Goal: Task Accomplishment & Management: Manage account settings

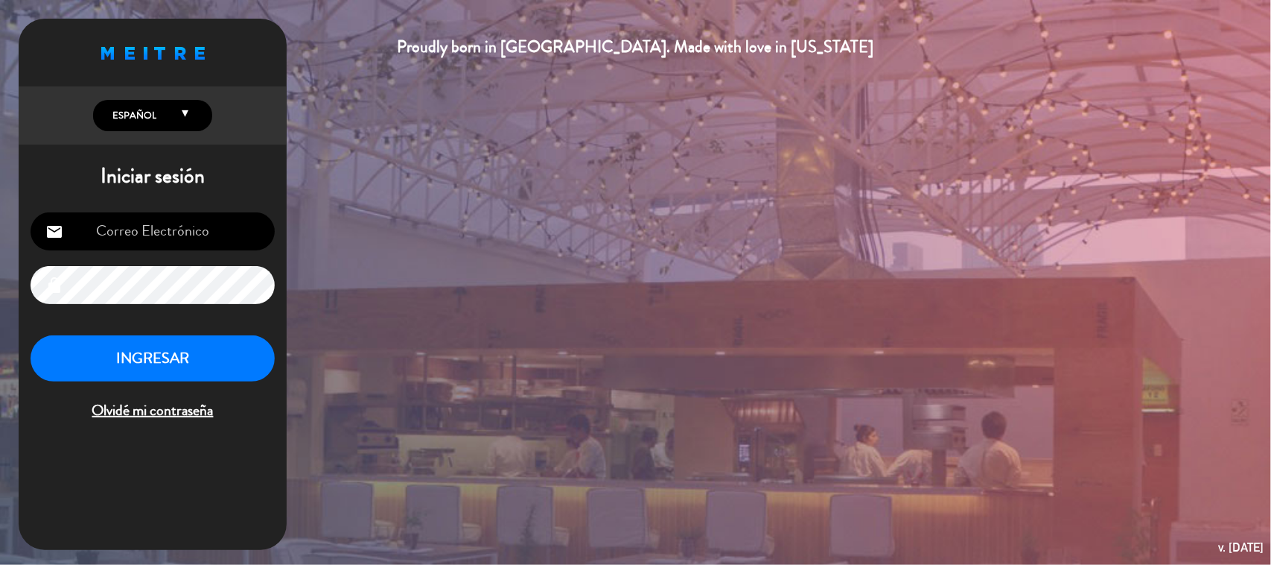
type input "[EMAIL_ADDRESS][DOMAIN_NAME]"
drag, startPoint x: 322, startPoint y: 1, endPoint x: 191, endPoint y: 341, distance: 364.0
click at [202, 343] on button "INGRESAR" at bounding box center [153, 358] width 244 height 47
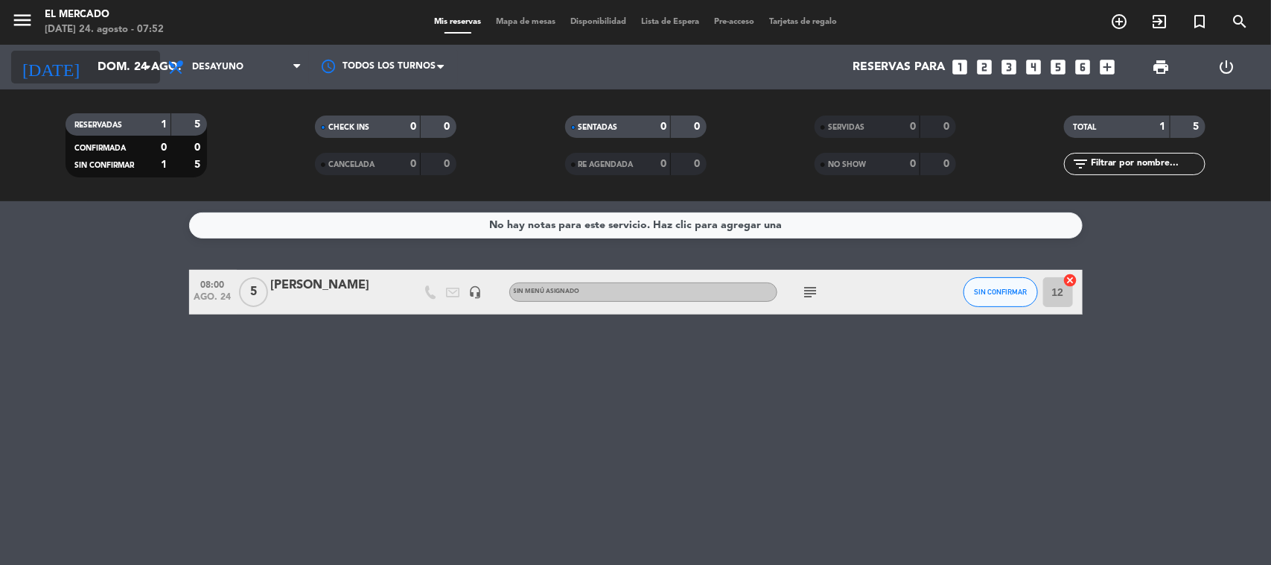
click at [90, 57] on input "dom. 24 ago." at bounding box center [168, 67] width 157 height 29
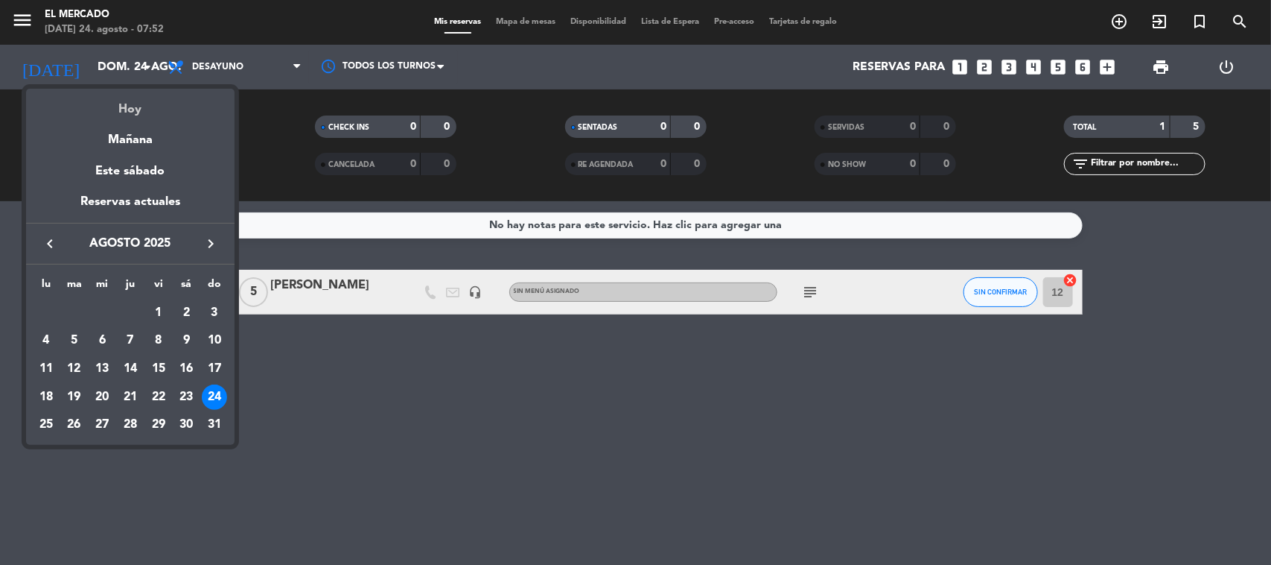
click at [127, 109] on div "Hoy" at bounding box center [130, 104] width 209 height 31
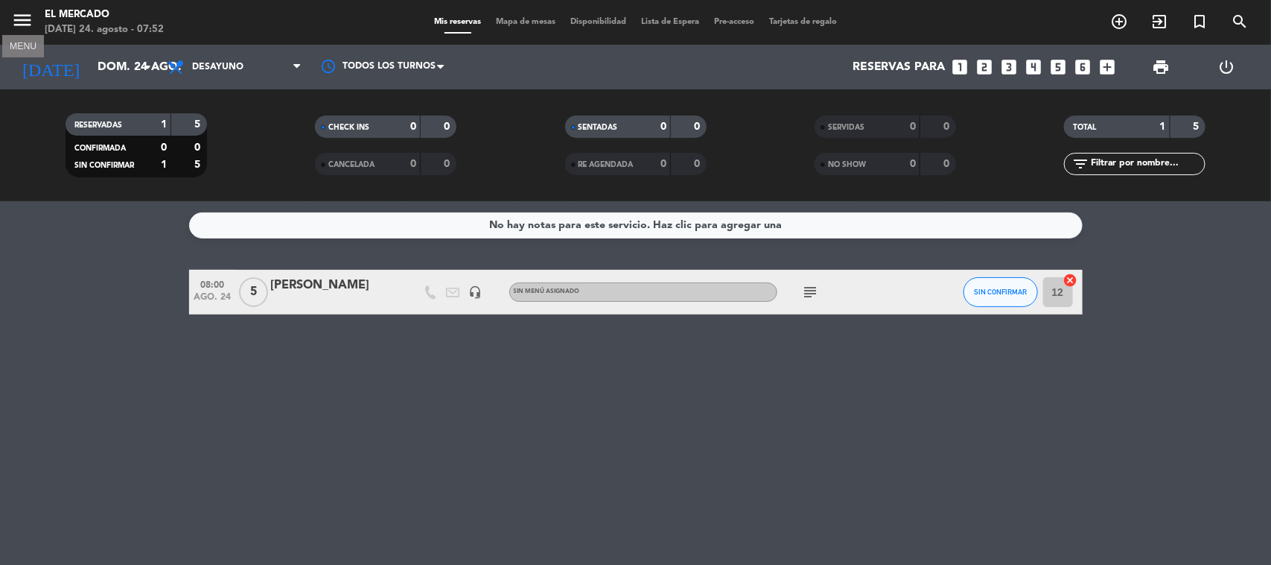
click at [19, 21] on icon "menu" at bounding box center [22, 20] width 22 height 22
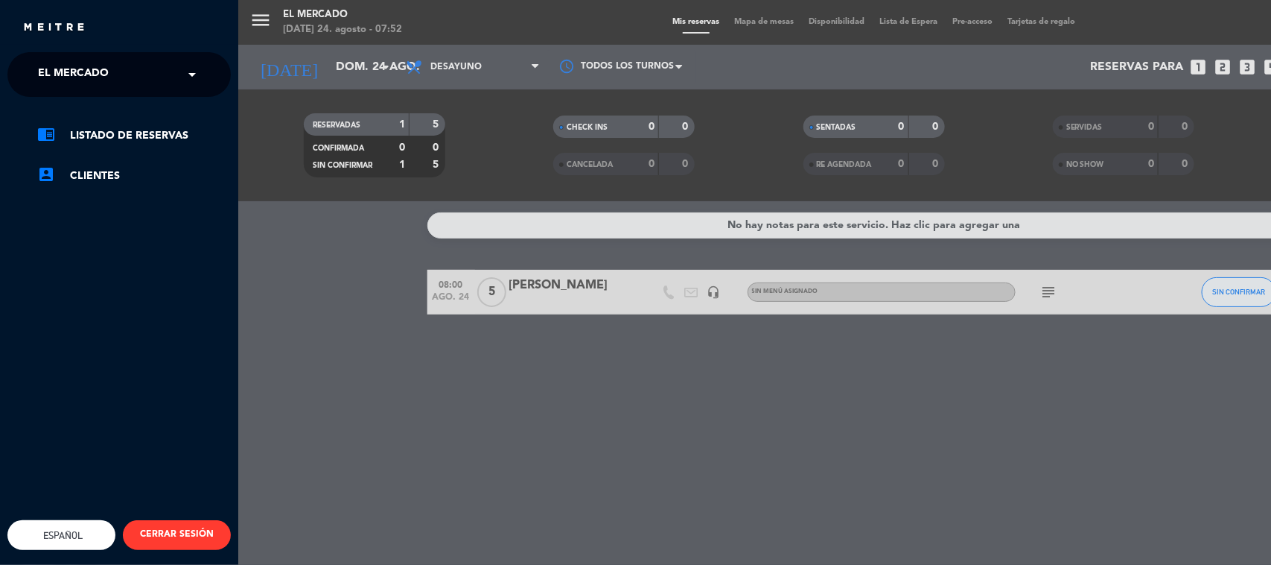
click at [95, 84] on span "El Mercado" at bounding box center [73, 74] width 71 height 31
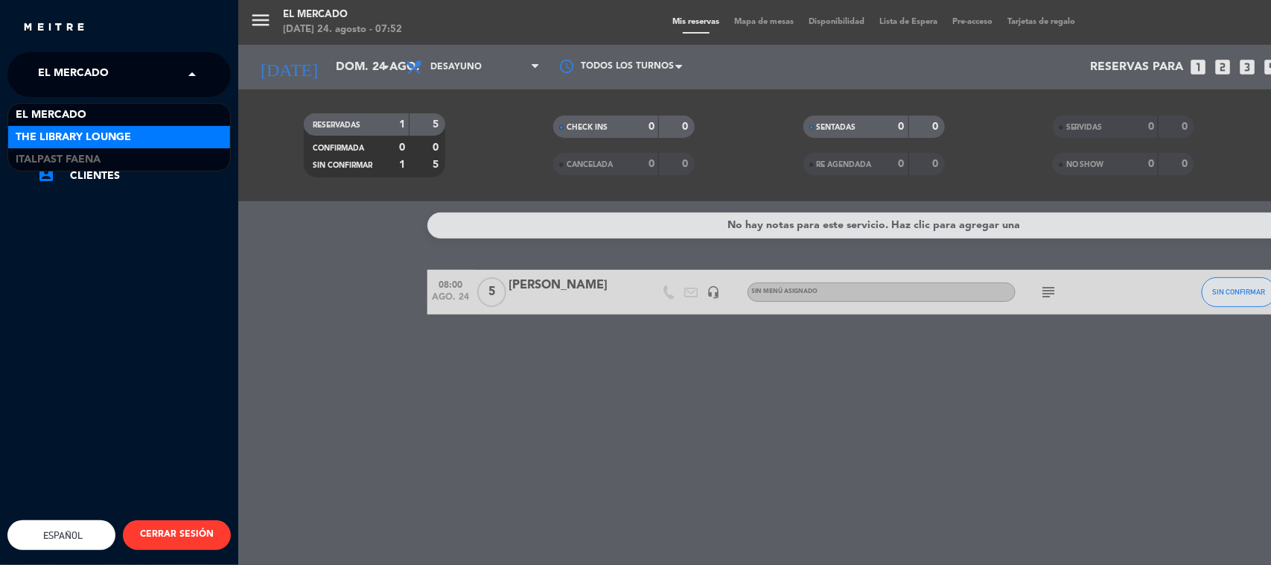
click at [369, 228] on div "menu El [PERSON_NAME][DATE] 24. agosto - 07:52 Mis reservas Mapa de mesas Dispo…" at bounding box center [873, 282] width 1271 height 565
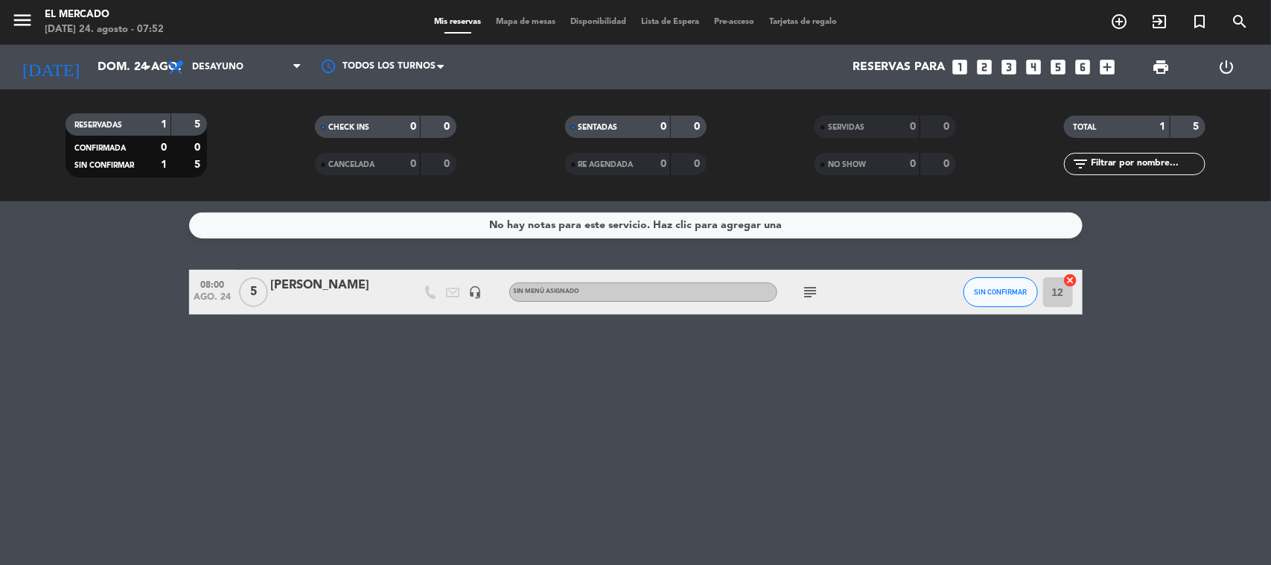
click at [815, 296] on icon "subject" at bounding box center [811, 292] width 18 height 18
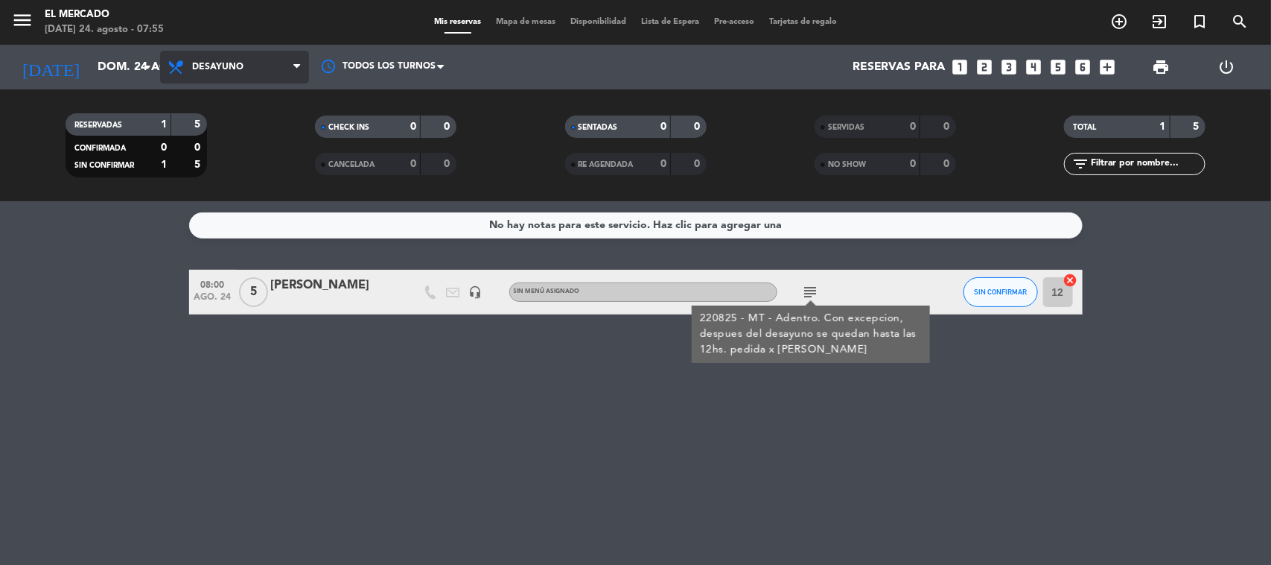
click at [228, 56] on span "Desayuno" at bounding box center [234, 67] width 149 height 33
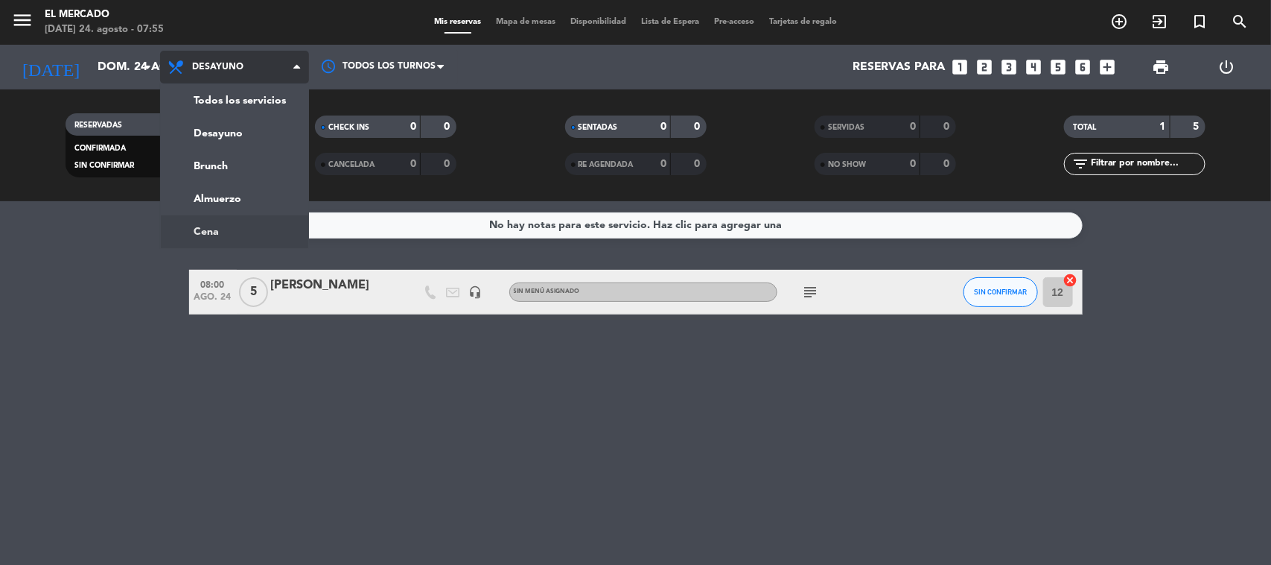
click at [244, 235] on ng-component "menu El [PERSON_NAME][DATE] 24. agosto - 07:55 Mis reservas Mapa de mesas Dispo…" at bounding box center [635, 282] width 1271 height 565
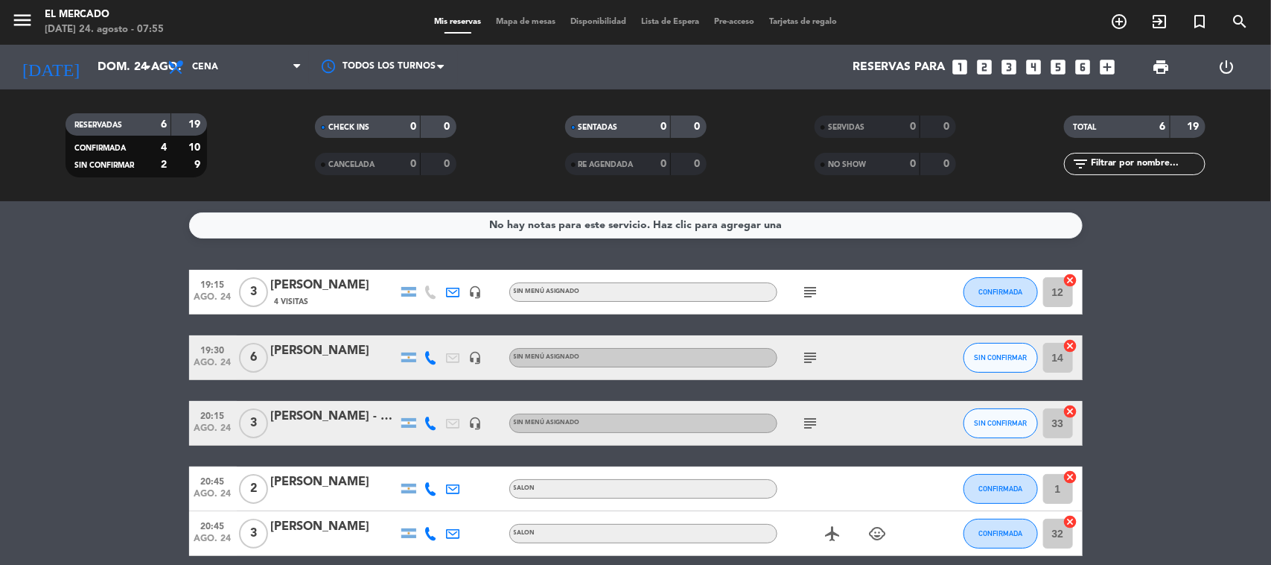
click at [807, 354] on icon "subject" at bounding box center [811, 358] width 18 height 18
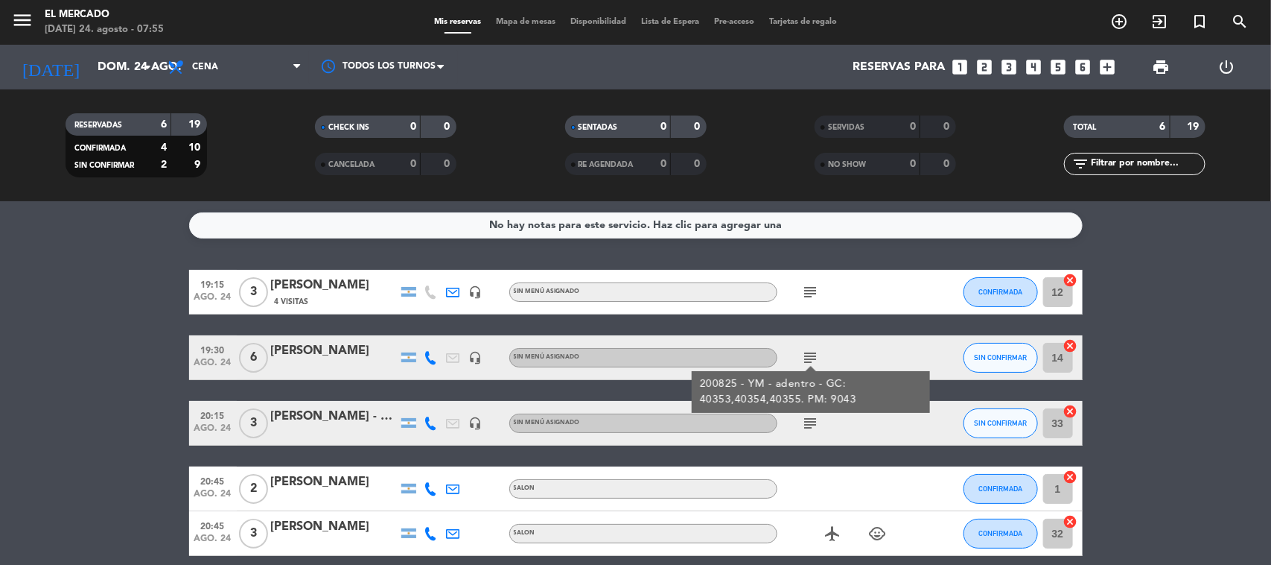
click at [793, 422] on div "subject" at bounding box center [844, 423] width 134 height 44
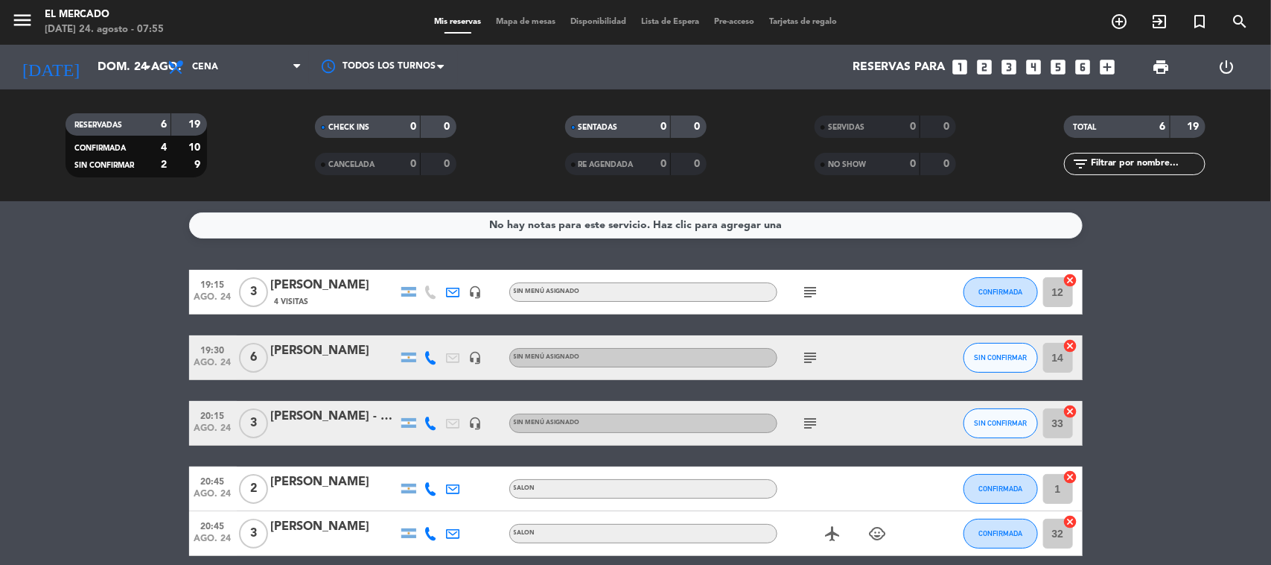
click at [827, 419] on div "subject" at bounding box center [844, 423] width 134 height 44
click at [802, 422] on icon "subject" at bounding box center [811, 423] width 18 height 18
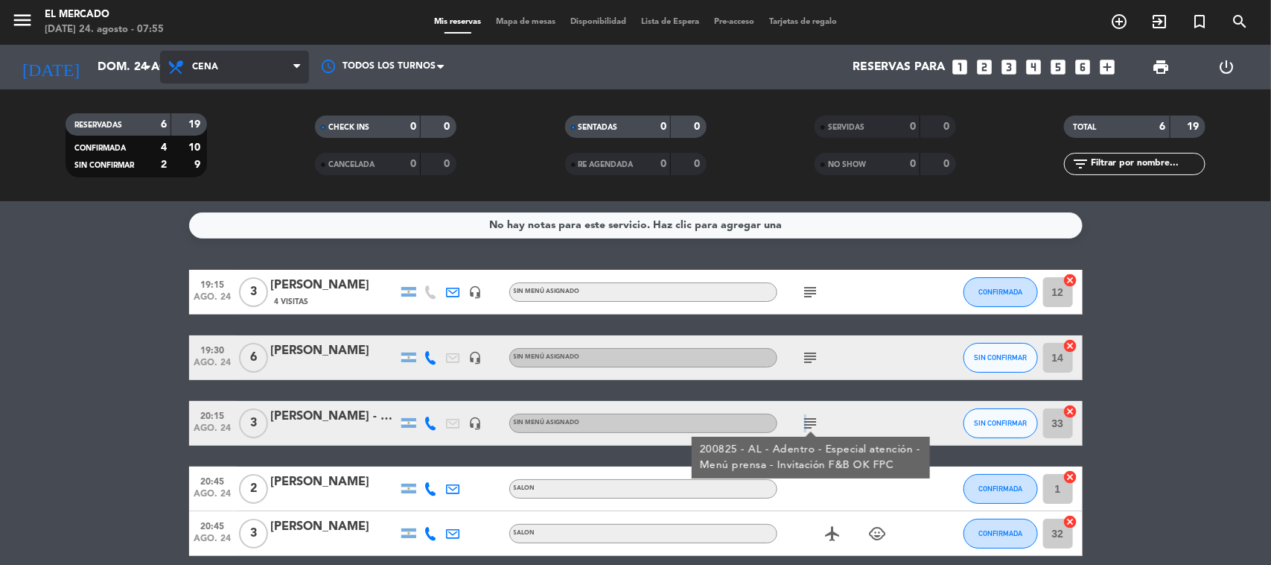
click at [213, 63] on span "Cena" at bounding box center [205, 67] width 26 height 10
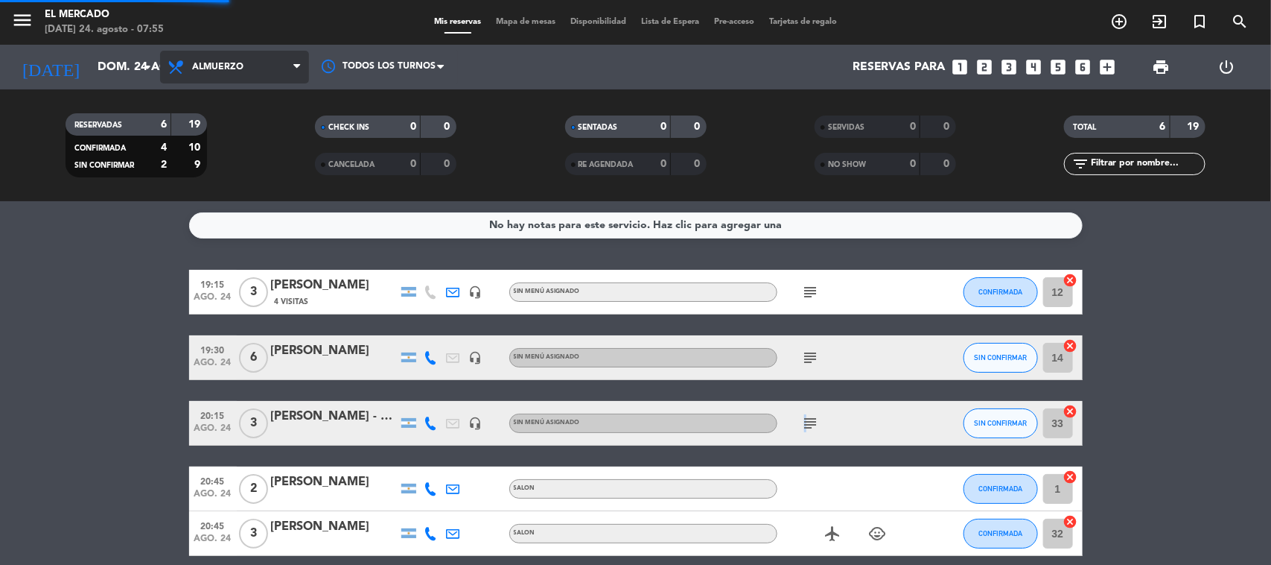
click at [192, 206] on ng-component "menu El [PERSON_NAME][DATE] 24. agosto - 07:55 Mis reservas Mapa de mesas Dispo…" at bounding box center [635, 282] width 1271 height 565
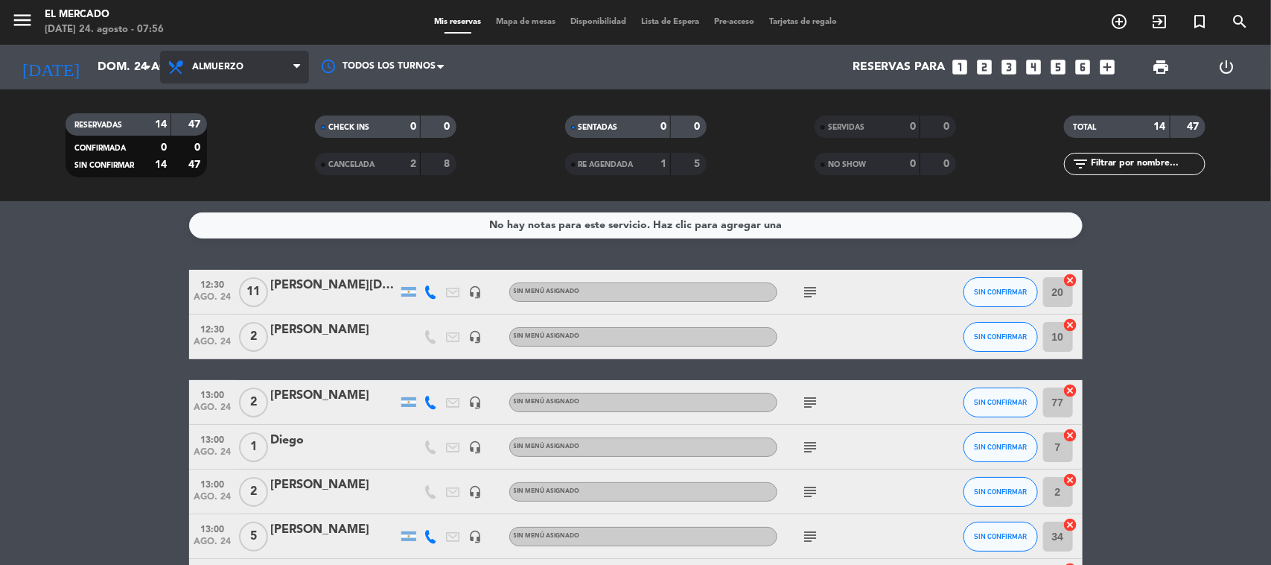
click at [274, 82] on span "Almuerzo" at bounding box center [234, 67] width 149 height 33
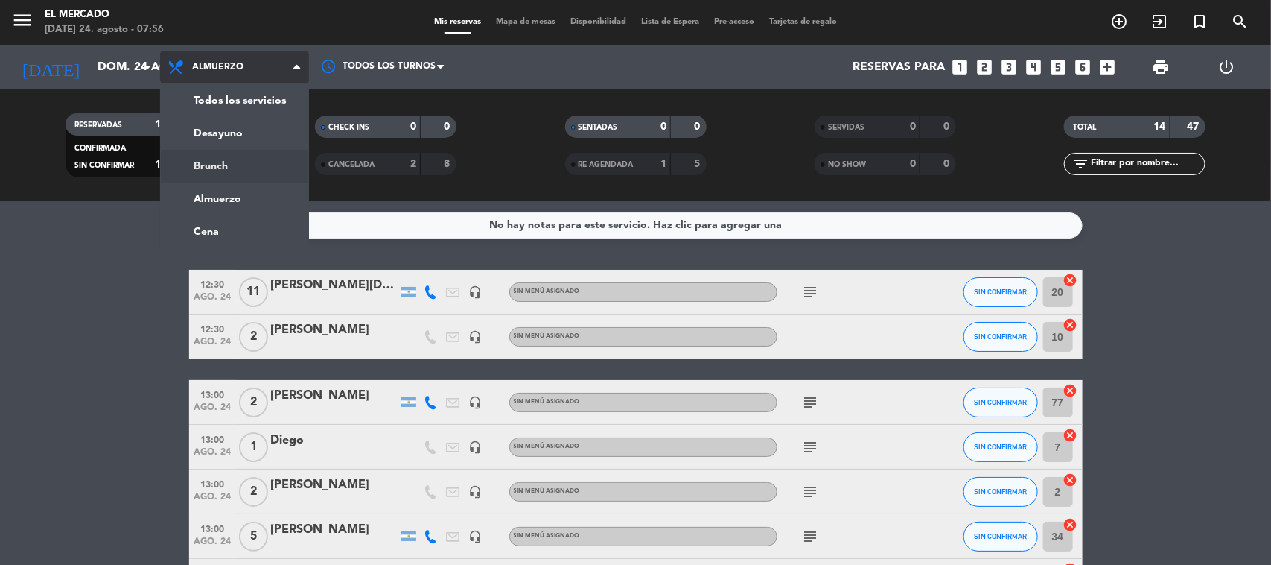
click at [226, 151] on div "menu El [PERSON_NAME][DATE] 24. agosto - 07:56 Mis reservas Mapa de mesas Dispo…" at bounding box center [635, 100] width 1271 height 201
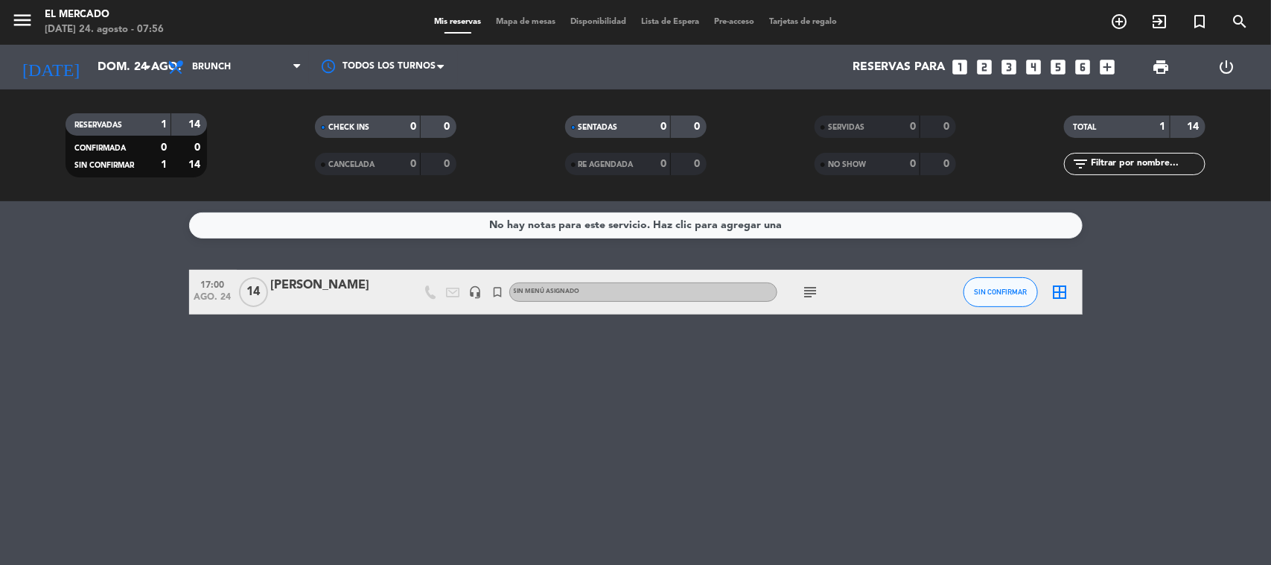
click at [255, 86] on div "Todos los servicios Desayuno Brunch Almuerzo Cena Brunch Todos los servicios De…" at bounding box center [234, 67] width 149 height 45
click at [255, 83] on div "Todos los servicios Desayuno Brunch Almuerzo Cena Brunch Todos los servicios De…" at bounding box center [234, 67] width 149 height 45
click at [261, 73] on span "Brunch" at bounding box center [234, 67] width 149 height 33
click at [262, 139] on div "menu El [PERSON_NAME][DATE] 24. agosto - 07:56 Mis reservas Mapa de mesas Dispo…" at bounding box center [635, 100] width 1271 height 201
click at [243, 92] on div "RESERVADAS 1 14 CONFIRMADA 0 0 SIN CONFIRMAR 1 14 CHECK INS 0 0 CANCELADA 0 0 S…" at bounding box center [635, 145] width 1271 height 112
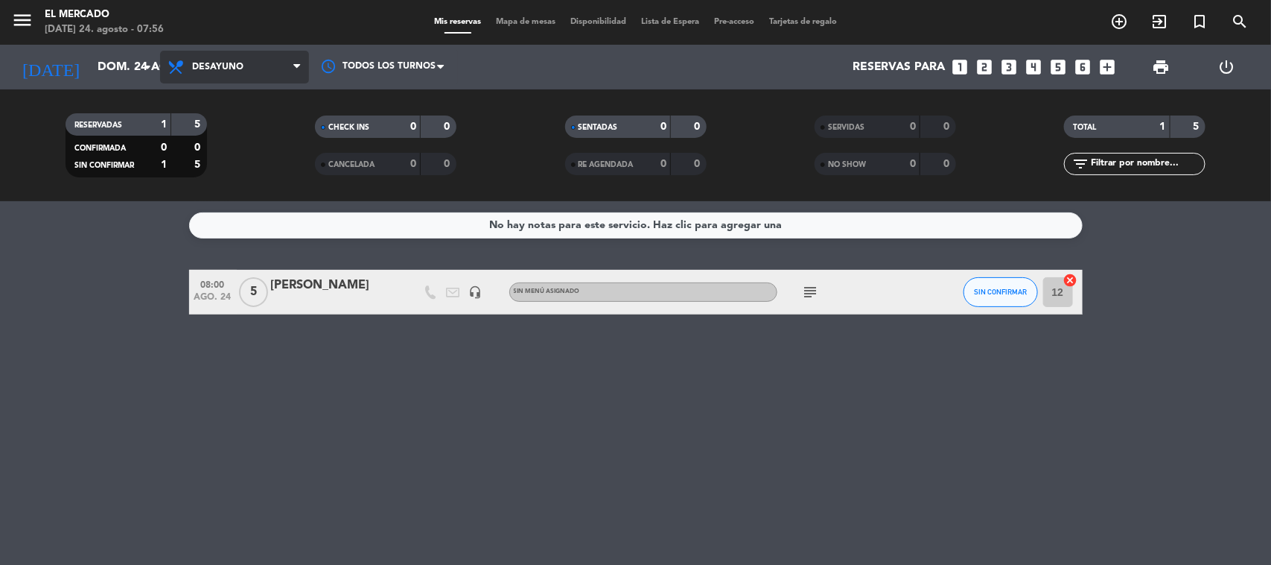
click at [248, 71] on span "Desayuno" at bounding box center [234, 67] width 149 height 33
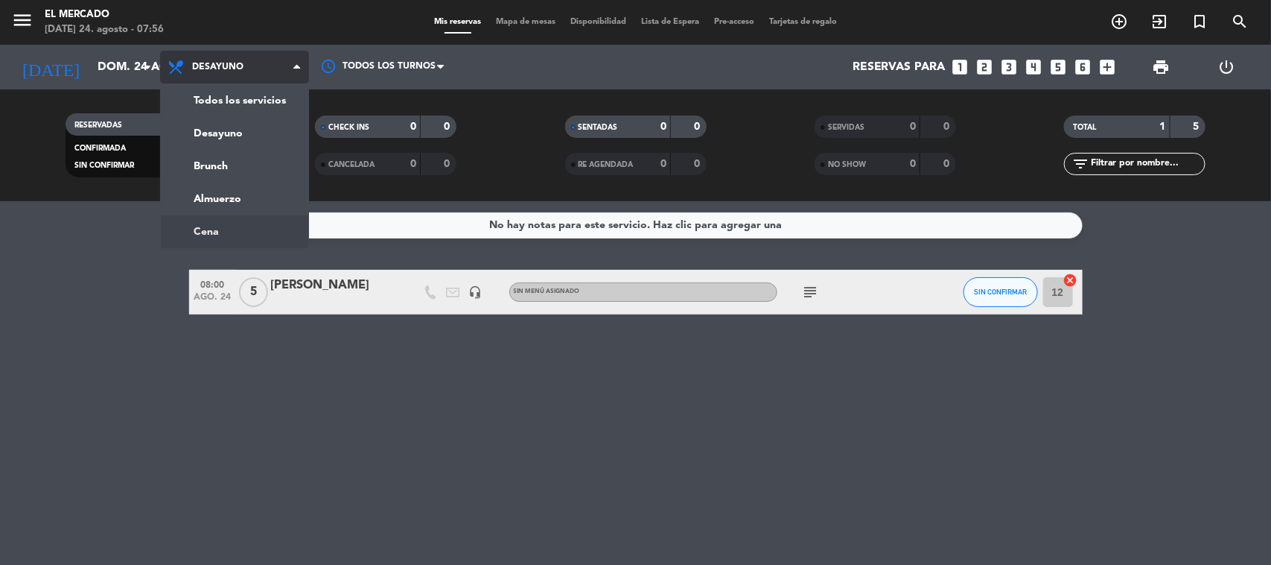
click at [261, 222] on ng-component "menu El [PERSON_NAME][DATE] 24. agosto - 07:56 Mis reservas Mapa de mesas Dispo…" at bounding box center [635, 282] width 1271 height 565
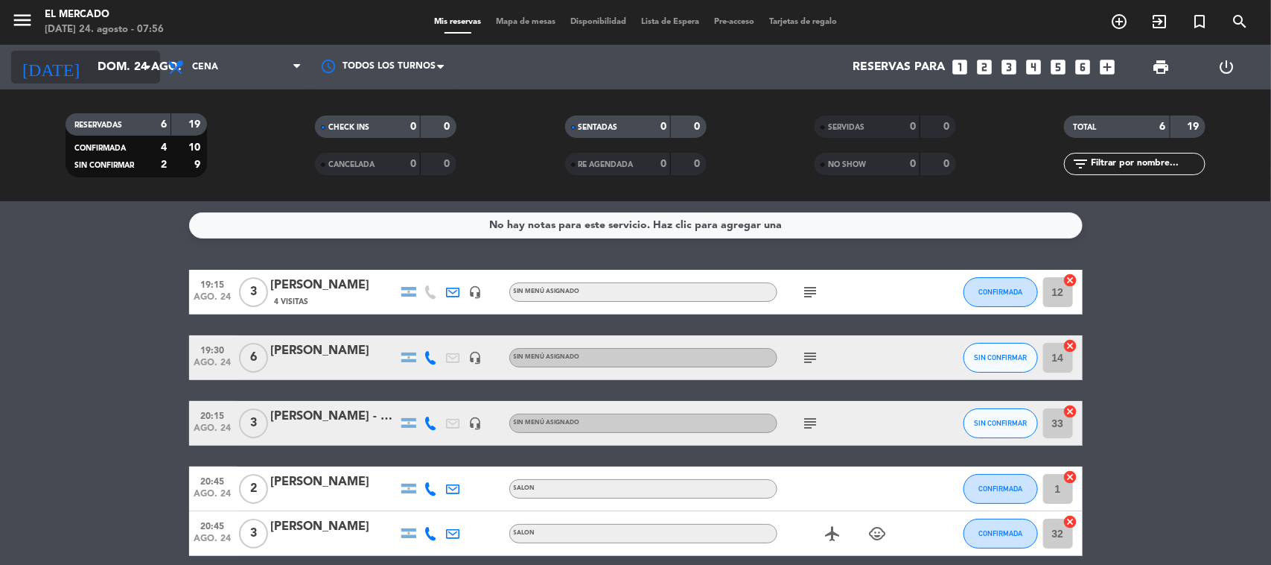
click at [90, 73] on input "dom. 24 ago." at bounding box center [168, 67] width 157 height 29
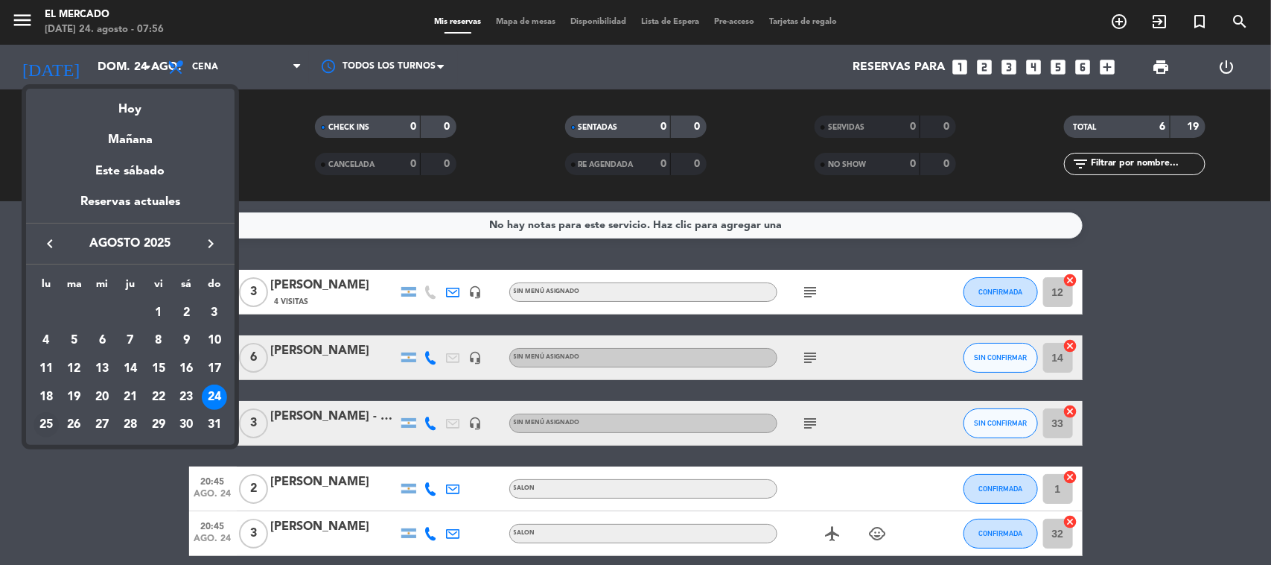
click at [45, 418] on div "25" at bounding box center [46, 424] width 25 height 25
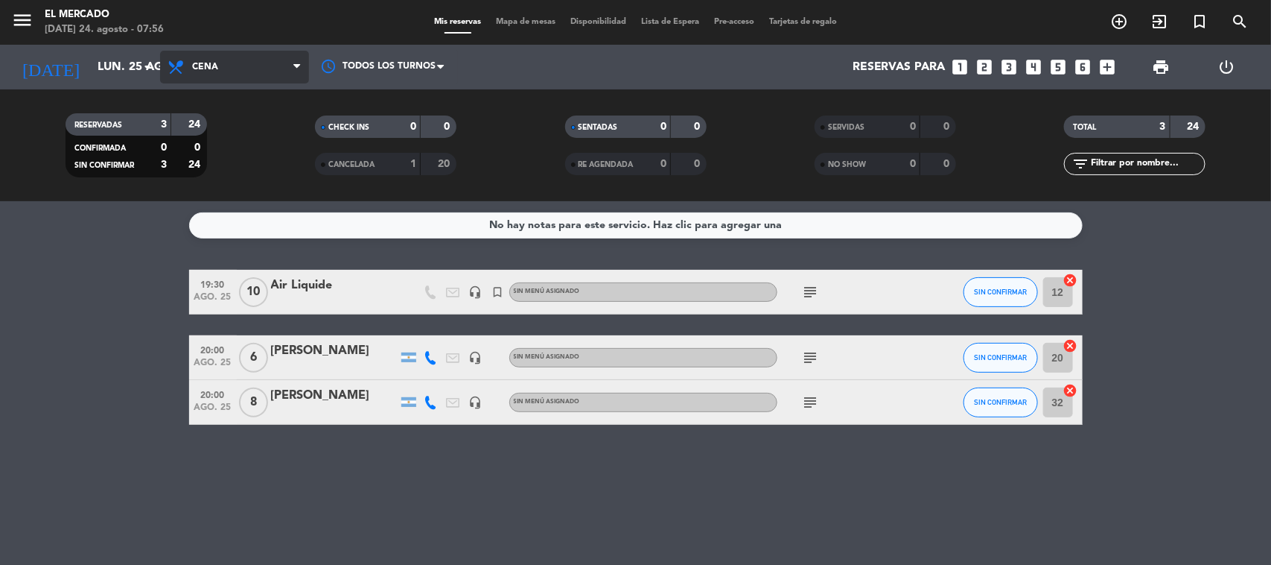
click at [247, 78] on span "Cena" at bounding box center [234, 67] width 149 height 33
click at [257, 203] on ng-component "menu El [PERSON_NAME][DATE] 24. agosto - 07:56 Mis reservas Mapa de mesas Dispo…" at bounding box center [635, 282] width 1271 height 565
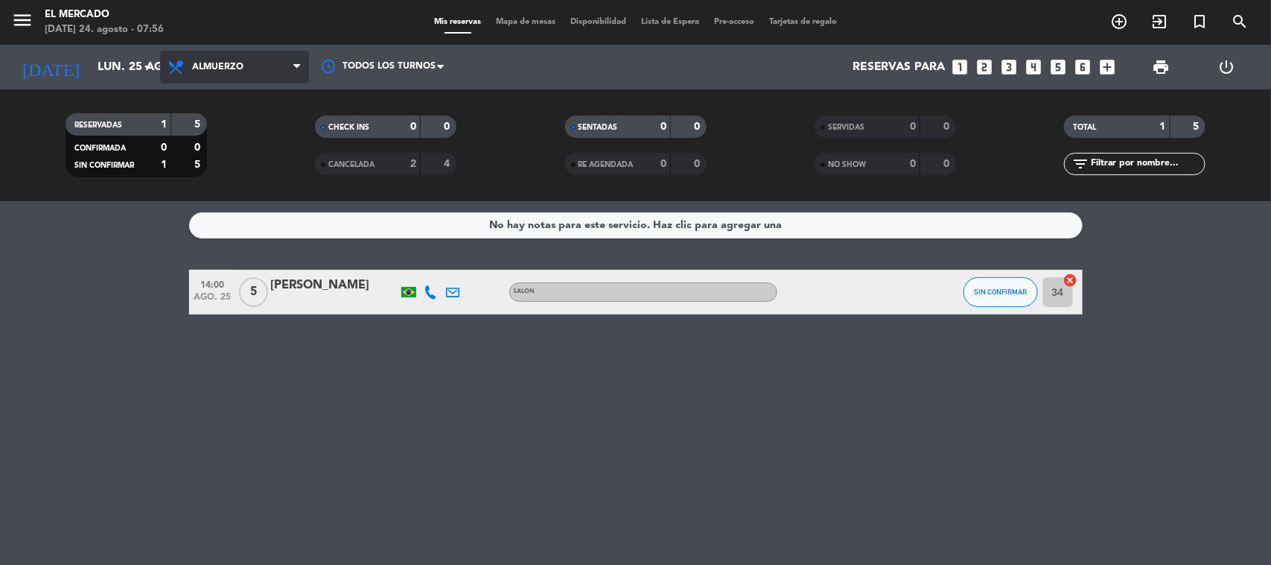
click at [198, 68] on span "Almuerzo" at bounding box center [217, 67] width 51 height 10
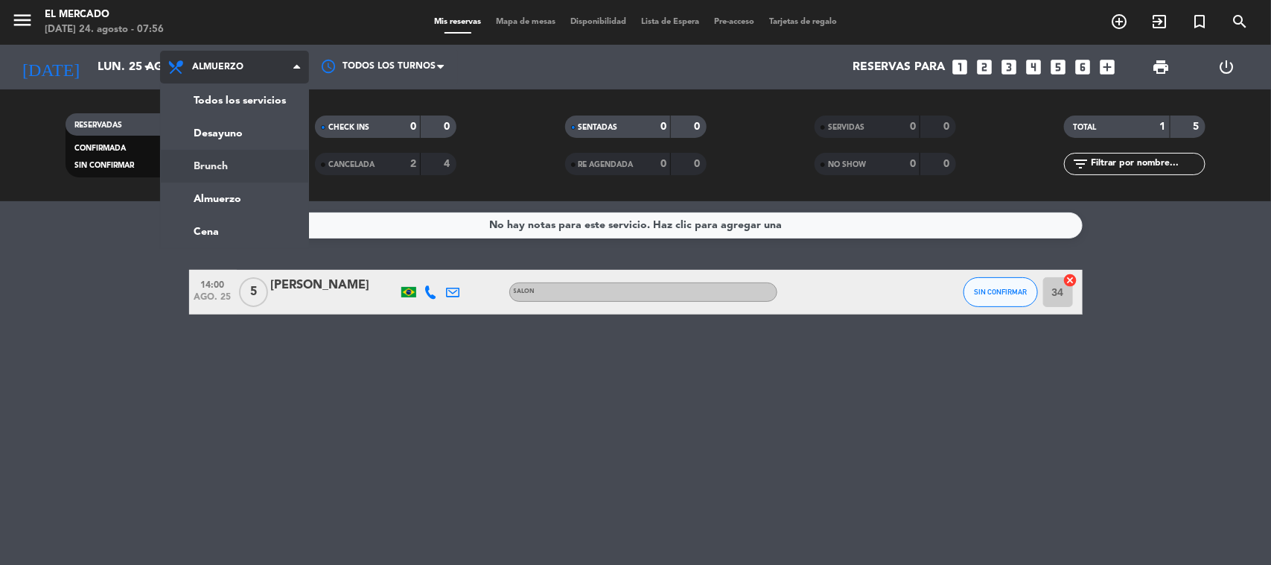
click at [236, 173] on div "menu El [PERSON_NAME][DATE] 24. agosto - 07:56 Mis reservas Mapa de mesas Dispo…" at bounding box center [635, 100] width 1271 height 201
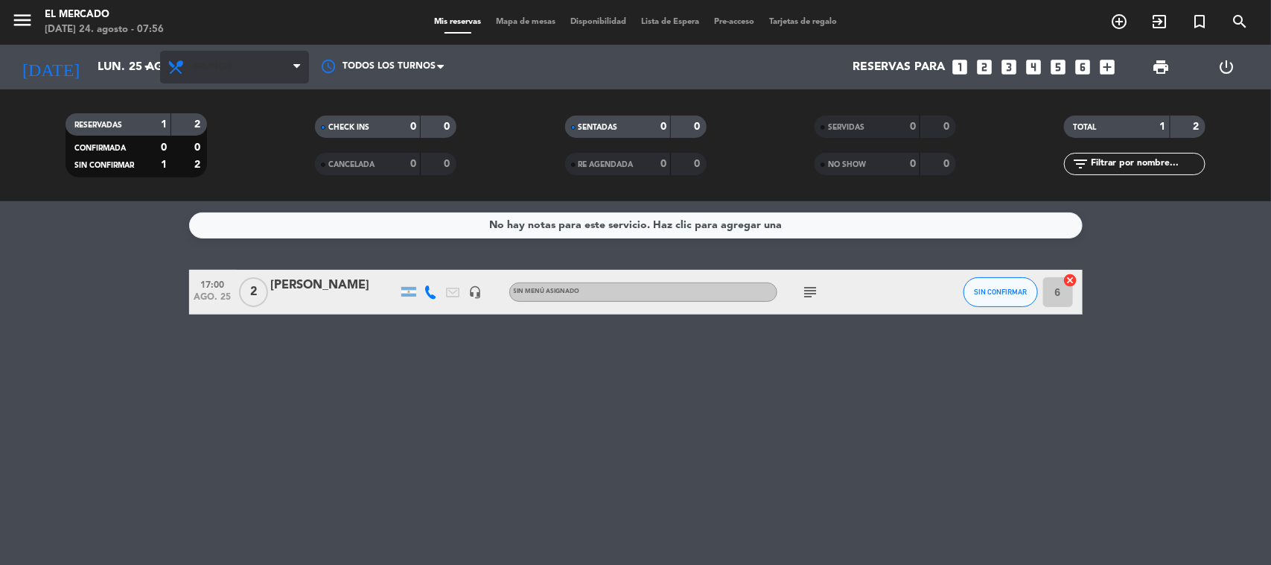
click at [200, 57] on span "Brunch" at bounding box center [234, 67] width 149 height 33
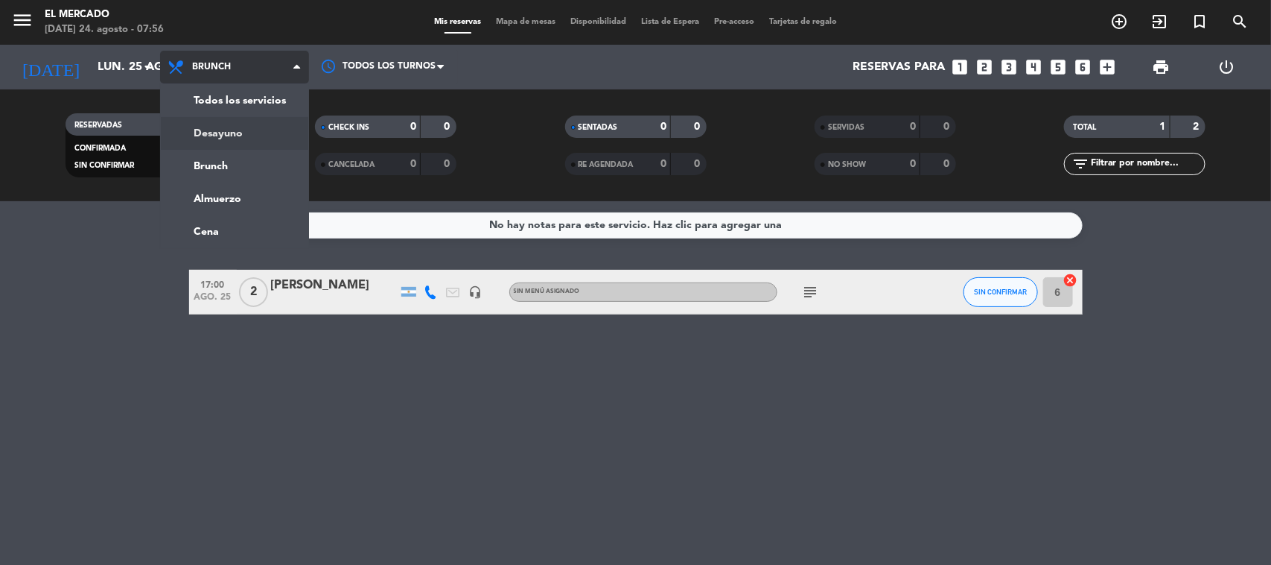
click at [238, 128] on div "menu El [PERSON_NAME][DATE] 24. agosto - 07:56 Mis reservas Mapa de mesas Dispo…" at bounding box center [635, 100] width 1271 height 201
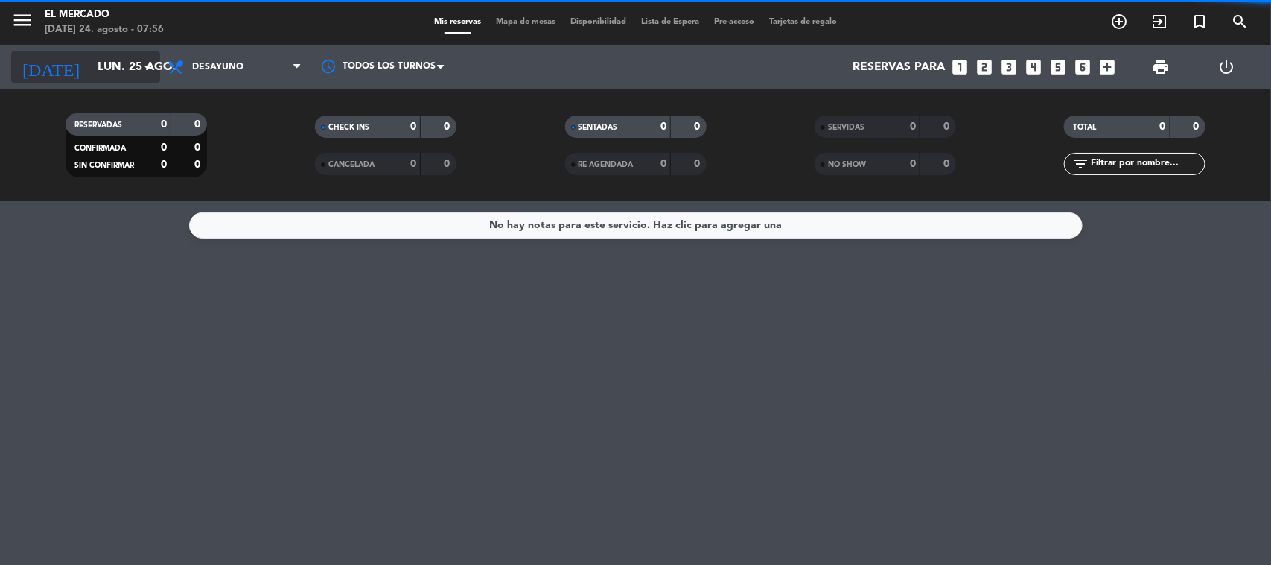
click at [90, 63] on input "lun. 25 ago." at bounding box center [168, 67] width 157 height 29
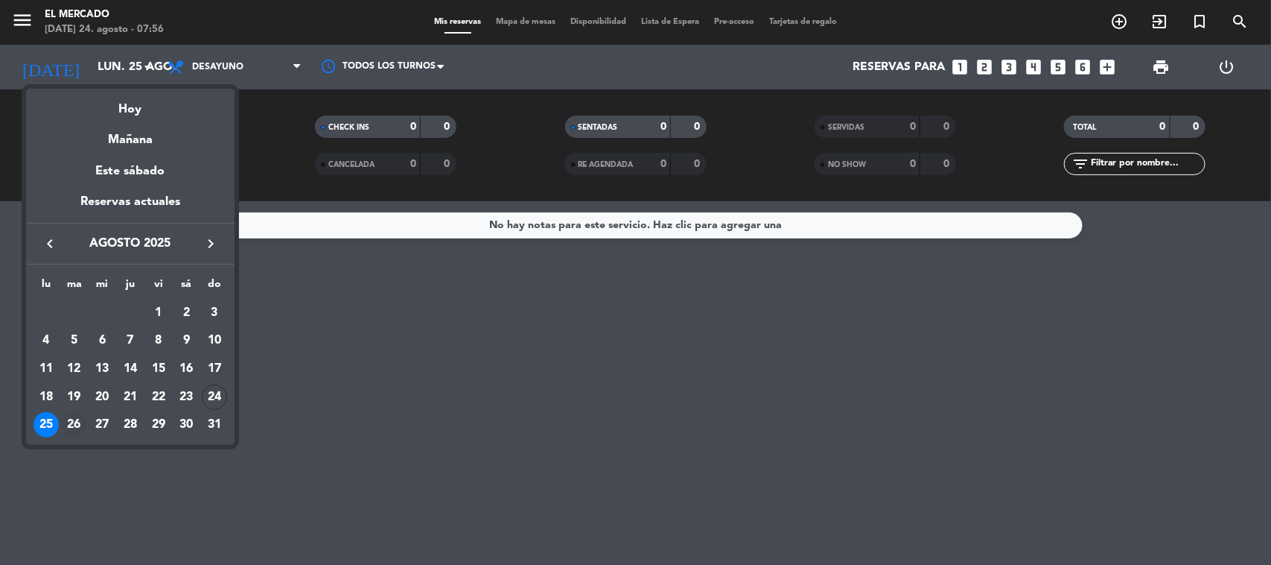
click at [79, 428] on div "26" at bounding box center [74, 424] width 25 height 25
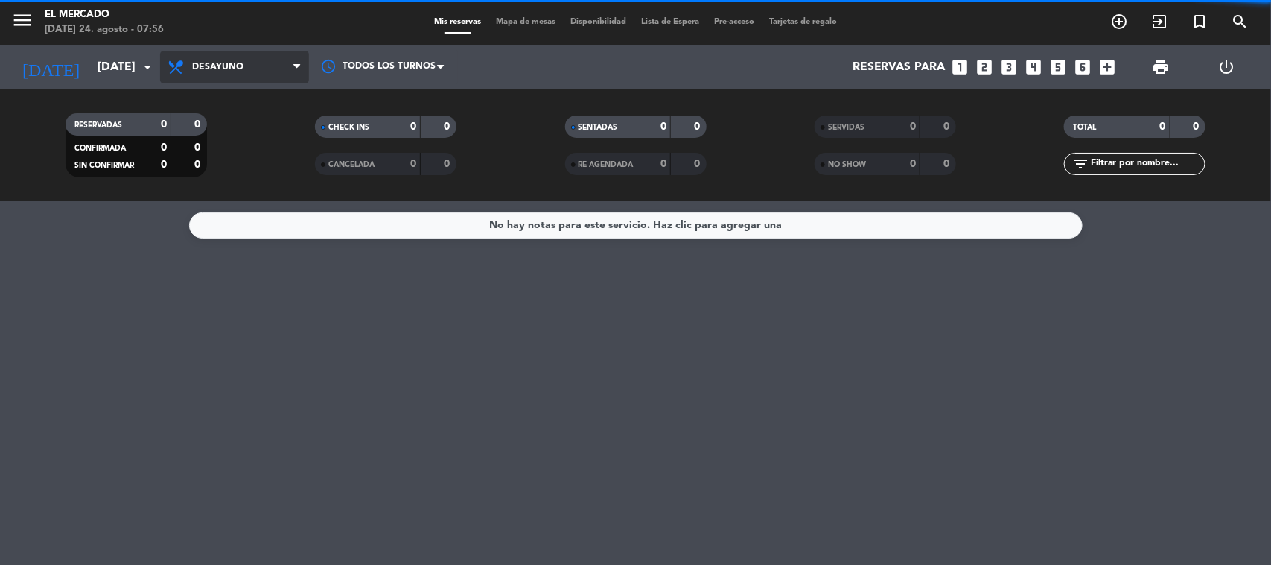
click at [216, 71] on span "Desayuno" at bounding box center [217, 67] width 51 height 10
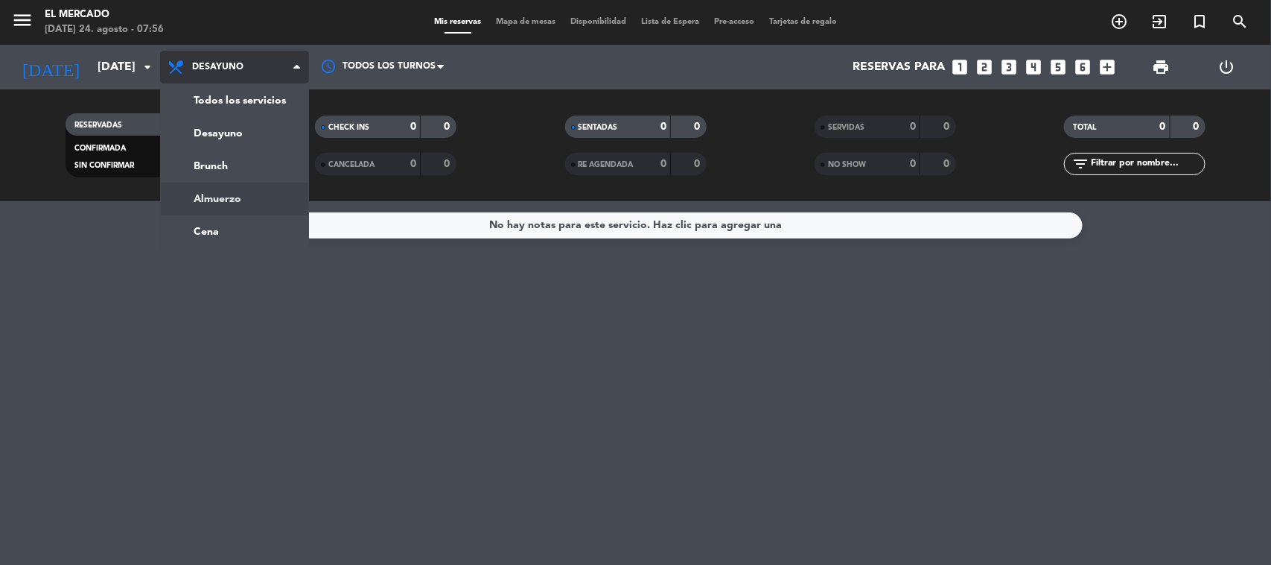
click at [246, 201] on ng-component "menu El [PERSON_NAME][DATE] 24. agosto - 07:56 Mis reservas Mapa de mesas Dispo…" at bounding box center [635, 282] width 1271 height 565
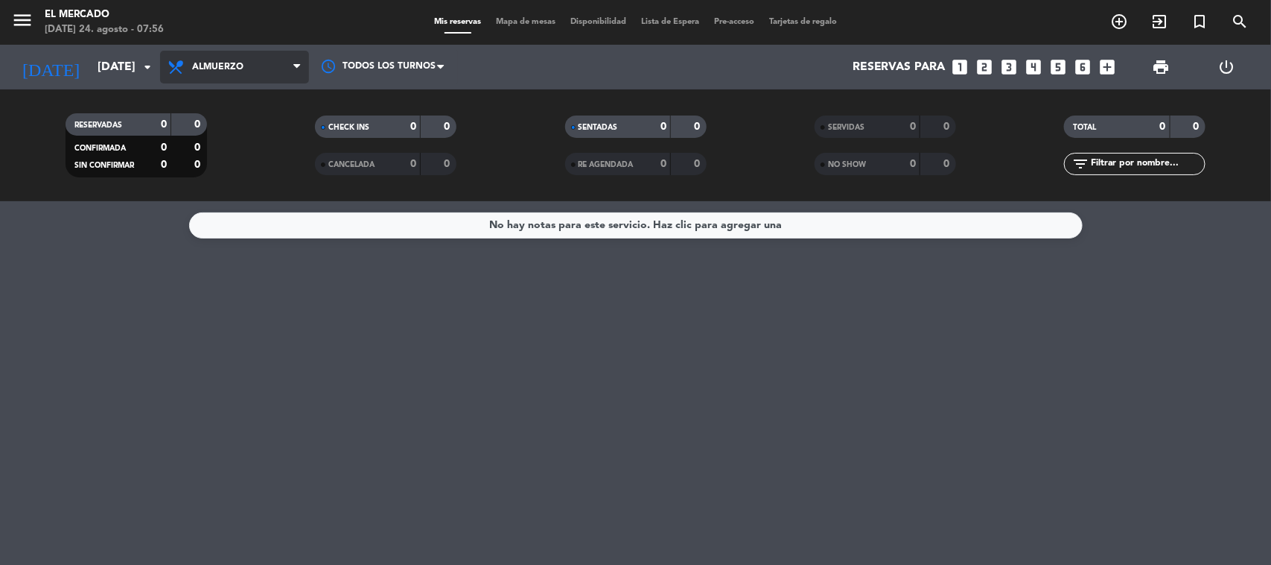
click at [251, 82] on span "Almuerzo" at bounding box center [234, 67] width 149 height 33
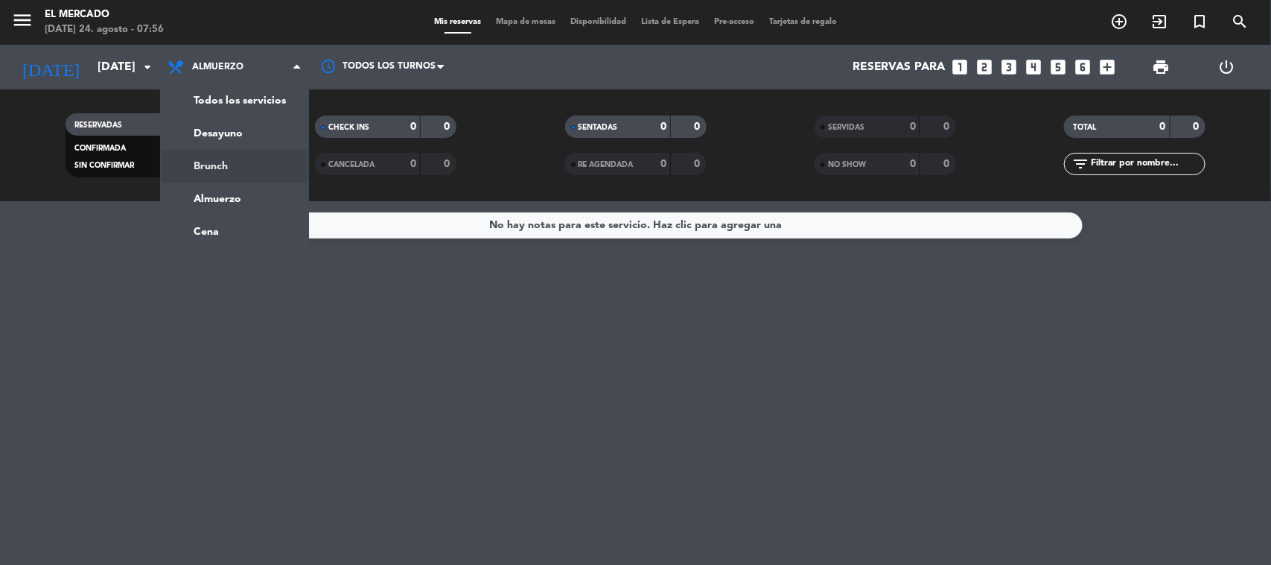
click at [241, 168] on div "menu El [PERSON_NAME][DATE] 24. agosto - 07:56 Mis reservas Mapa de mesas Dispo…" at bounding box center [635, 100] width 1271 height 201
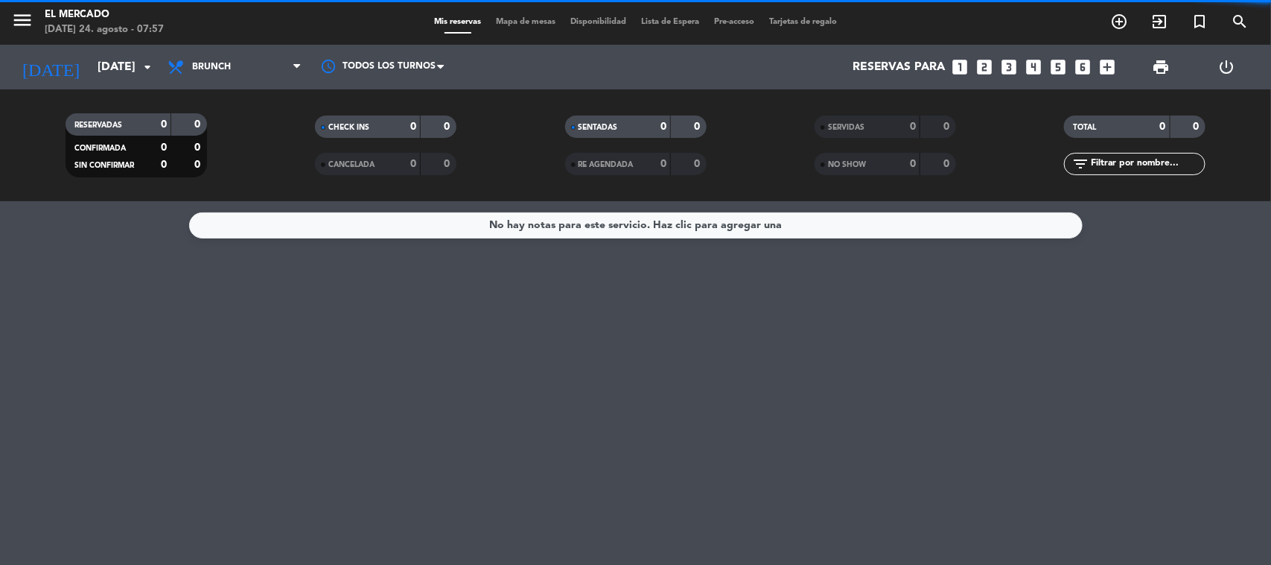
click at [235, 68] on span "Brunch" at bounding box center [234, 67] width 149 height 33
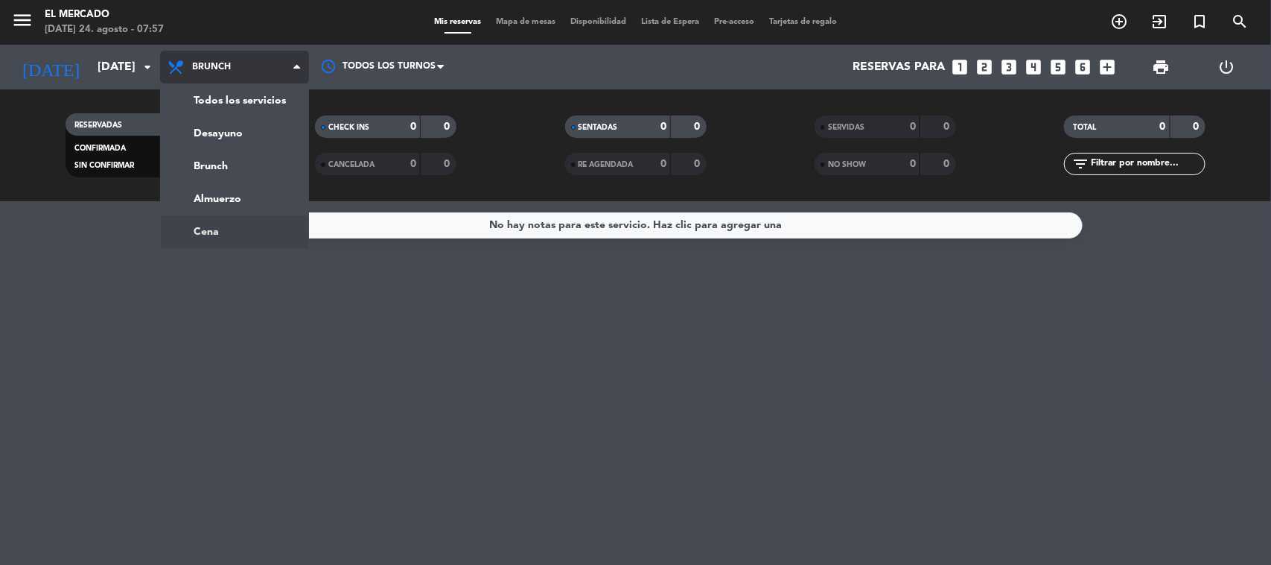
click at [262, 224] on ng-component "menu El [PERSON_NAME][DATE] 24. agosto - 07:57 Mis reservas Mapa de mesas Dispo…" at bounding box center [635, 282] width 1271 height 565
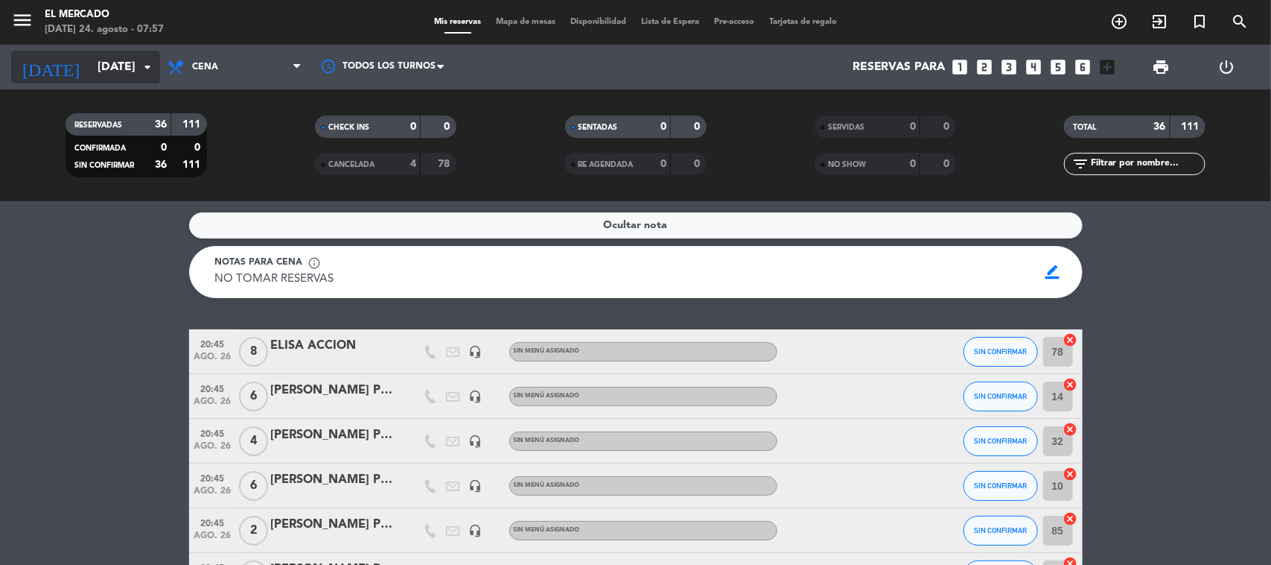
click at [90, 63] on input "[DATE]" at bounding box center [168, 67] width 157 height 29
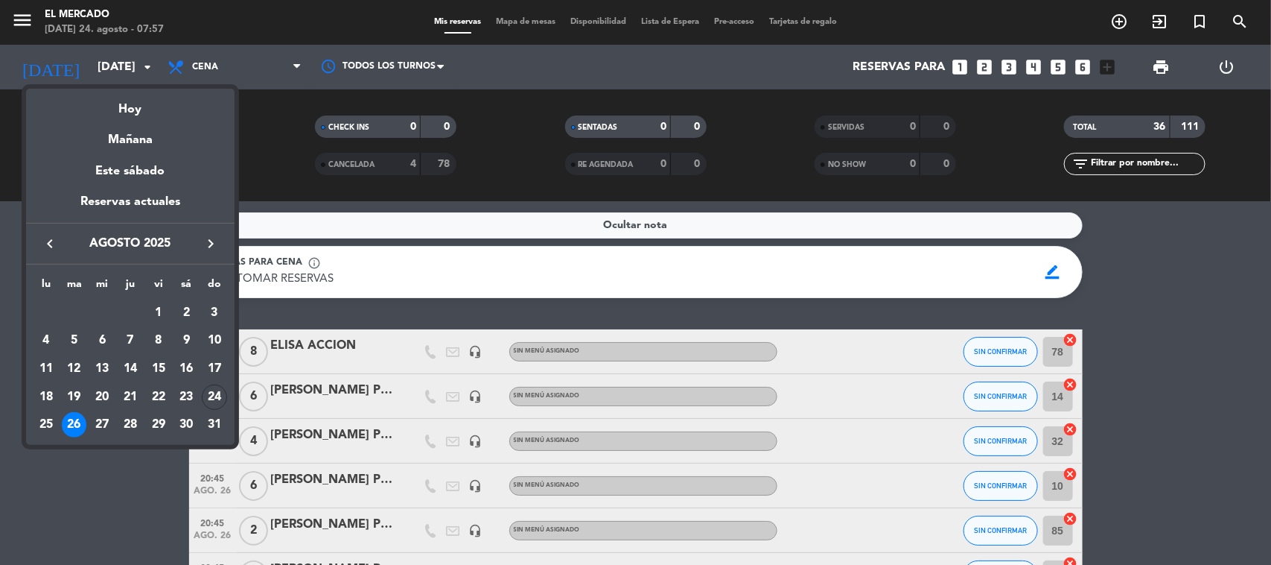
click at [106, 429] on div "27" at bounding box center [101, 424] width 25 height 25
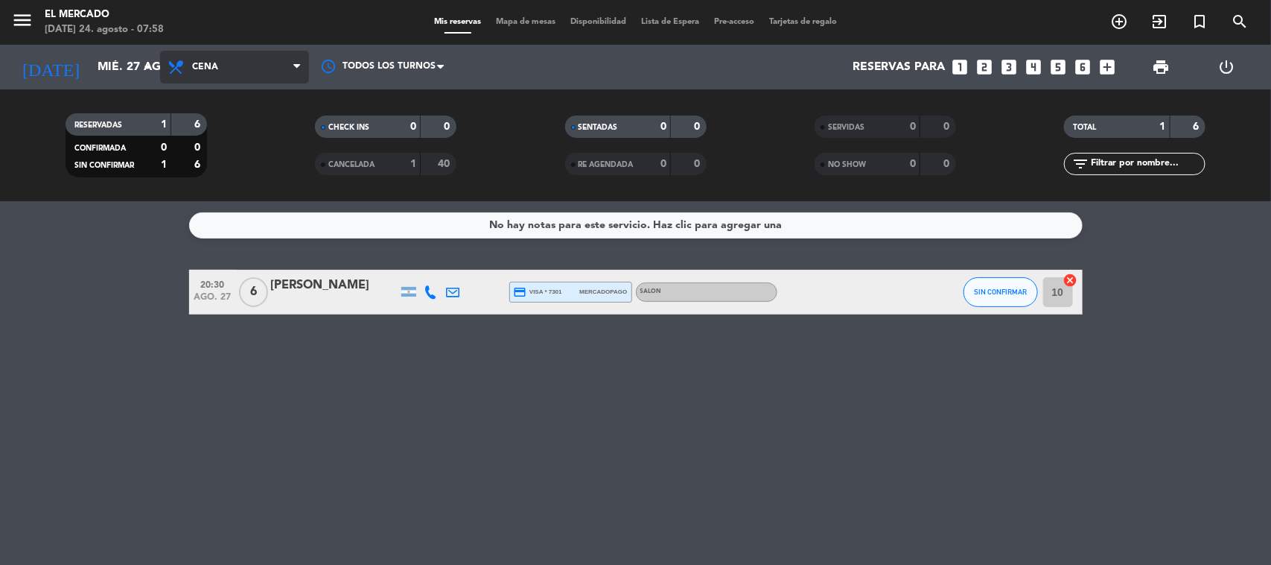
click at [233, 76] on span "Cena" at bounding box center [234, 67] width 149 height 33
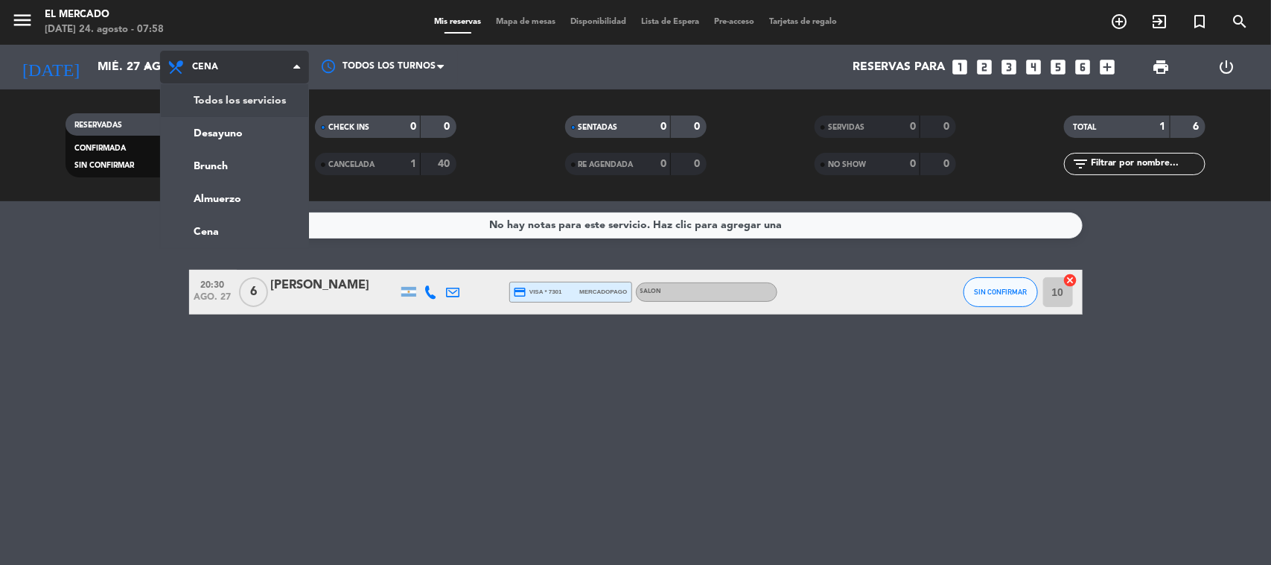
click at [226, 98] on div "menu El [PERSON_NAME][DATE] 24. agosto - 07:58 Mis reservas Mapa de mesas Dispo…" at bounding box center [635, 100] width 1271 height 201
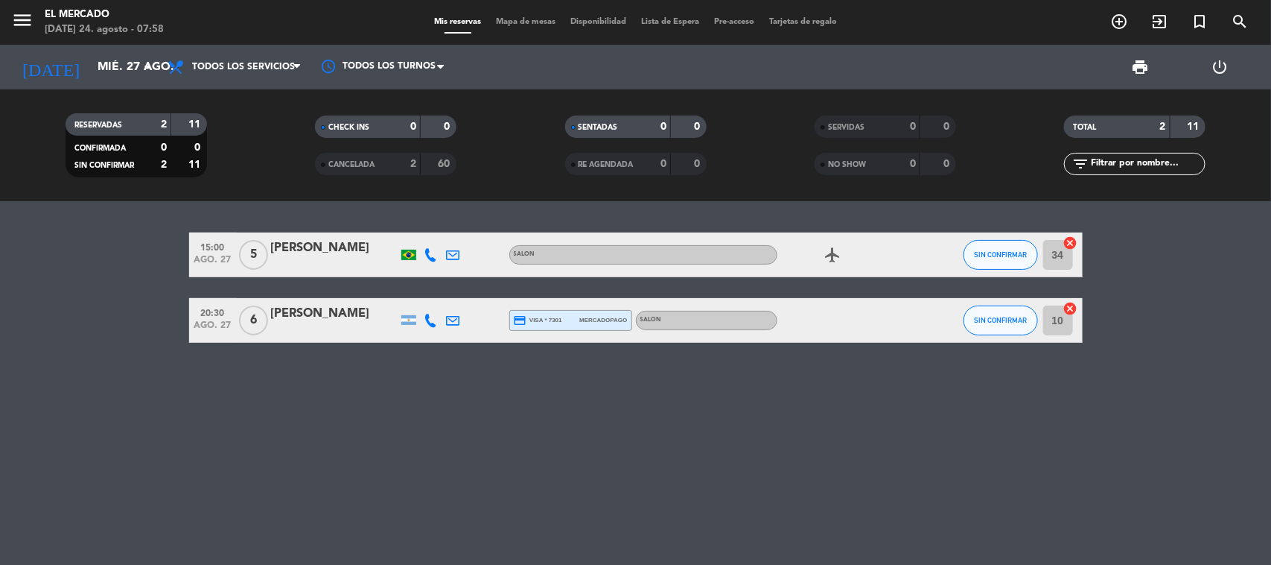
click at [80, 89] on div "RESERVADAS 2 11 CONFIRMADA 0 0 SIN CONFIRMAR 2 11 CHECK INS 0 0 CANCELADA 2 60 …" at bounding box center [635, 145] width 1271 height 112
click at [103, 72] on input "mié. 27 ago." at bounding box center [168, 67] width 157 height 29
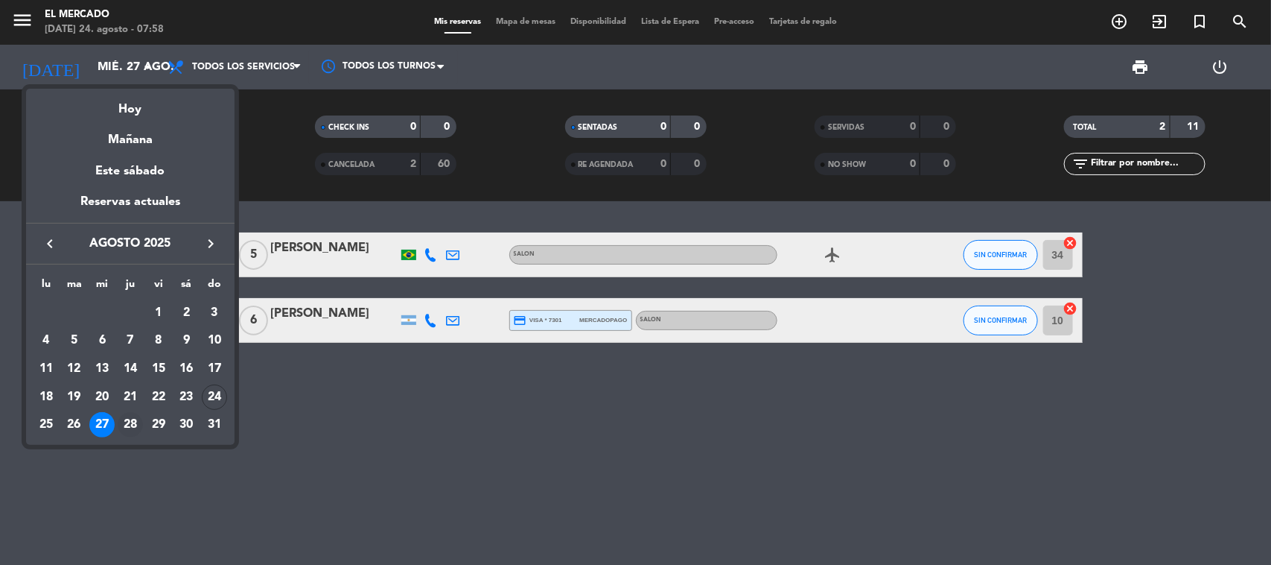
click at [139, 430] on div "28" at bounding box center [130, 424] width 25 height 25
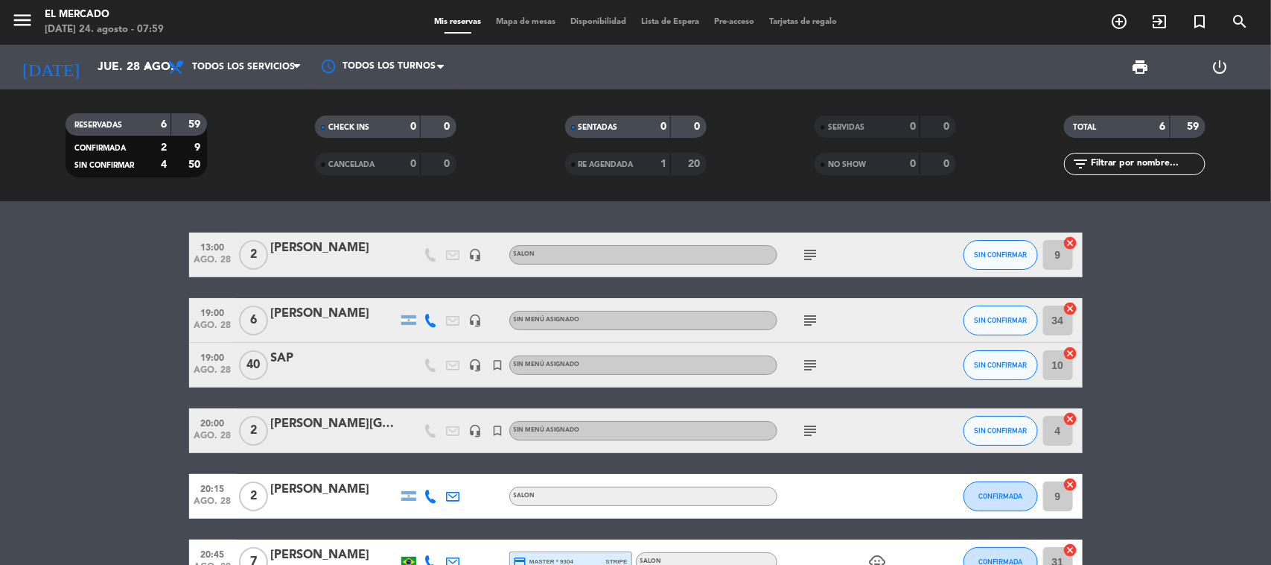
click at [816, 373] on icon "subject" at bounding box center [811, 365] width 18 height 18
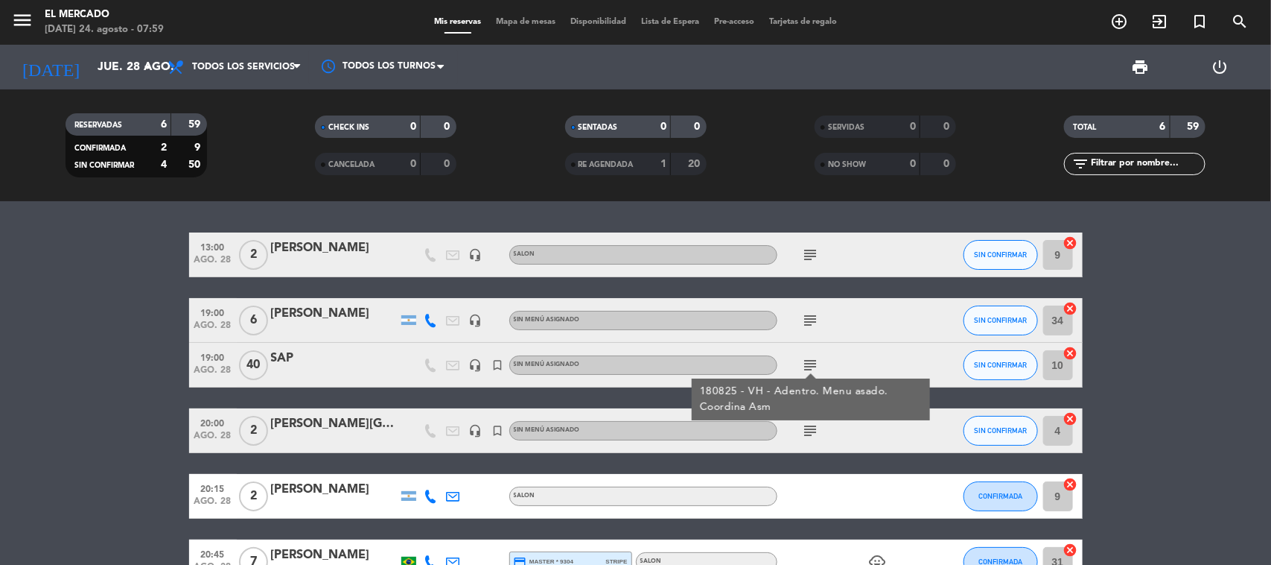
click at [821, 319] on div "subject" at bounding box center [844, 320] width 134 height 44
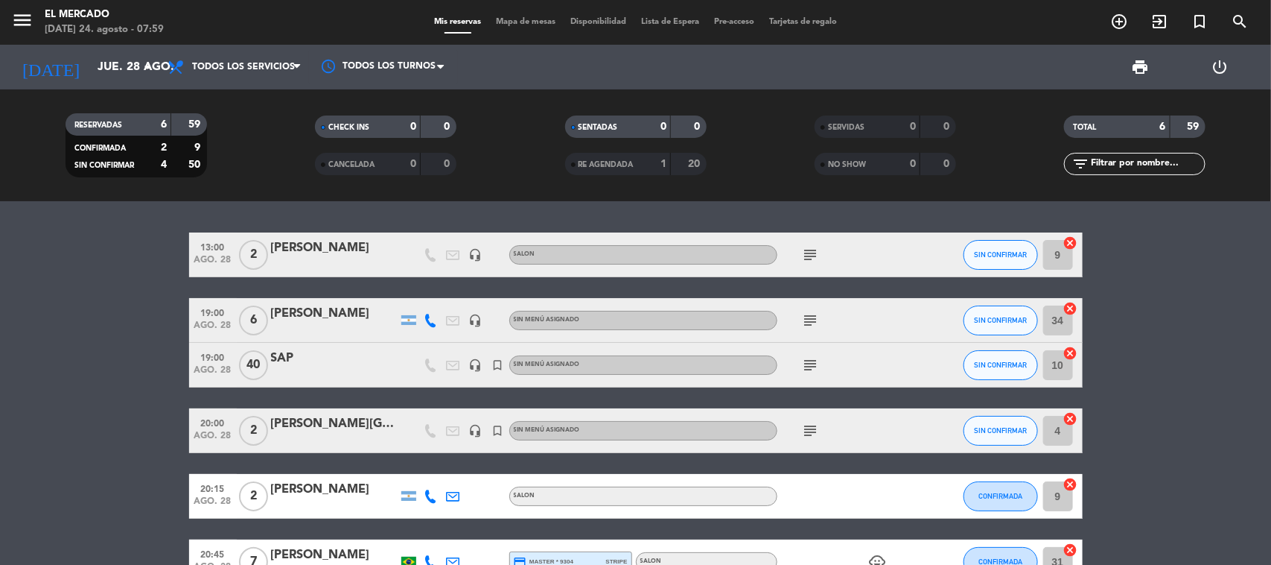
click at [812, 317] on icon "subject" at bounding box center [811, 320] width 18 height 18
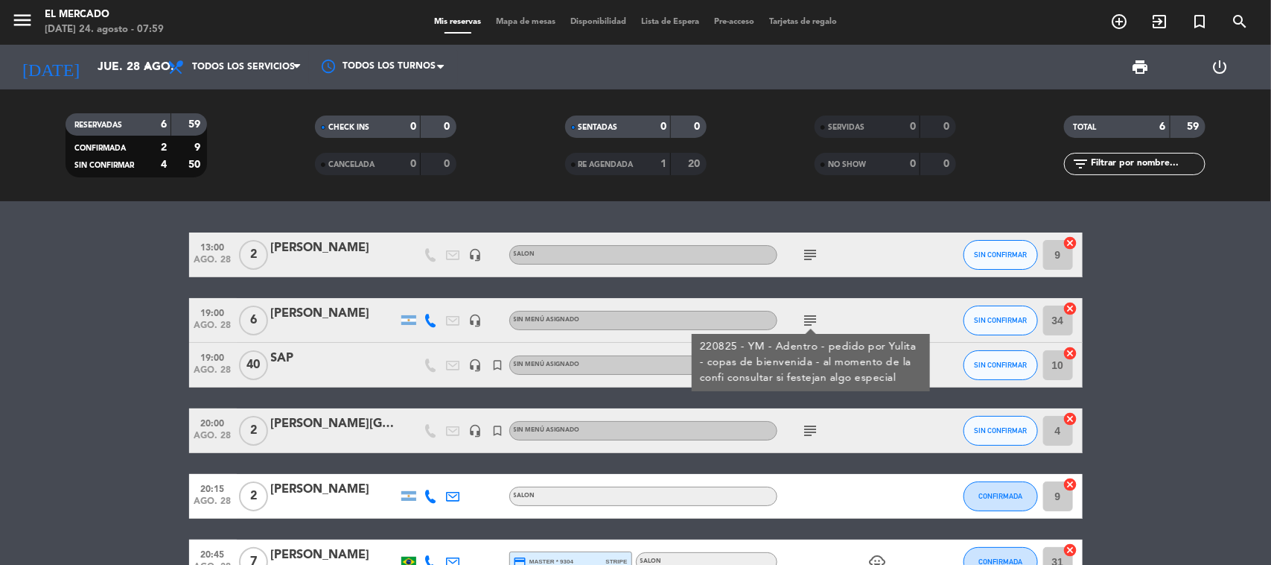
click at [817, 434] on icon "subject" at bounding box center [811, 431] width 18 height 18
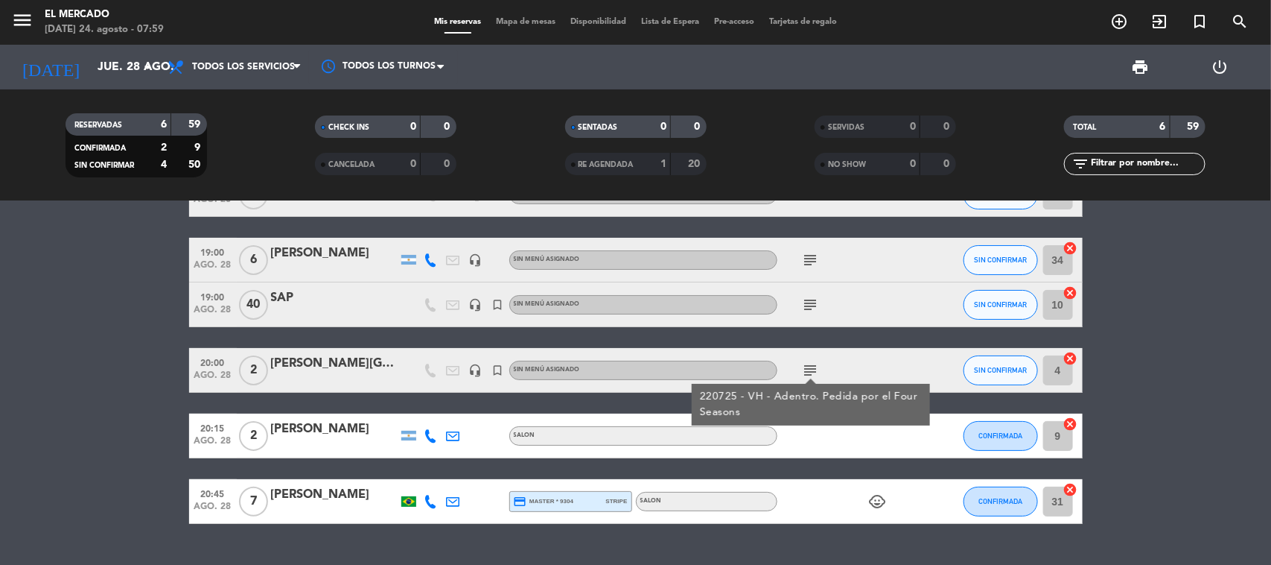
scroll to position [93, 0]
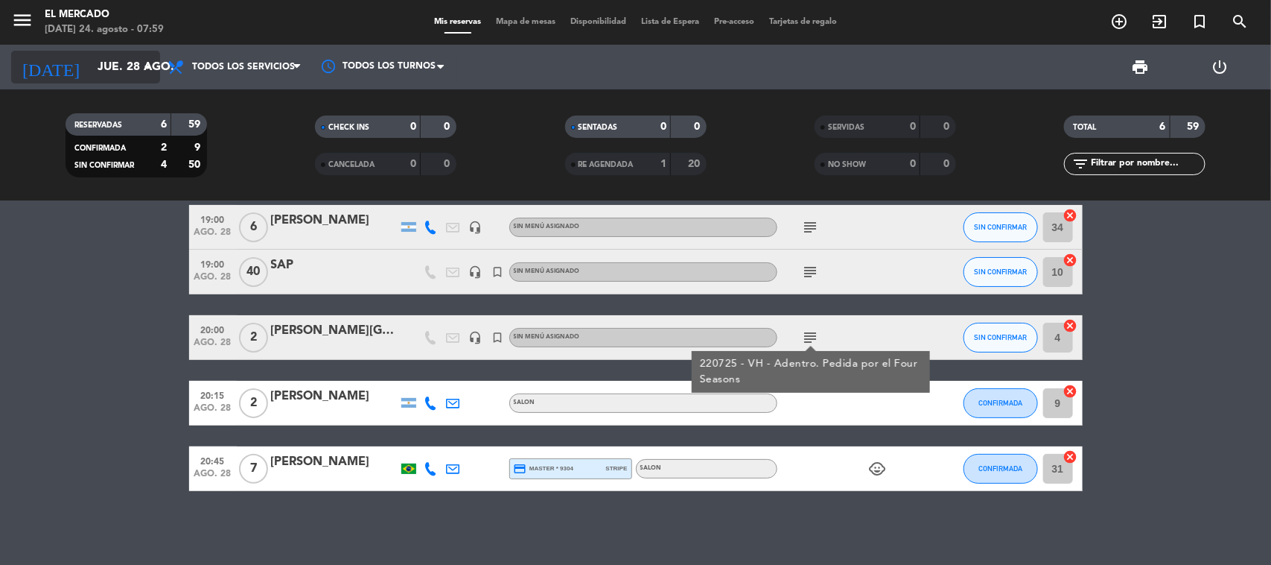
click at [119, 72] on input "jue. 28 ago." at bounding box center [168, 67] width 157 height 29
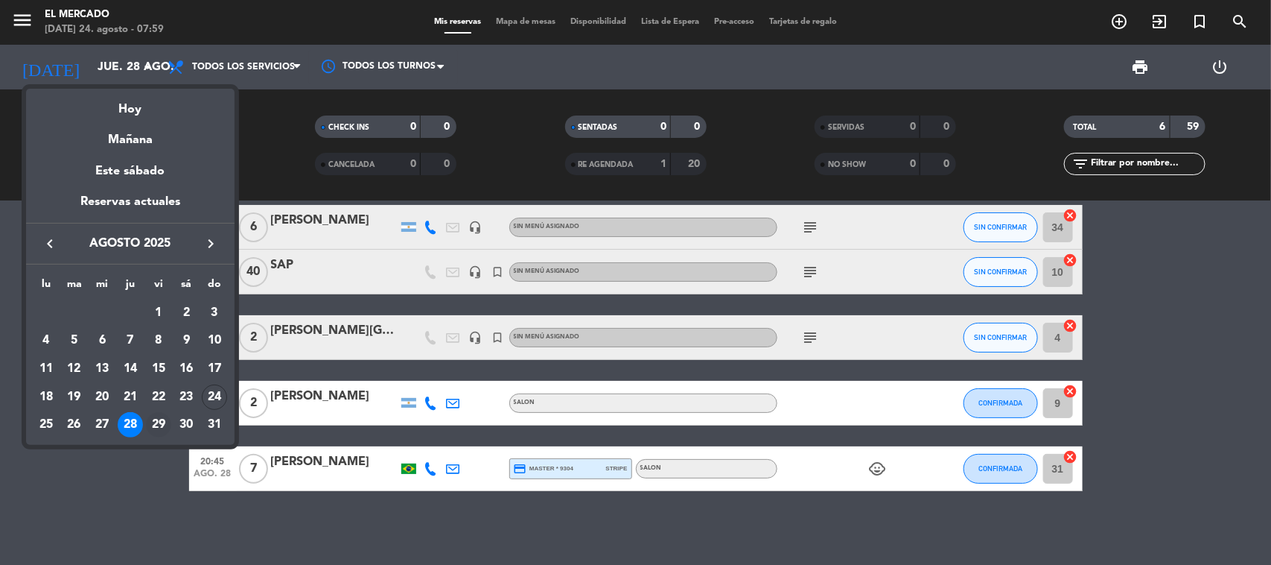
click at [155, 422] on div "29" at bounding box center [158, 424] width 25 height 25
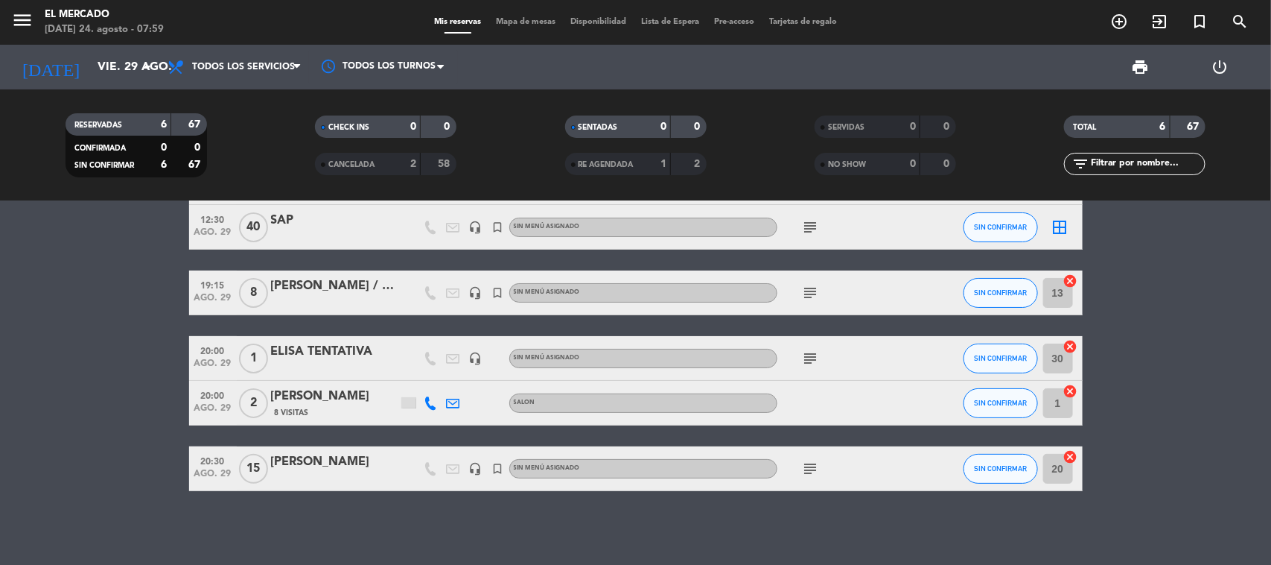
scroll to position [0, 0]
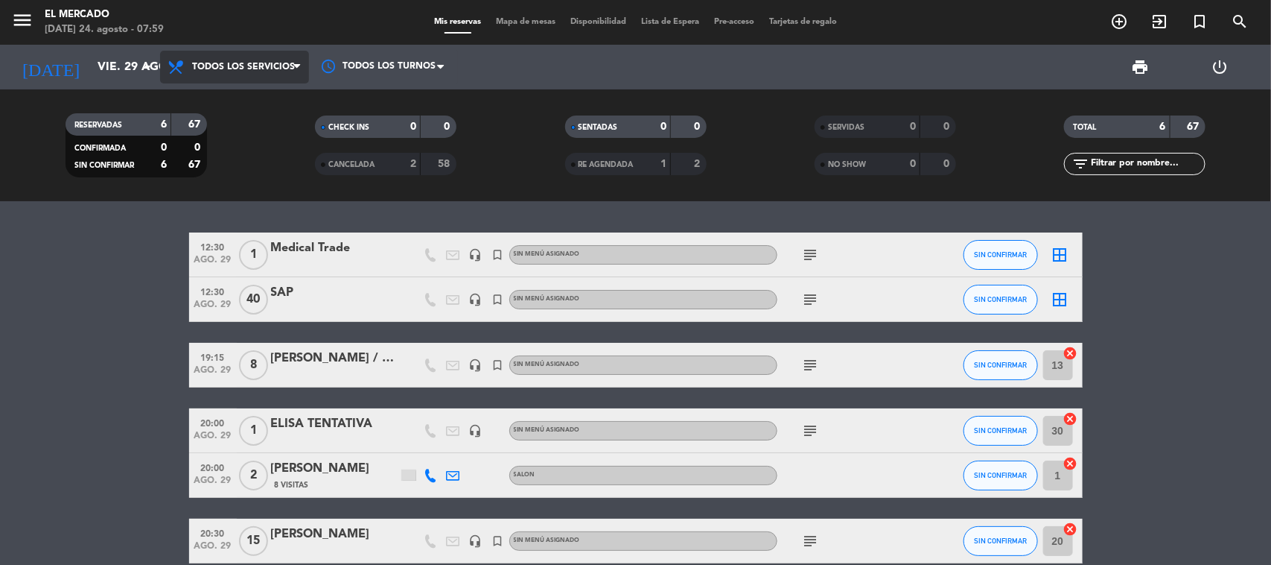
click at [238, 56] on span "Todos los servicios" at bounding box center [234, 67] width 149 height 33
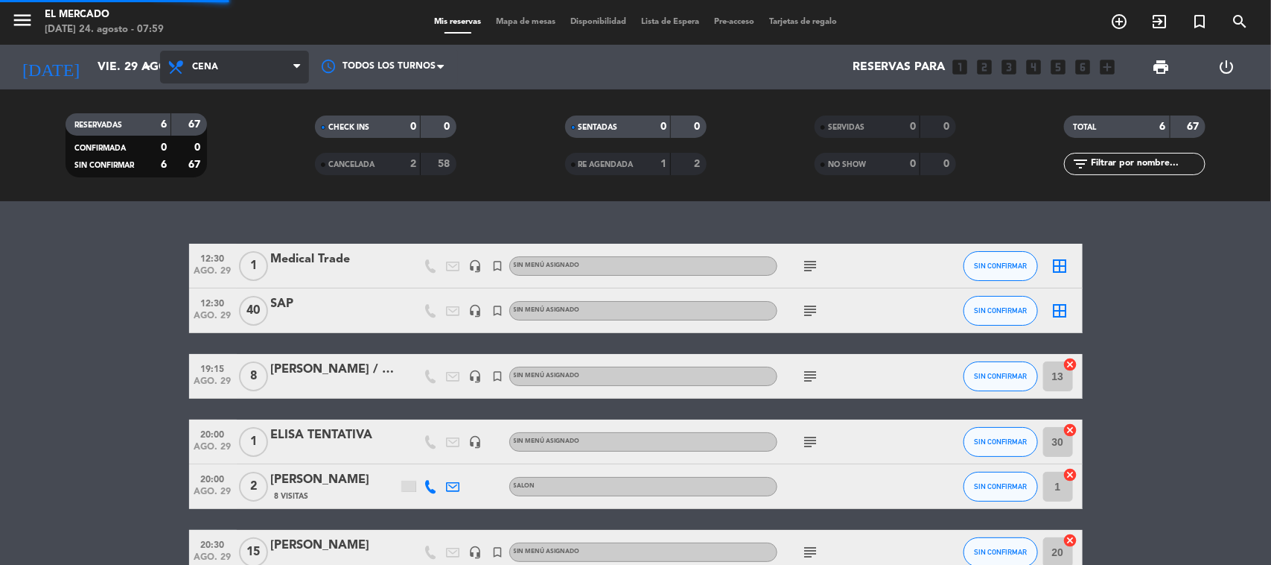
click at [244, 221] on ng-component "menu El [PERSON_NAME][DATE] 24. agosto - 07:59 Mis reservas Mapa de mesas Dispo…" at bounding box center [635, 282] width 1271 height 565
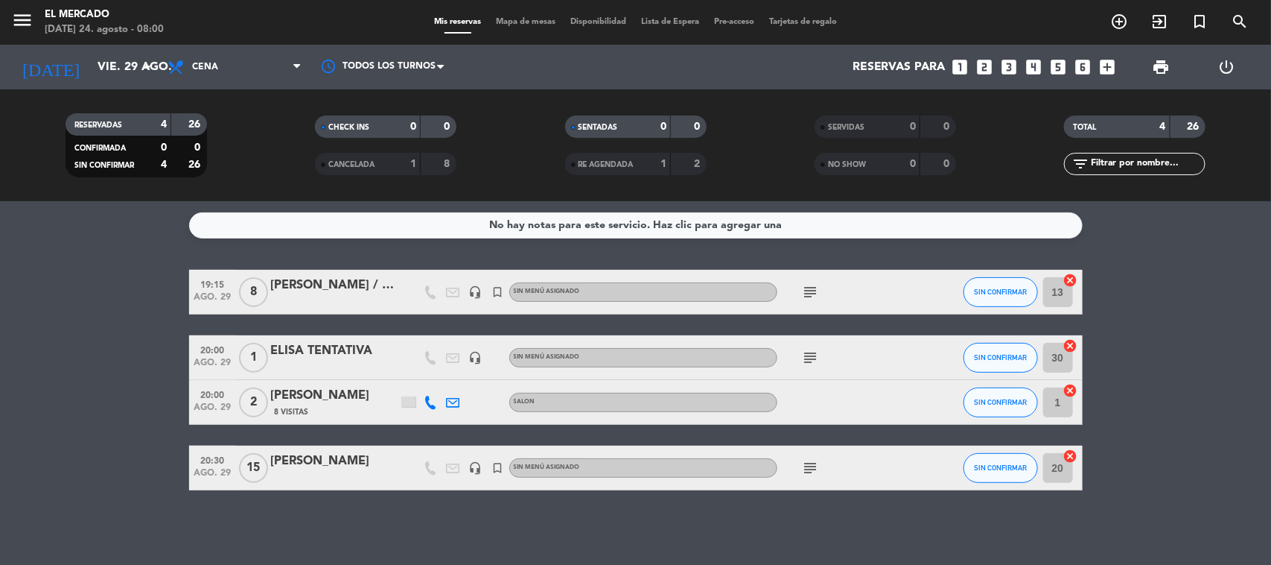
click at [807, 284] on icon "subject" at bounding box center [811, 292] width 18 height 18
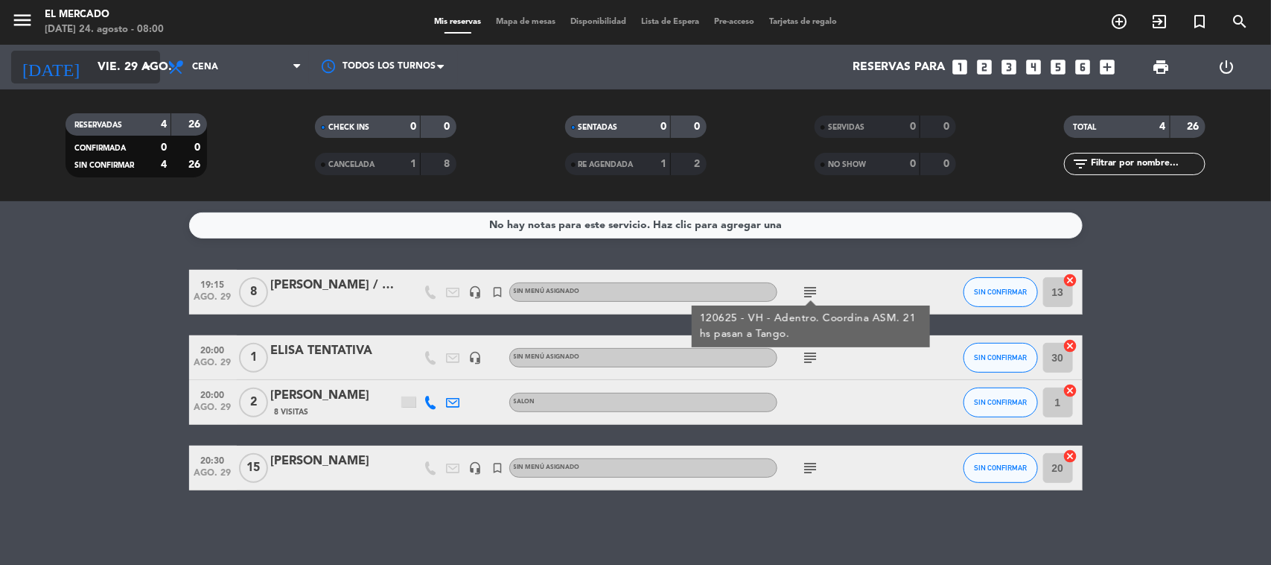
click at [127, 78] on input "vie. 29 ago." at bounding box center [168, 67] width 157 height 29
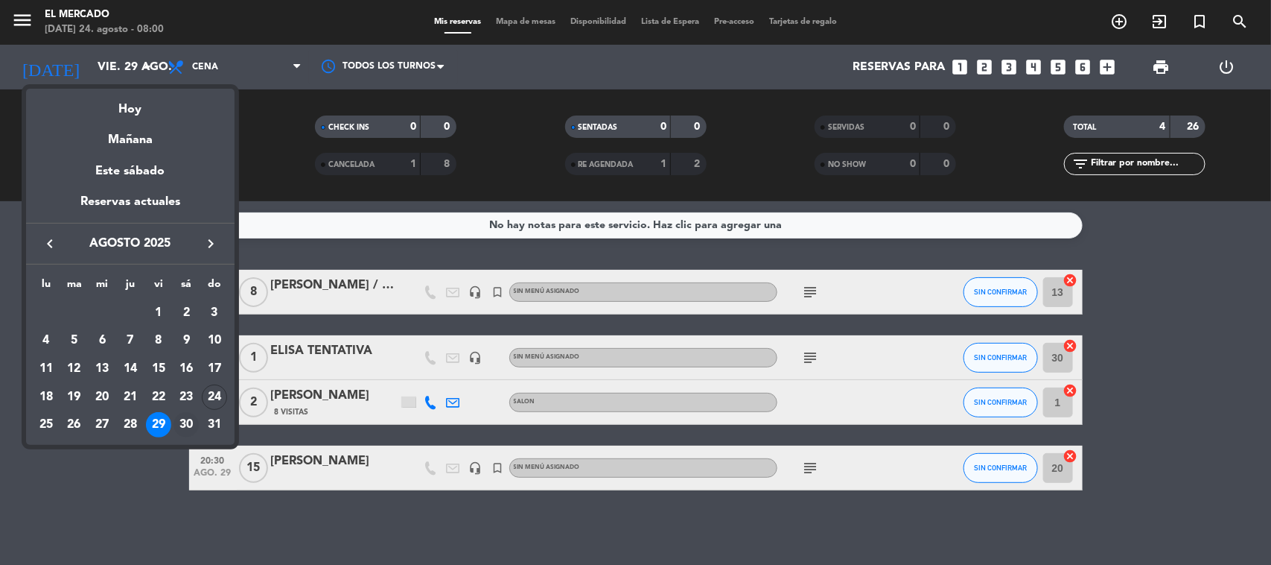
click at [184, 419] on div "30" at bounding box center [186, 424] width 25 height 25
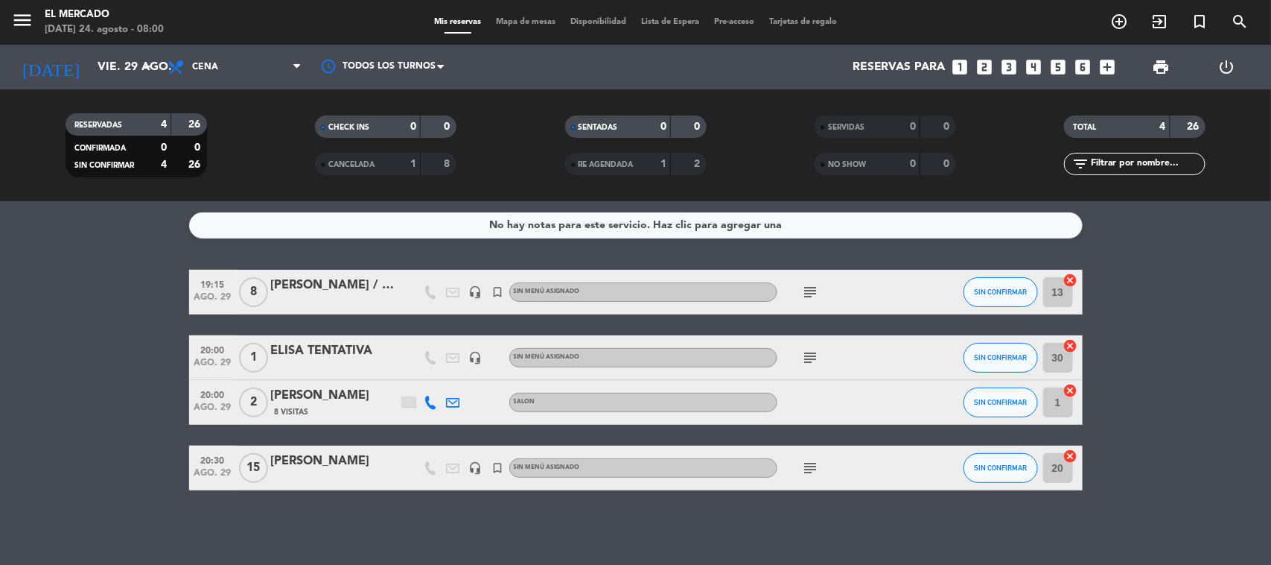
type input "sáb. 30 ago."
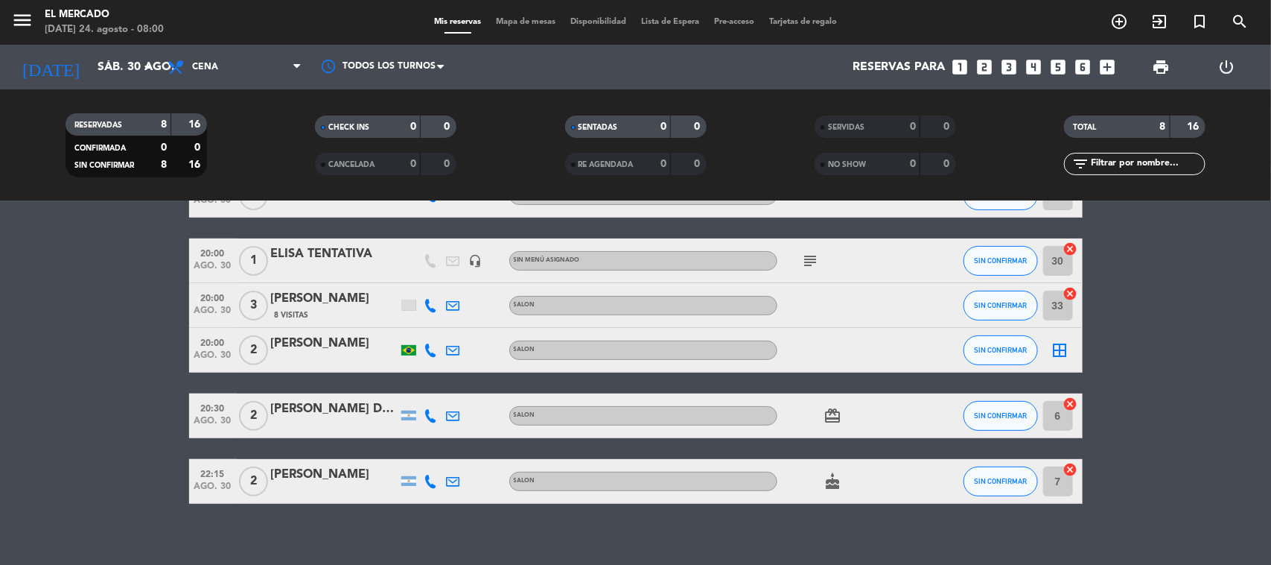
scroll to position [199, 0]
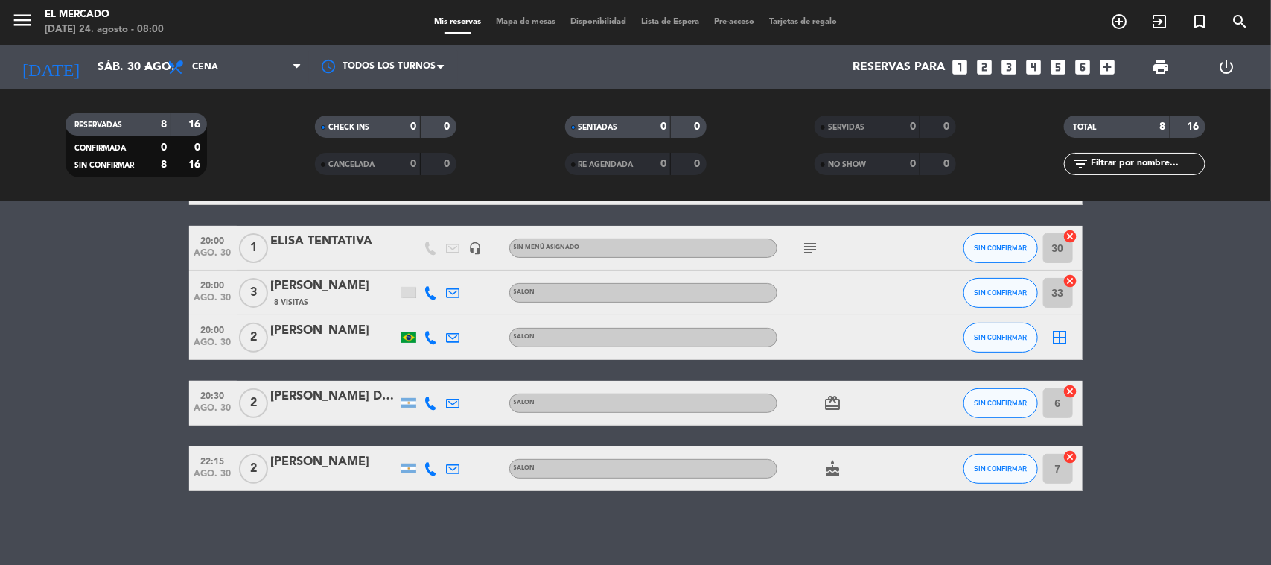
click at [1074, 332] on div "border_all" at bounding box center [1060, 337] width 45 height 44
click at [1069, 332] on div "border_all" at bounding box center [1060, 337] width 45 height 44
click at [1069, 333] on icon "border_all" at bounding box center [1061, 337] width 18 height 18
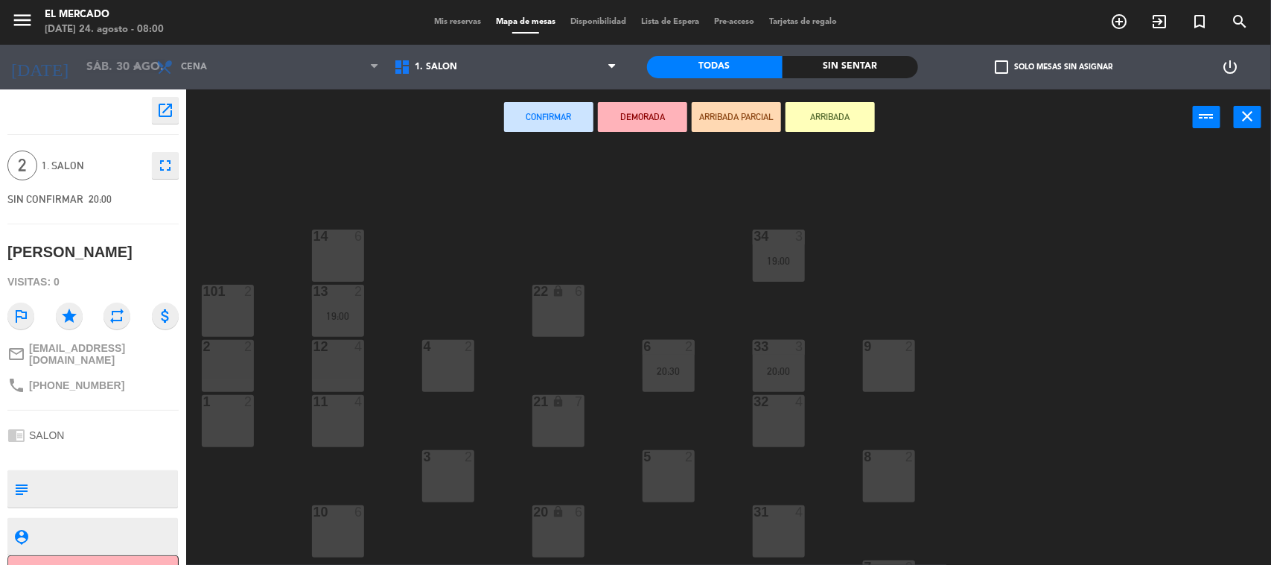
click at [462, 386] on div "4 2" at bounding box center [448, 366] width 52 height 52
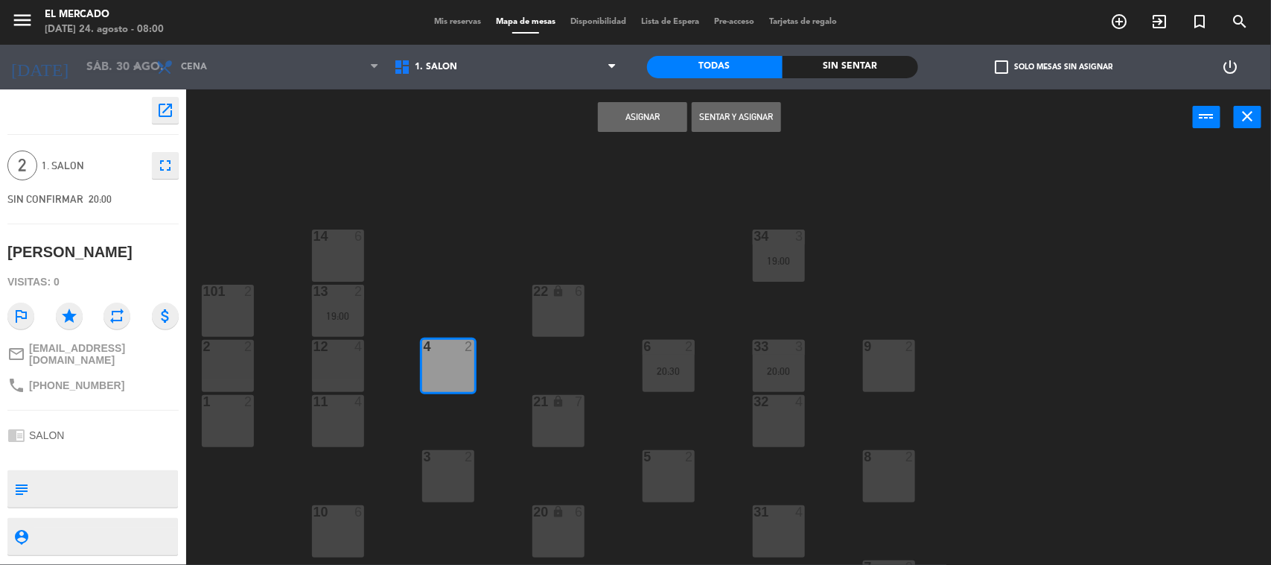
click at [619, 116] on button "Asignar" at bounding box center [642, 117] width 89 height 30
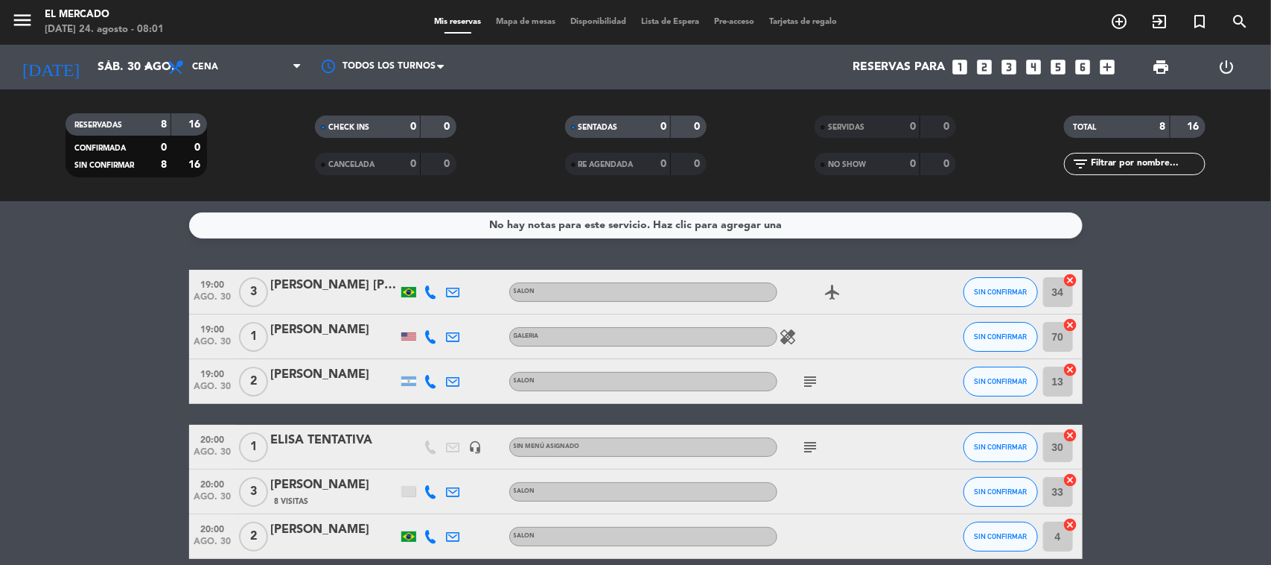
scroll to position [199, 0]
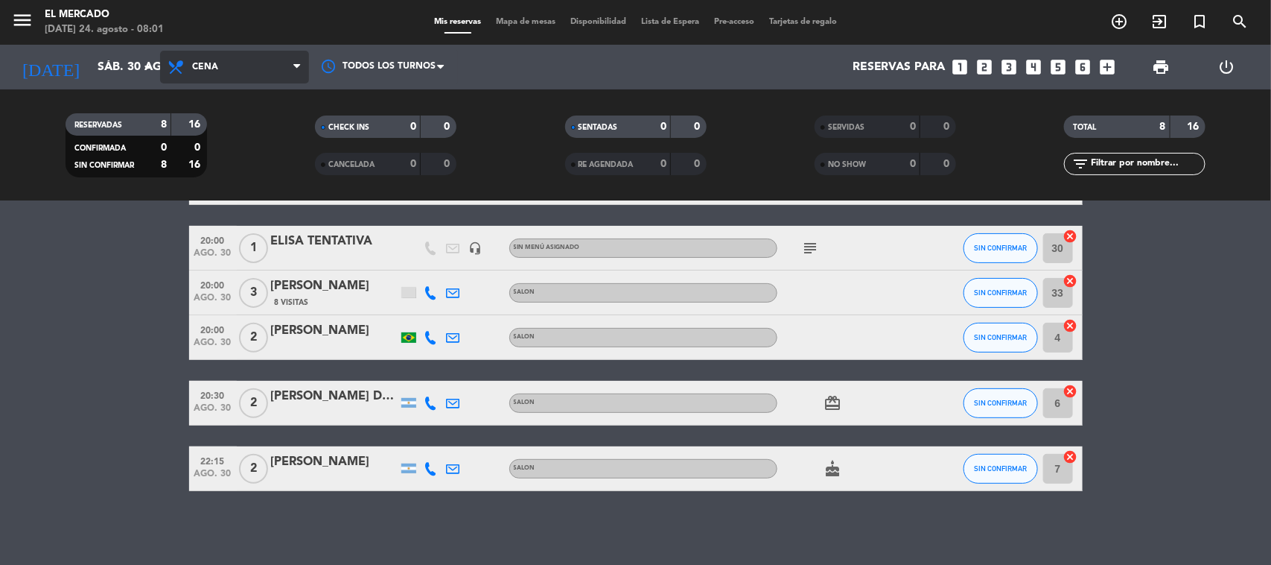
click at [191, 65] on span "Cena" at bounding box center [234, 67] width 149 height 33
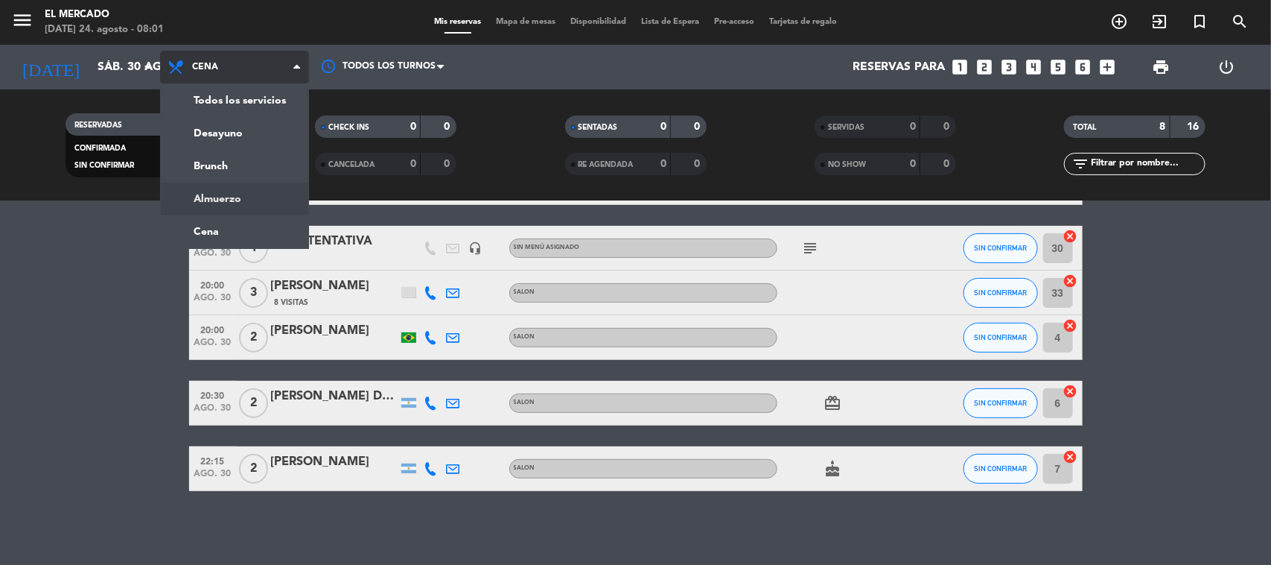
click at [206, 209] on ng-component "menu El [PERSON_NAME][DATE] 24. agosto - 08:01 Mis reservas Mapa de mesas Dispo…" at bounding box center [635, 282] width 1271 height 565
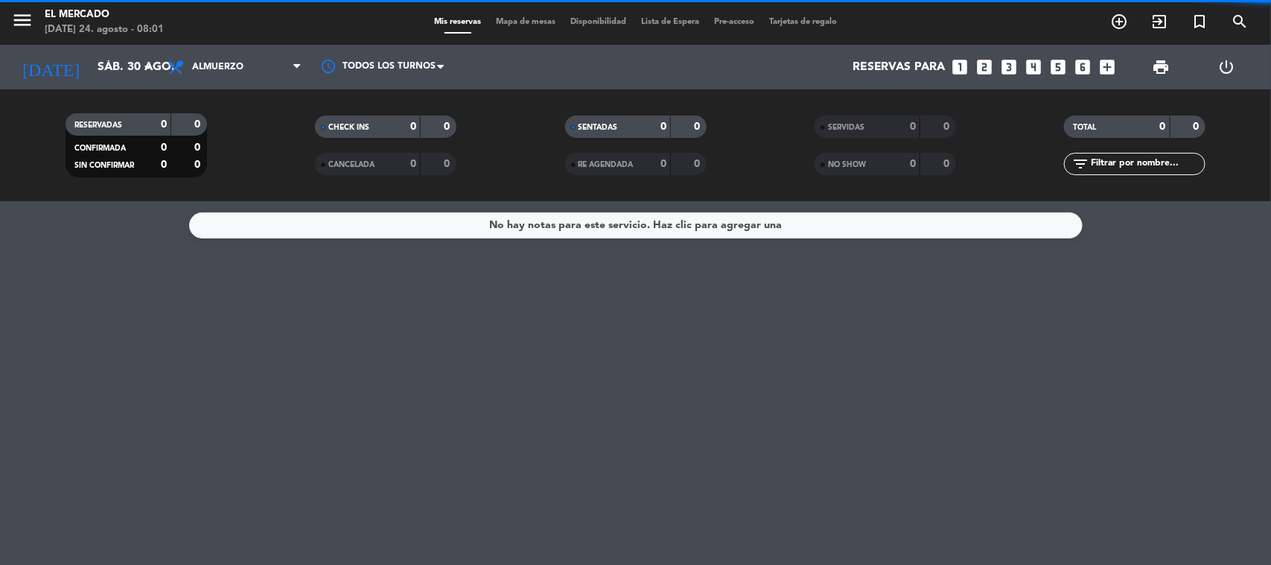
scroll to position [0, 0]
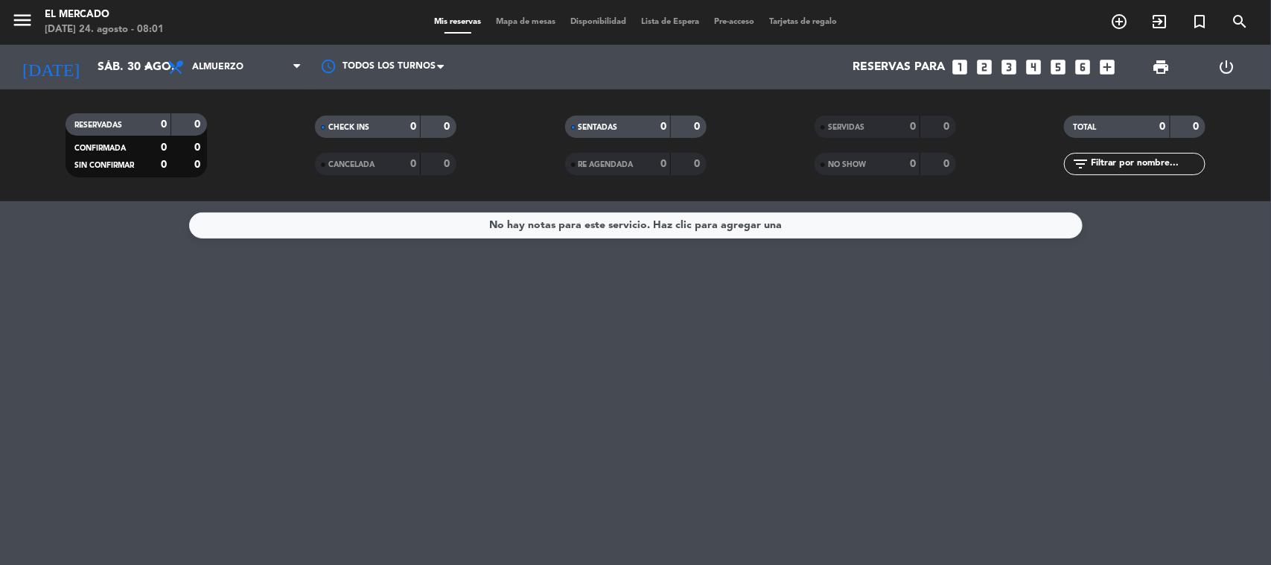
click at [253, 48] on div "Todos los servicios Desayuno Brunch Almuerzo Cena Almuerzo Todos los servicios …" at bounding box center [234, 67] width 149 height 45
click at [223, 78] on span "Almuerzo" at bounding box center [234, 67] width 149 height 33
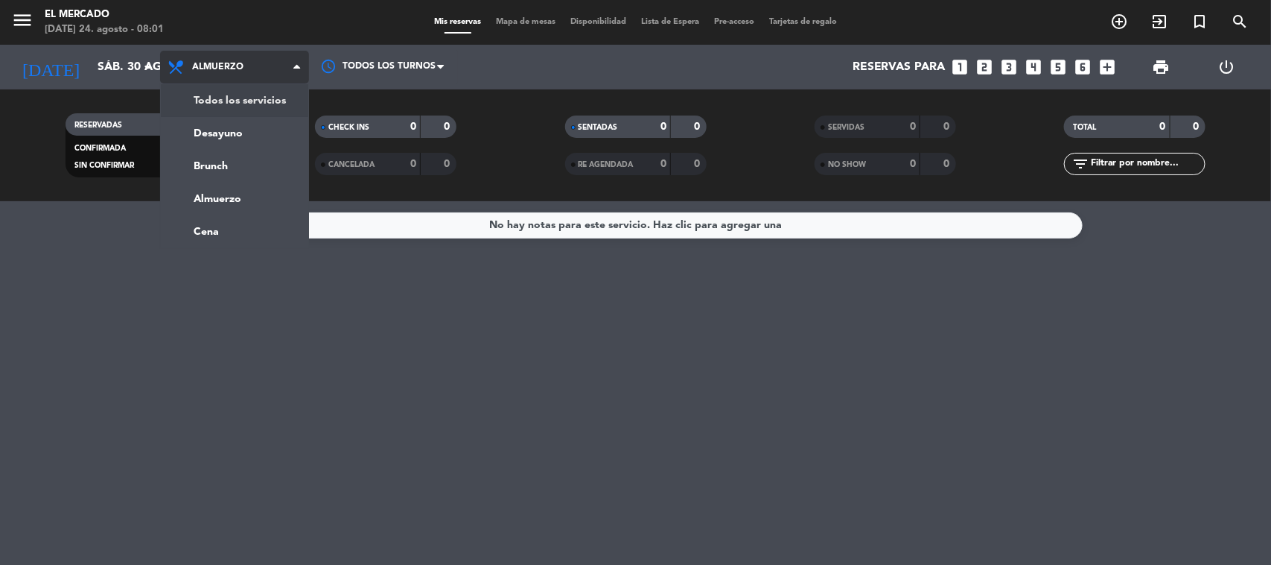
click at [217, 101] on div "menu El [PERSON_NAME][DATE] 24. agosto - 08:01 Mis reservas Mapa de mesas Dispo…" at bounding box center [635, 100] width 1271 height 201
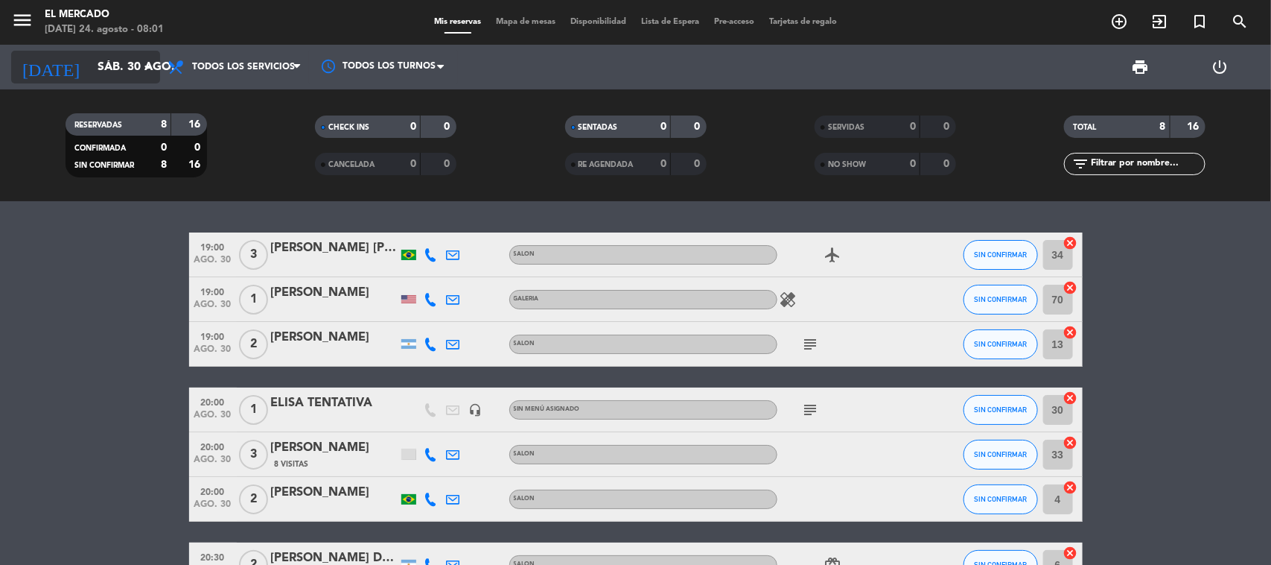
click at [90, 63] on input "sáb. 30 ago." at bounding box center [168, 67] width 157 height 29
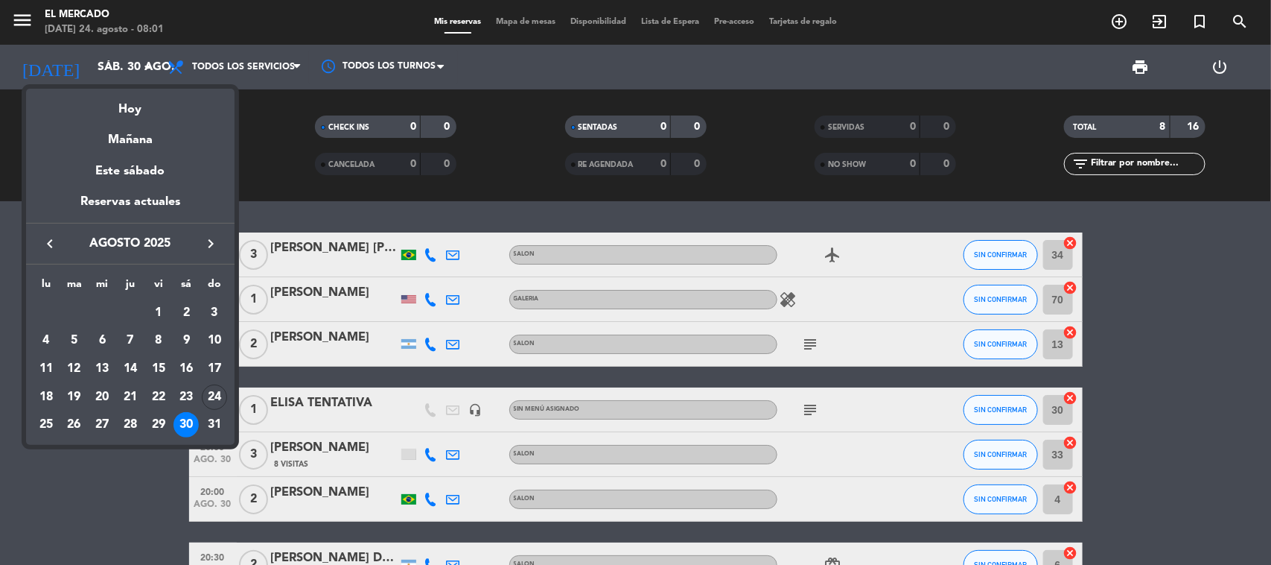
click at [11, 26] on div at bounding box center [635, 282] width 1271 height 565
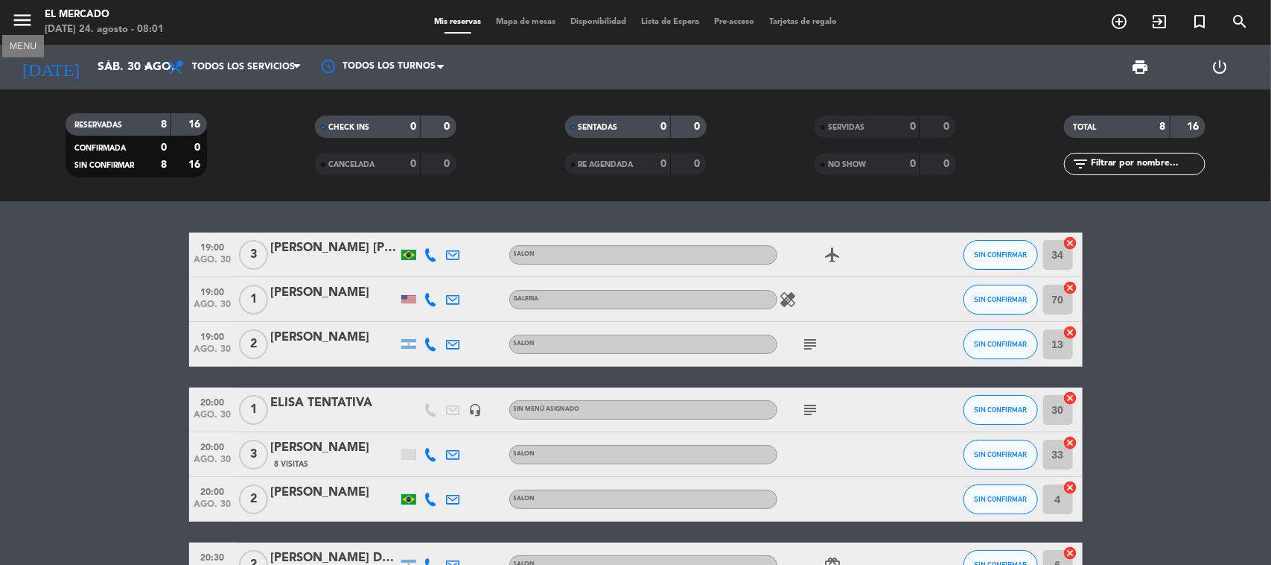
click at [11, 26] on icon "menu" at bounding box center [22, 20] width 22 height 22
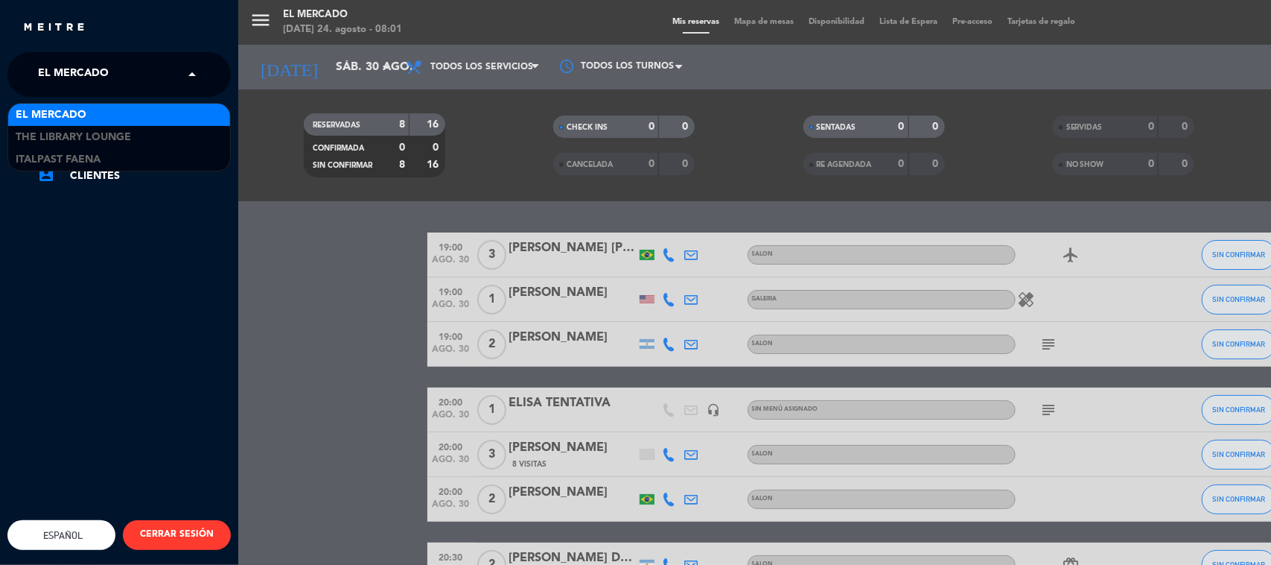
click at [52, 73] on span "El Mercado" at bounding box center [73, 74] width 71 height 31
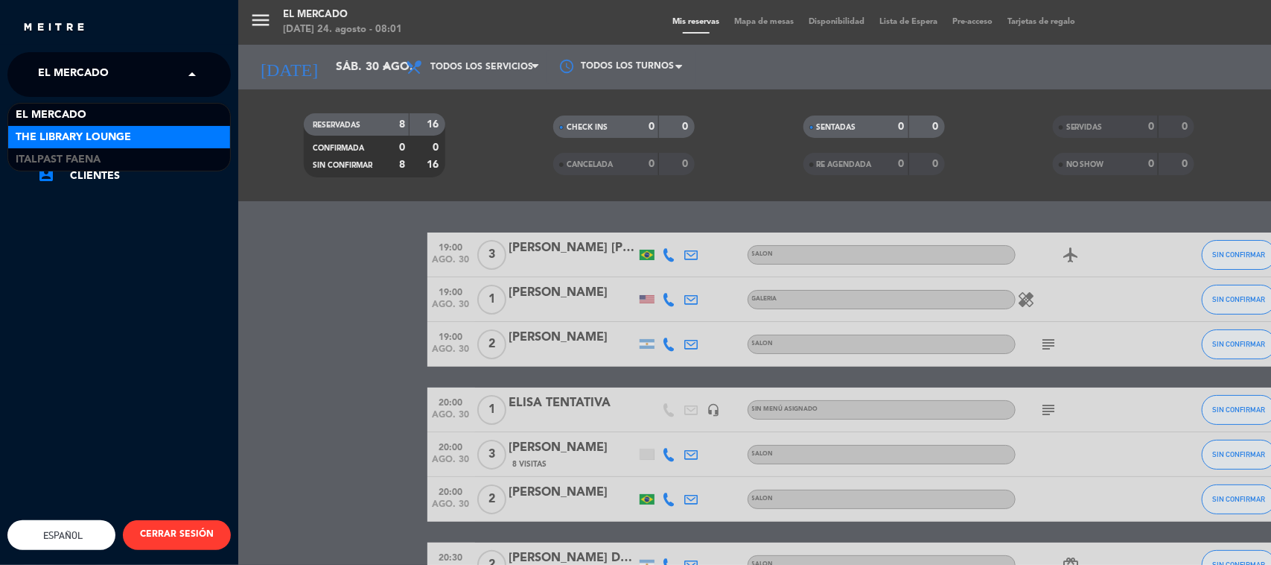
click at [60, 130] on span "The Library Lounge" at bounding box center [73, 137] width 115 height 17
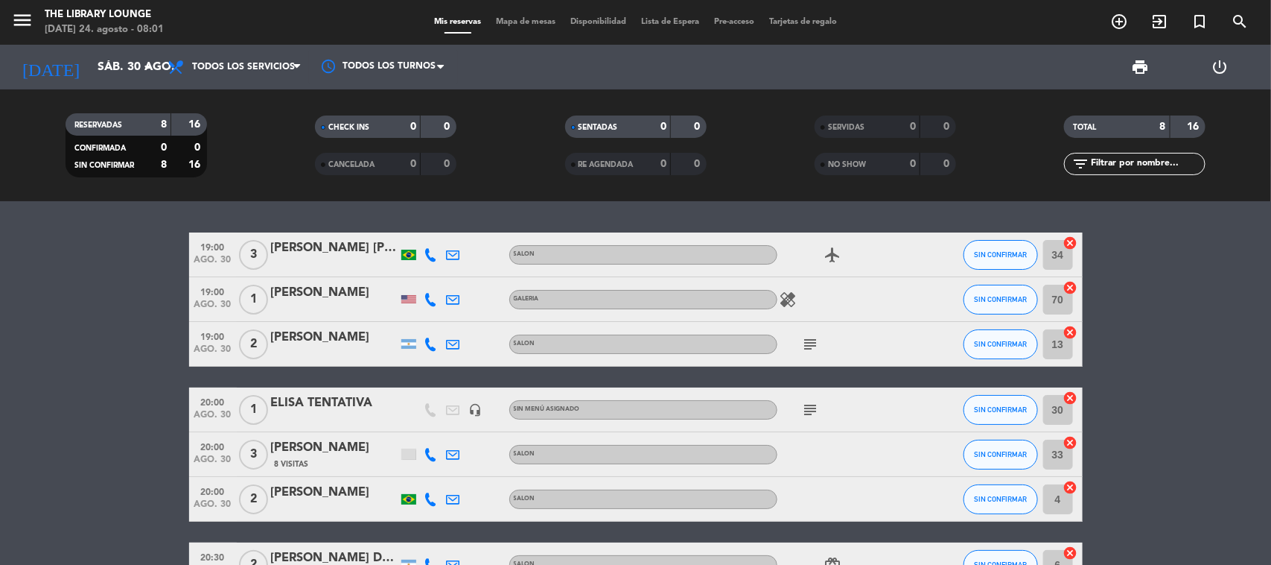
click at [90, 60] on input "sáb. 30 ago." at bounding box center [168, 67] width 157 height 29
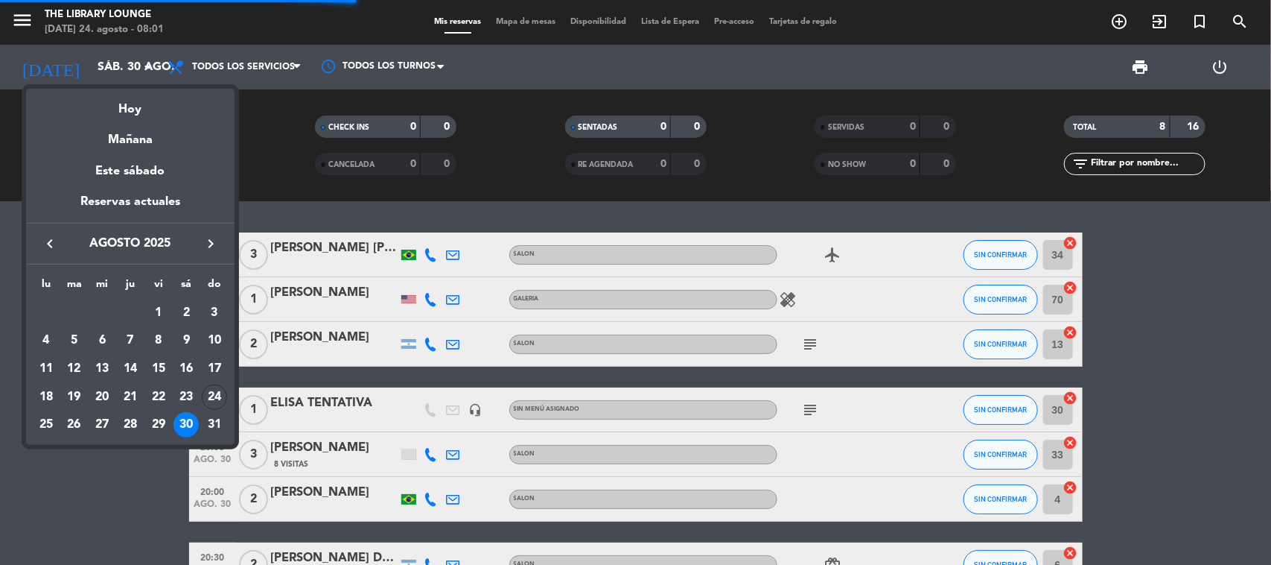
click at [94, 101] on div "Hoy" at bounding box center [130, 104] width 209 height 31
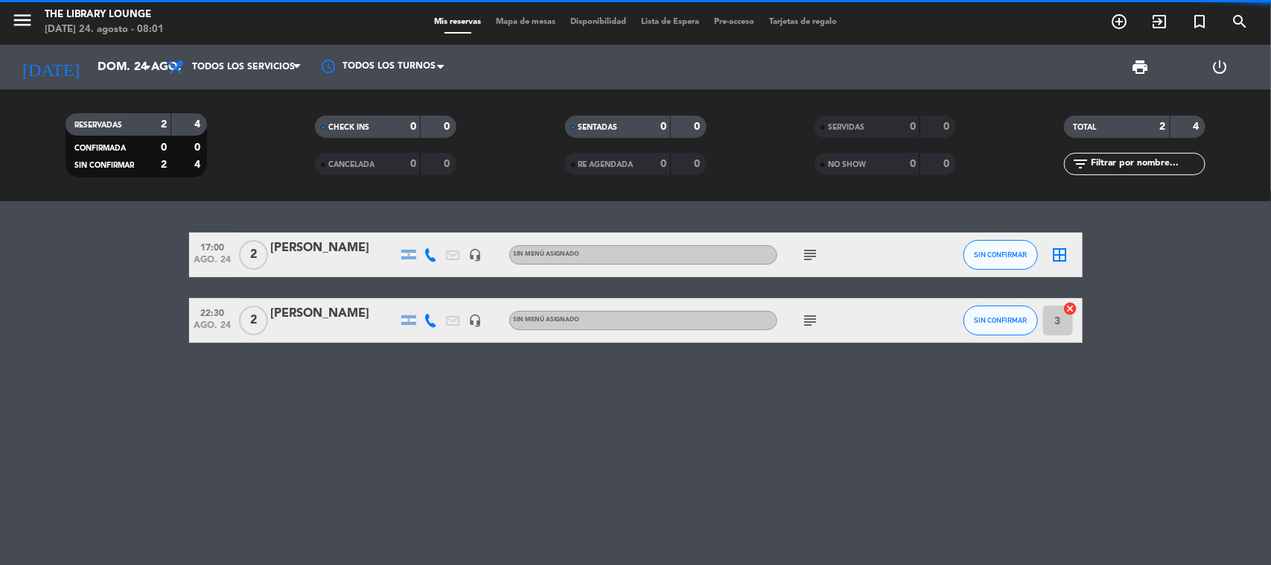
click at [258, 82] on span "Todos los servicios" at bounding box center [234, 67] width 149 height 33
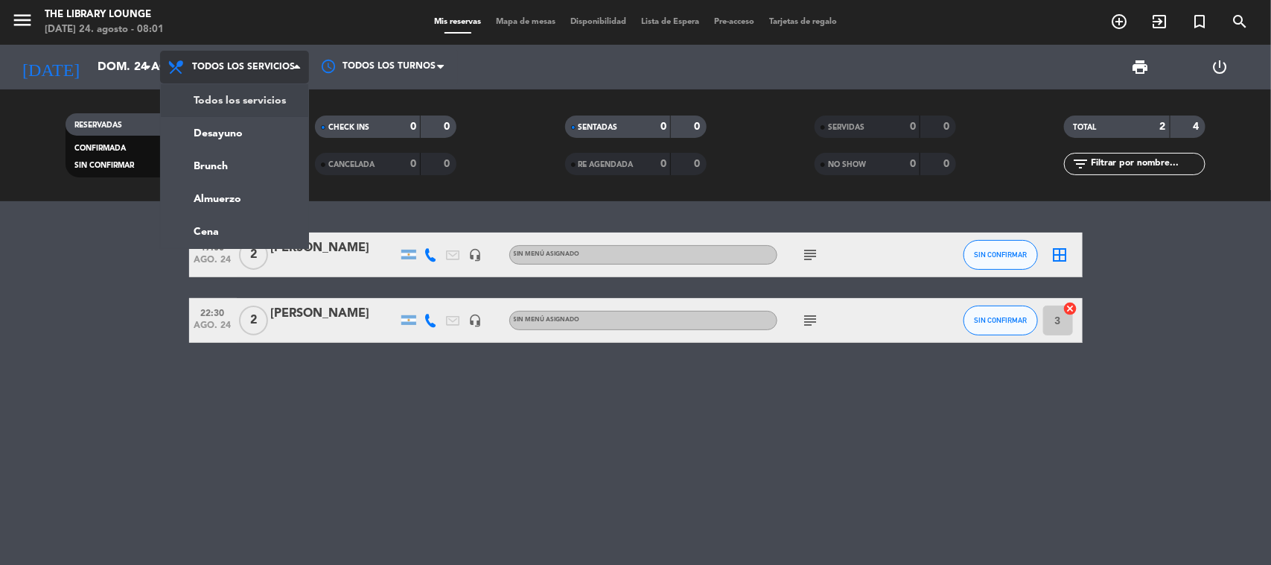
click at [258, 104] on div "menu The Library Lounge [DATE] 24. agosto - 08:01 Mis reservas Mapa de mesas Di…" at bounding box center [635, 100] width 1271 height 201
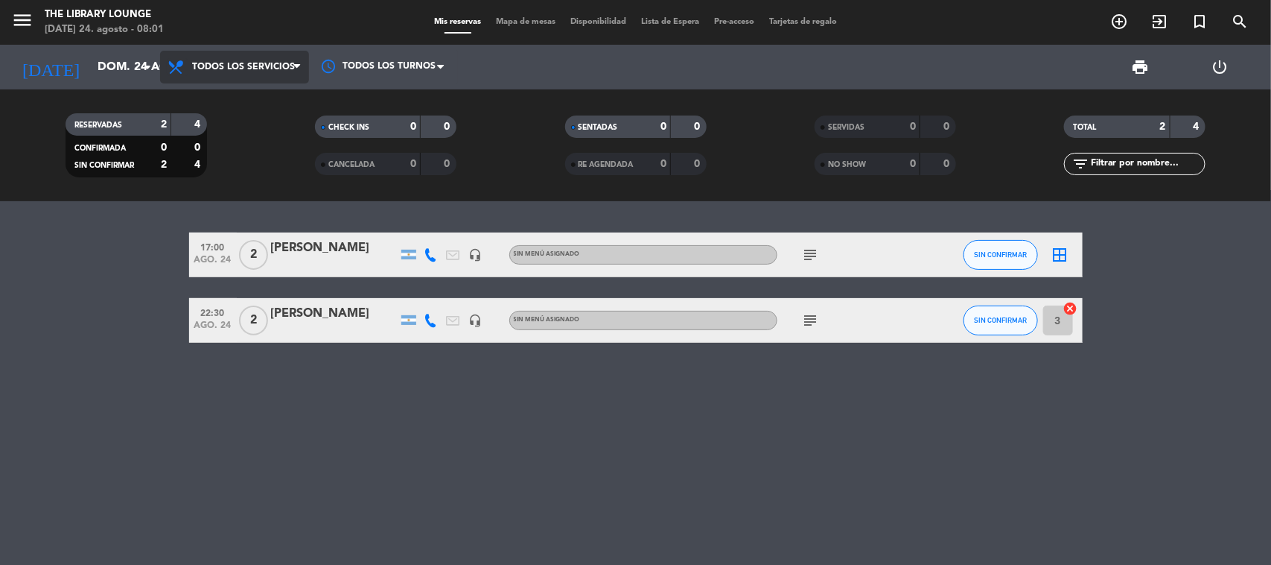
click at [176, 64] on icon at bounding box center [178, 67] width 22 height 18
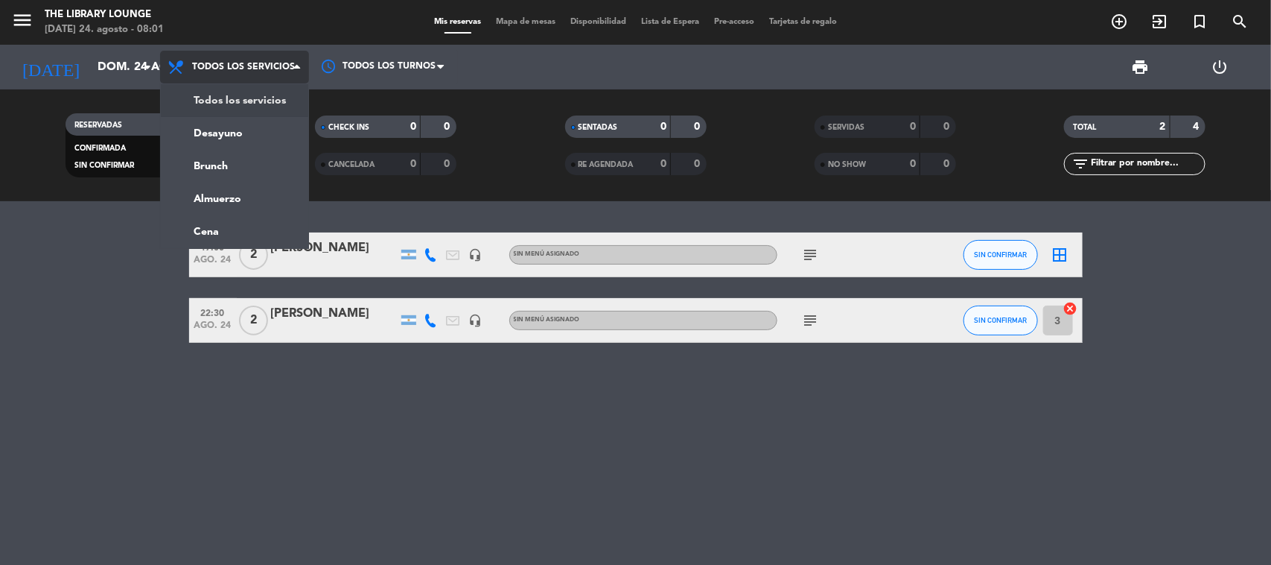
click at [202, 90] on div "menu The Library Lounge [DATE] 24. agosto - 08:01 Mis reservas Mapa de mesas Di…" at bounding box center [635, 100] width 1271 height 201
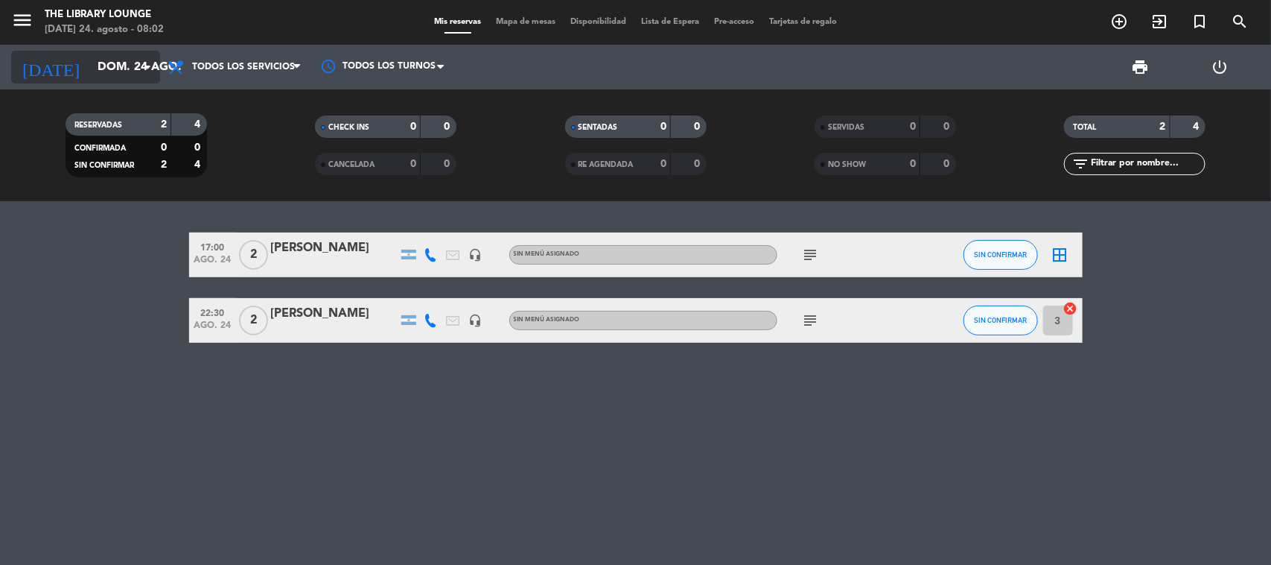
click at [47, 77] on icon "[DATE]" at bounding box center [50, 67] width 79 height 33
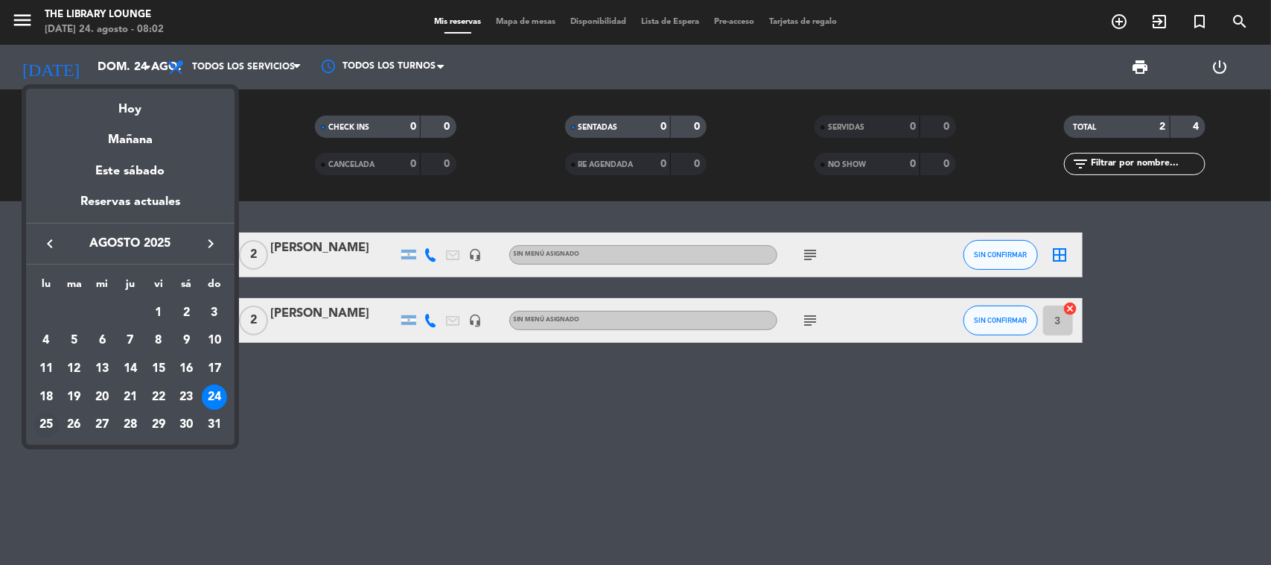
click at [48, 422] on div "25" at bounding box center [46, 424] width 25 height 25
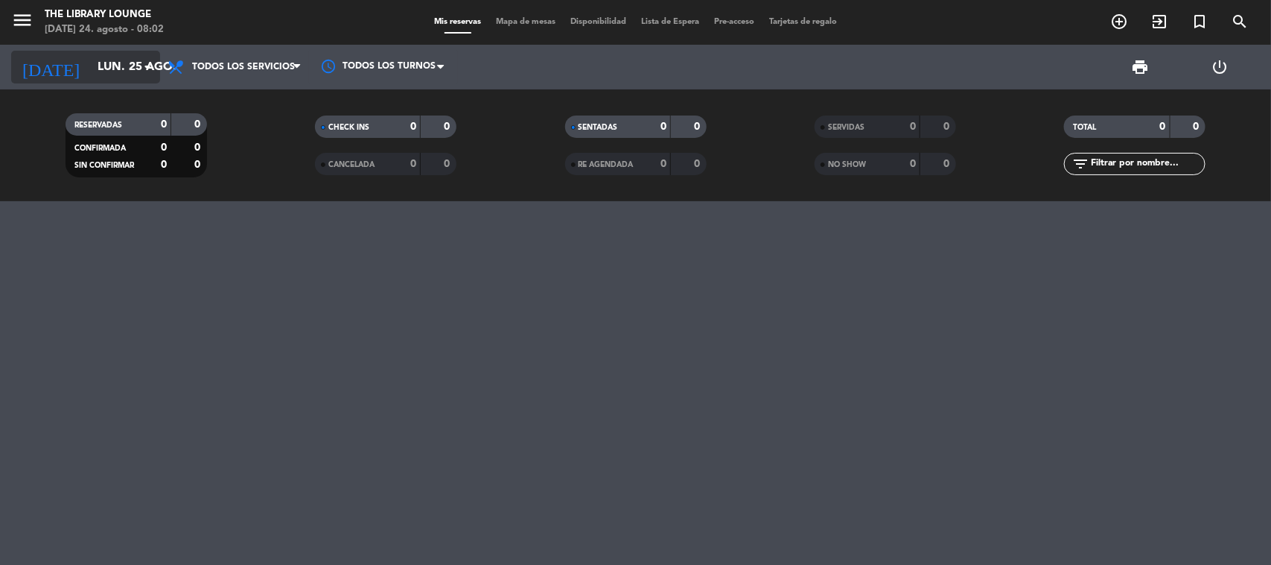
click at [108, 61] on input "lun. 25 ago." at bounding box center [168, 67] width 157 height 29
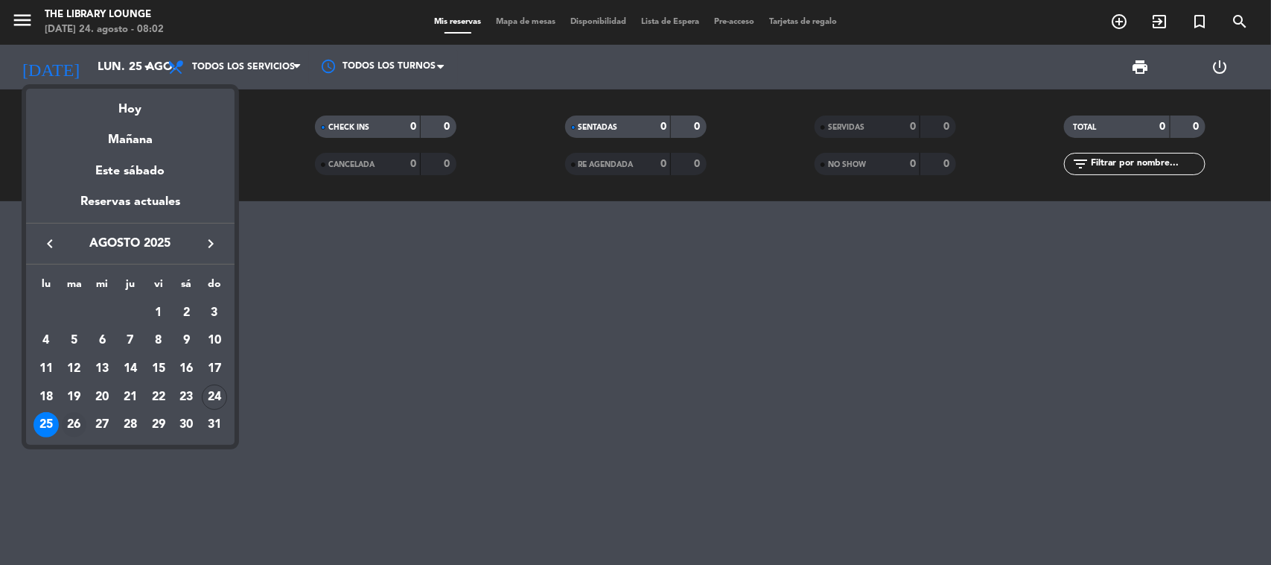
click at [62, 423] on div "26" at bounding box center [74, 424] width 25 height 25
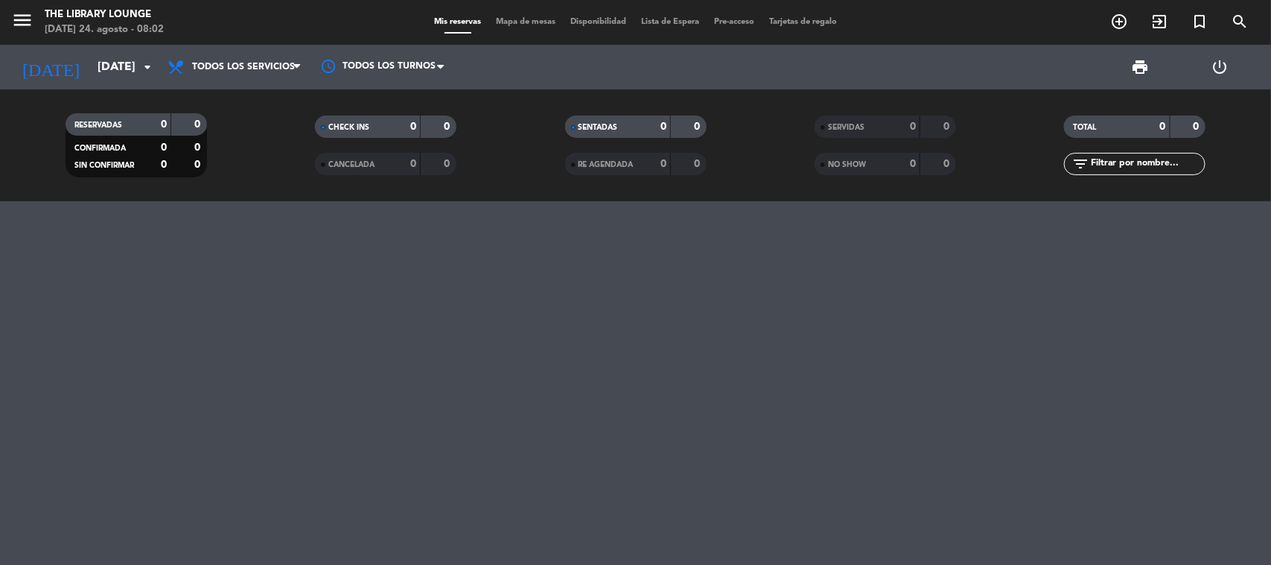
click at [109, 48] on div "[DATE] [DATE] arrow_drop_down" at bounding box center [85, 67] width 149 height 45
click at [109, 69] on input "[DATE]" at bounding box center [168, 67] width 157 height 29
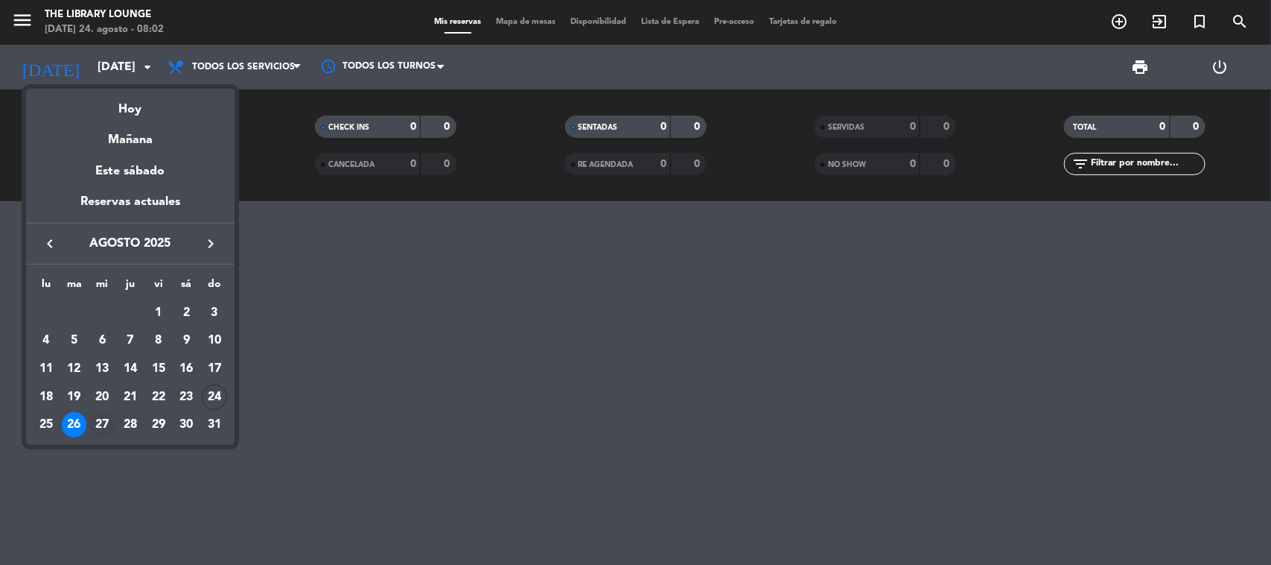
click at [103, 413] on div "27" at bounding box center [101, 424] width 25 height 25
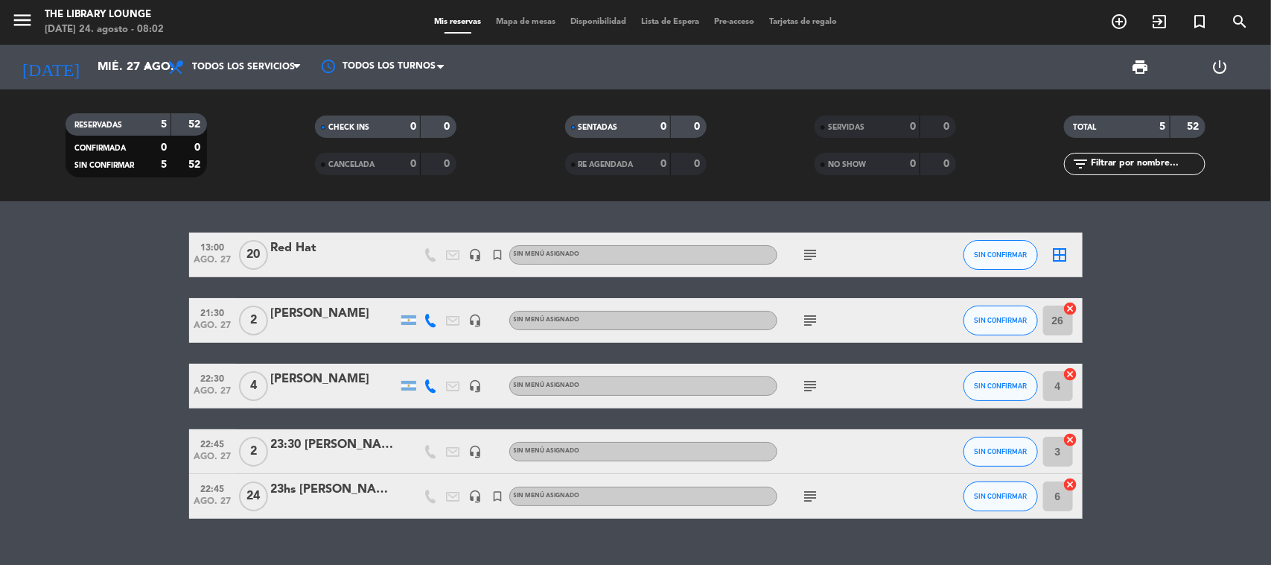
click at [812, 250] on icon "subject" at bounding box center [811, 255] width 18 height 18
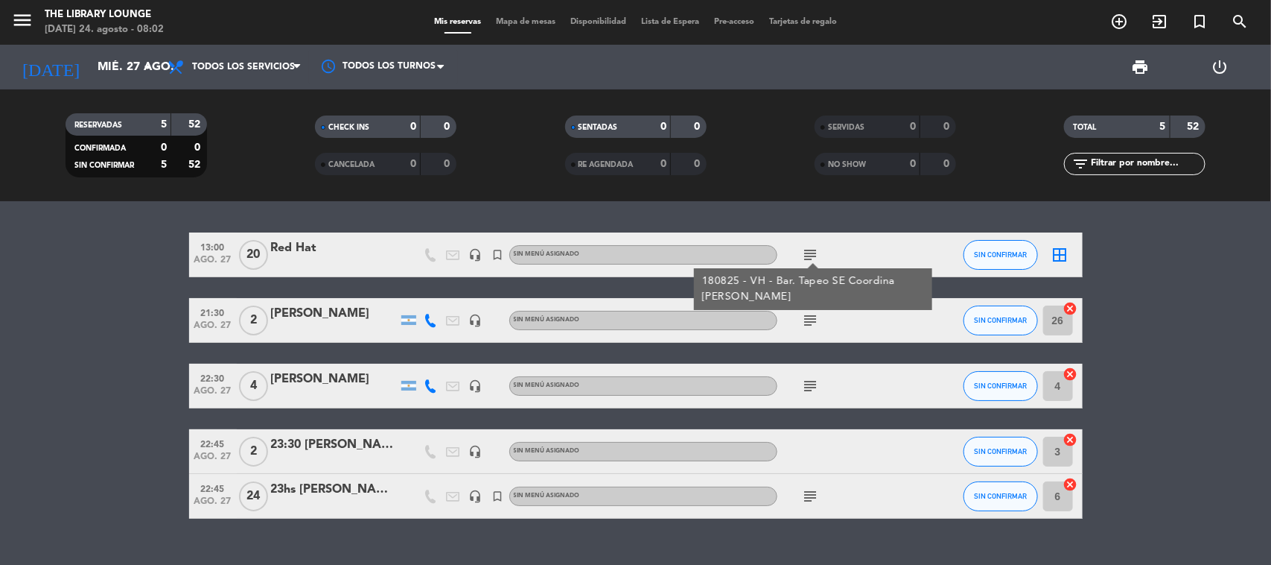
click at [812, 317] on icon "subject" at bounding box center [811, 320] width 18 height 18
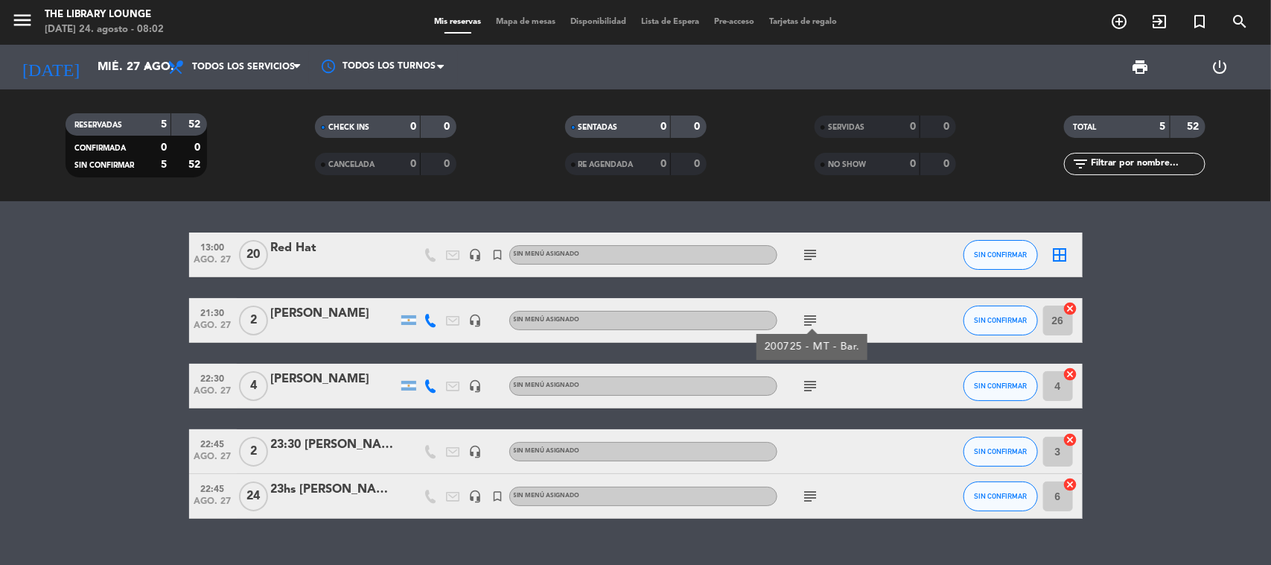
click at [816, 395] on div "subject" at bounding box center [844, 385] width 134 height 44
click at [809, 392] on icon "subject" at bounding box center [811, 386] width 18 height 18
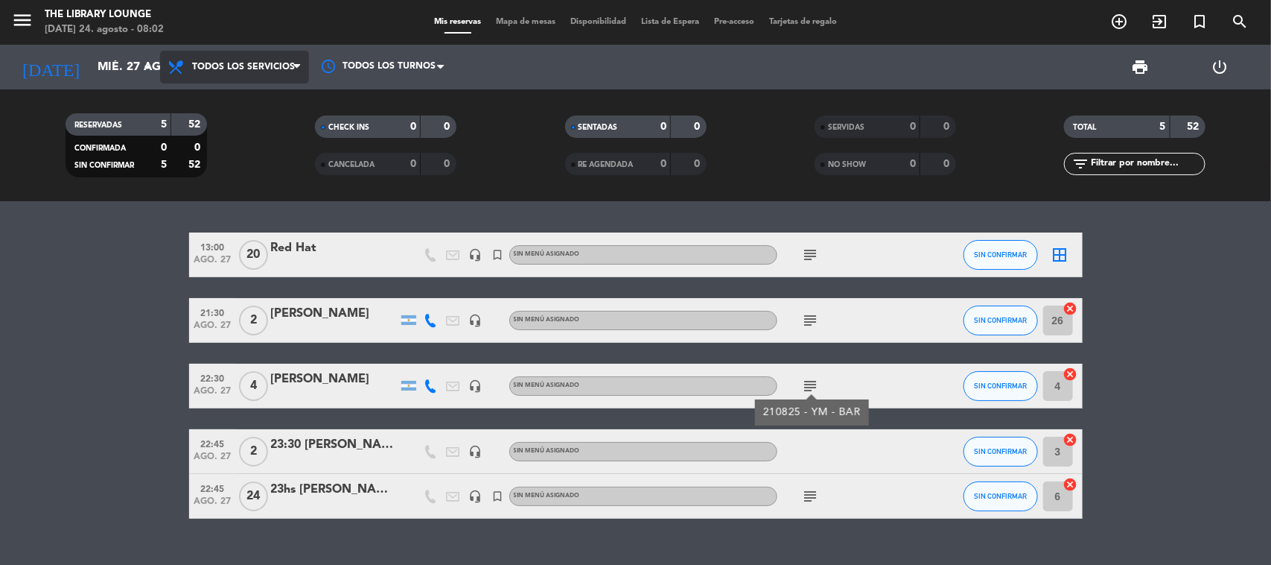
click at [243, 57] on span "Todos los servicios" at bounding box center [234, 67] width 149 height 33
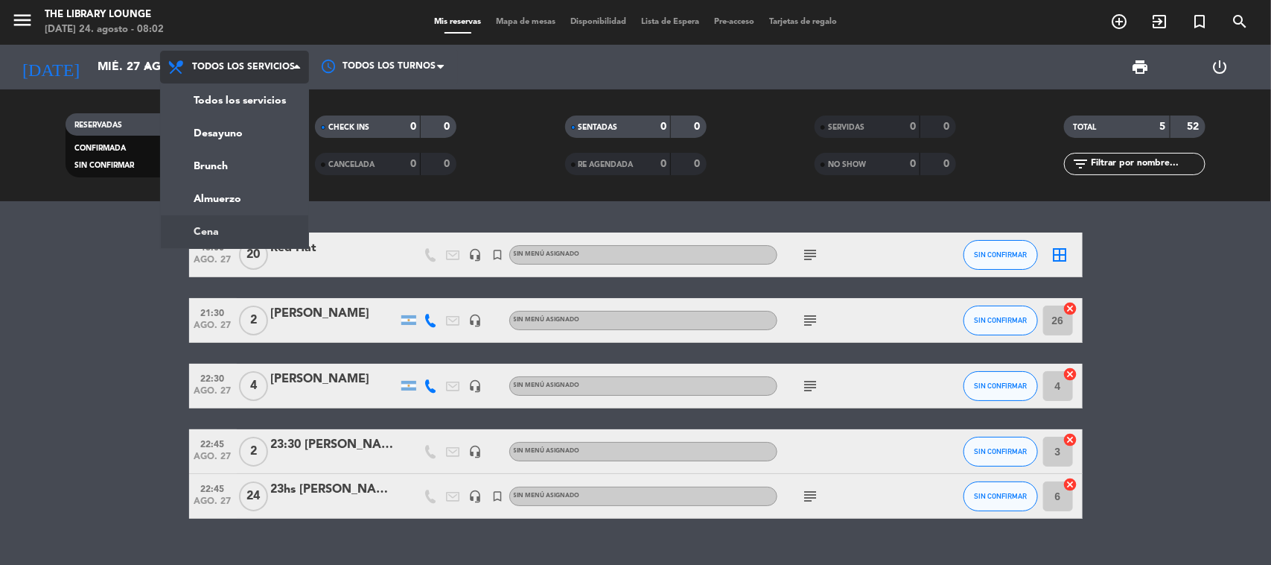
click at [213, 222] on ng-component "menu The Library Lounge [DATE] 24. agosto - 08:02 Mis reservas Mapa de mesas Di…" at bounding box center [635, 282] width 1271 height 565
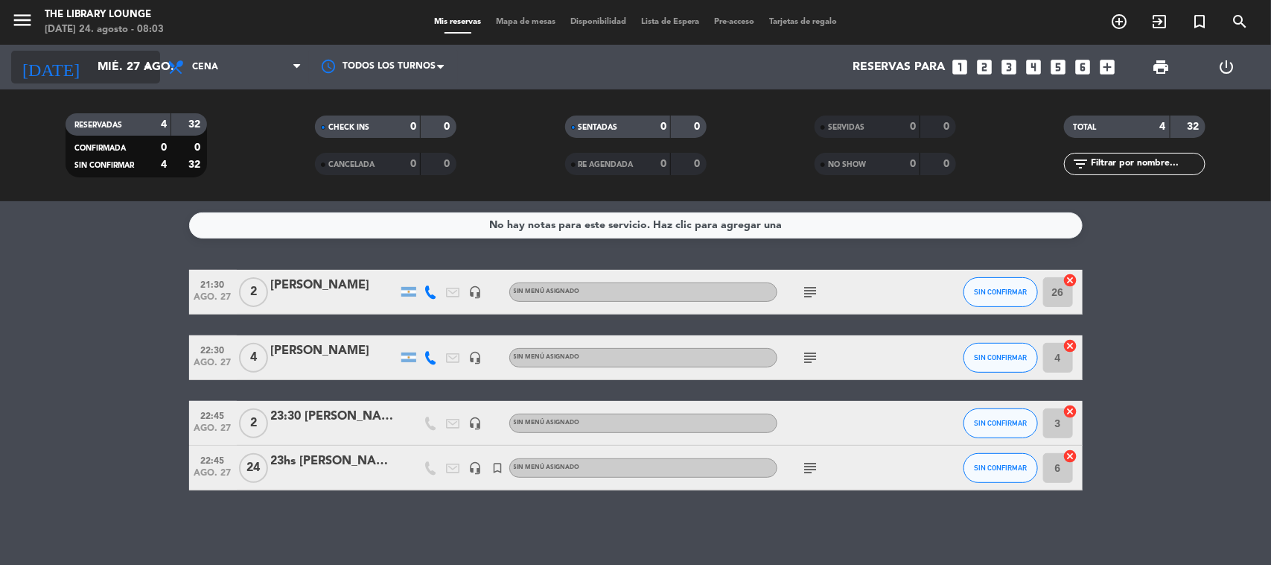
click at [95, 71] on input "mié. 27 ago." at bounding box center [168, 67] width 157 height 29
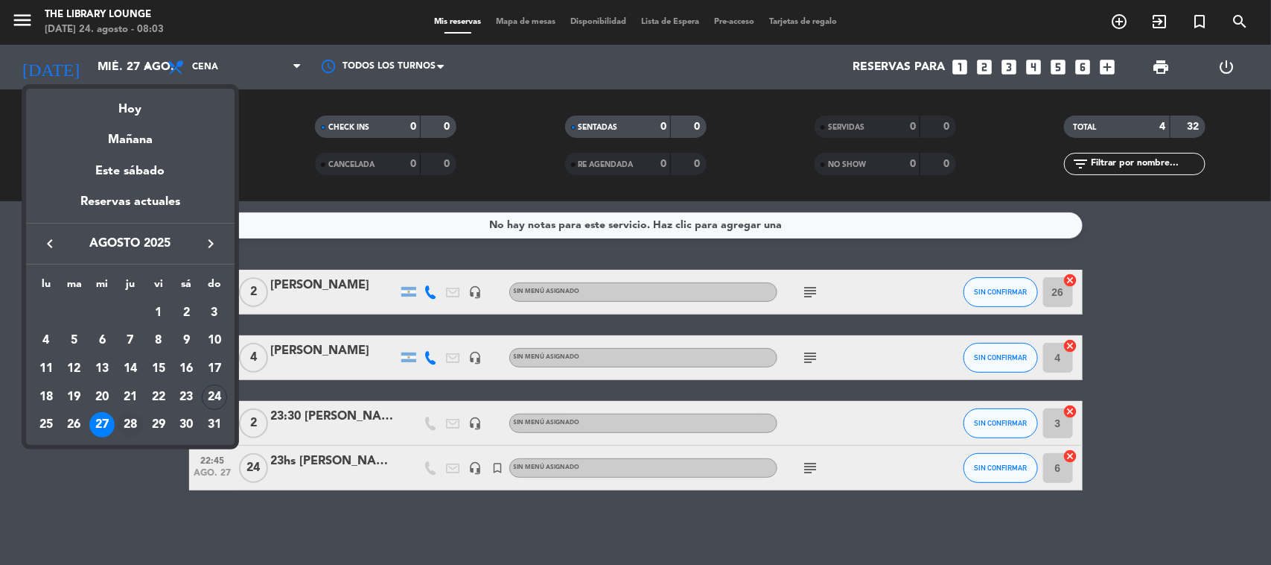
click at [127, 422] on div "28" at bounding box center [130, 424] width 25 height 25
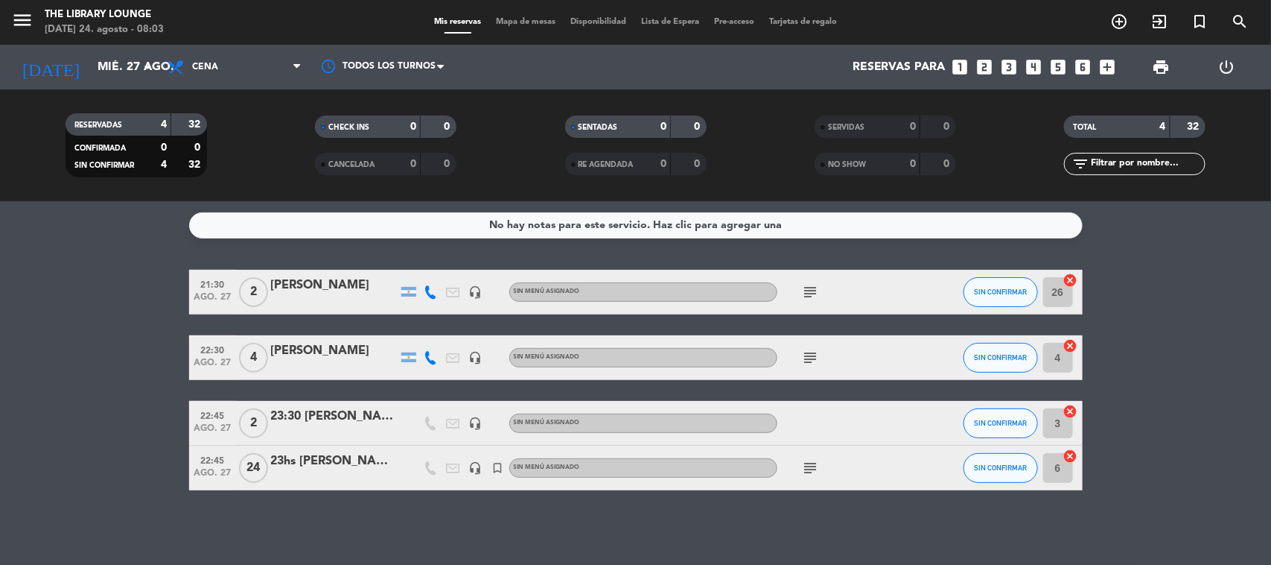
type input "jue. 28 ago."
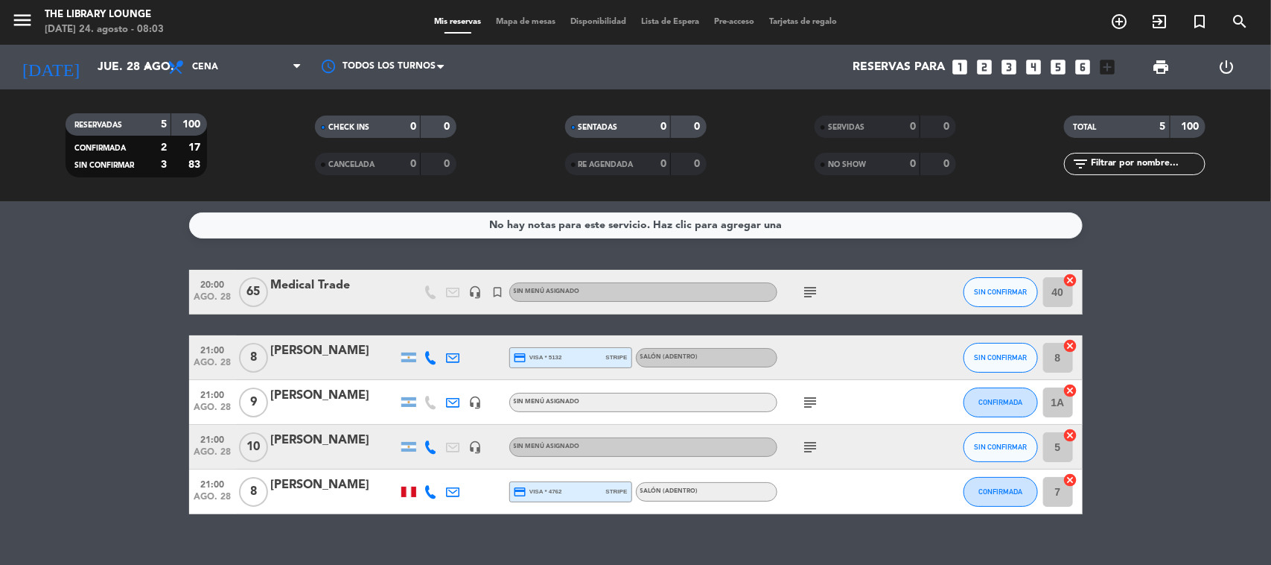
click at [803, 290] on icon "subject" at bounding box center [811, 292] width 18 height 18
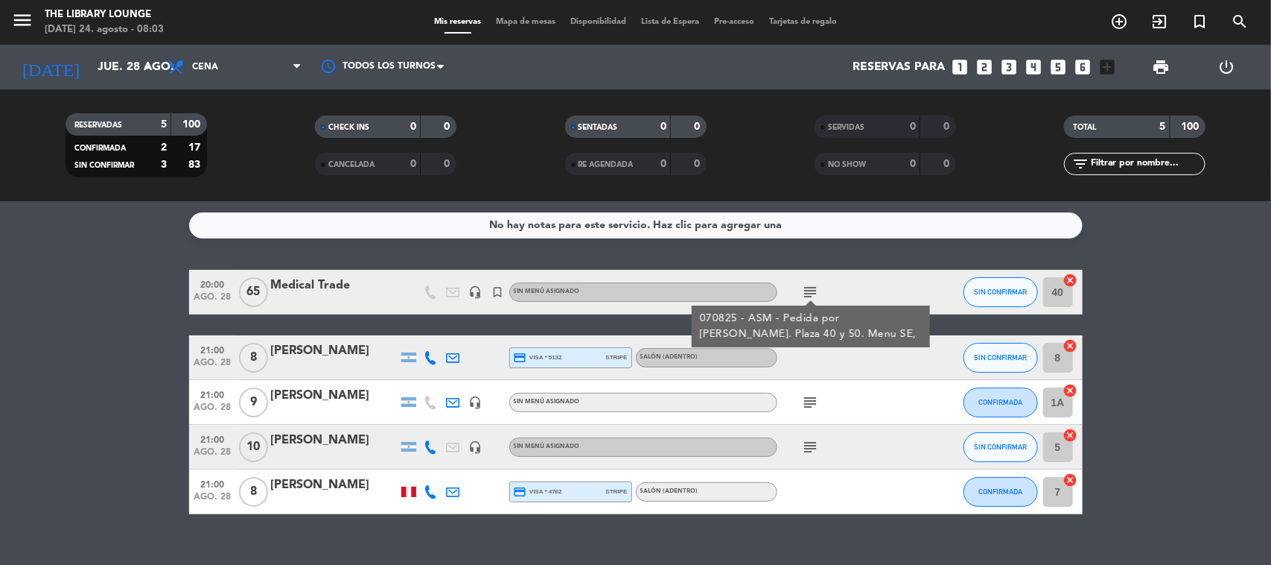
click at [805, 403] on icon "subject" at bounding box center [811, 402] width 18 height 18
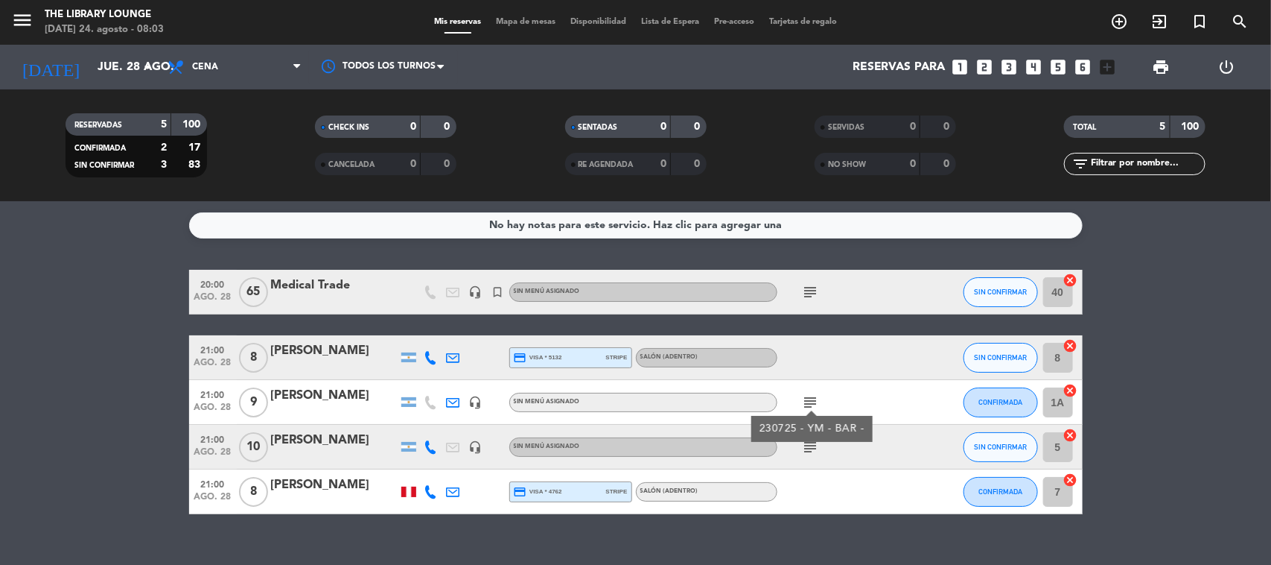
click at [815, 445] on icon "subject" at bounding box center [811, 447] width 18 height 18
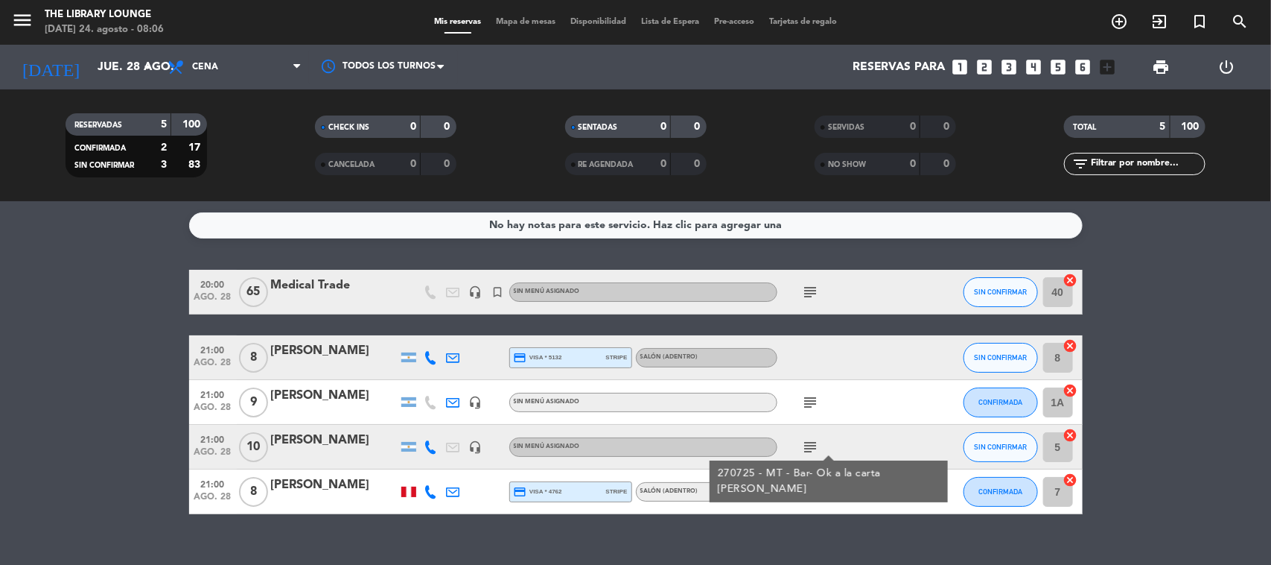
click at [560, 223] on div "No hay notas para este servicio. Haz clic para agregar una" at bounding box center [635, 225] width 293 height 17
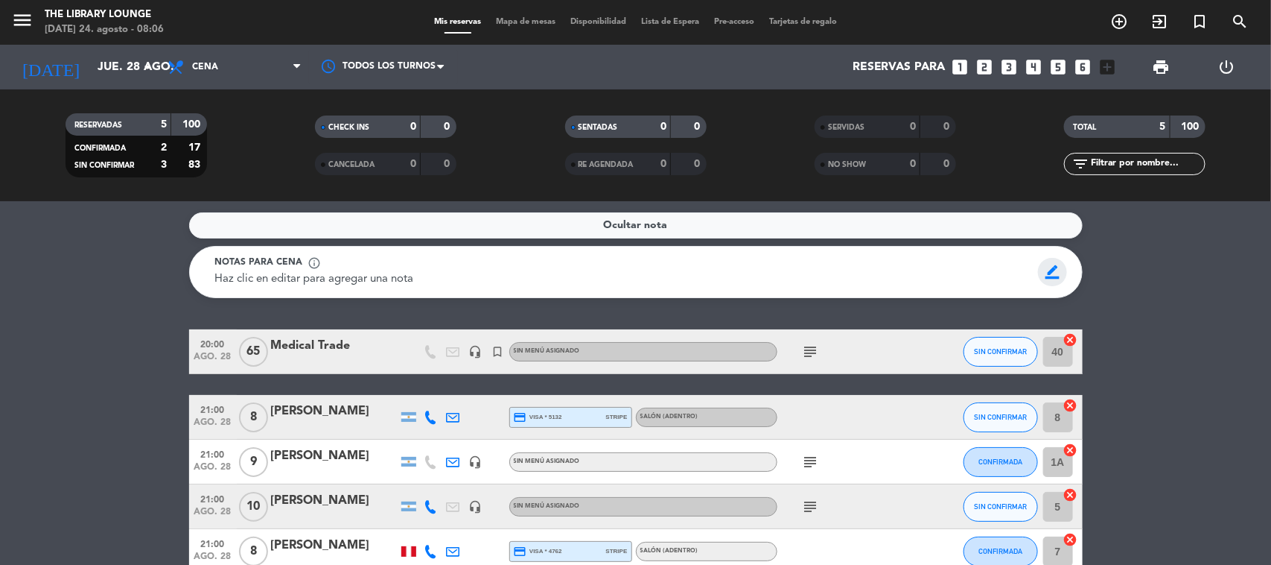
click at [1056, 265] on span "border_color" at bounding box center [1052, 272] width 29 height 28
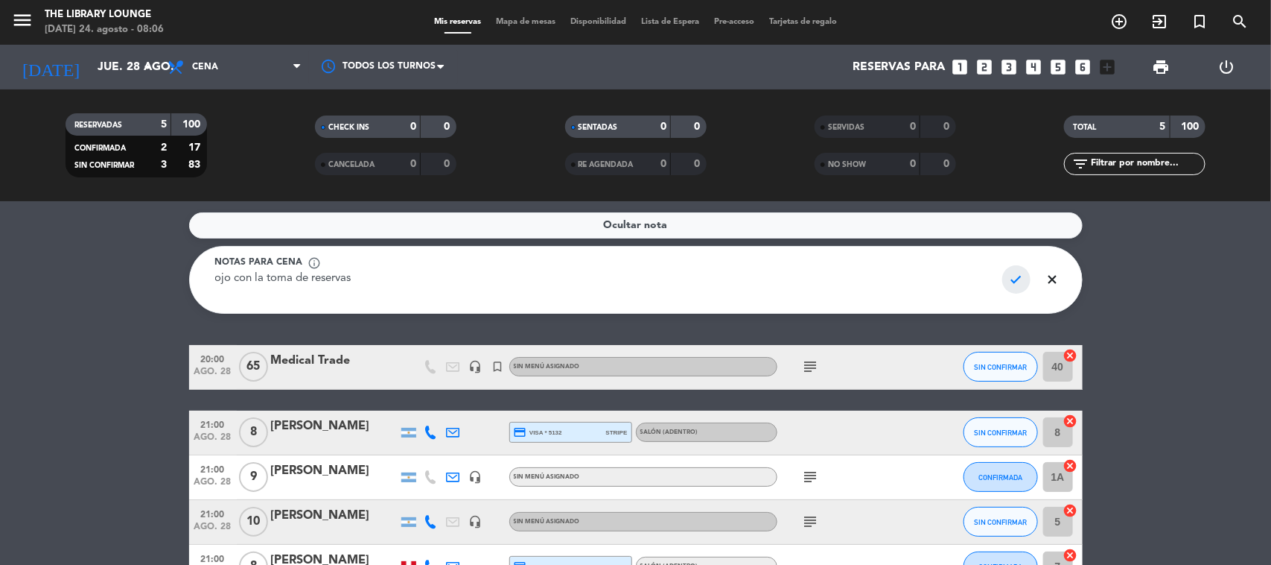
type textarea "ojo con la toma de reservas"
click at [1013, 268] on span "check" at bounding box center [1016, 279] width 29 height 28
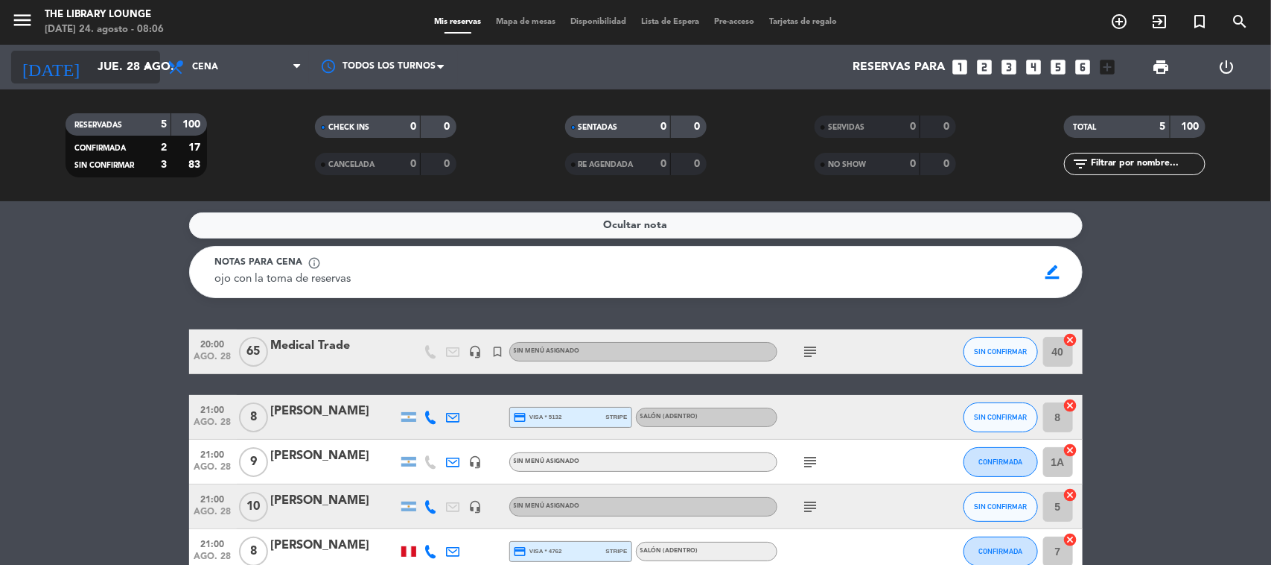
click at [93, 69] on input "jue. 28 ago." at bounding box center [168, 67] width 157 height 29
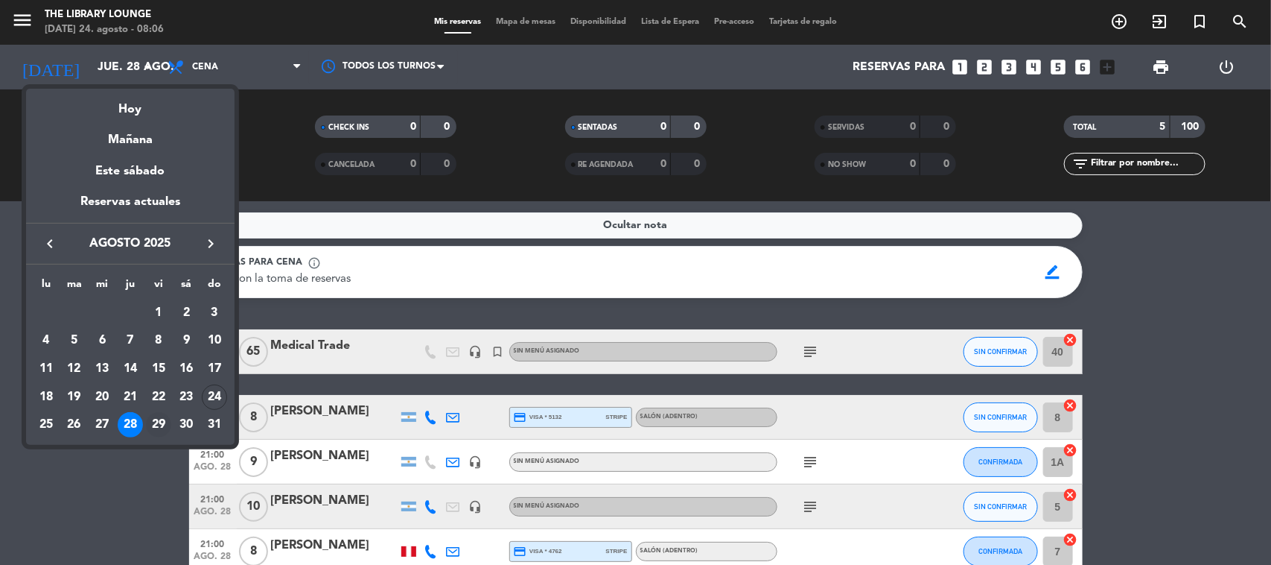
click at [160, 428] on div "29" at bounding box center [158, 424] width 25 height 25
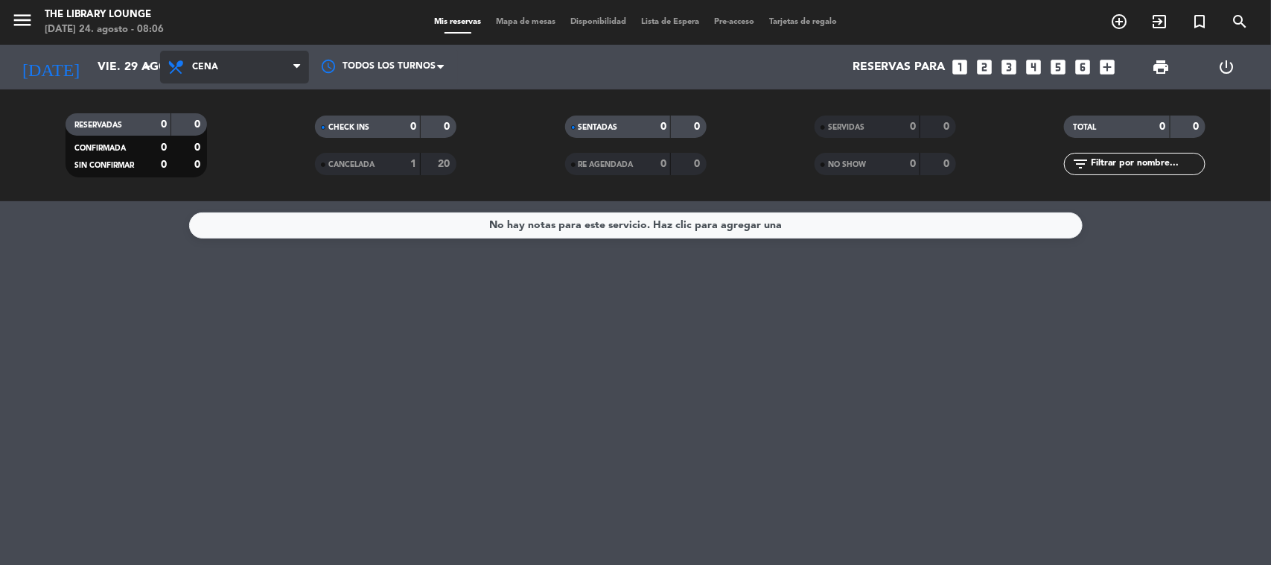
click at [251, 78] on span "Cena" at bounding box center [234, 67] width 149 height 33
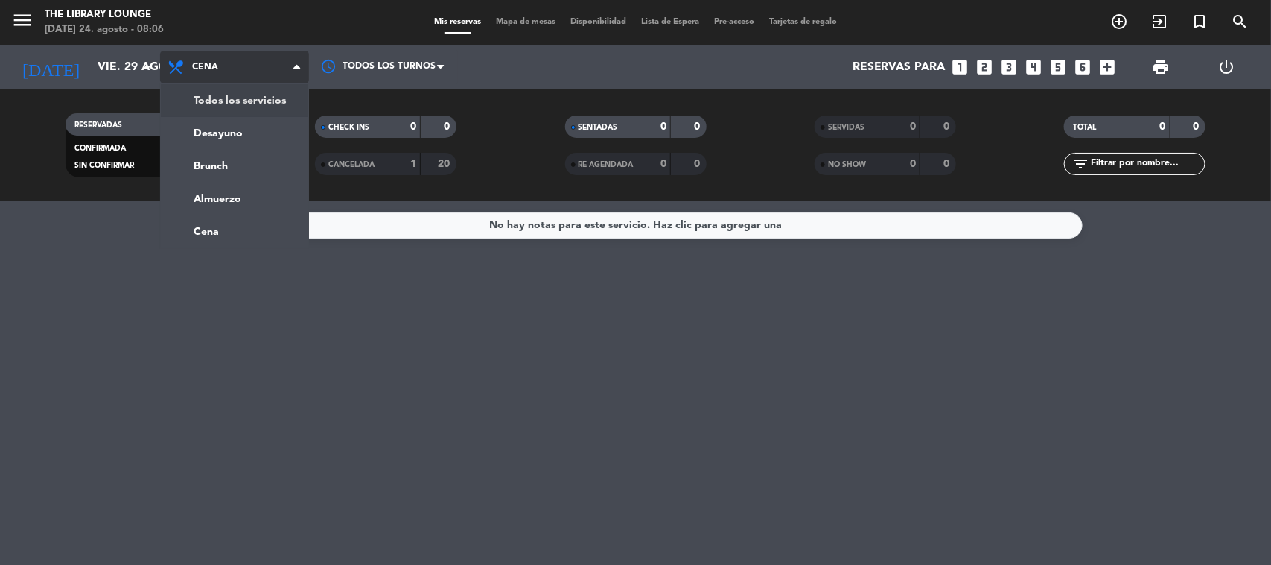
click at [247, 98] on div "menu The Library Lounge [DATE] 24. agosto - 08:06 Mis reservas Mapa de mesas Di…" at bounding box center [635, 100] width 1271 height 201
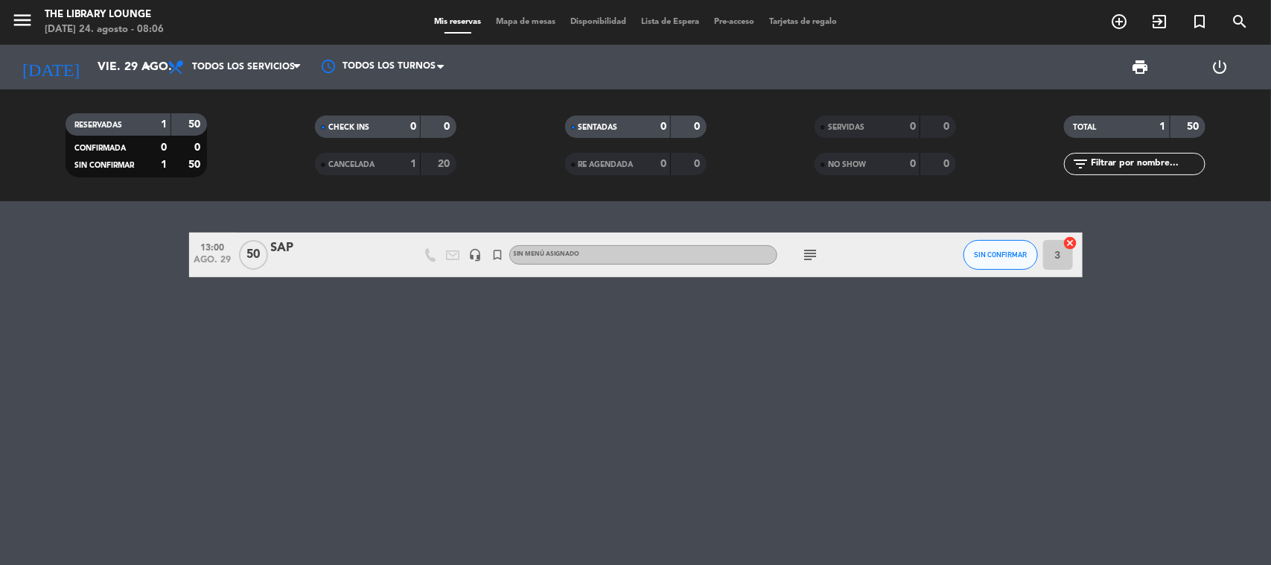
click at [802, 252] on icon "subject" at bounding box center [811, 255] width 18 height 18
click at [90, 76] on input "vie. 29 ago." at bounding box center [168, 67] width 157 height 29
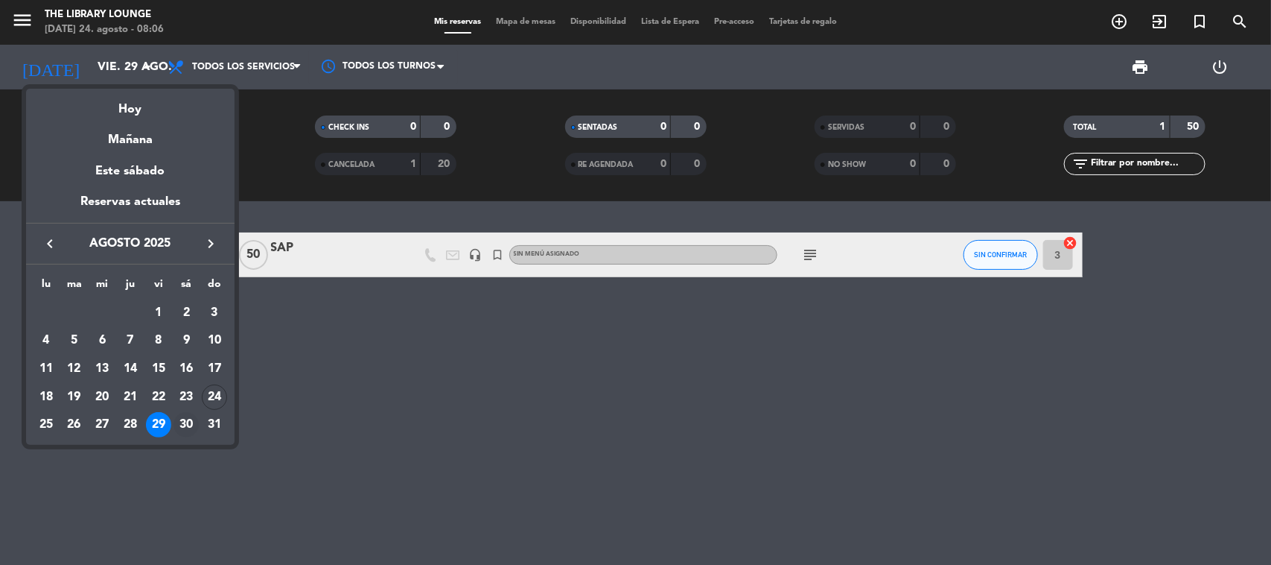
click at [190, 429] on div "30" at bounding box center [186, 424] width 25 height 25
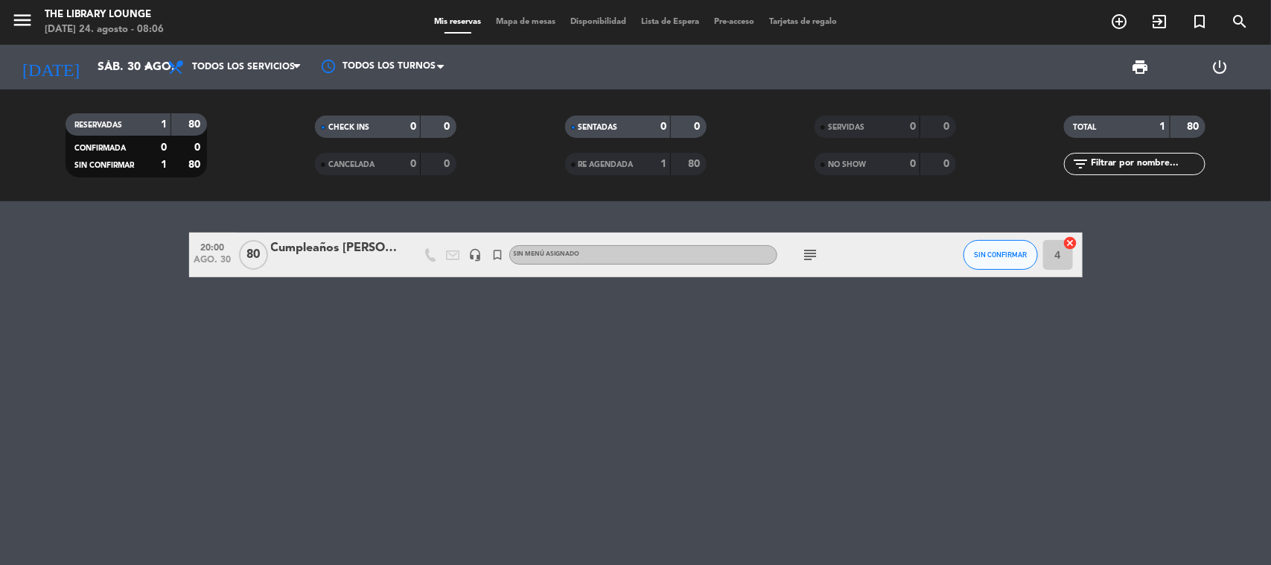
click at [809, 258] on icon "subject" at bounding box center [811, 255] width 18 height 18
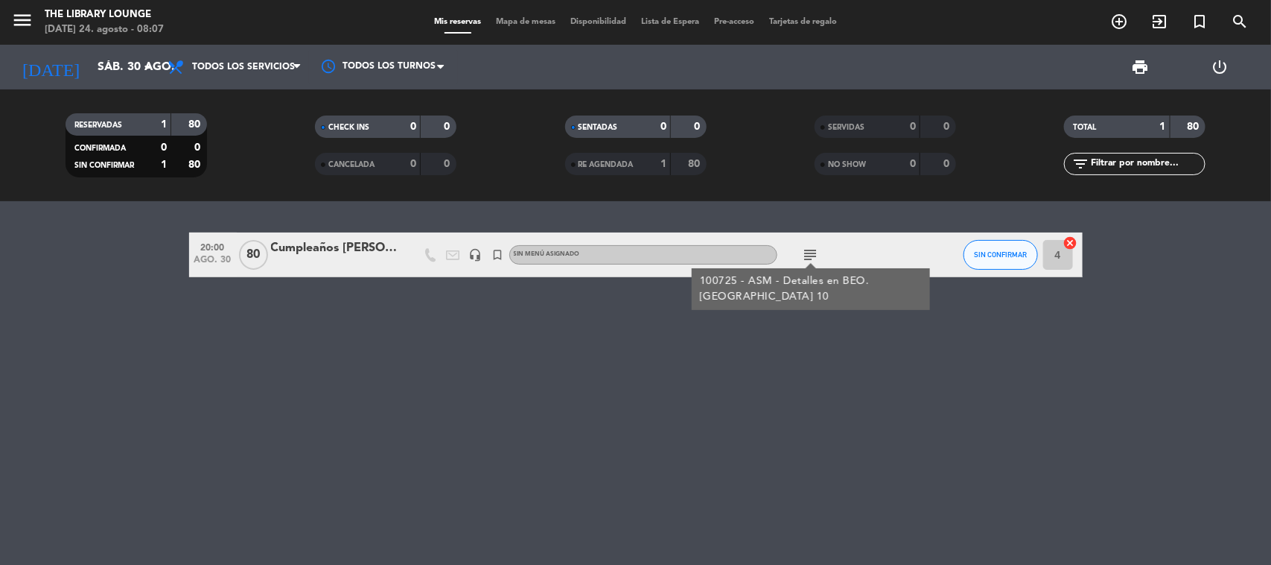
click at [370, 259] on div at bounding box center [334, 264] width 127 height 12
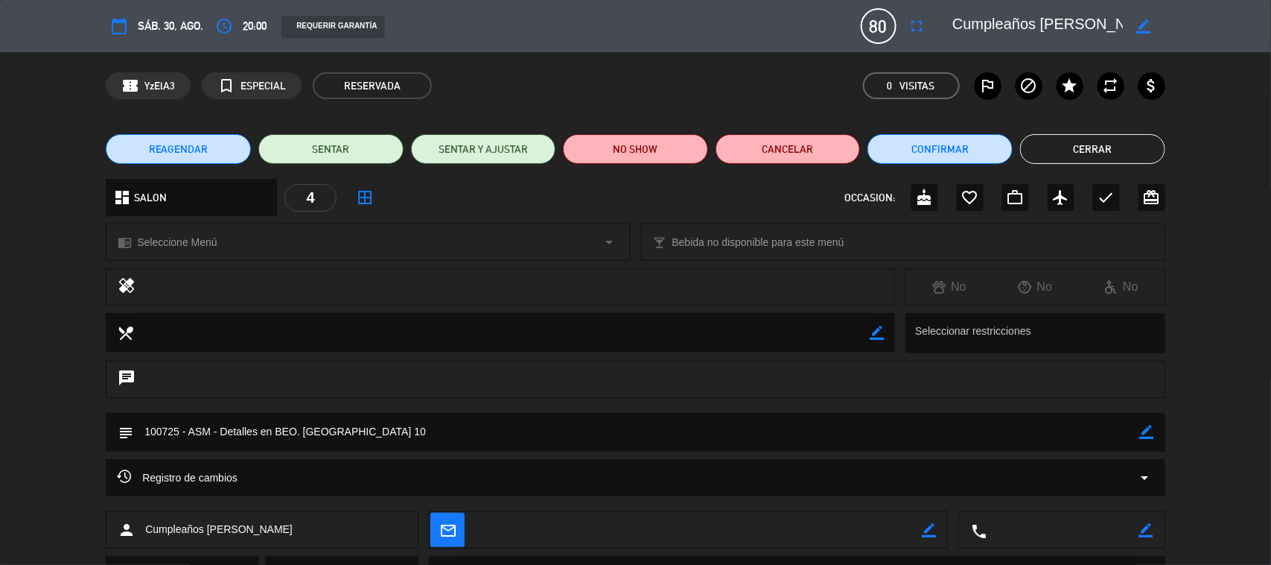
scroll to position [0, 5]
drag, startPoint x: 1063, startPoint y: 16, endPoint x: 1171, endPoint y: 24, distance: 109.0
click at [1171, 24] on div "calendar_today sáb. 30, ago. access_time 20:00 REQUERIR GARANTÍA 80 Cumpleaños …" at bounding box center [635, 26] width 1271 height 52
click at [1051, 17] on textarea at bounding box center [1038, 26] width 171 height 27
click at [1141, 145] on button "Cerrar" at bounding box center [1092, 149] width 145 height 30
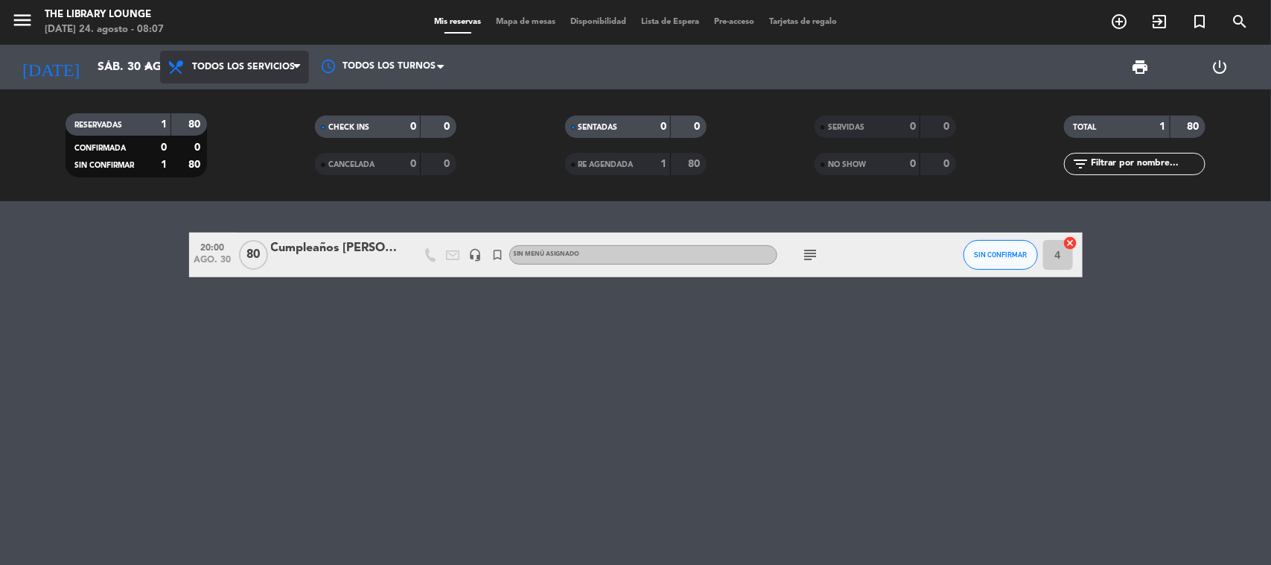
click at [262, 72] on span "Todos los servicios" at bounding box center [234, 67] width 149 height 33
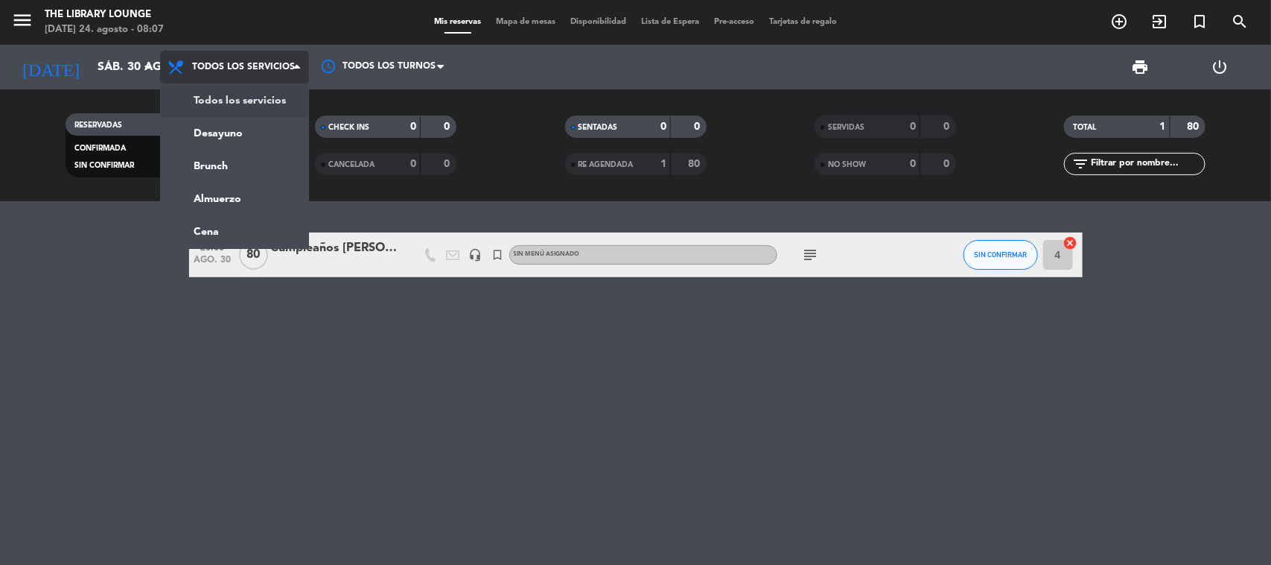
click at [233, 106] on div "menu The Library Lounge [DATE] 24. agosto - 08:07 Mis reservas Mapa de mesas Di…" at bounding box center [635, 100] width 1271 height 201
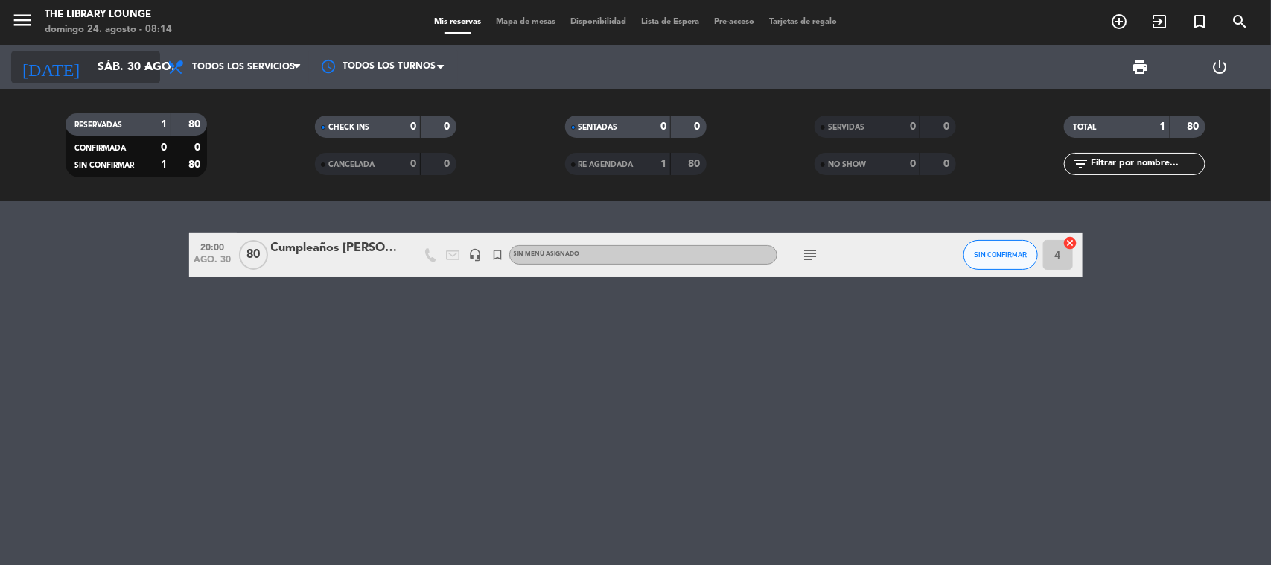
click at [130, 78] on input "sáb. 30 ago." at bounding box center [168, 67] width 157 height 29
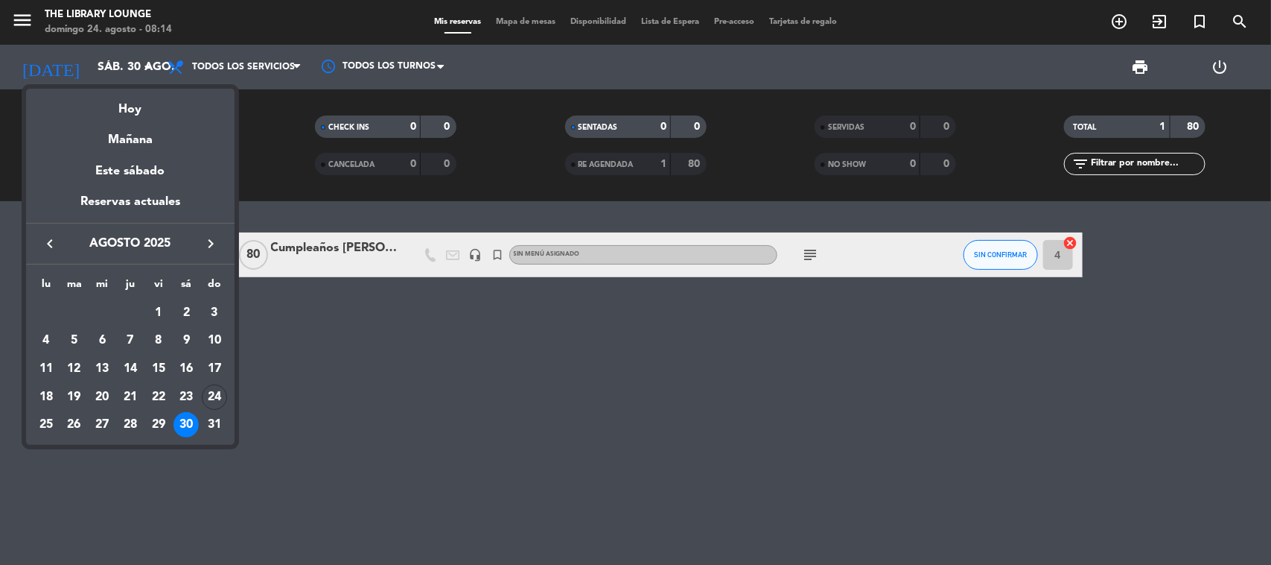
click at [412, 459] on div at bounding box center [635, 282] width 1271 height 565
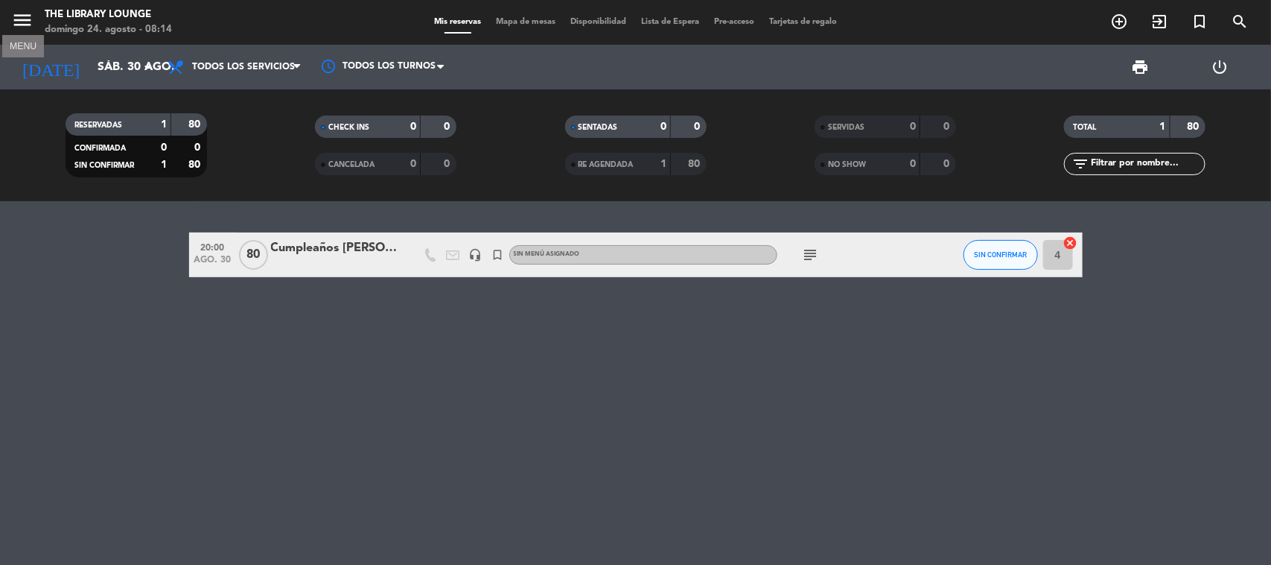
click at [25, 22] on icon "menu" at bounding box center [22, 20] width 22 height 22
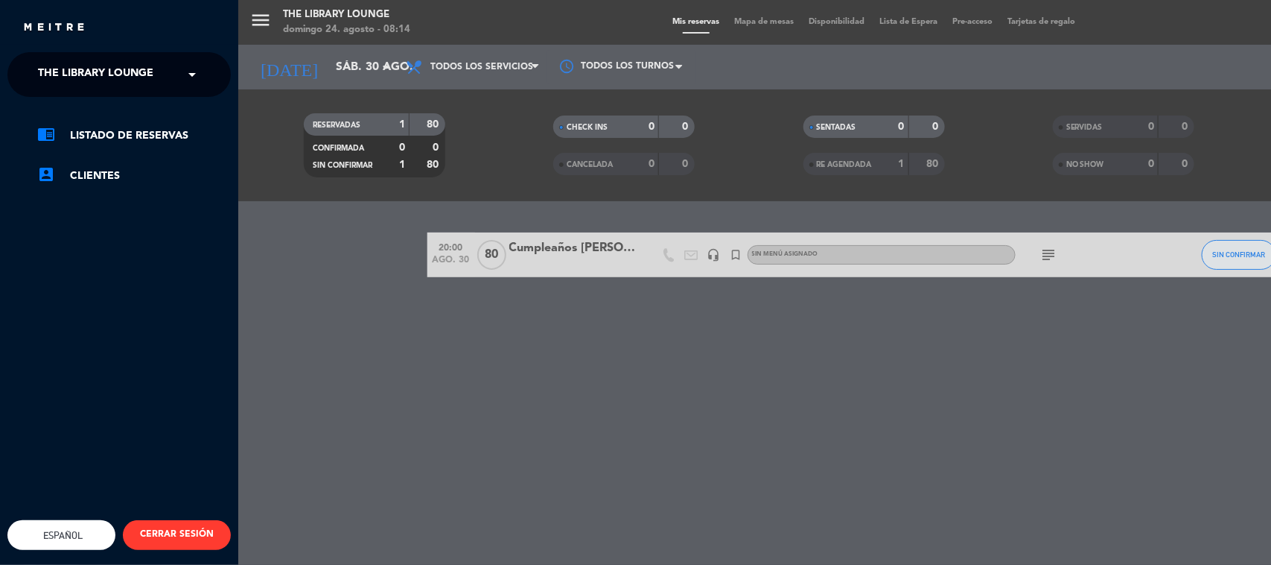
click at [78, 80] on span "The Library Lounge" at bounding box center [95, 74] width 115 height 31
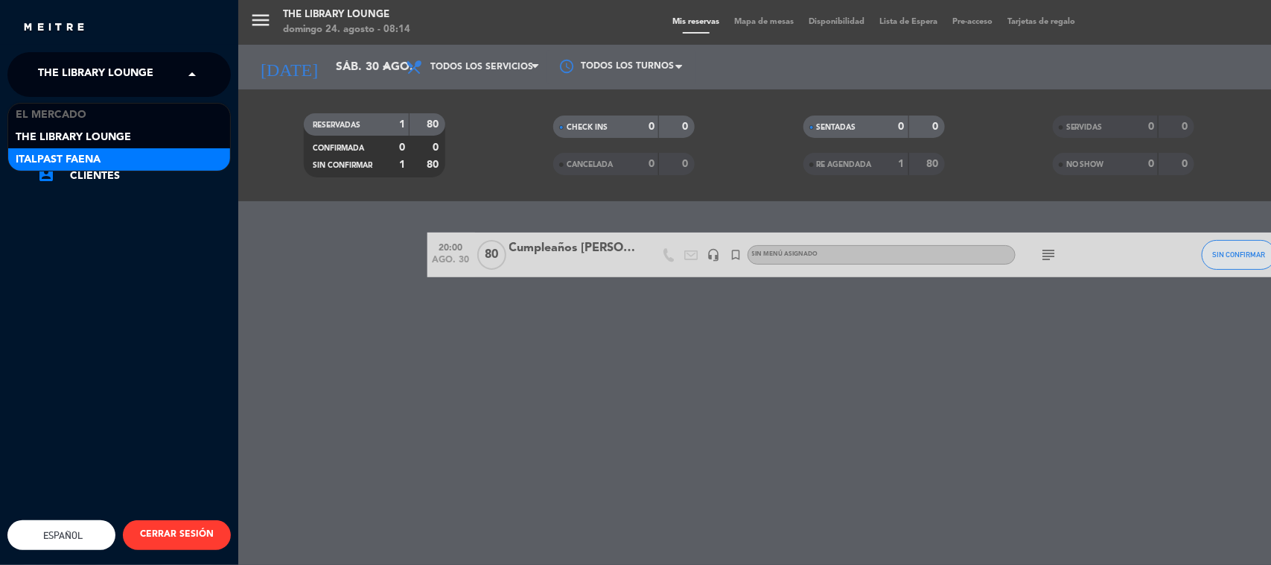
click at [76, 154] on span "Italpast Faena" at bounding box center [58, 159] width 85 height 17
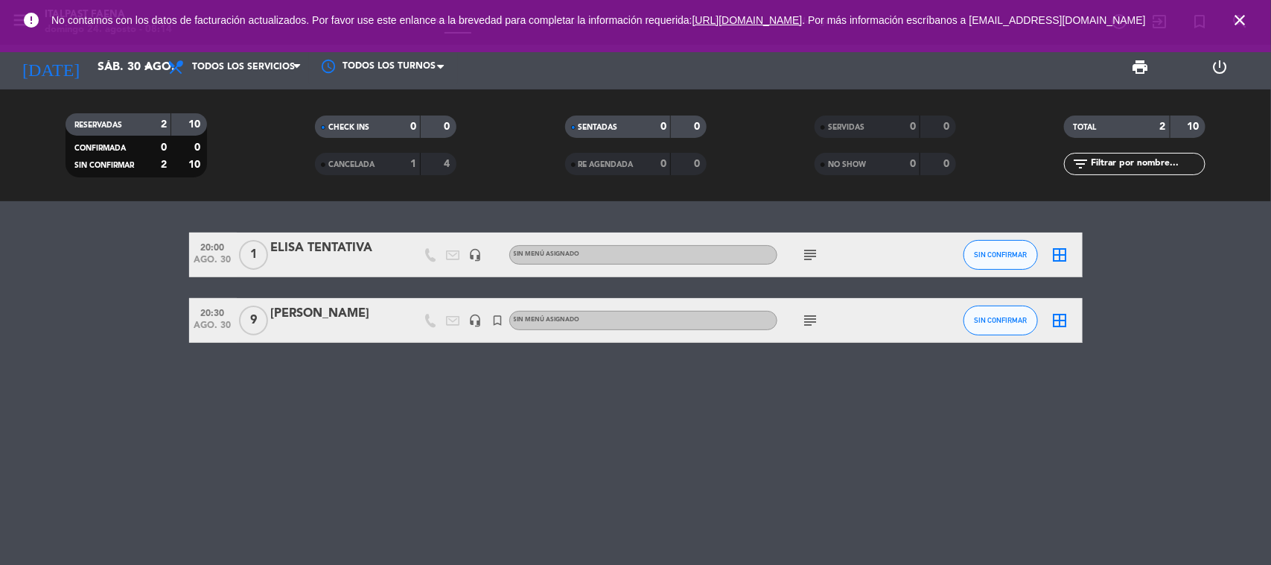
click at [1248, 22] on icon "close" at bounding box center [1240, 20] width 18 height 18
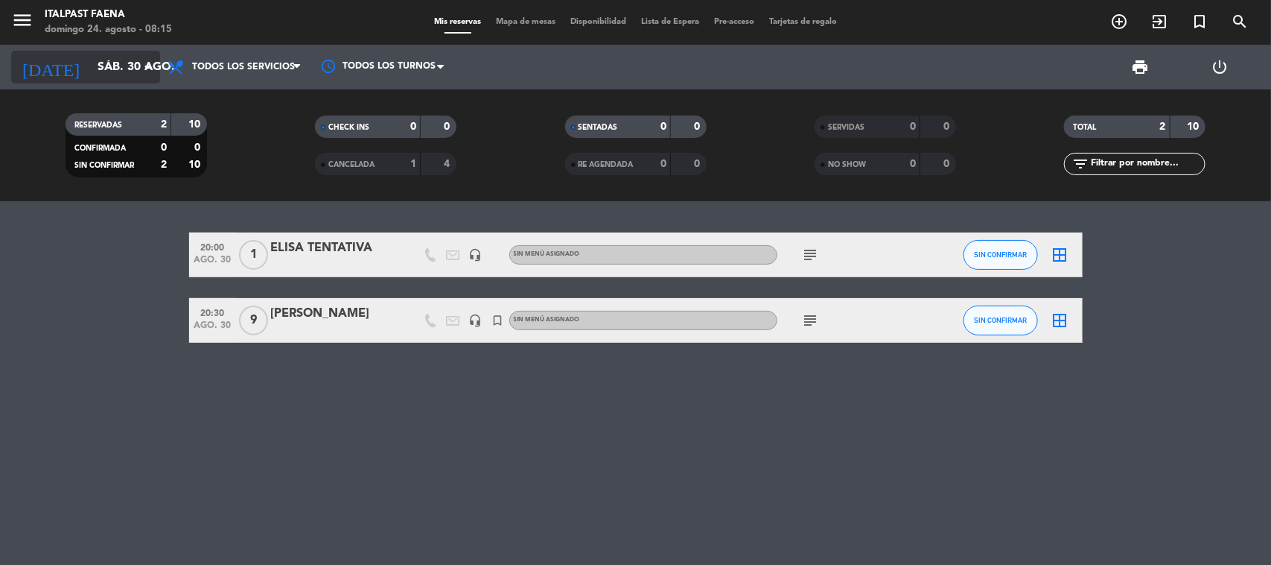
click at [108, 60] on input "sáb. 30 ago." at bounding box center [168, 67] width 157 height 29
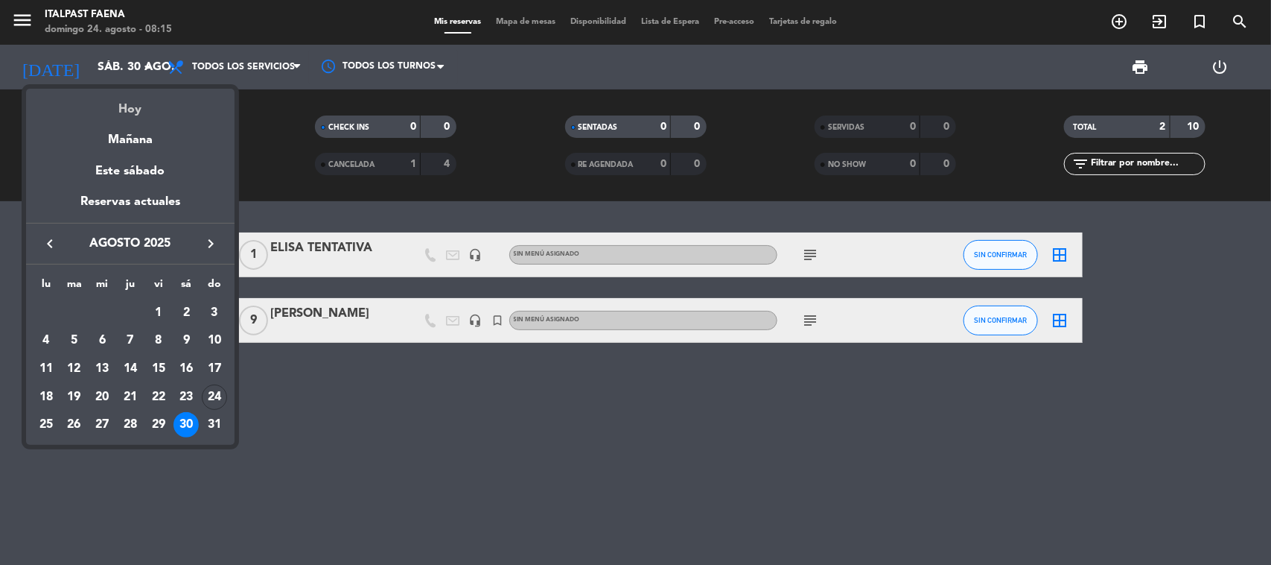
click at [136, 95] on div "Hoy" at bounding box center [130, 104] width 209 height 31
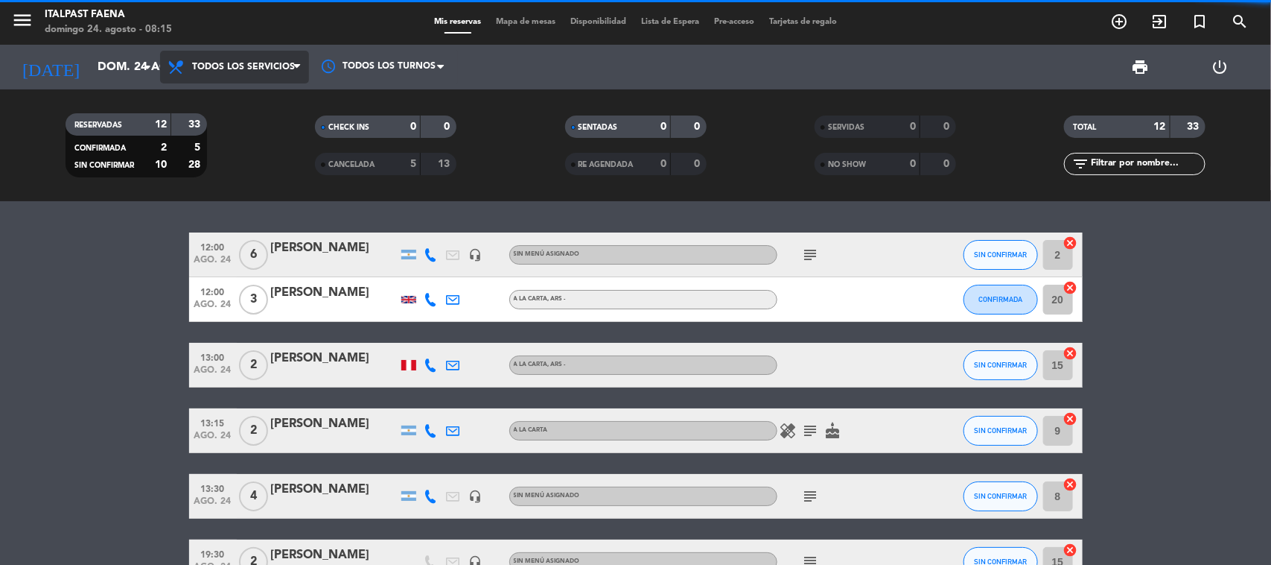
click at [209, 71] on span "Todos los servicios" at bounding box center [243, 67] width 103 height 10
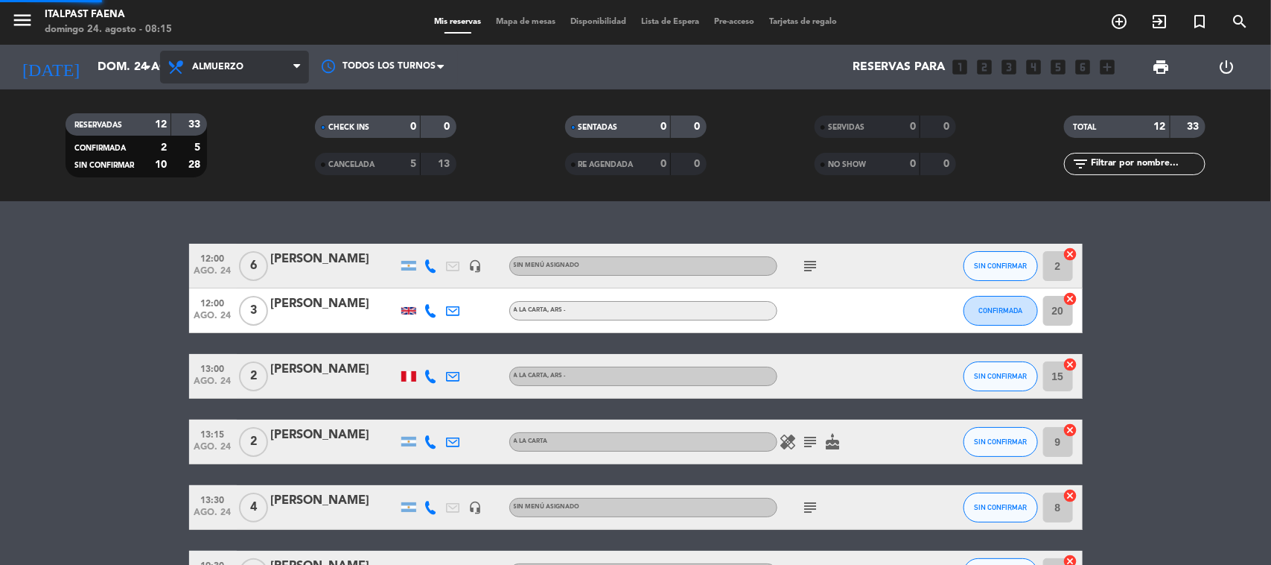
click at [223, 133] on div "menu Italpast Faena [DATE] 24. agosto - 08:15 Mis reservas Mapa de mesas Dispon…" at bounding box center [635, 100] width 1271 height 201
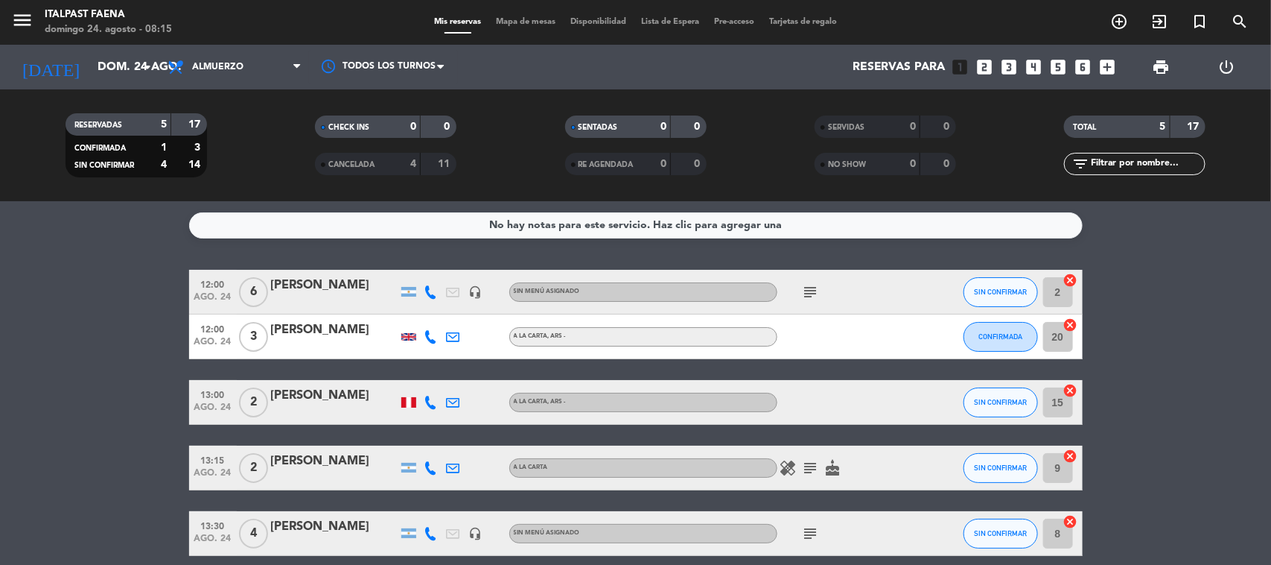
scroll to position [65, 0]
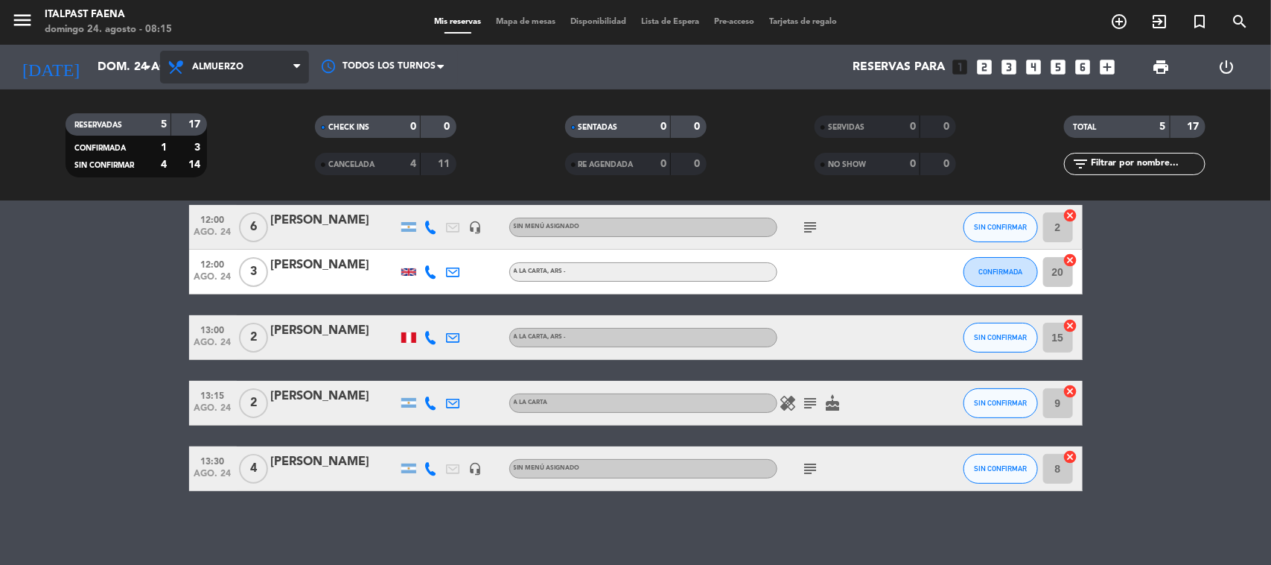
click at [229, 65] on span "Almuerzo" at bounding box center [217, 67] width 51 height 10
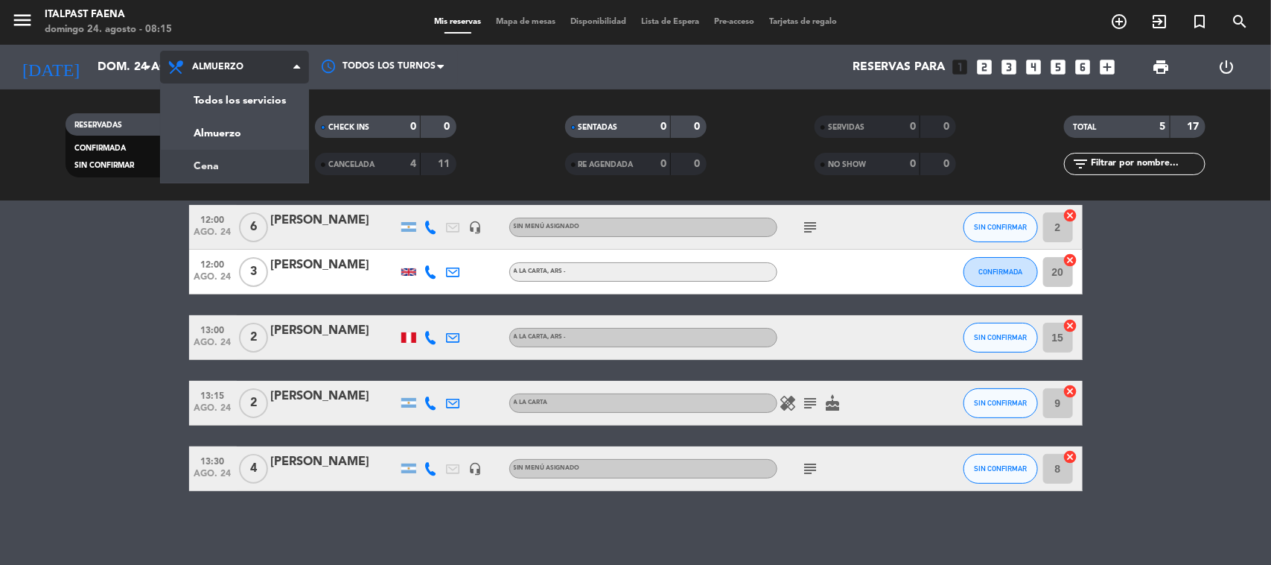
click at [225, 164] on div "menu Italpast Faena [DATE] 24. agosto - 08:15 Mis reservas Mapa de mesas Dispon…" at bounding box center [635, 100] width 1271 height 201
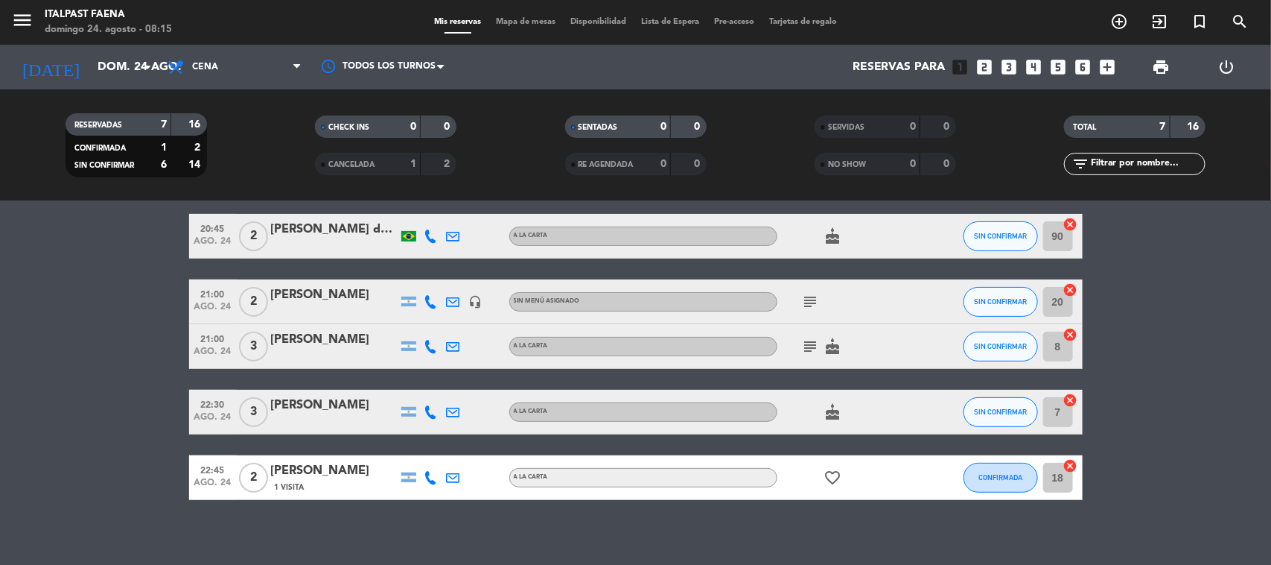
scroll to position [196, 0]
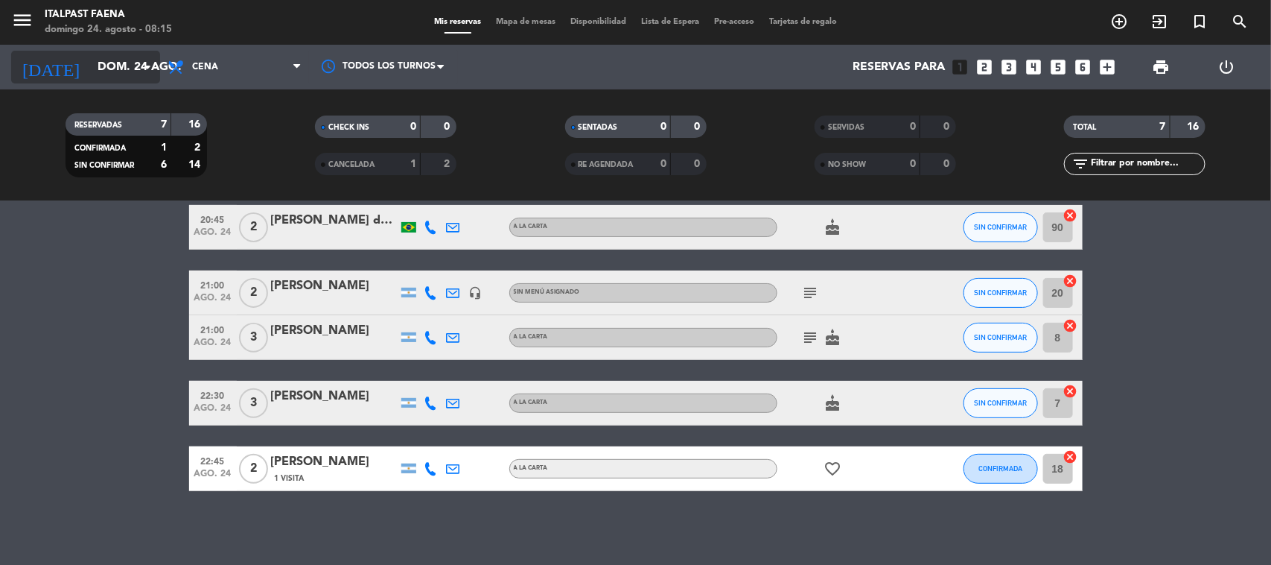
click at [112, 67] on input "dom. 24 ago." at bounding box center [168, 67] width 157 height 29
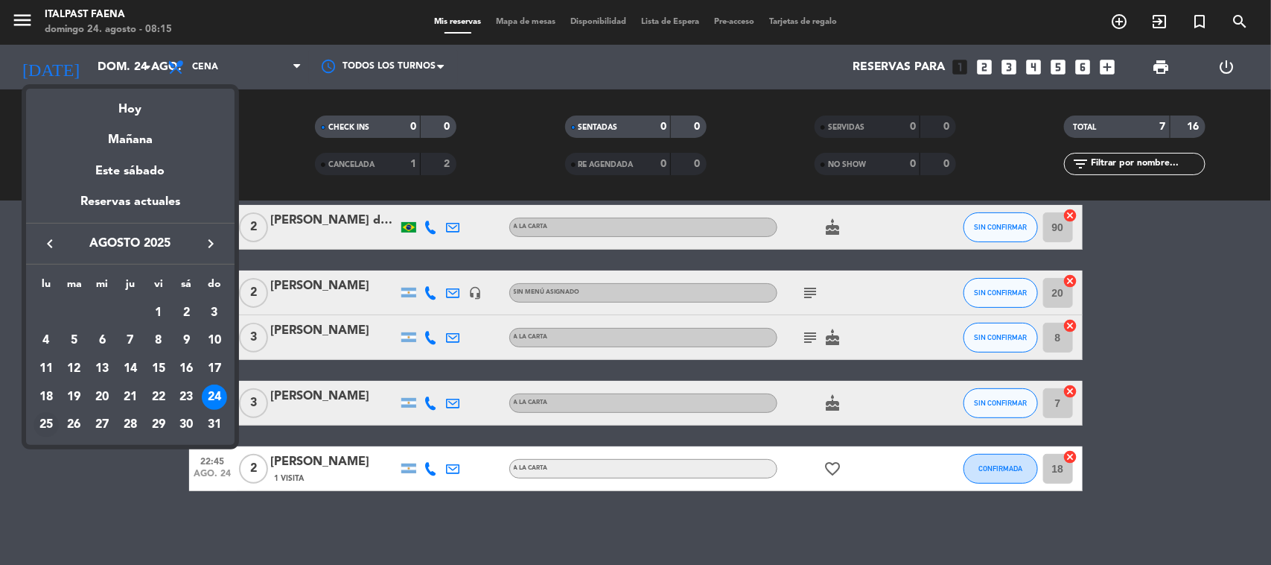
click at [35, 418] on div "25" at bounding box center [46, 424] width 25 height 25
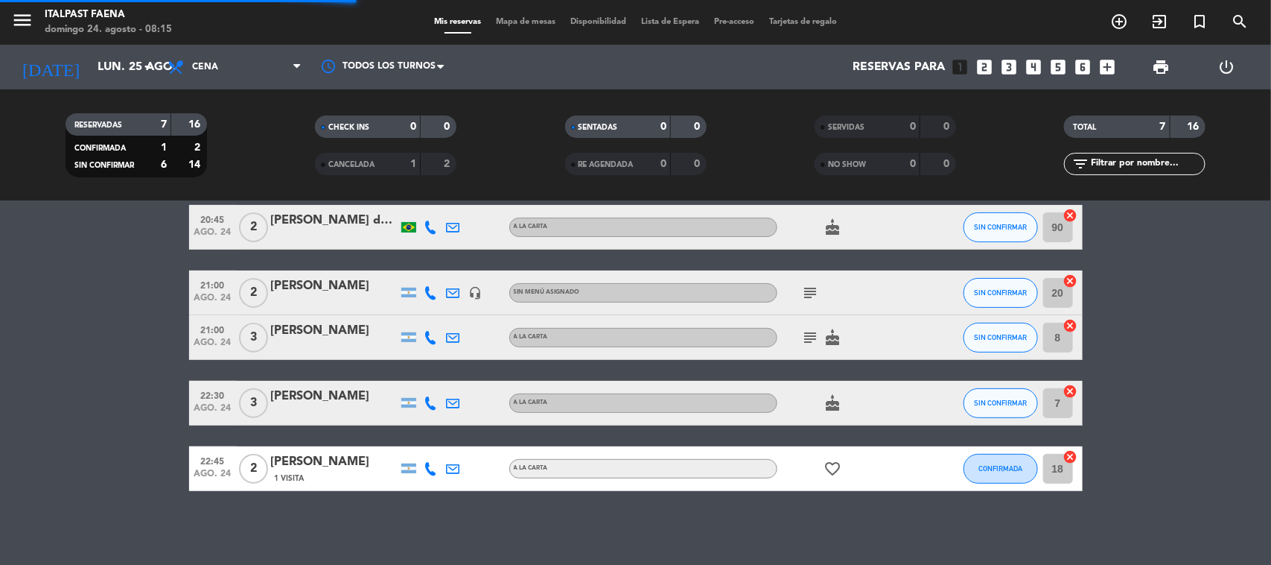
scroll to position [0, 0]
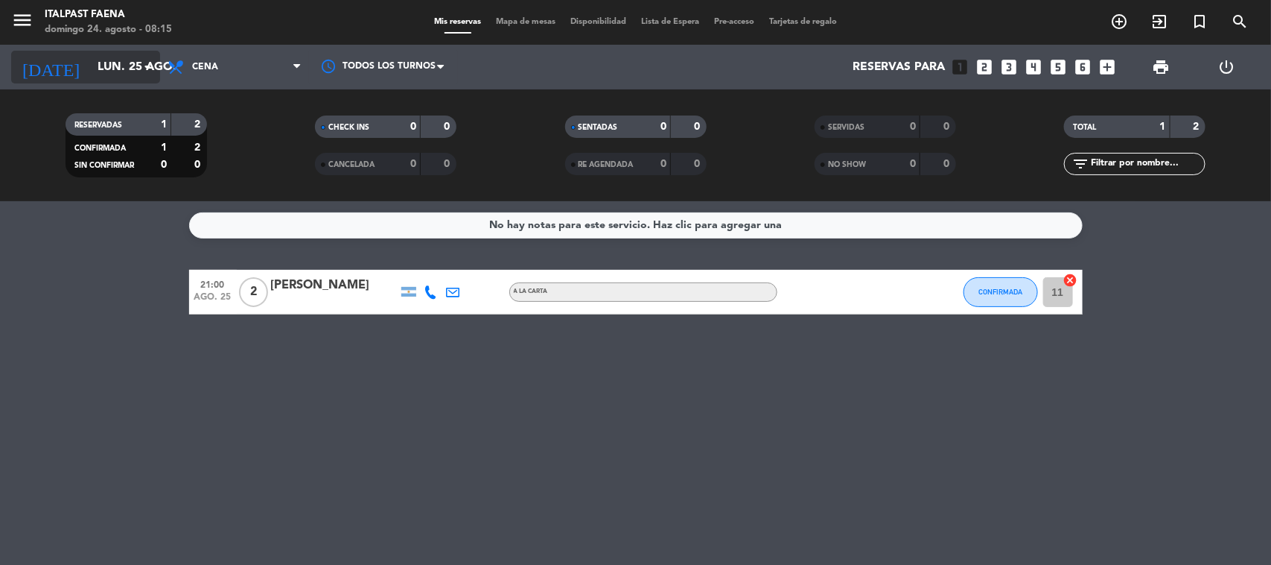
click at [127, 60] on input "lun. 25 ago." at bounding box center [168, 67] width 157 height 29
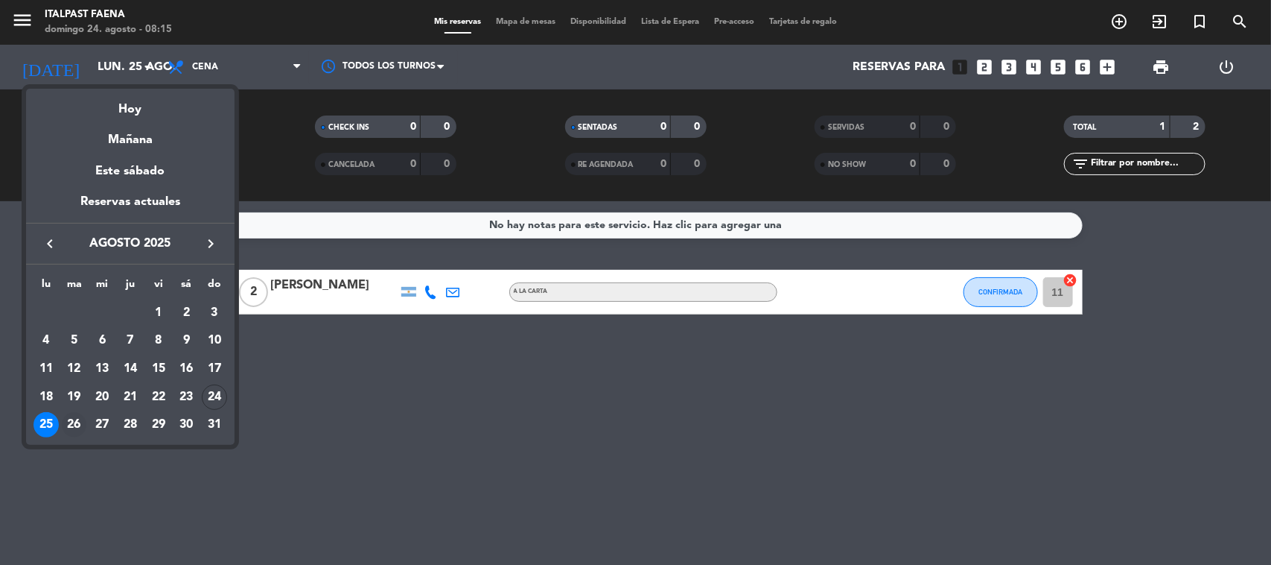
click at [71, 419] on div "26" at bounding box center [74, 424] width 25 height 25
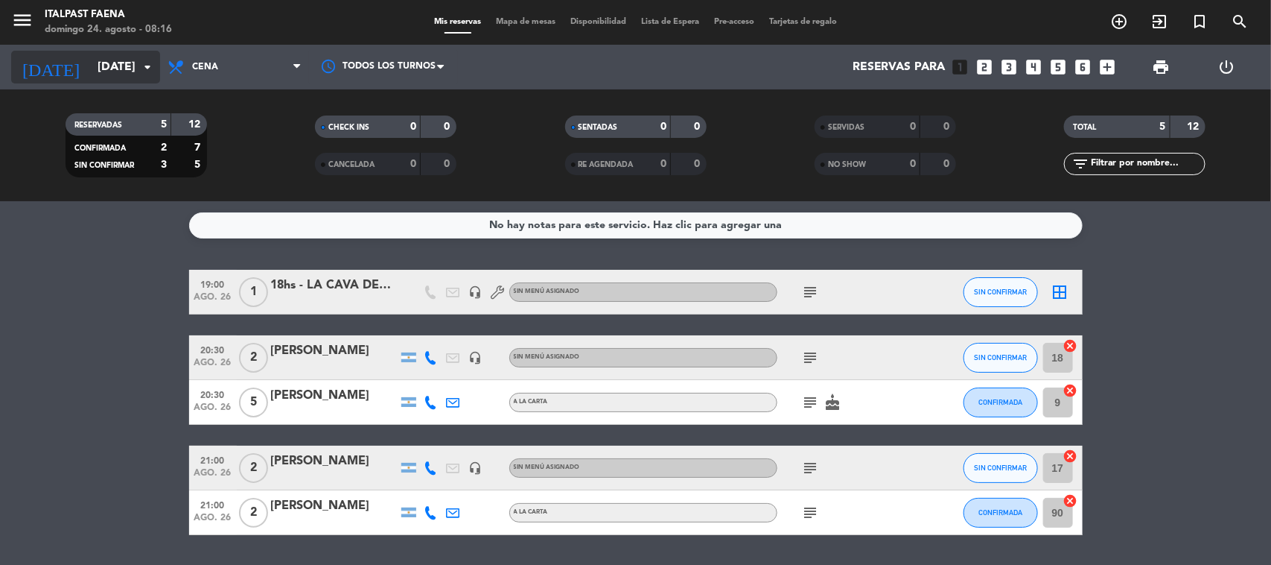
click at [106, 74] on input "[DATE]" at bounding box center [168, 67] width 157 height 29
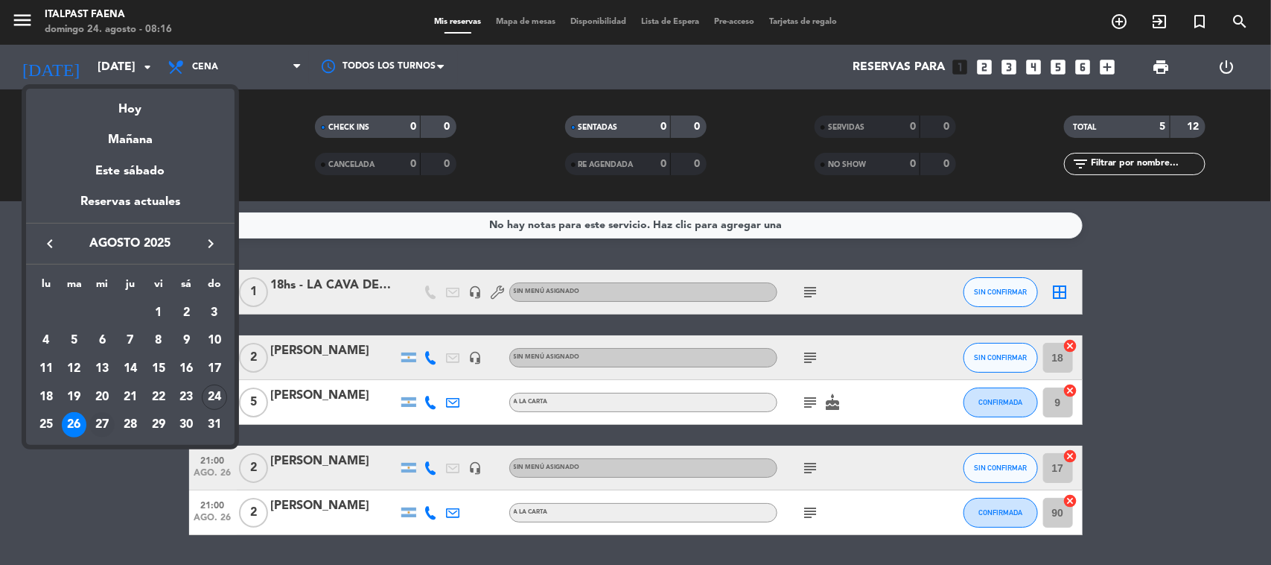
click at [95, 422] on div "27" at bounding box center [101, 424] width 25 height 25
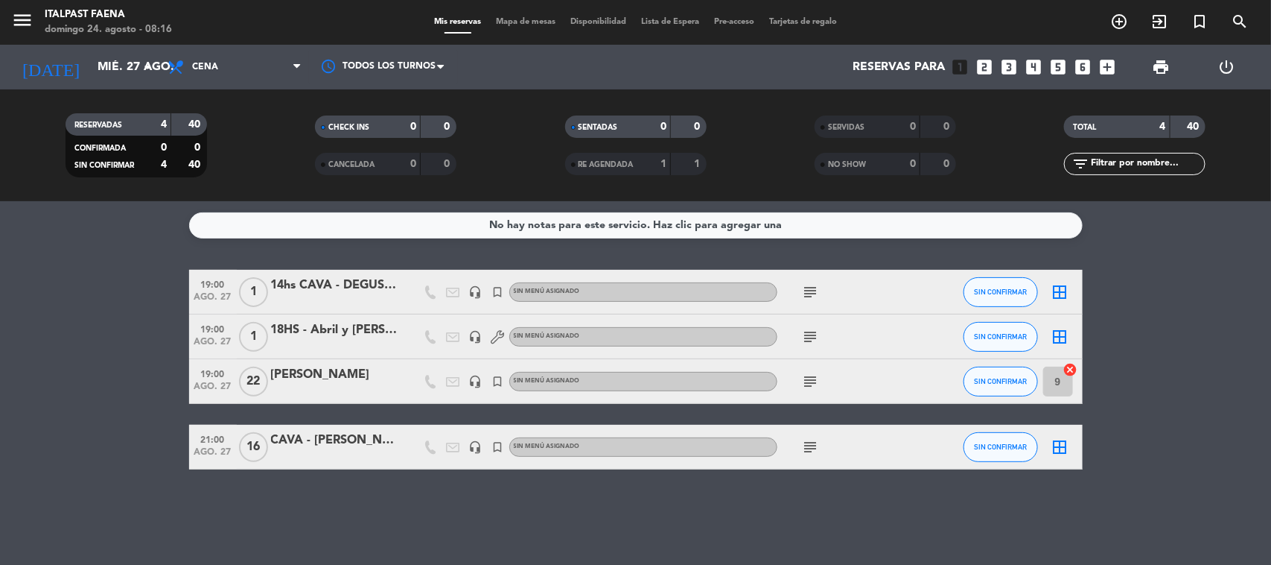
click at [818, 381] on icon "subject" at bounding box center [811, 381] width 18 height 18
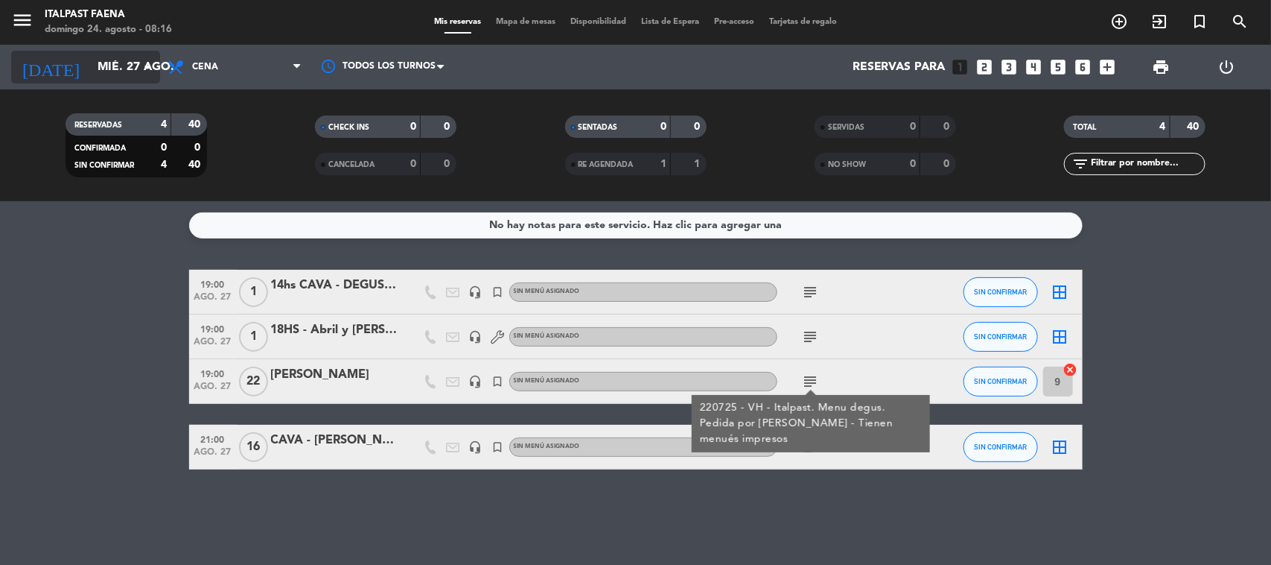
click at [90, 69] on input "mié. 27 ago." at bounding box center [168, 67] width 157 height 29
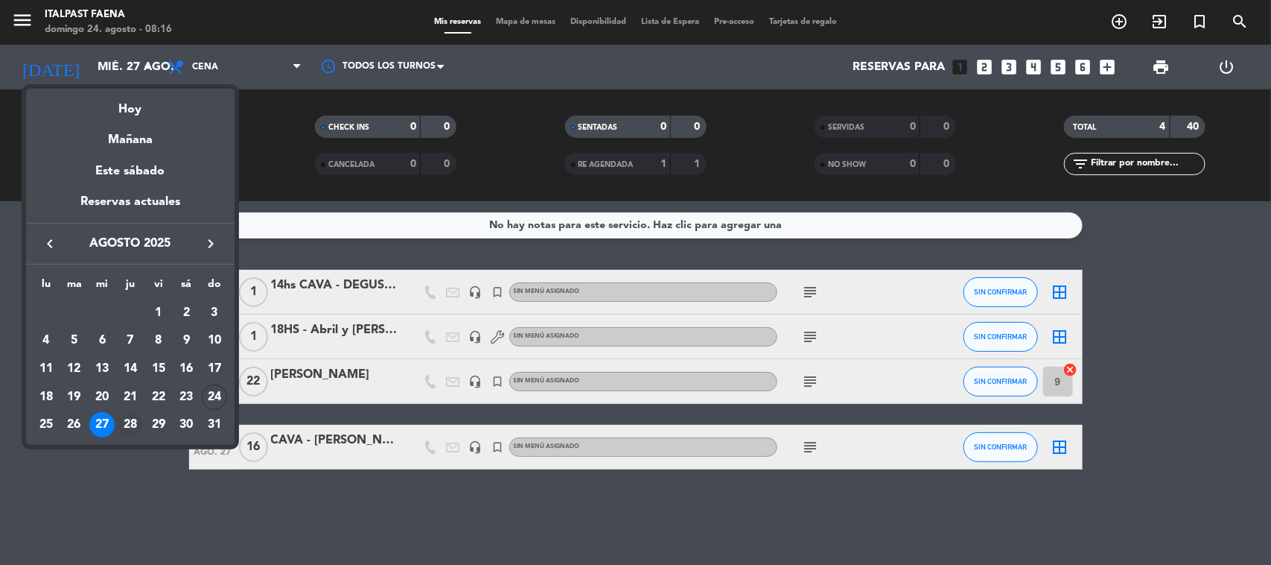
click at [125, 423] on div "28" at bounding box center [130, 424] width 25 height 25
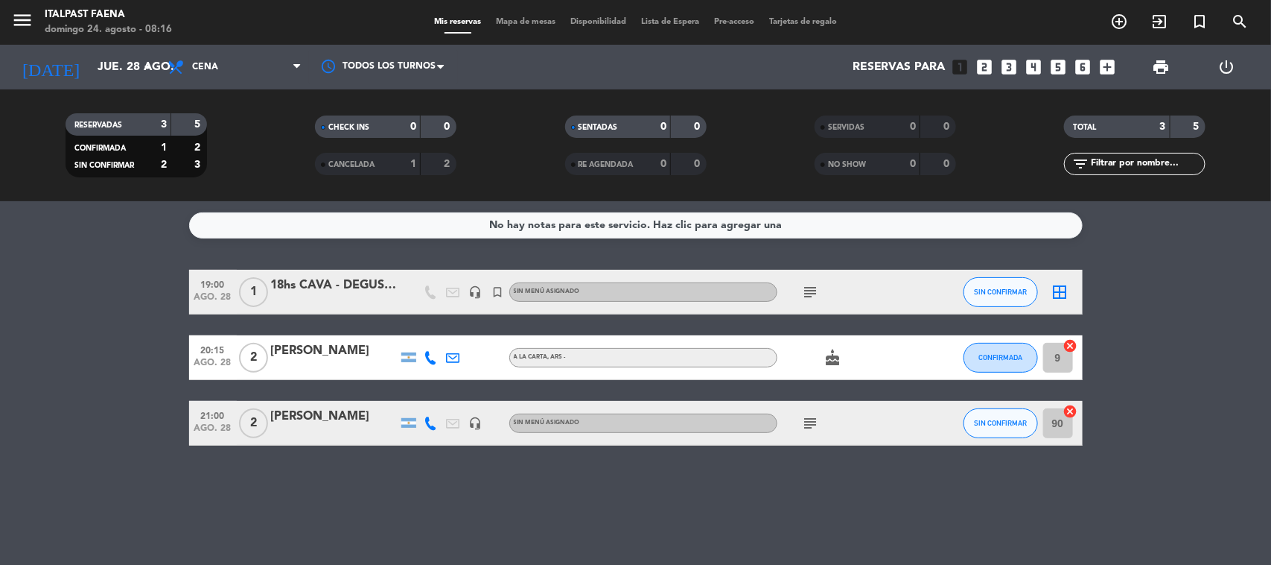
click at [987, 512] on div "No hay notas para este servicio. Haz clic para agregar una 19:00 [DATE] 1 18hs …" at bounding box center [635, 382] width 1271 height 363
click at [209, 80] on span "Cena" at bounding box center [234, 67] width 149 height 33
click at [232, 157] on div "menu Italpast Faena [DATE] 24. agosto - 08:16 Mis reservas Mapa de mesas Dispon…" at bounding box center [635, 100] width 1271 height 201
click at [97, 75] on input "jue. 28 ago." at bounding box center [168, 67] width 157 height 29
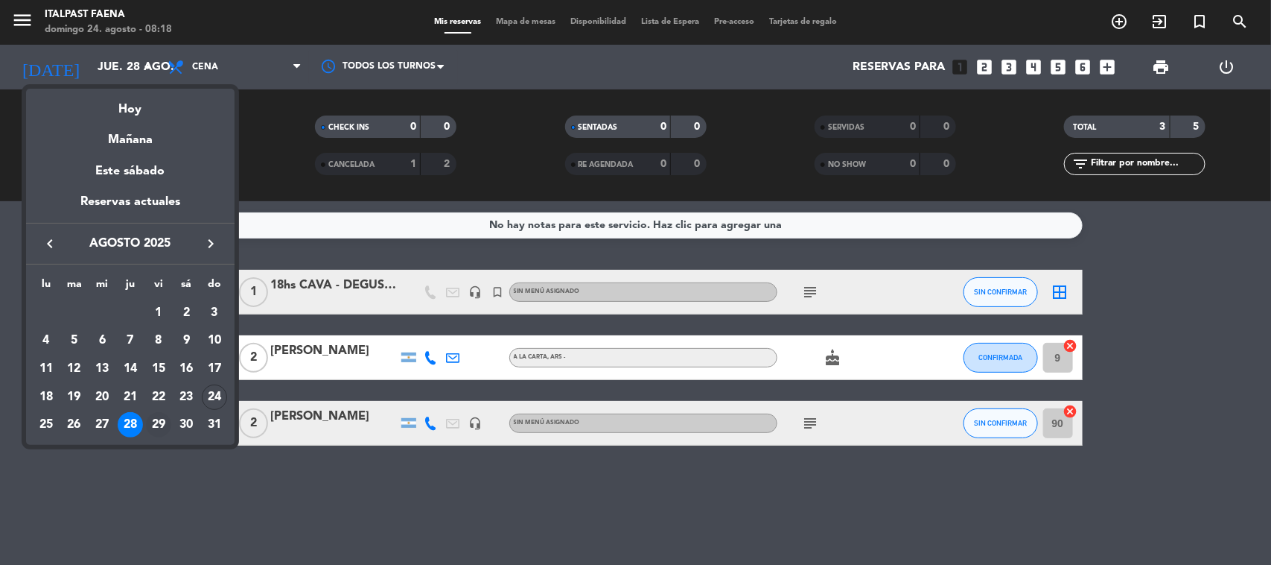
click at [160, 419] on div "29" at bounding box center [158, 424] width 25 height 25
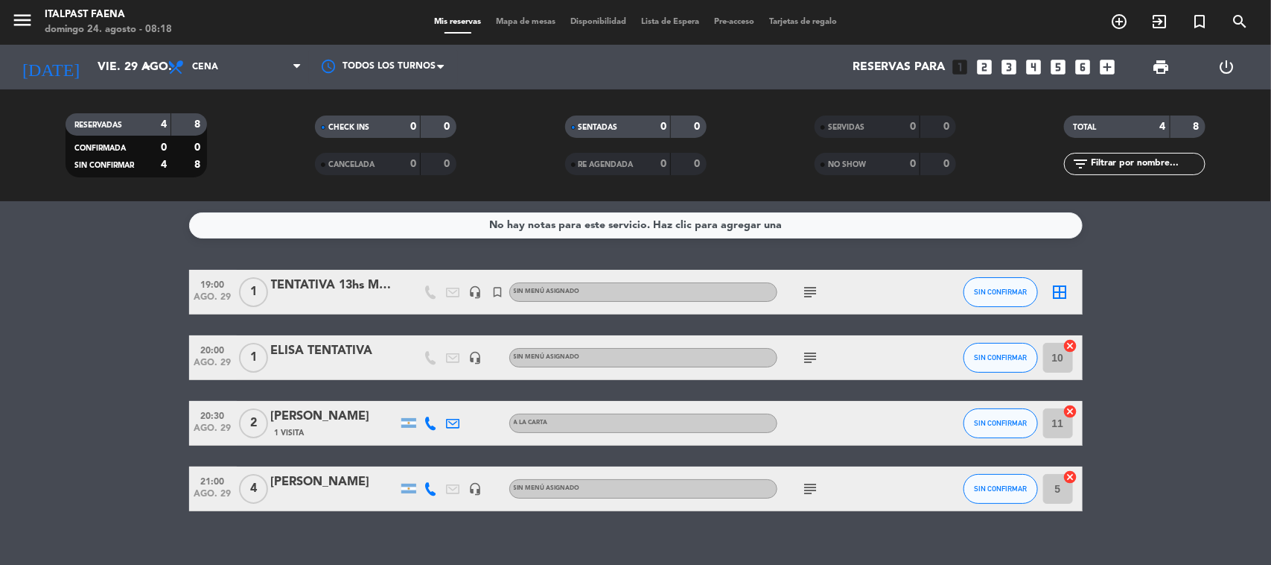
click at [827, 290] on div "subject" at bounding box center [844, 292] width 134 height 44
click at [817, 293] on icon "subject" at bounding box center [811, 292] width 18 height 18
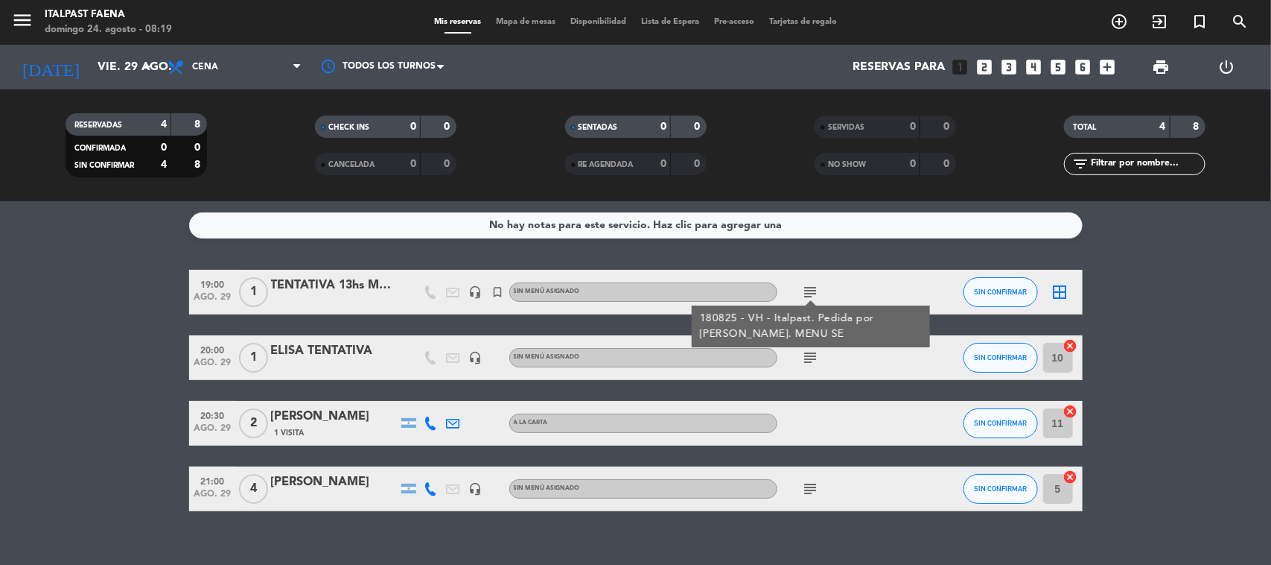
click at [815, 485] on icon "subject" at bounding box center [811, 489] width 18 height 18
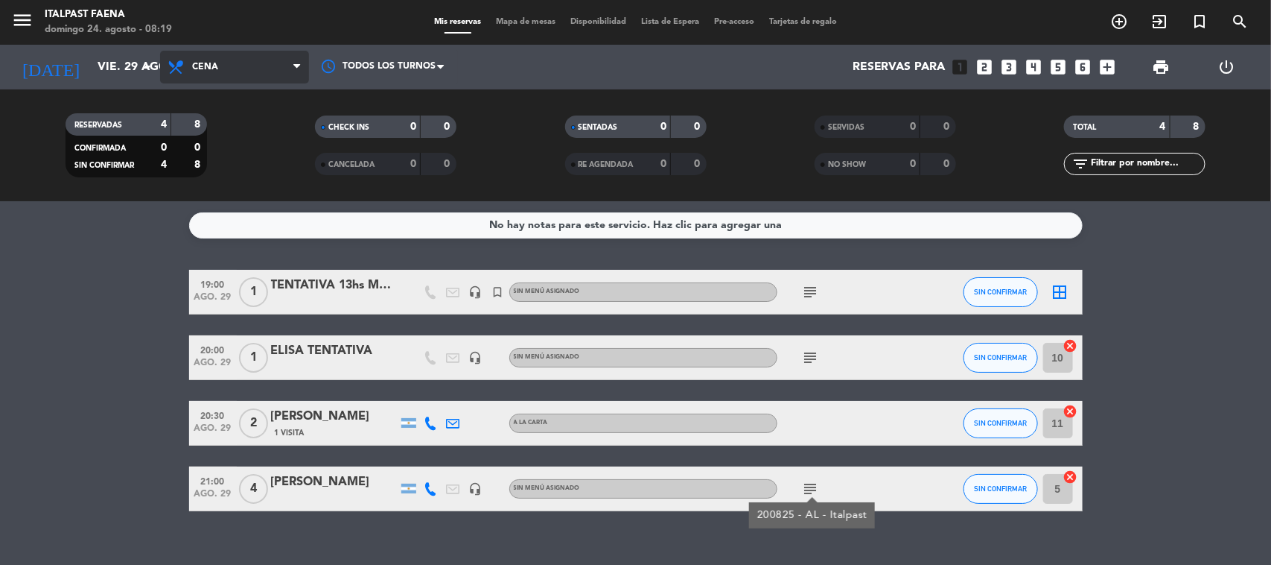
click at [207, 71] on span "Cena" at bounding box center [205, 67] width 26 height 10
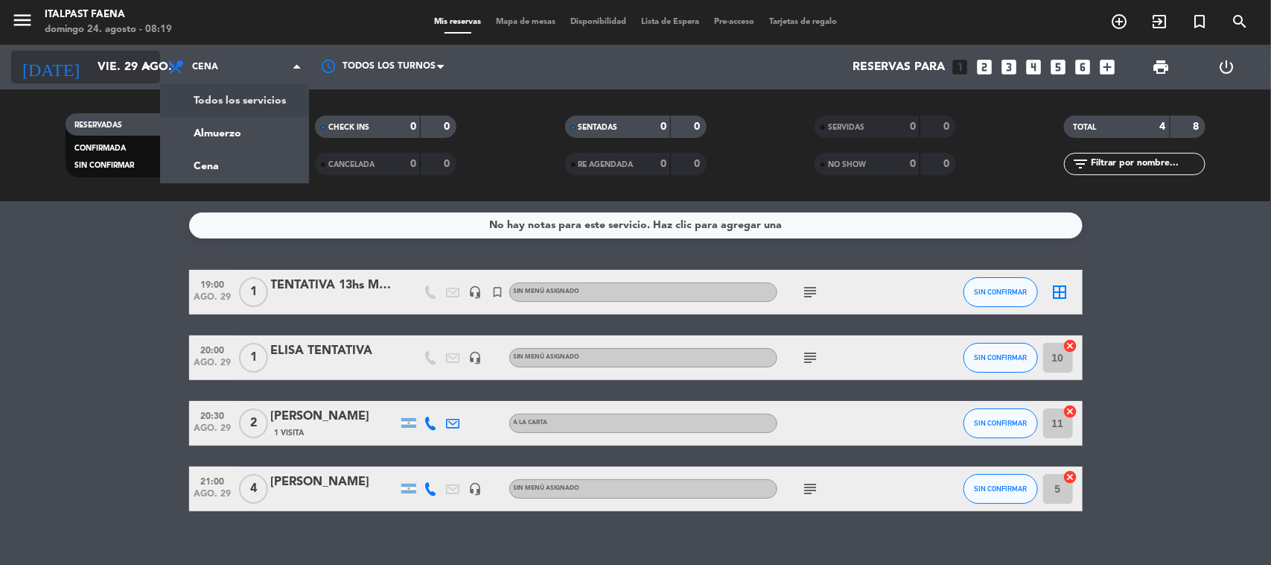
click at [150, 71] on icon "arrow_drop_down" at bounding box center [148, 67] width 18 height 18
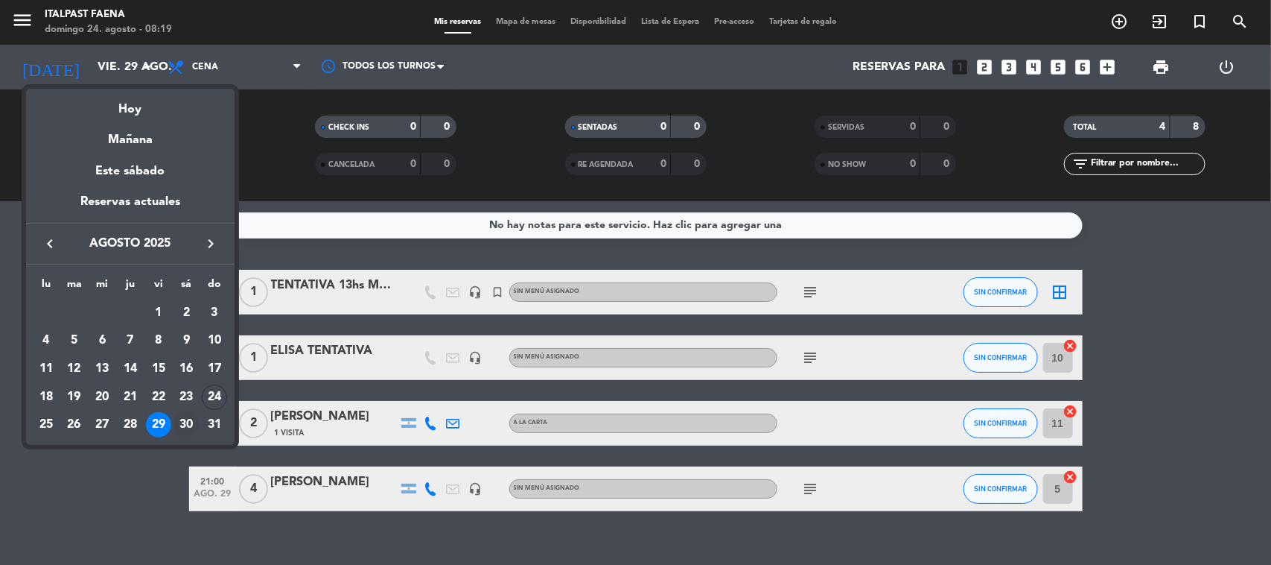
click at [195, 425] on div "30" at bounding box center [186, 424] width 25 height 25
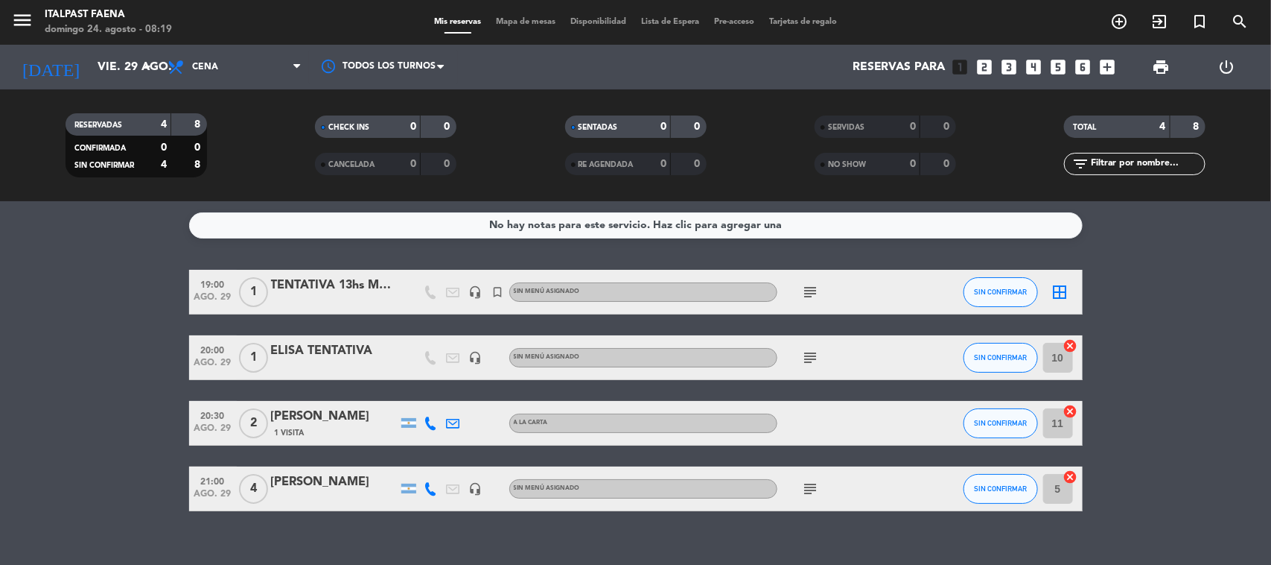
type input "sáb. 30 ago."
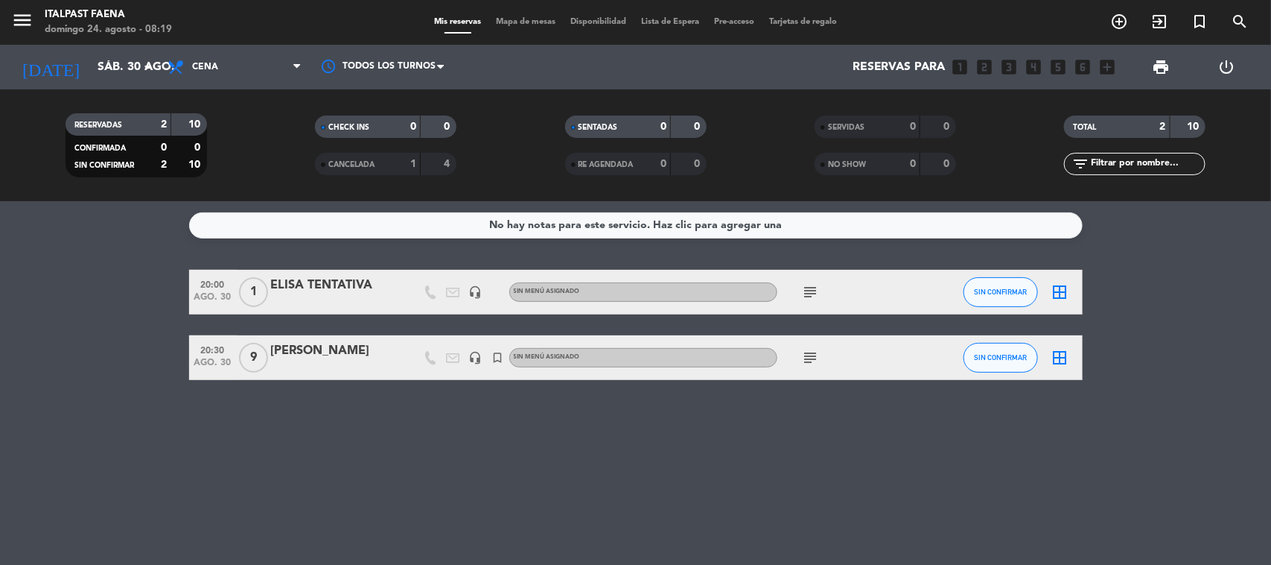
click at [810, 355] on icon "subject" at bounding box center [811, 358] width 18 height 18
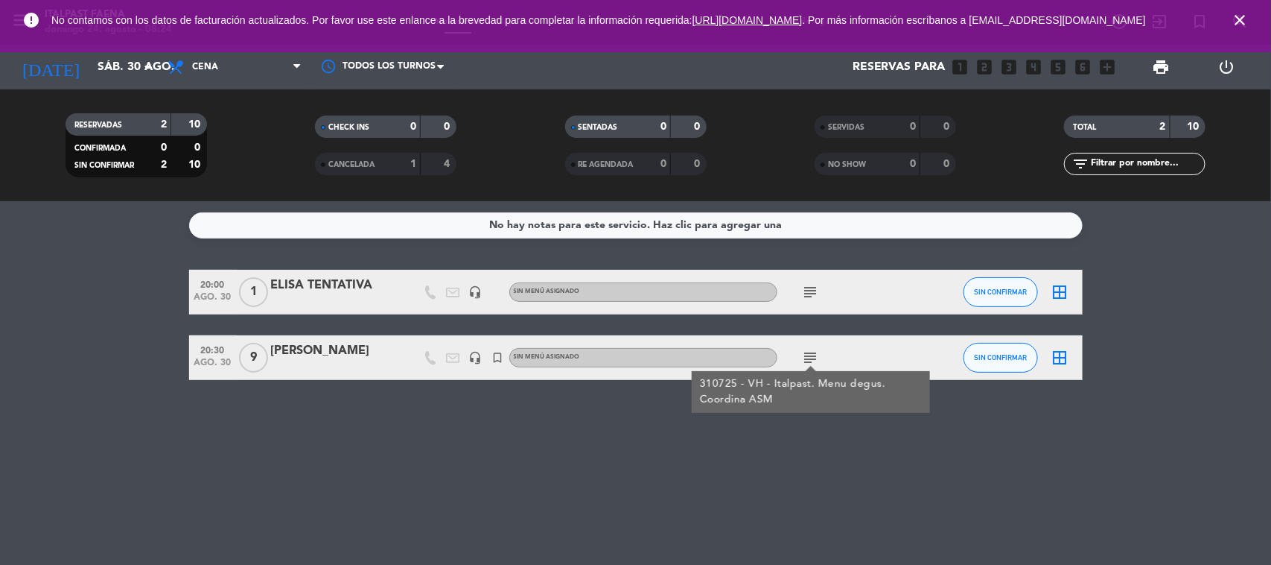
click at [1231, 21] on icon "close" at bounding box center [1240, 20] width 18 height 18
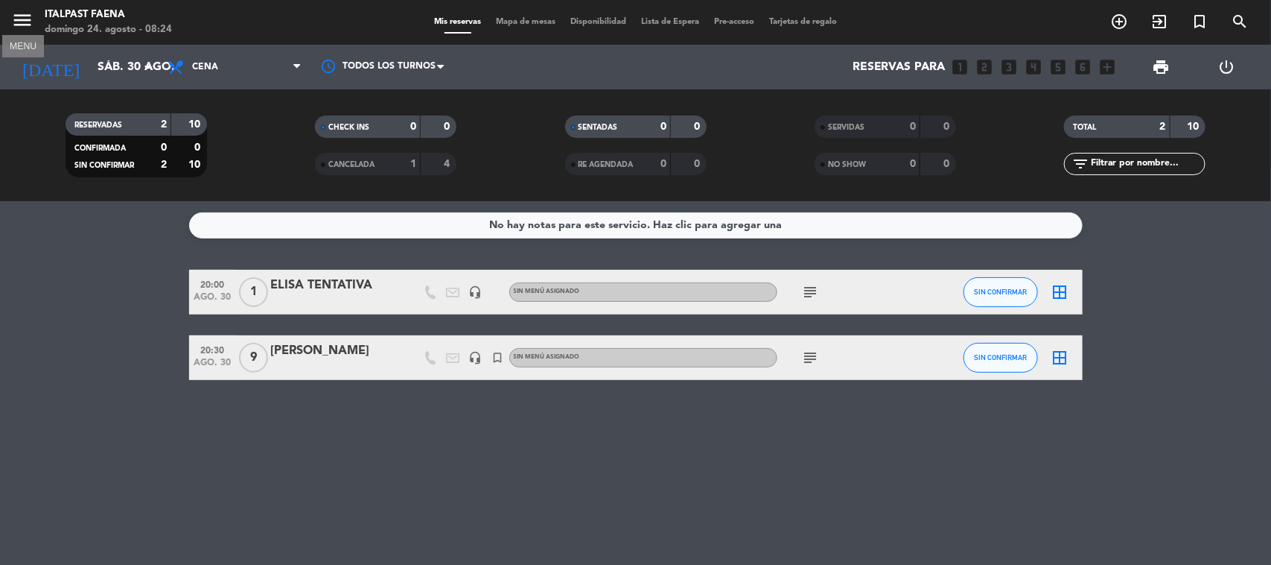
click at [31, 17] on icon "menu" at bounding box center [22, 20] width 22 height 22
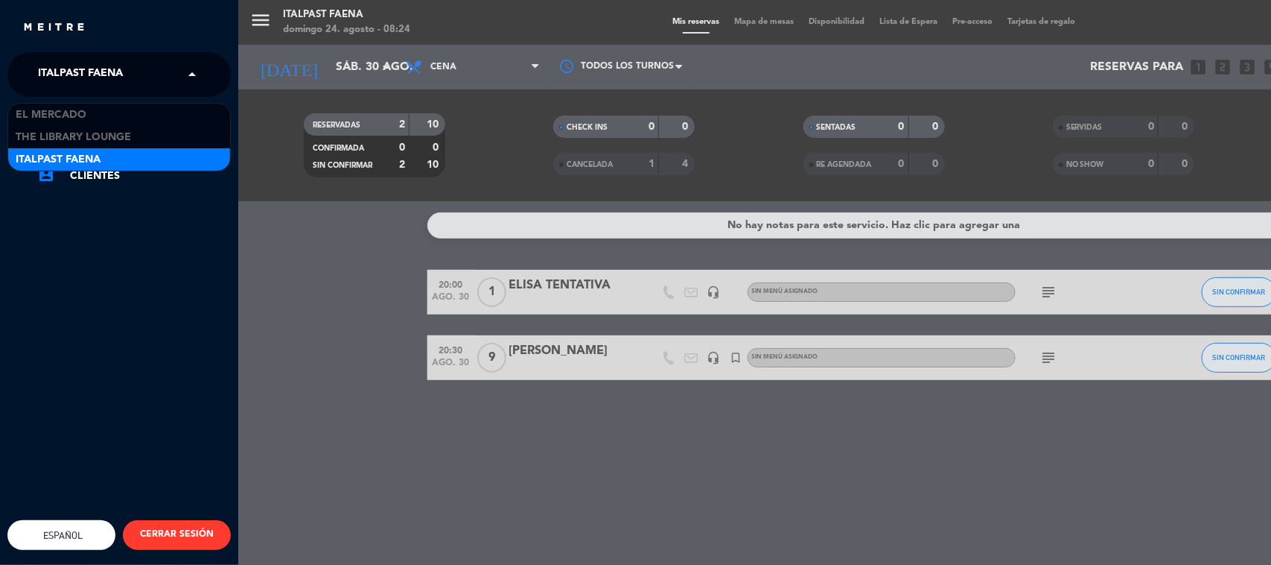
click at [54, 83] on span "Italpast Faena" at bounding box center [80, 74] width 85 height 31
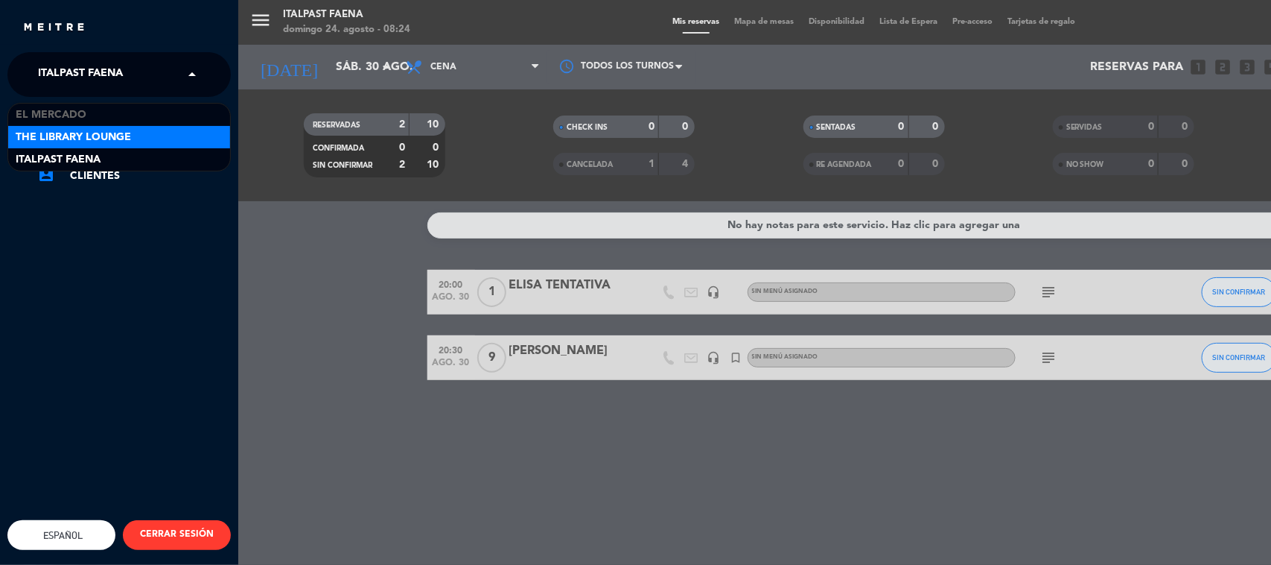
click at [51, 126] on div "The Library Lounge" at bounding box center [119, 137] width 222 height 22
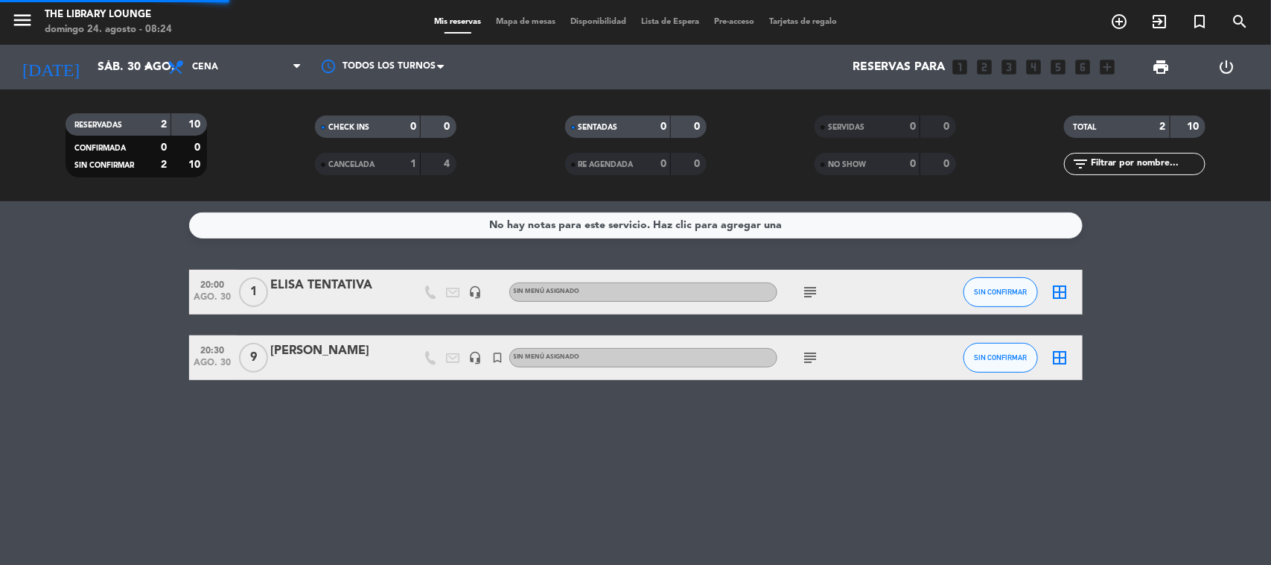
click at [209, 71] on span "Cena" at bounding box center [205, 67] width 26 height 10
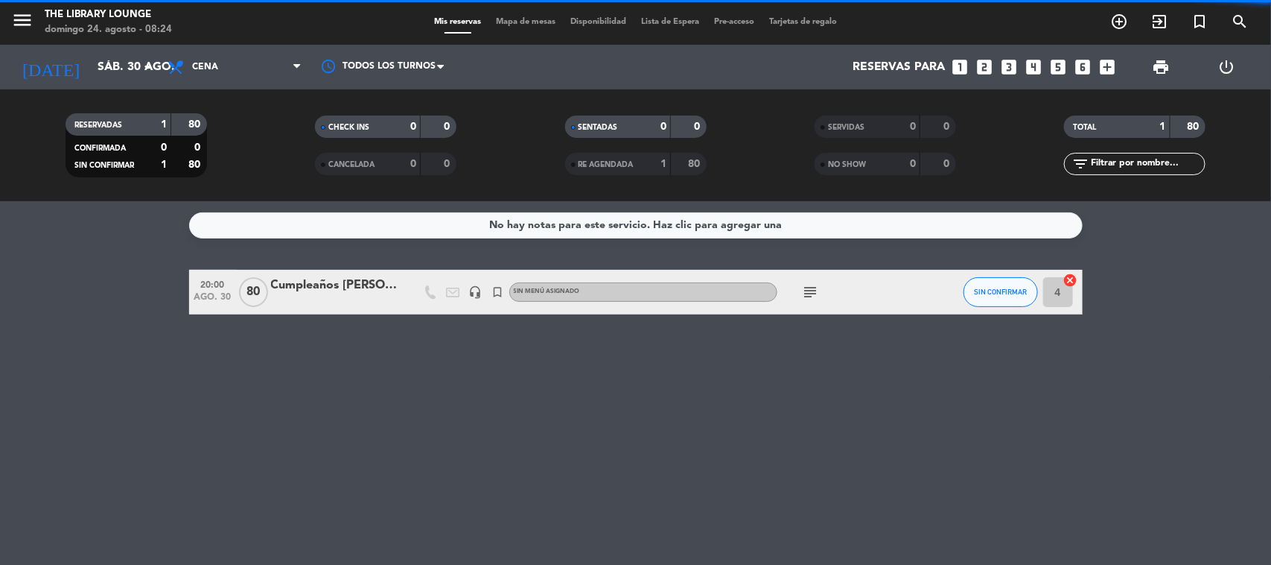
click at [209, 71] on span "Cena" at bounding box center [205, 67] width 26 height 10
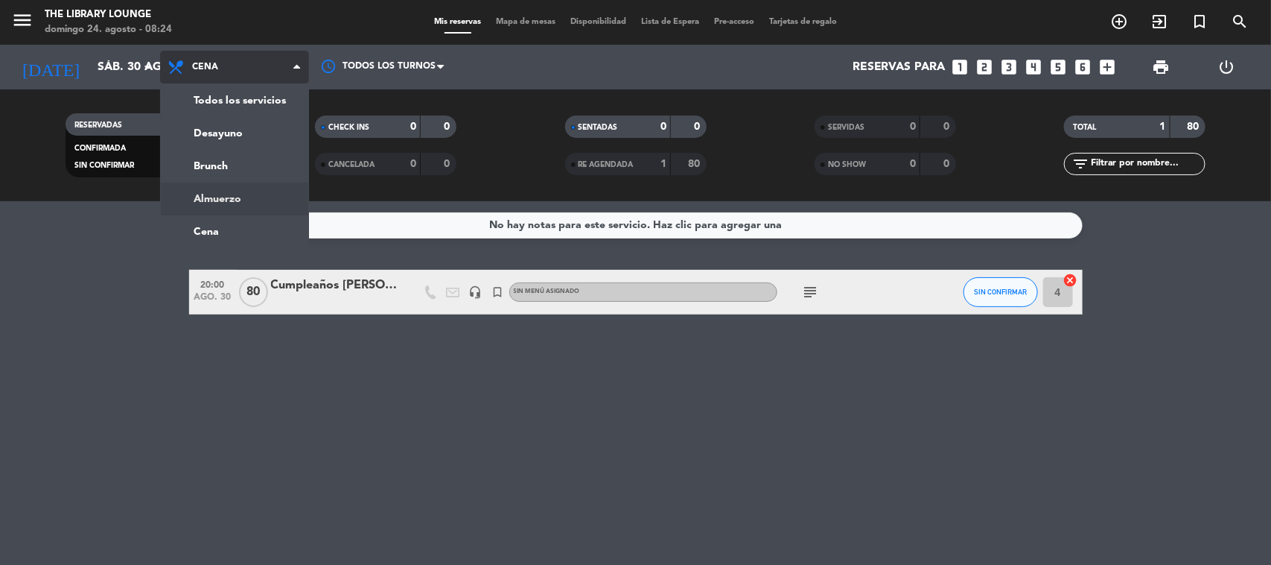
click at [217, 196] on div "menu The Library Lounge [DATE] 24. agosto - 08:24 Mis reservas Mapa de mesas Di…" at bounding box center [635, 100] width 1271 height 201
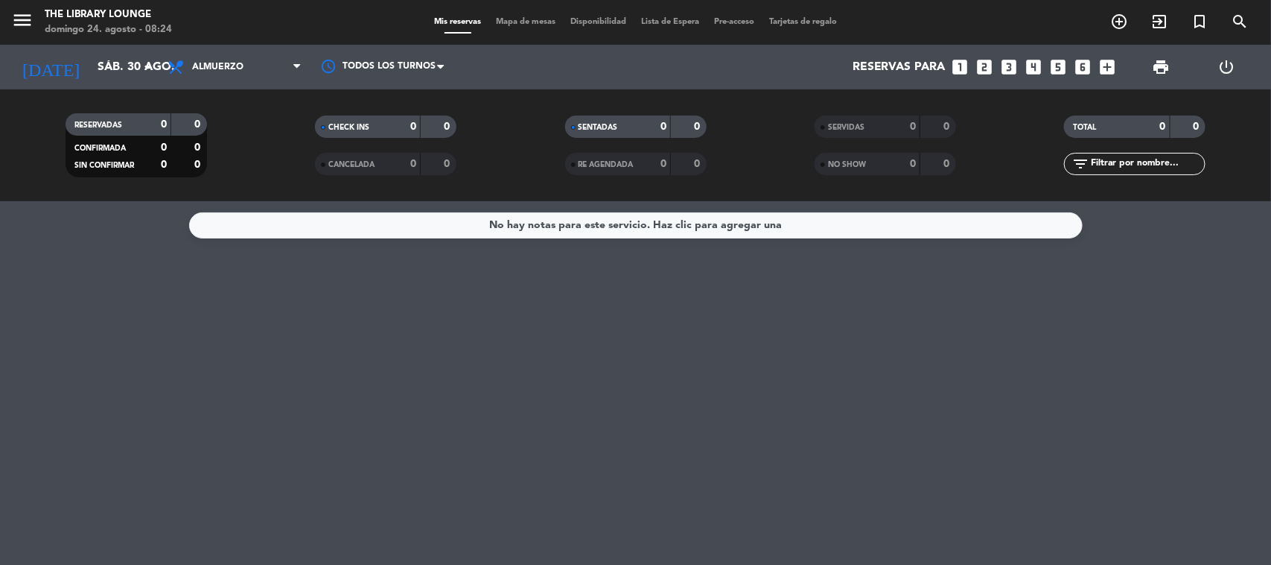
click at [512, 21] on span "Mapa de mesas" at bounding box center [526, 22] width 74 height 8
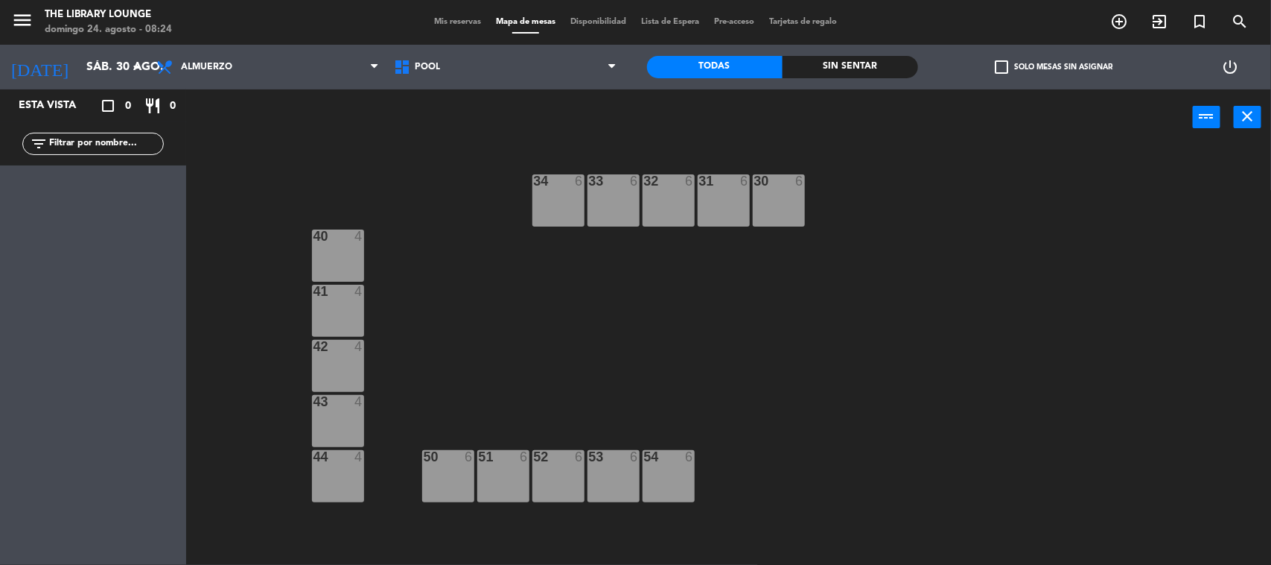
click at [538, 202] on div "34 6" at bounding box center [558, 200] width 52 height 52
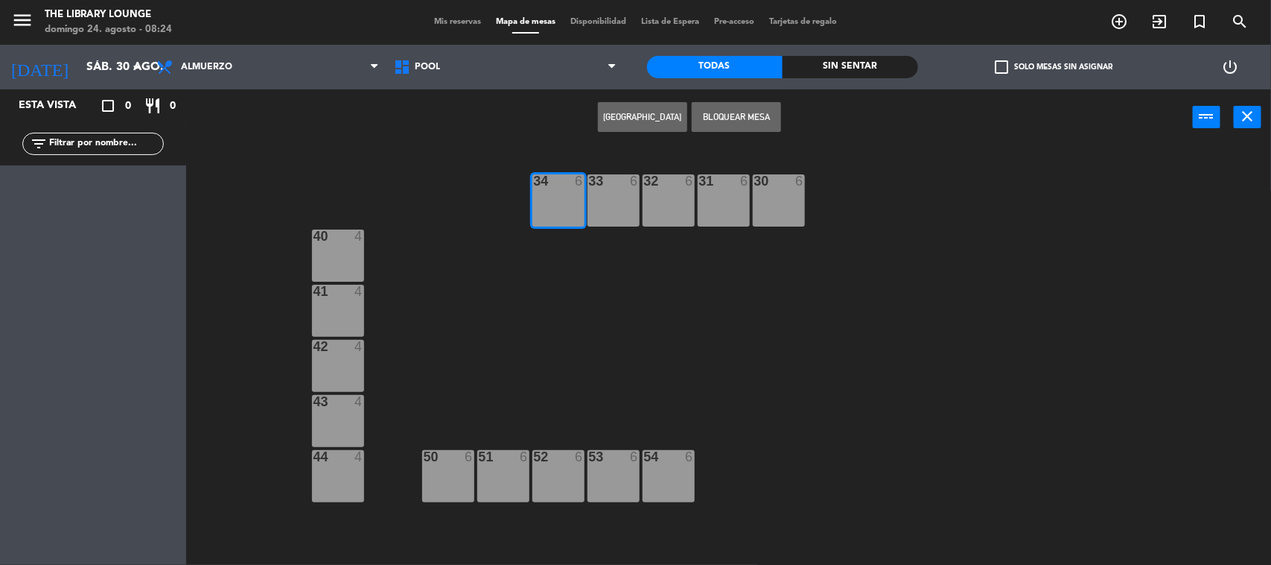
click at [641, 105] on button "[GEOGRAPHIC_DATA]" at bounding box center [642, 117] width 89 height 30
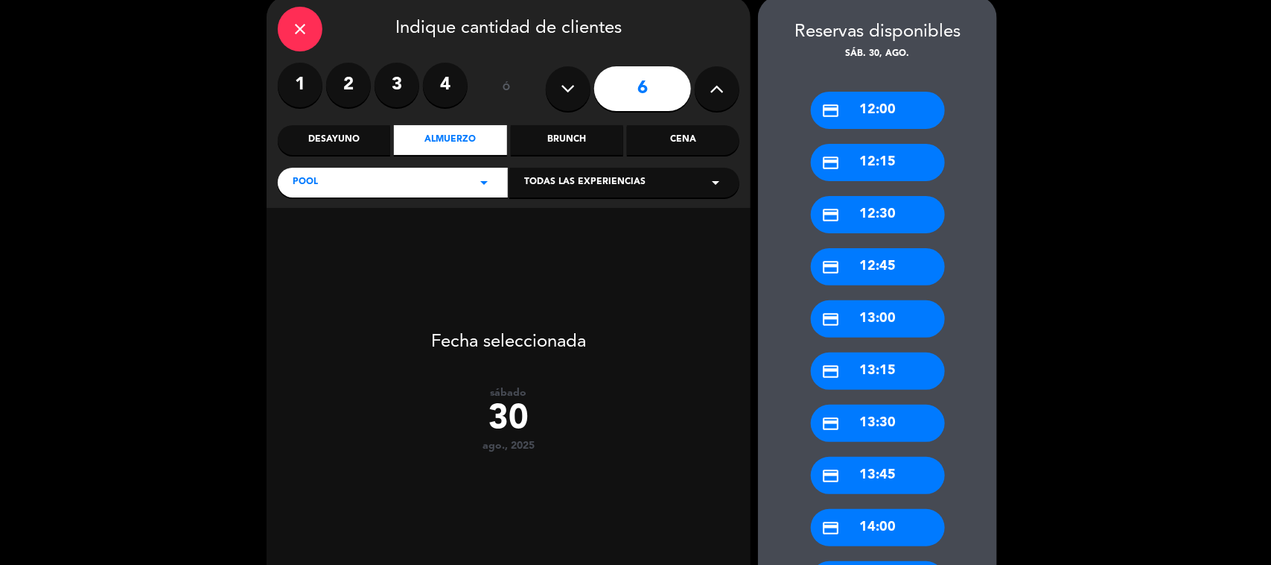
scroll to position [57, 0]
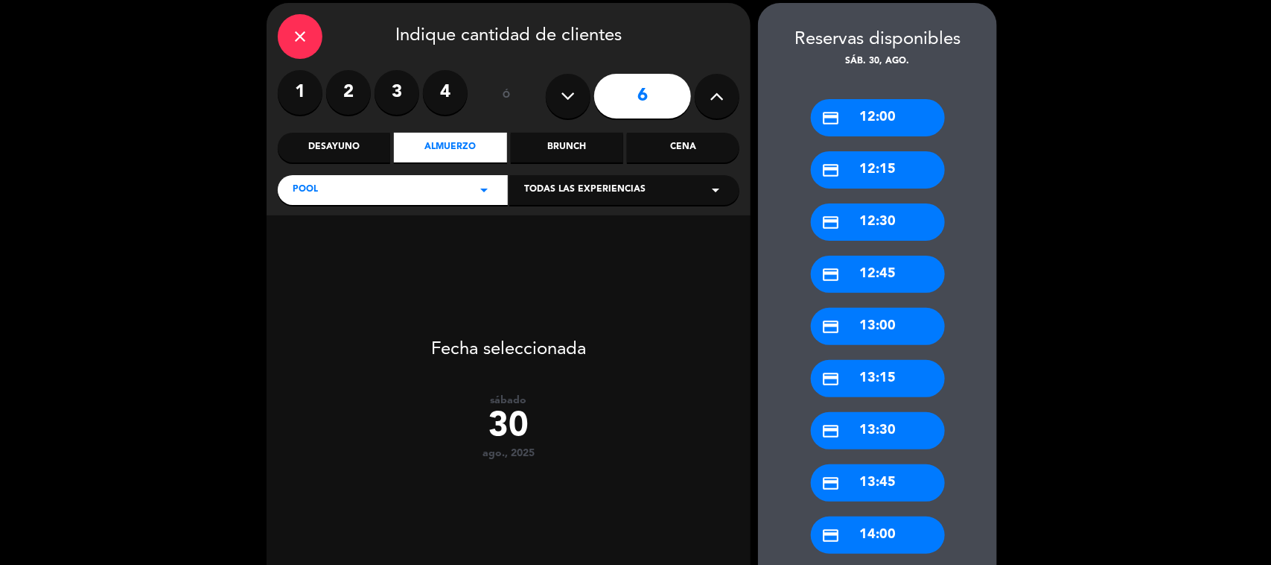
click at [302, 43] on icon "close" at bounding box center [300, 37] width 18 height 18
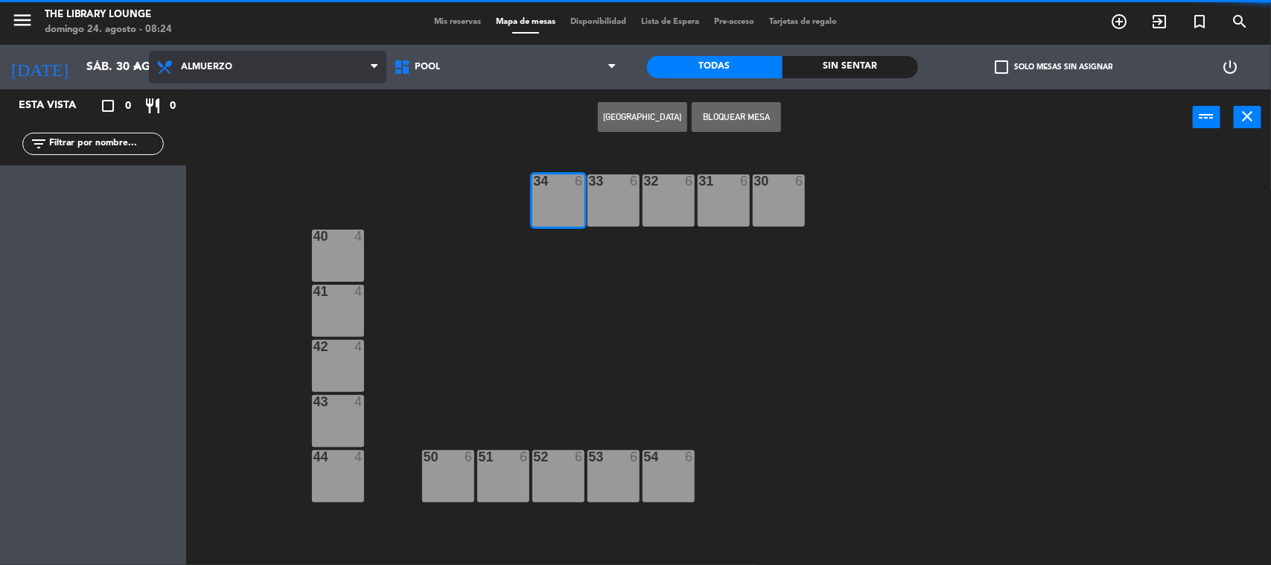
click at [288, 79] on span "Almuerzo" at bounding box center [268, 67] width 238 height 33
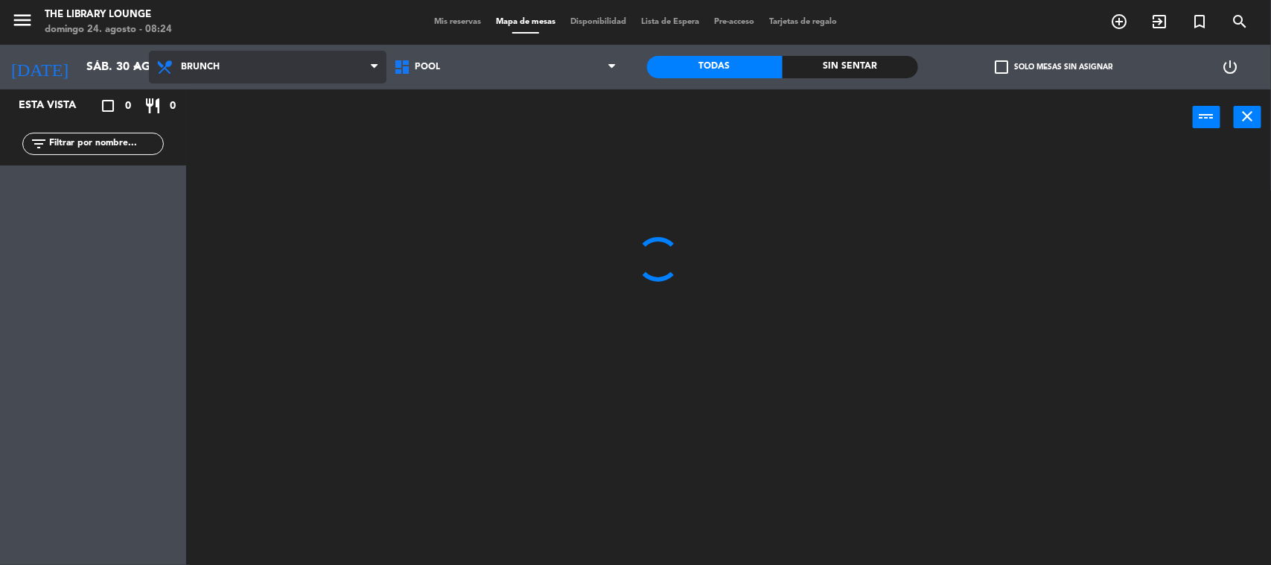
click at [220, 132] on ng-component "menu The Library Lounge [DATE] 24. agosto - 08:24 Mis reservas Mapa de mesas Di…" at bounding box center [635, 283] width 1271 height 567
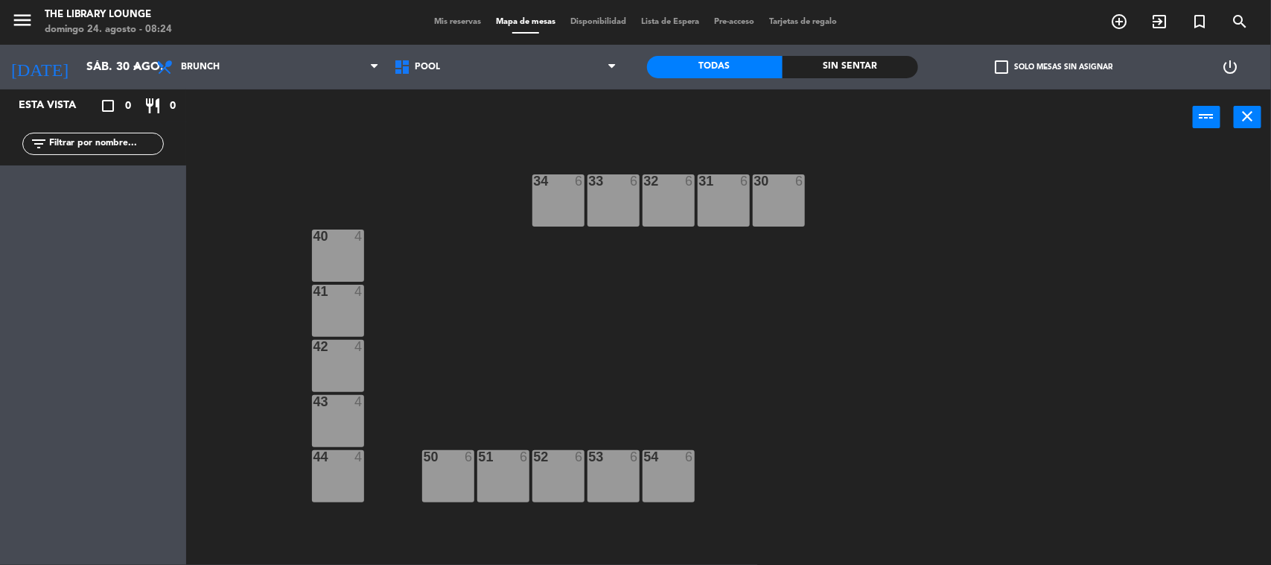
click at [347, 257] on div "40 4" at bounding box center [338, 255] width 52 height 52
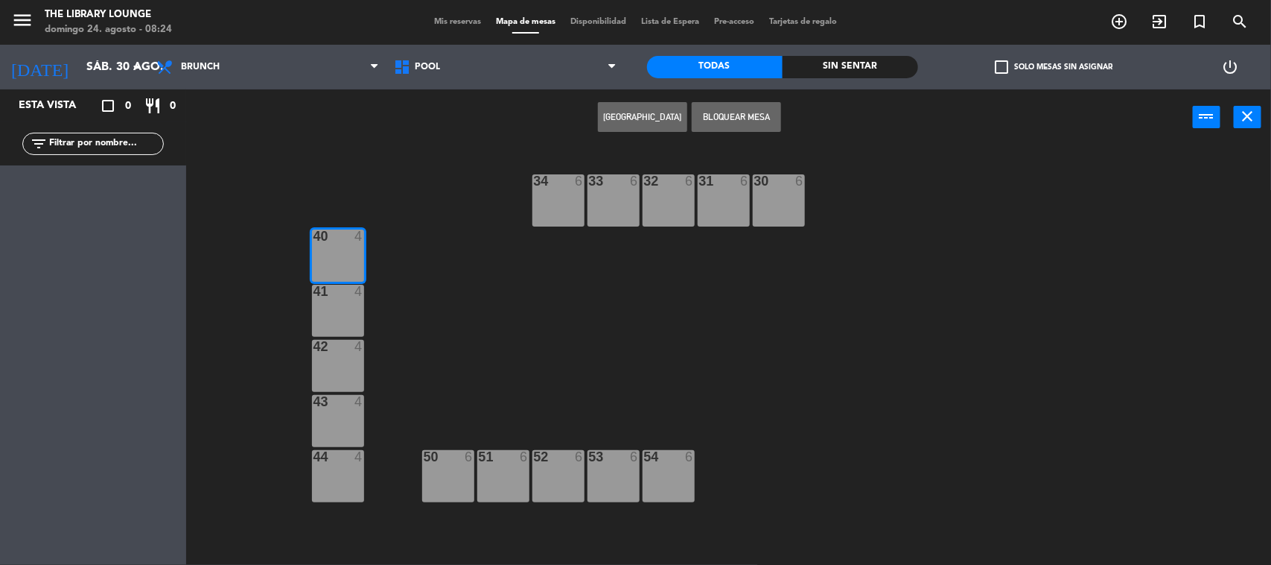
click at [620, 121] on button "[GEOGRAPHIC_DATA]" at bounding box center [642, 117] width 89 height 30
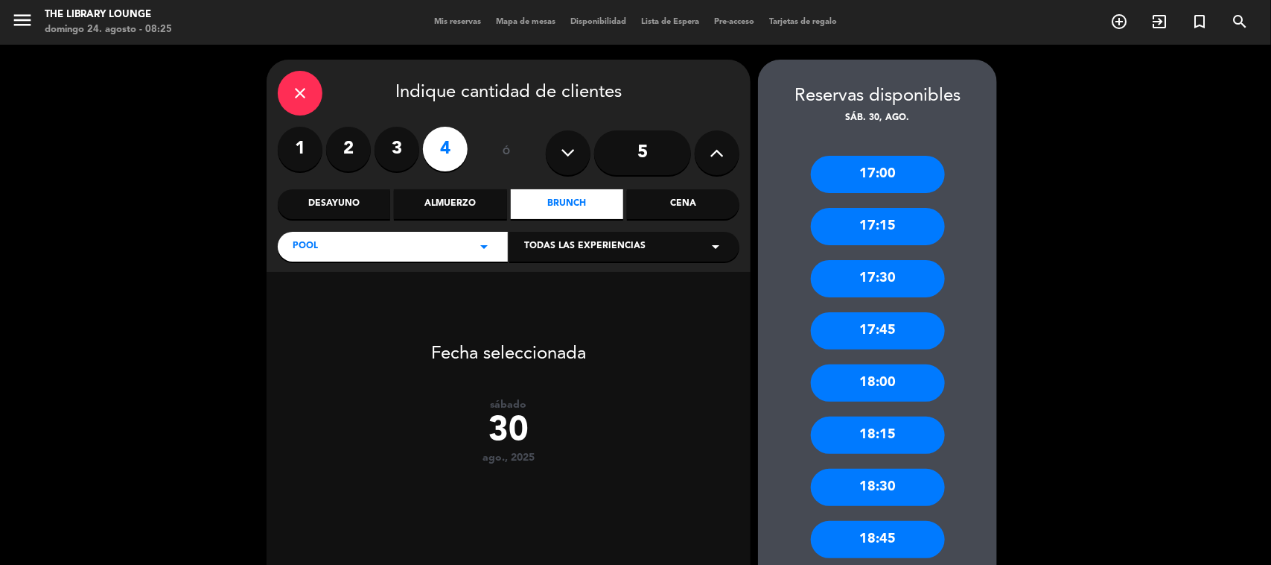
click at [897, 179] on div "17:00" at bounding box center [878, 174] width 134 height 37
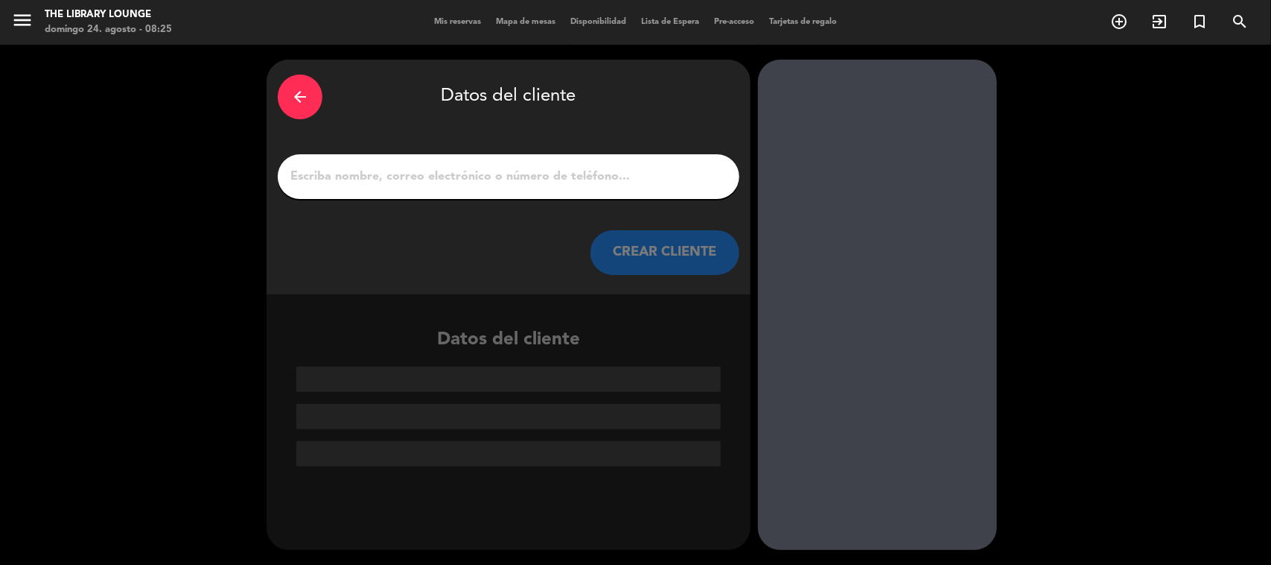
click at [412, 185] on input "1" at bounding box center [508, 176] width 439 height 21
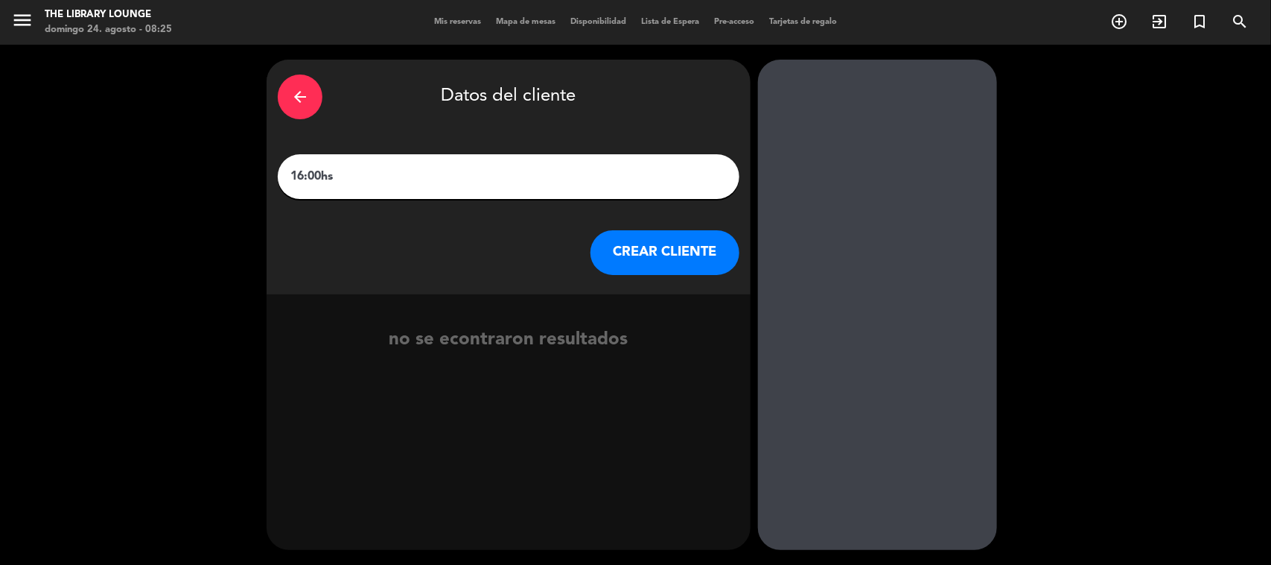
type input "16:00hs"
click at [326, 109] on div "arrow_back Datos del cliente" at bounding box center [509, 97] width 462 height 52
click at [315, 102] on div "arrow_back" at bounding box center [300, 96] width 45 height 45
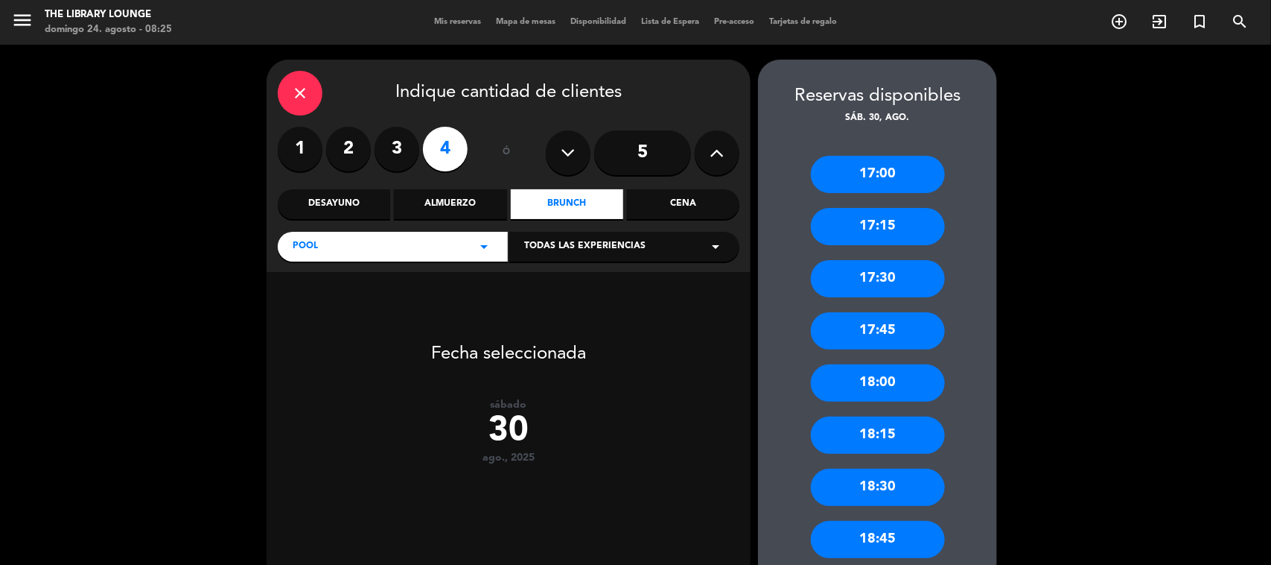
click at [317, 98] on div "close" at bounding box center [300, 93] width 45 height 45
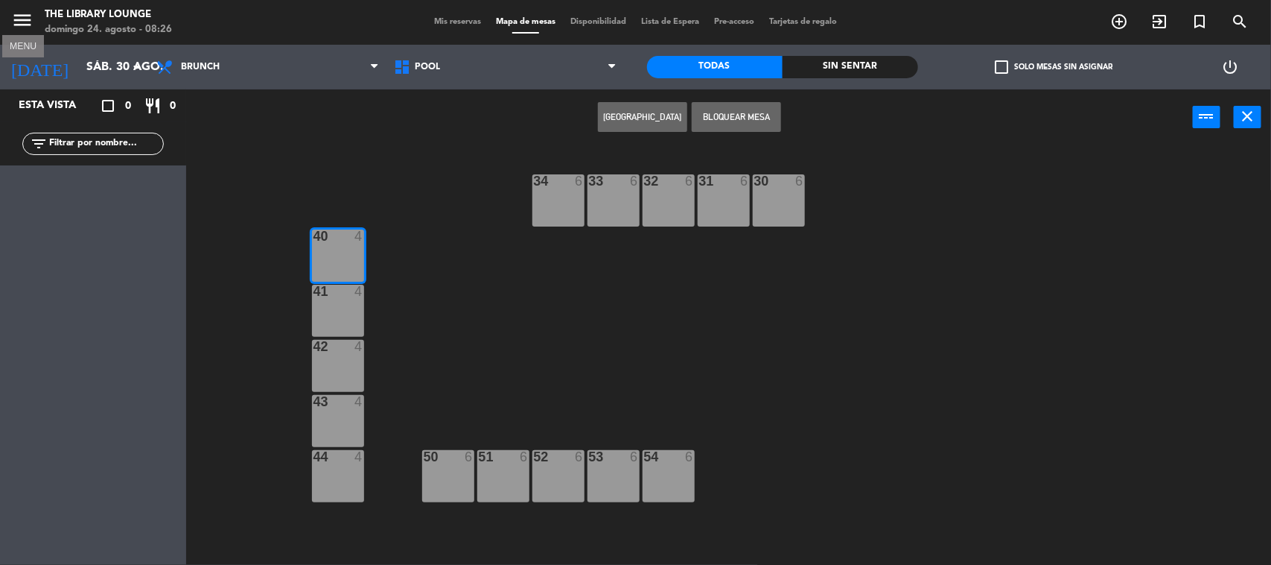
click at [23, 19] on icon "menu" at bounding box center [22, 20] width 22 height 22
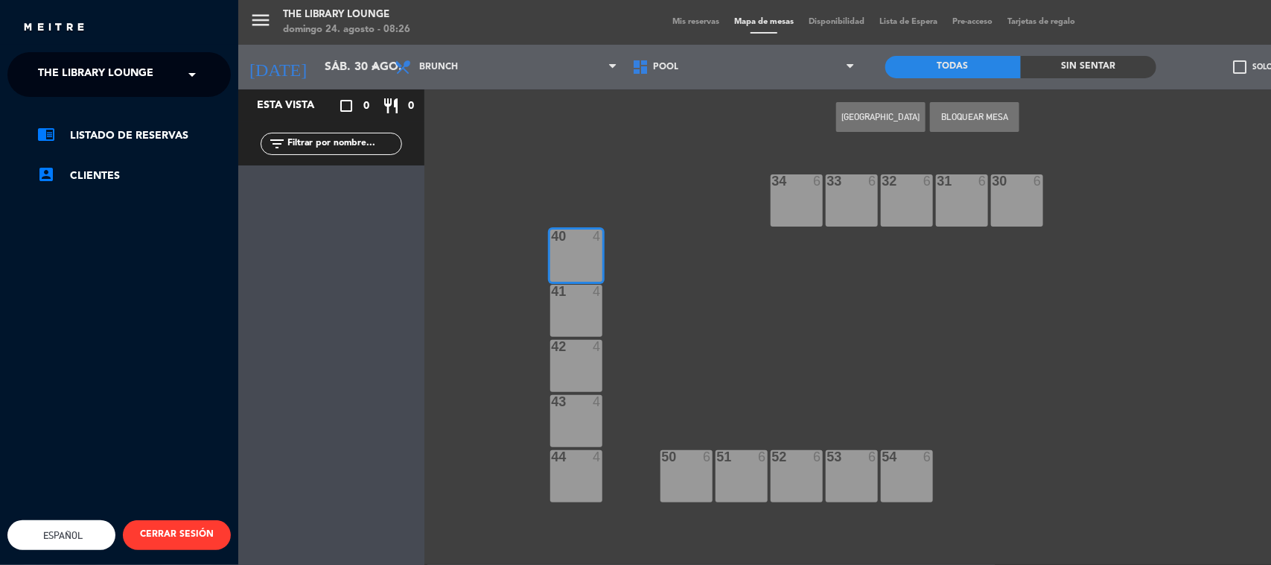
click at [166, 86] on div "× The Library Lounge" at bounding box center [104, 74] width 144 height 31
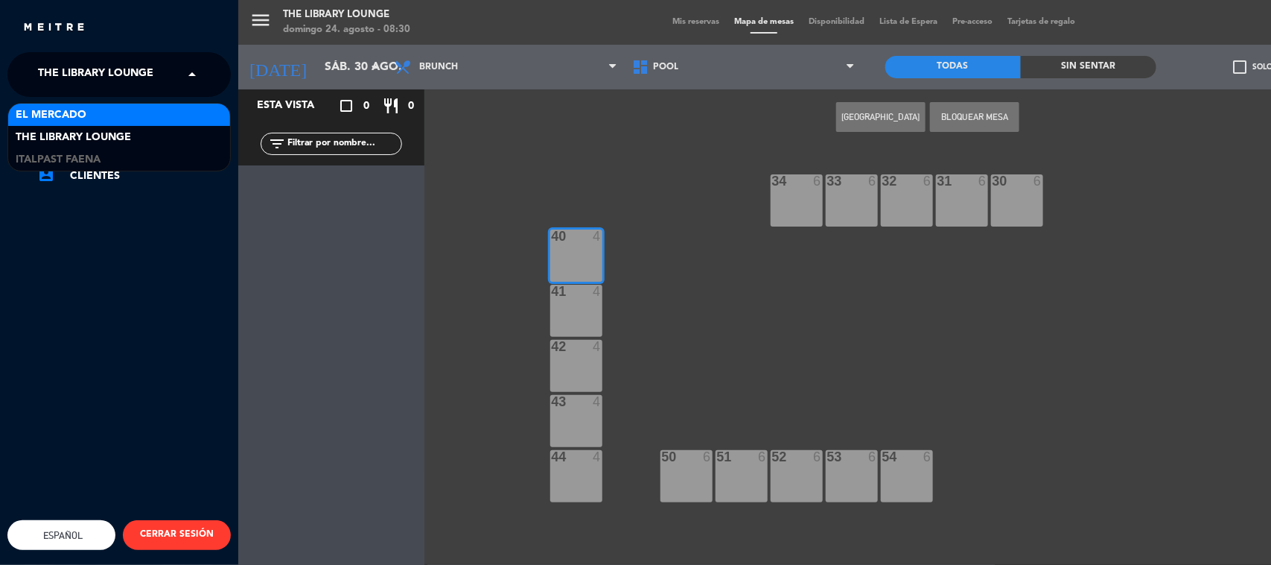
click at [685, 261] on div "menu The Library Lounge [DATE] 24. agosto - 08:30 Mis reservas Mapa de mesas Di…" at bounding box center [873, 282] width 1271 height 565
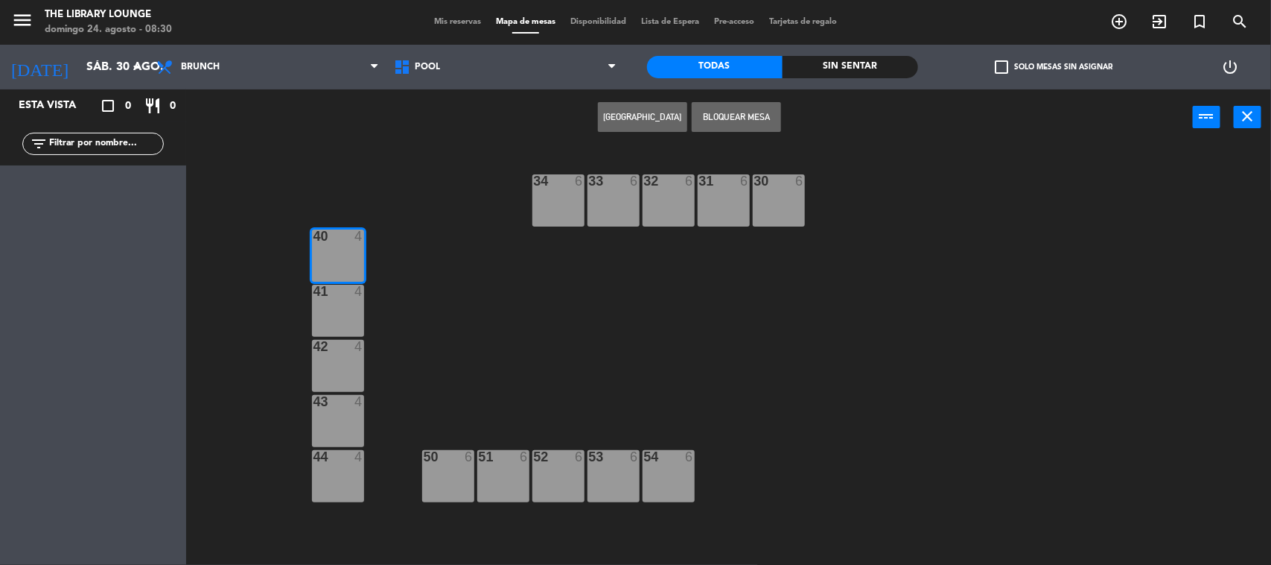
click at [444, 16] on div "Mis reservas Mapa de mesas Disponibilidad Lista de Espera Pre-acceso Tarjetas d…" at bounding box center [636, 22] width 418 height 13
click at [438, 20] on span "Mis reservas" at bounding box center [458, 22] width 62 height 8
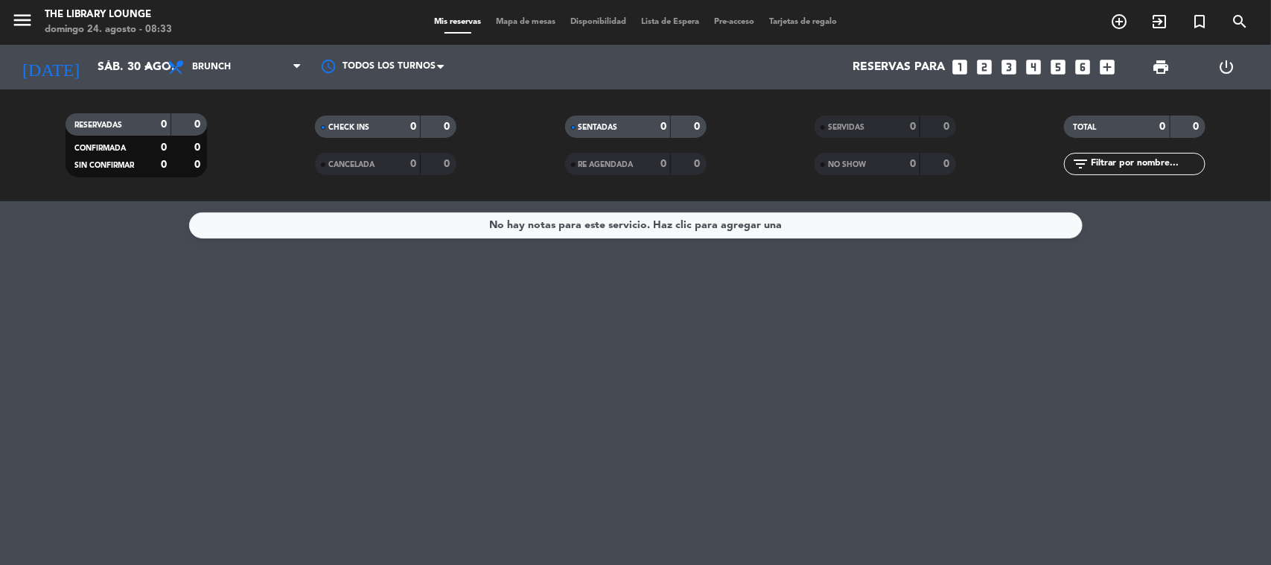
click at [46, 90] on div "RESERVADAS 0 0 CONFIRMADA 0 0 SIN CONFIRMAR 0 0 CHECK INS 0 0 CANCELADA 0 0 SEN…" at bounding box center [635, 145] width 1271 height 112
click at [90, 74] on input "sáb. 30 ago." at bounding box center [168, 67] width 157 height 29
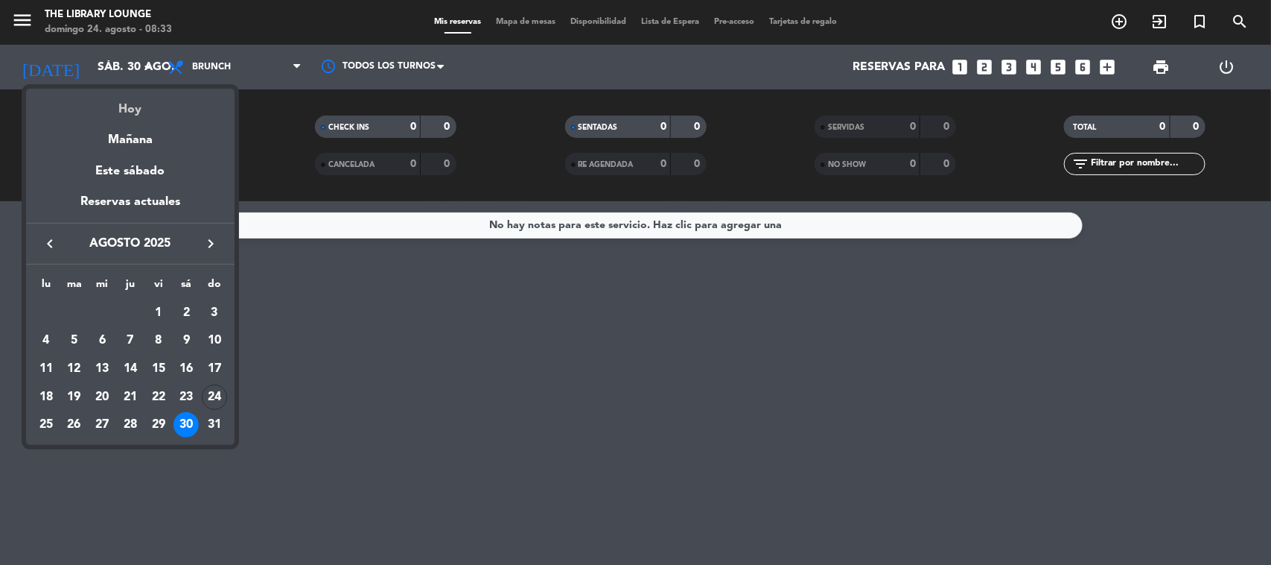
click at [95, 94] on div "Hoy" at bounding box center [130, 104] width 209 height 31
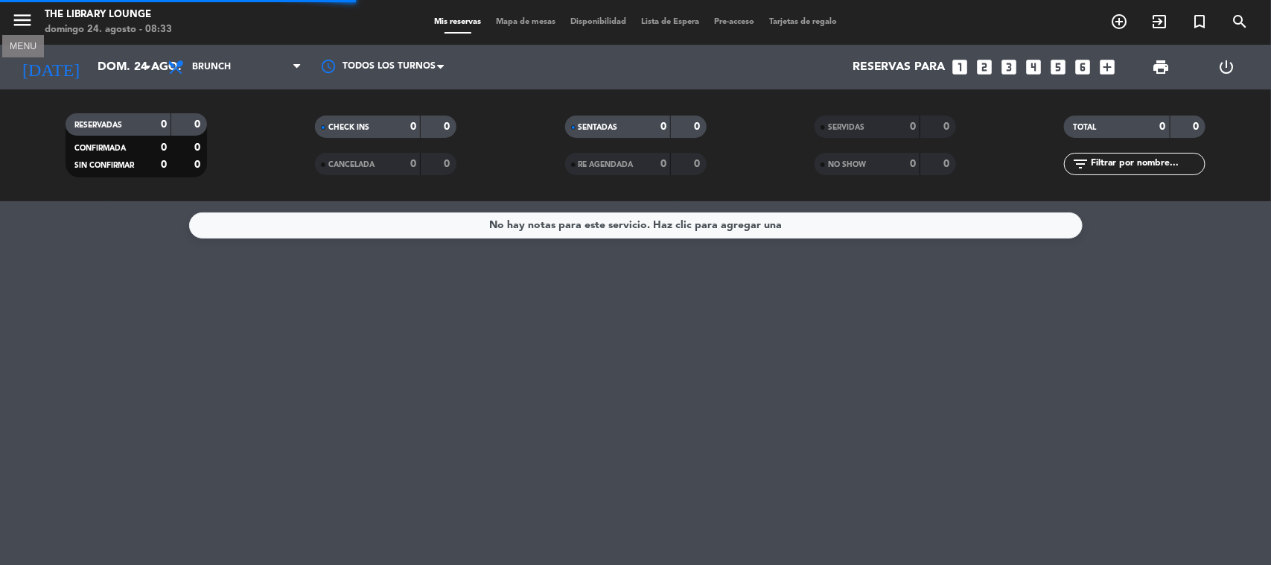
click at [16, 22] on icon "menu" at bounding box center [22, 20] width 22 height 22
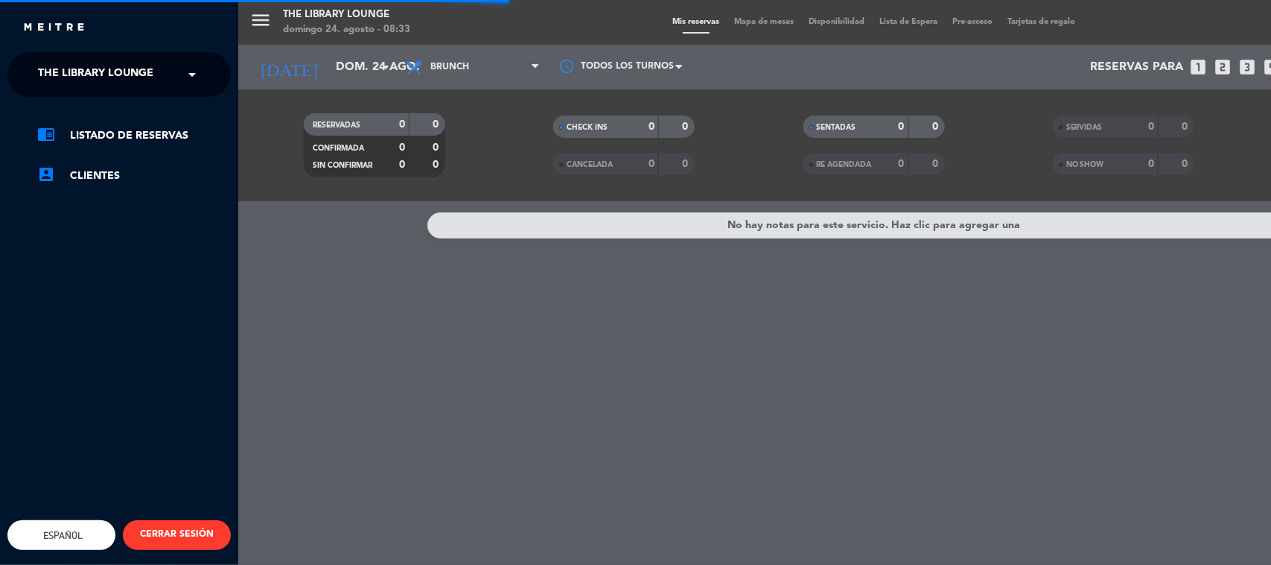
click at [64, 78] on span "The Library Lounge" at bounding box center [95, 74] width 115 height 31
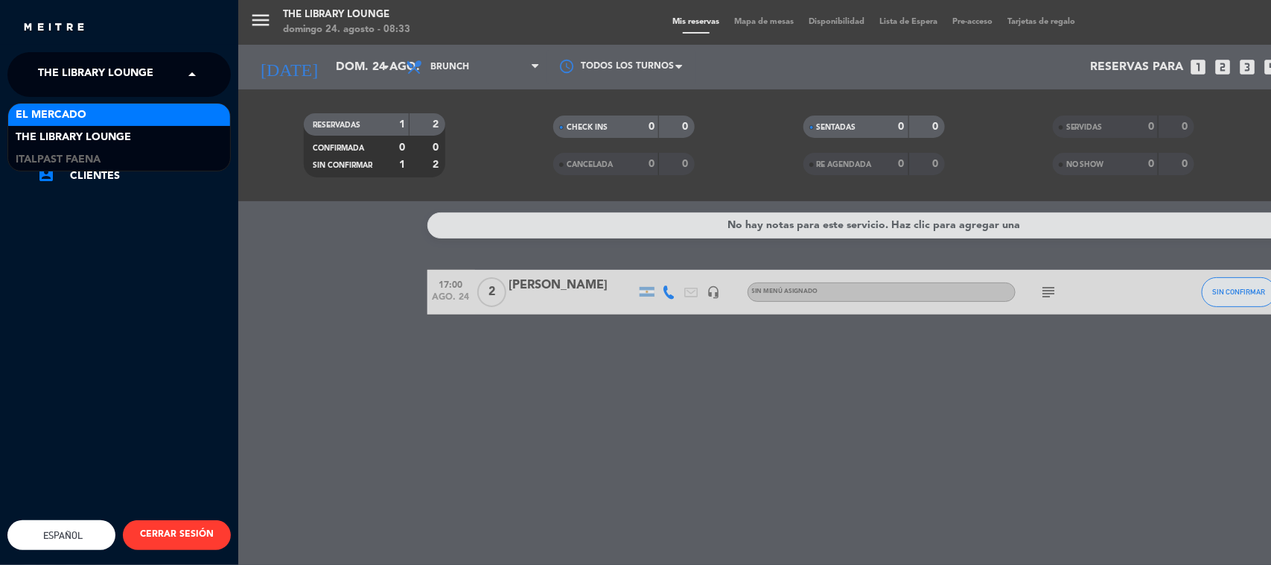
click at [69, 113] on span "El Mercado" at bounding box center [51, 114] width 71 height 17
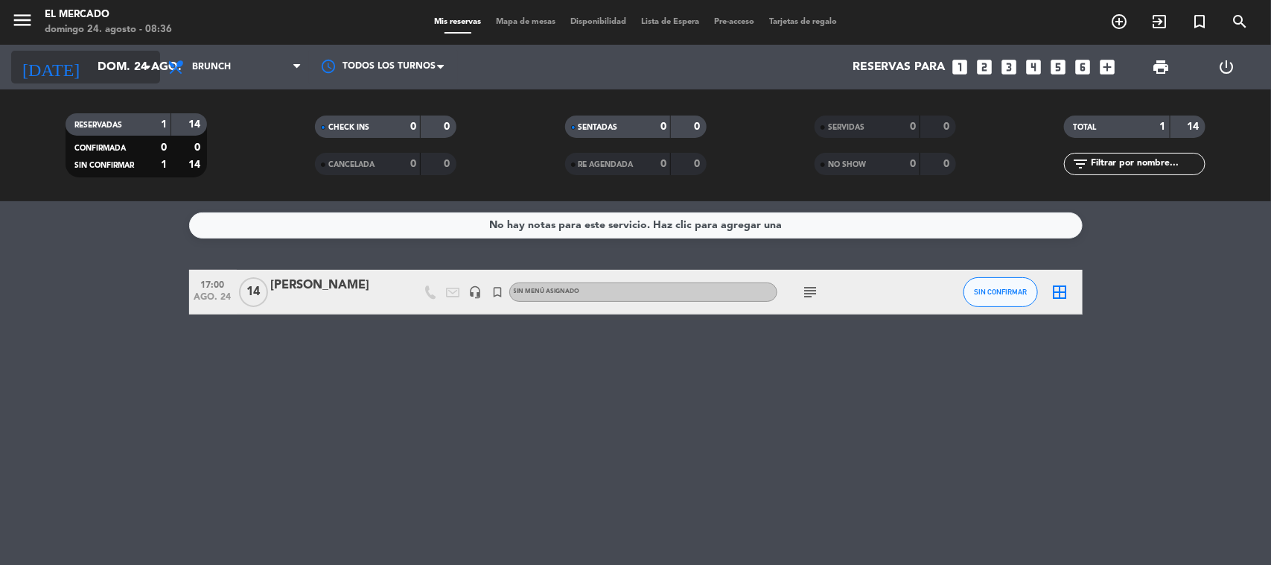
click at [112, 72] on input "dom. 24 ago." at bounding box center [168, 67] width 157 height 29
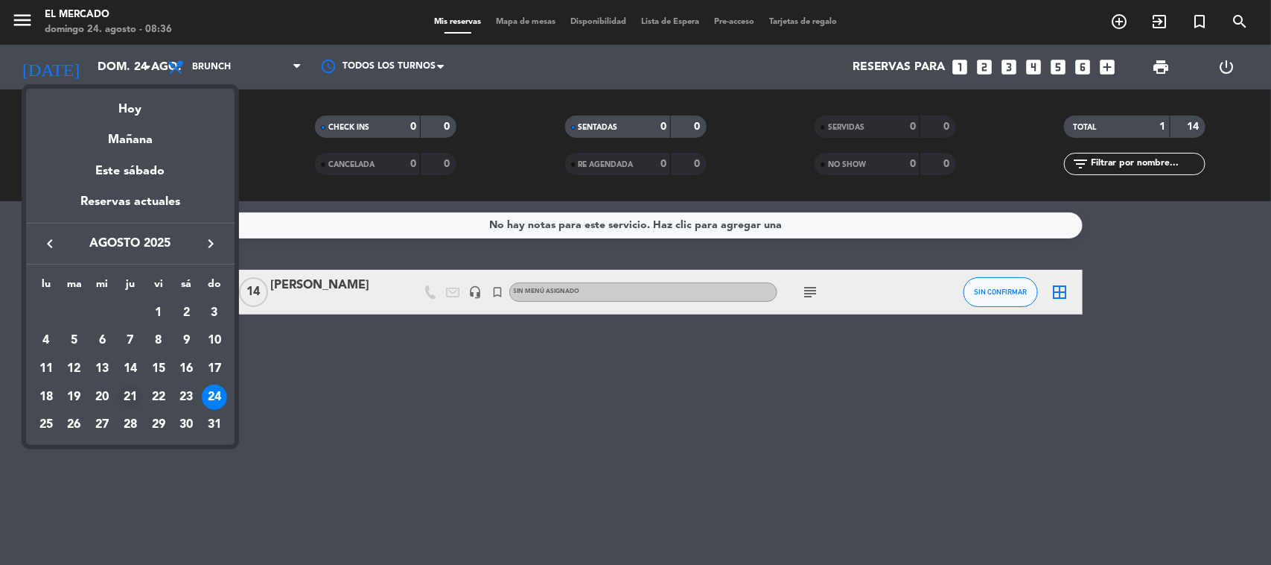
click at [127, 392] on div "21" at bounding box center [130, 396] width 25 height 25
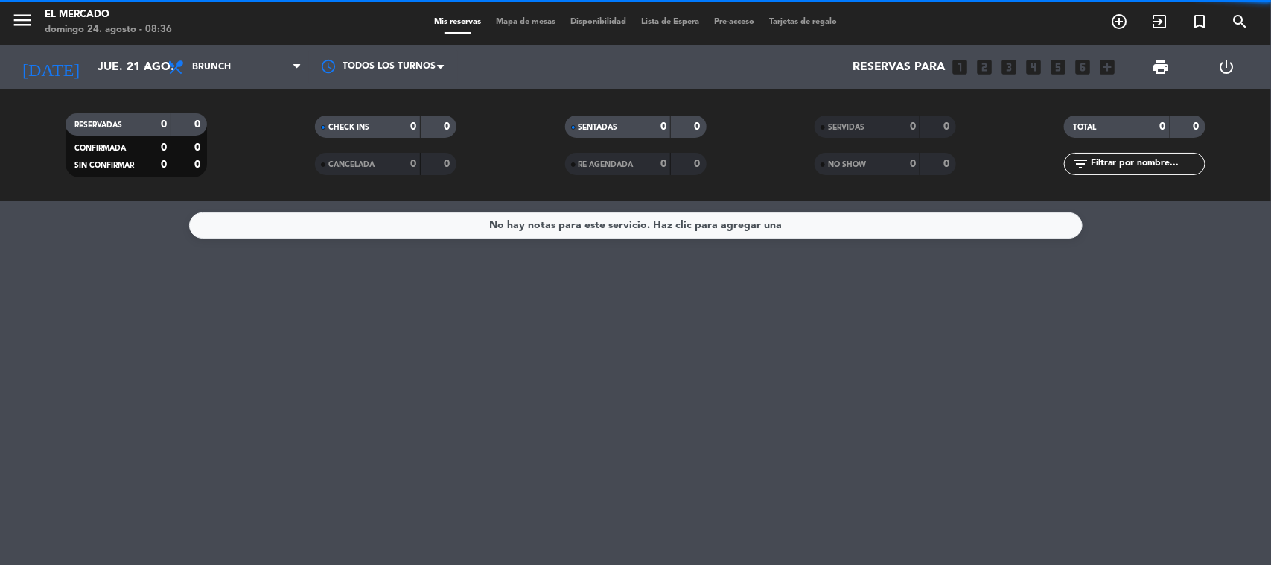
click at [255, 73] on span "Brunch" at bounding box center [234, 67] width 149 height 33
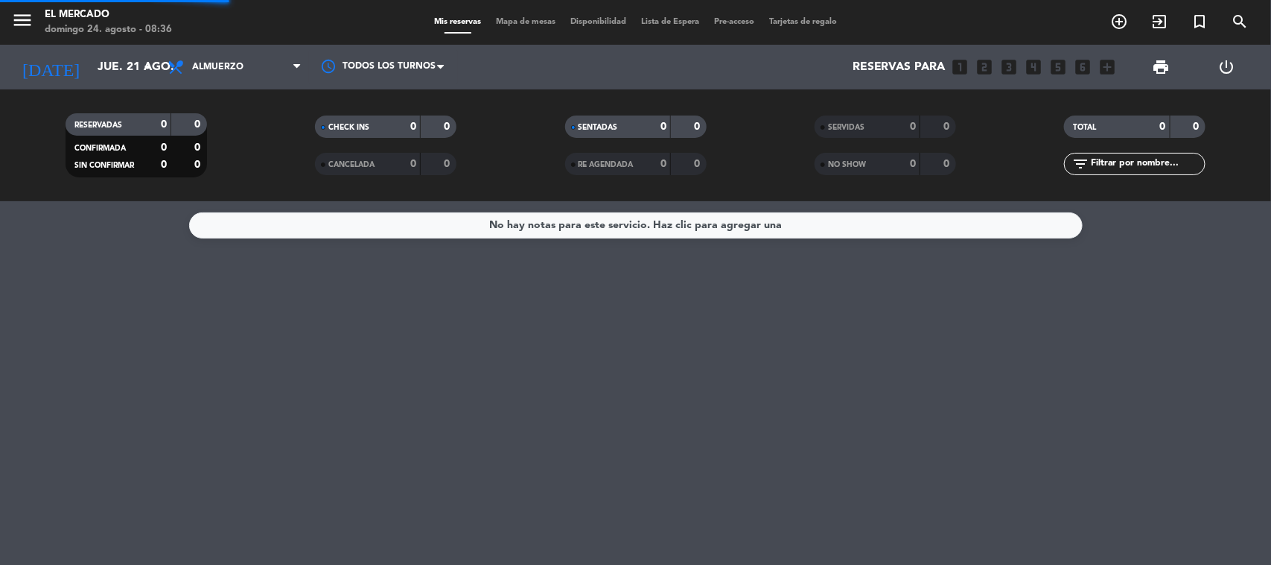
click at [237, 206] on ng-component "menu El [PERSON_NAME][DATE] 24. agosto - 08:36 Mis reservas Mapa de mesas Dispo…" at bounding box center [635, 282] width 1271 height 565
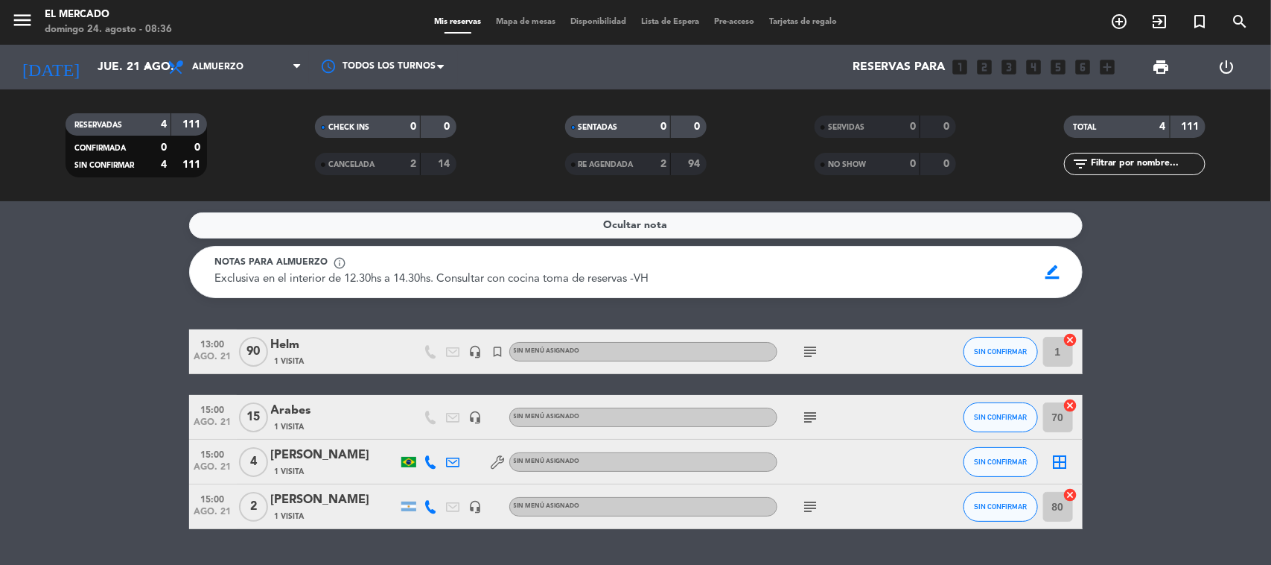
click at [366, 457] on div "[PERSON_NAME]" at bounding box center [334, 454] width 127 height 19
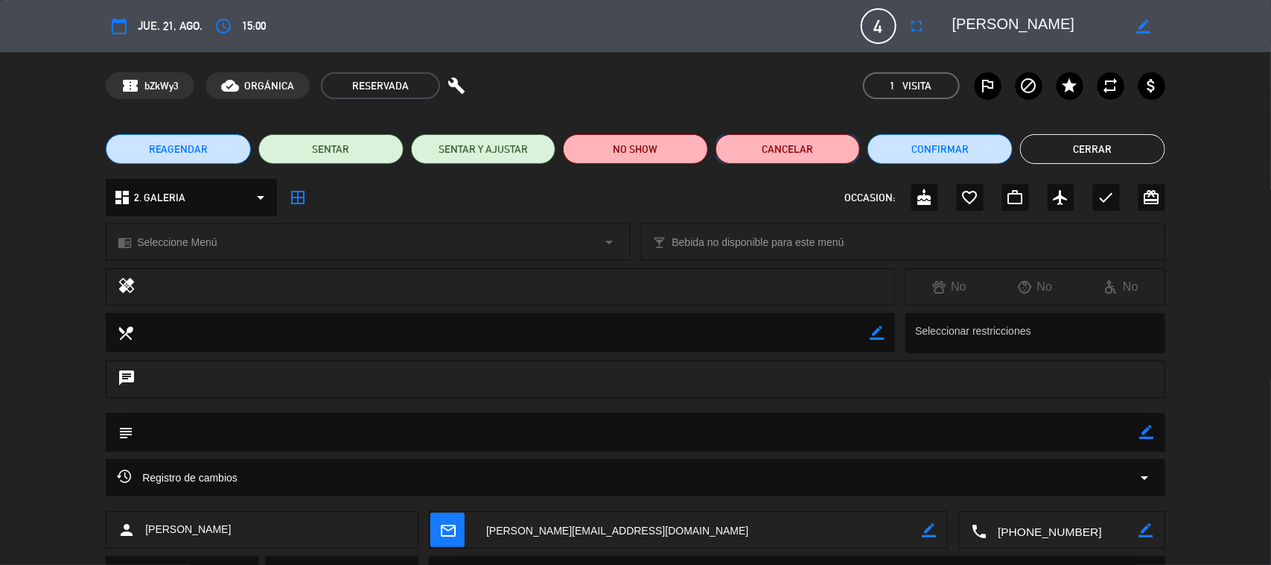
click at [776, 153] on button "Cancelar" at bounding box center [788, 149] width 145 height 30
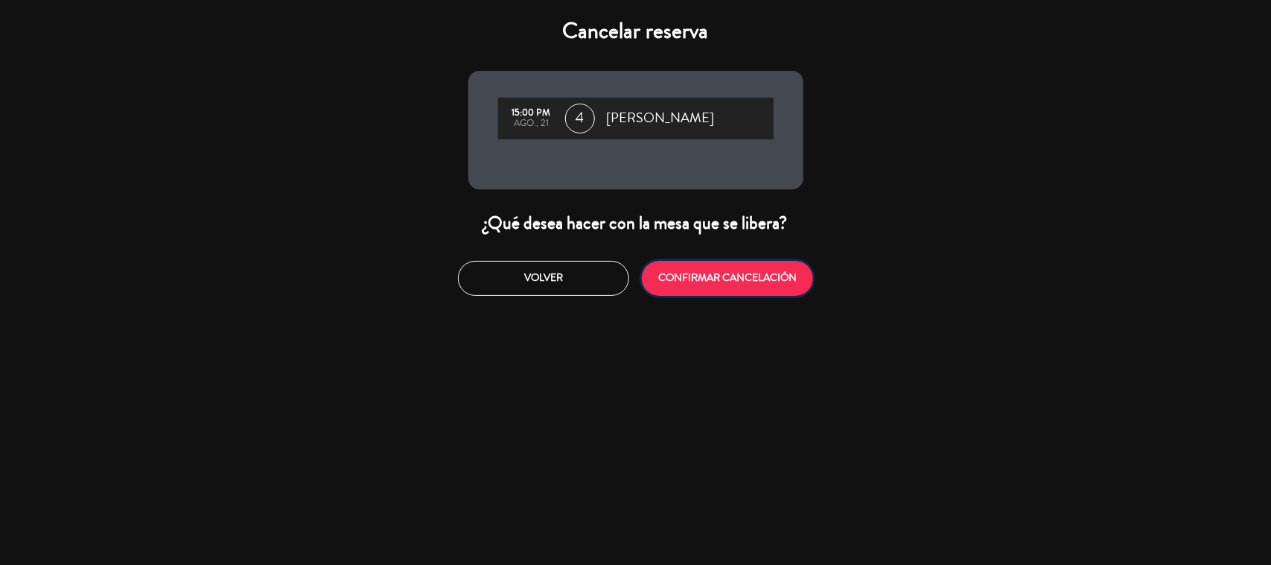
click at [731, 274] on button "CONFIRMAR CANCELACIÓN" at bounding box center [727, 278] width 171 height 35
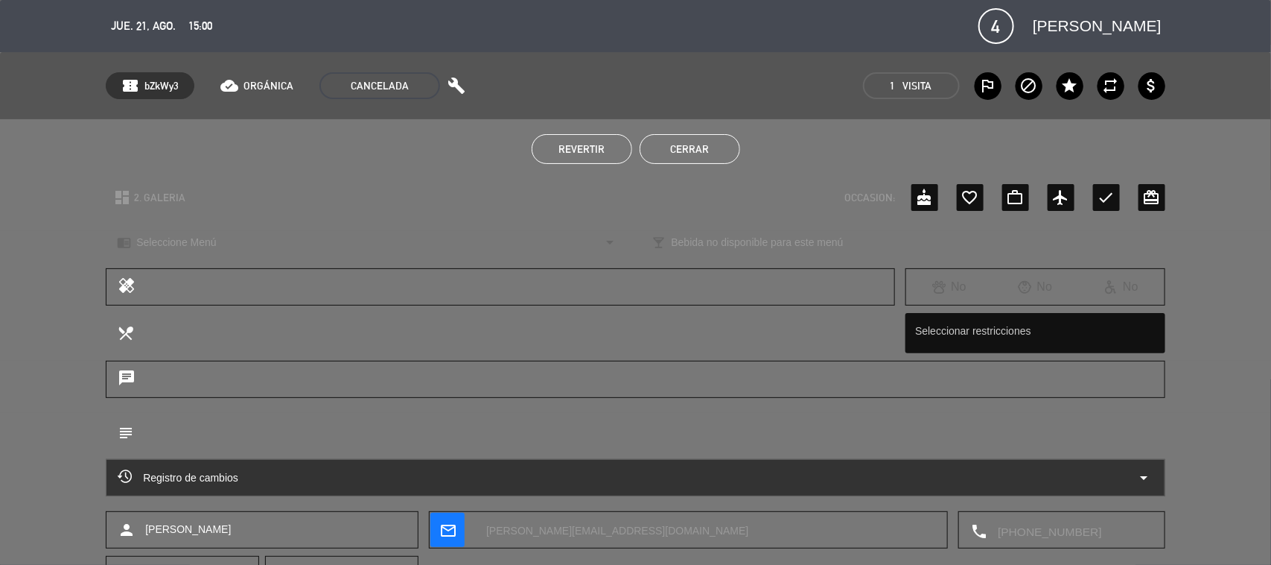
click at [1081, 146] on ul "Revertir Cerrar" at bounding box center [636, 149] width 1060 height 30
click at [717, 149] on button "Cerrar" at bounding box center [690, 149] width 101 height 30
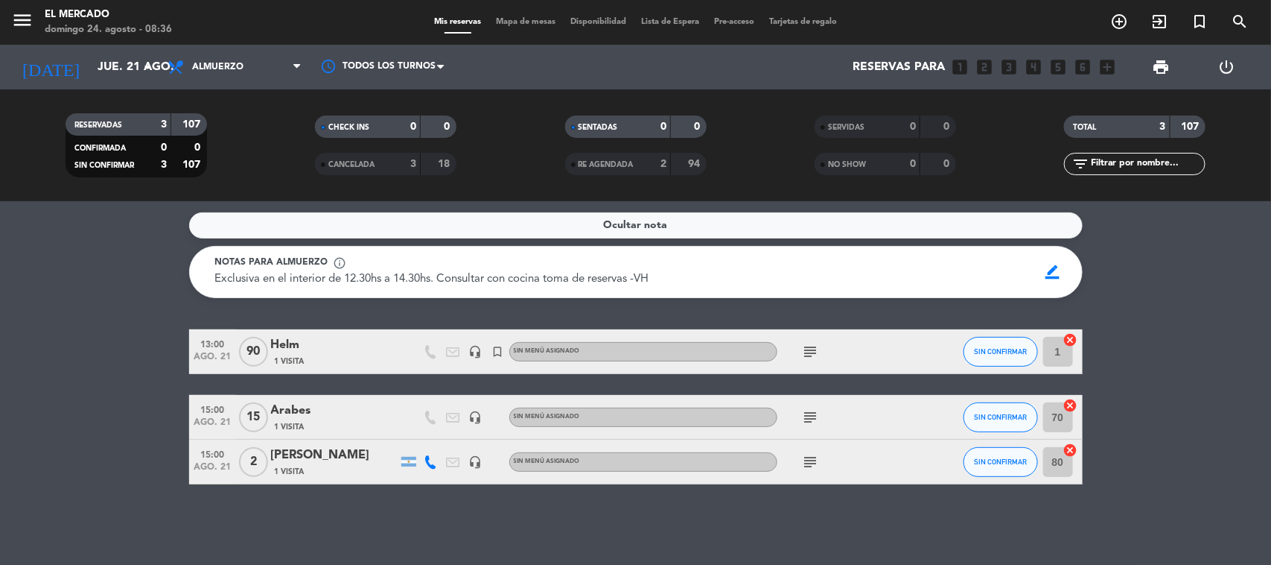
click at [325, 458] on div "[PERSON_NAME]" at bounding box center [334, 454] width 127 height 19
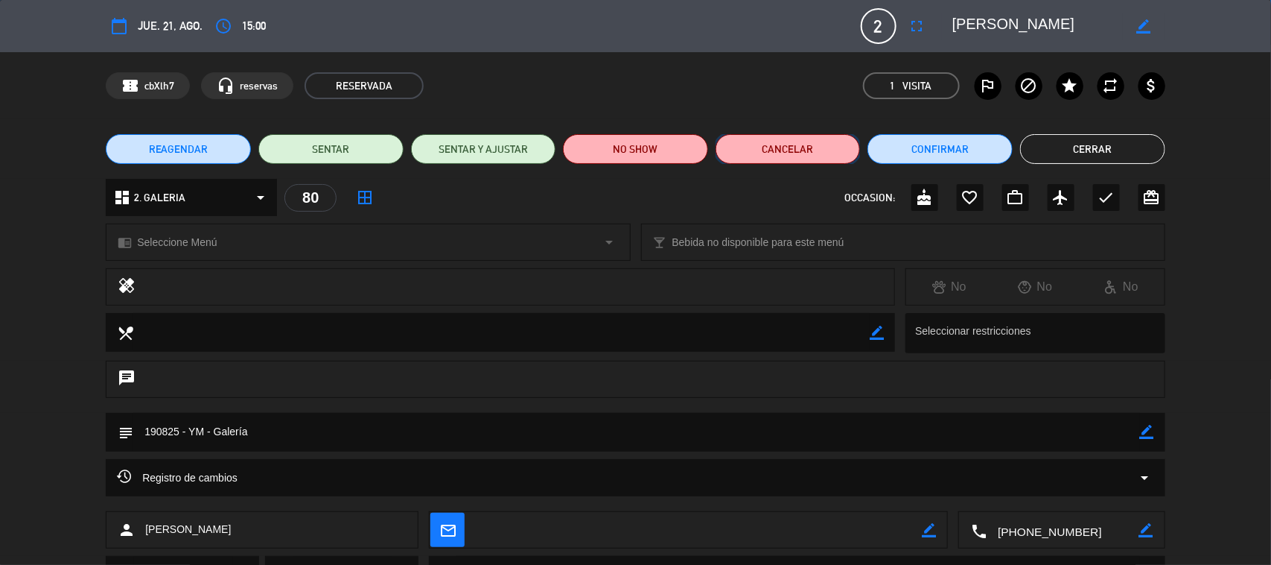
click at [797, 144] on button "Cancelar" at bounding box center [788, 149] width 145 height 30
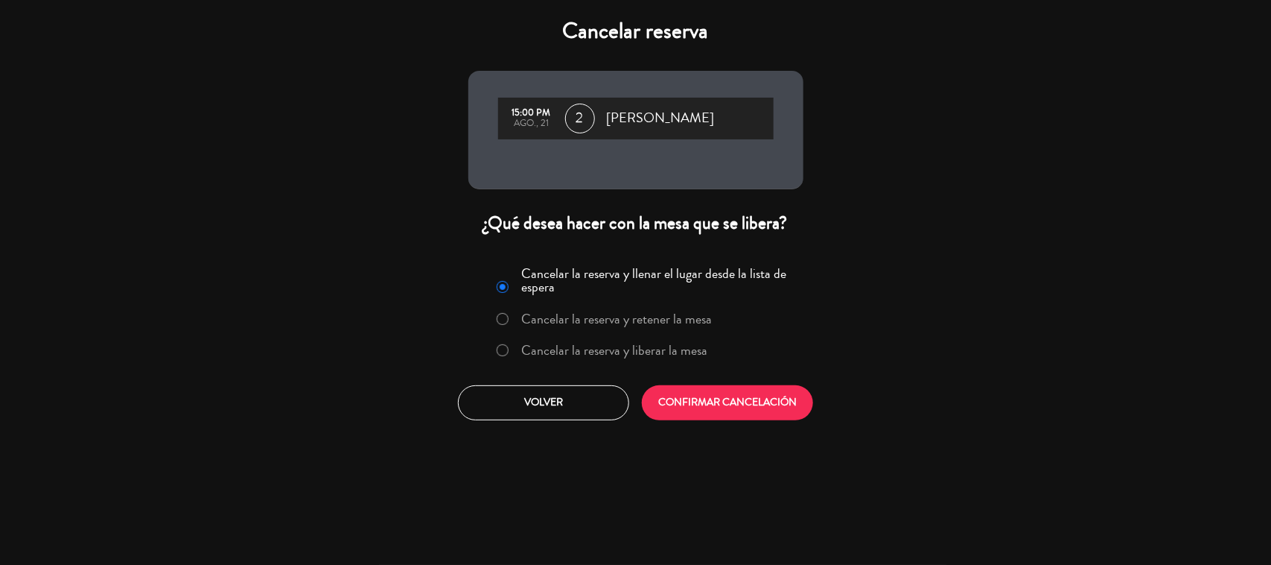
click at [684, 358] on label "Cancelar la reserva y liberar la mesa" at bounding box center [602, 350] width 226 height 27
click at [687, 398] on button "CONFIRMAR CANCELACIÓN" at bounding box center [727, 402] width 171 height 35
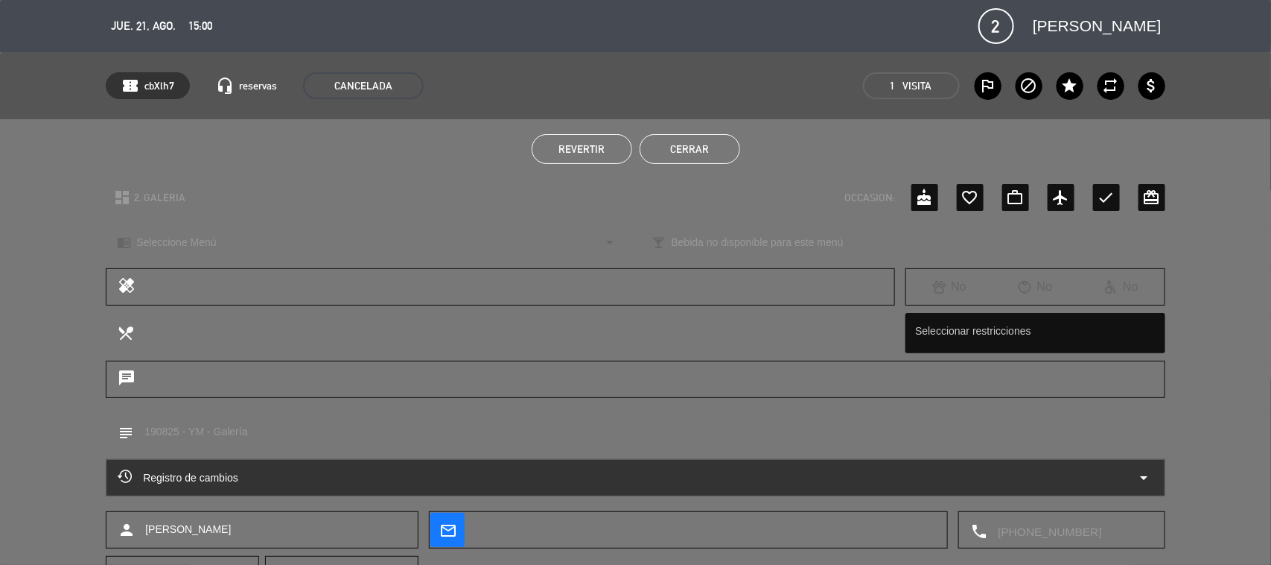
click at [685, 153] on button "Cerrar" at bounding box center [690, 149] width 101 height 30
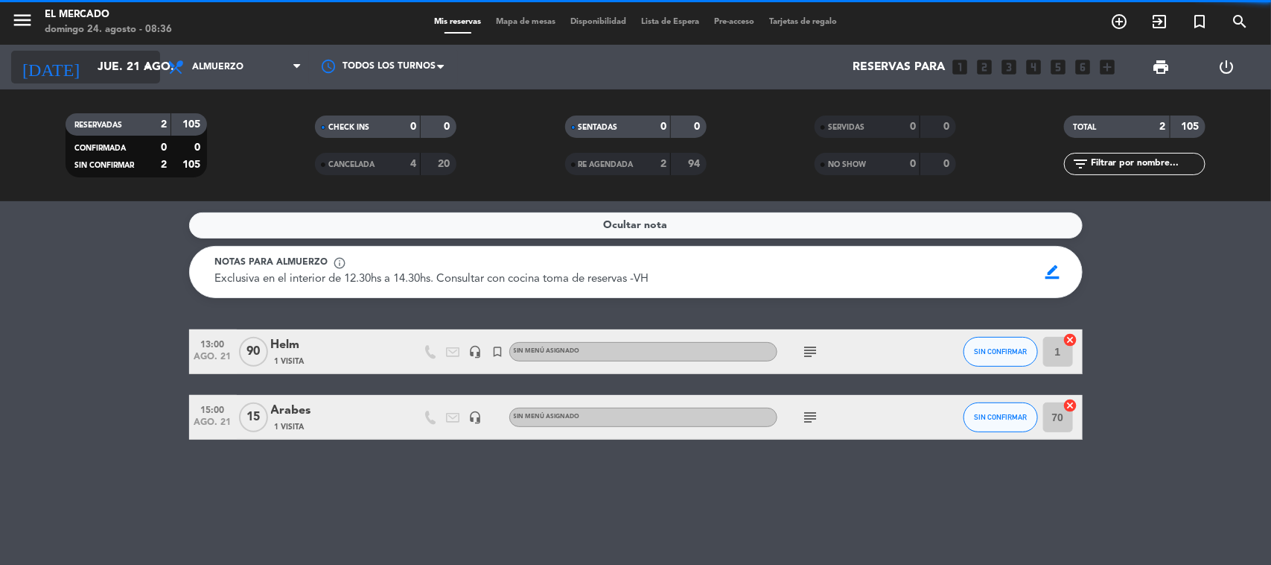
click at [90, 66] on input "jue. 21 ago." at bounding box center [168, 67] width 157 height 29
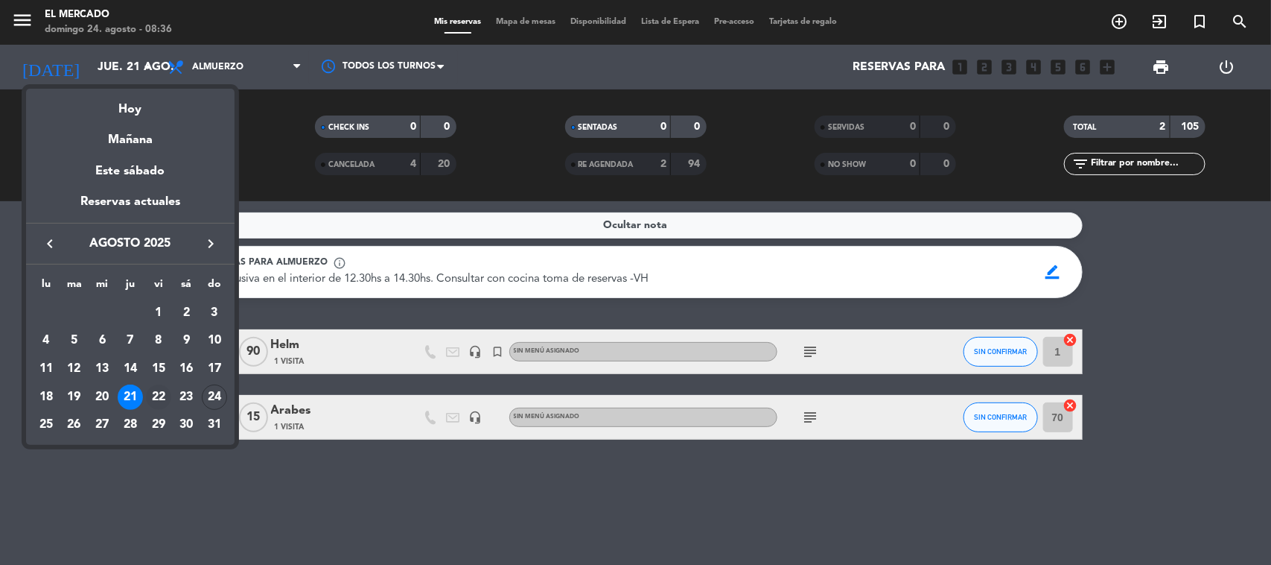
click at [162, 395] on div "22" at bounding box center [158, 396] width 25 height 25
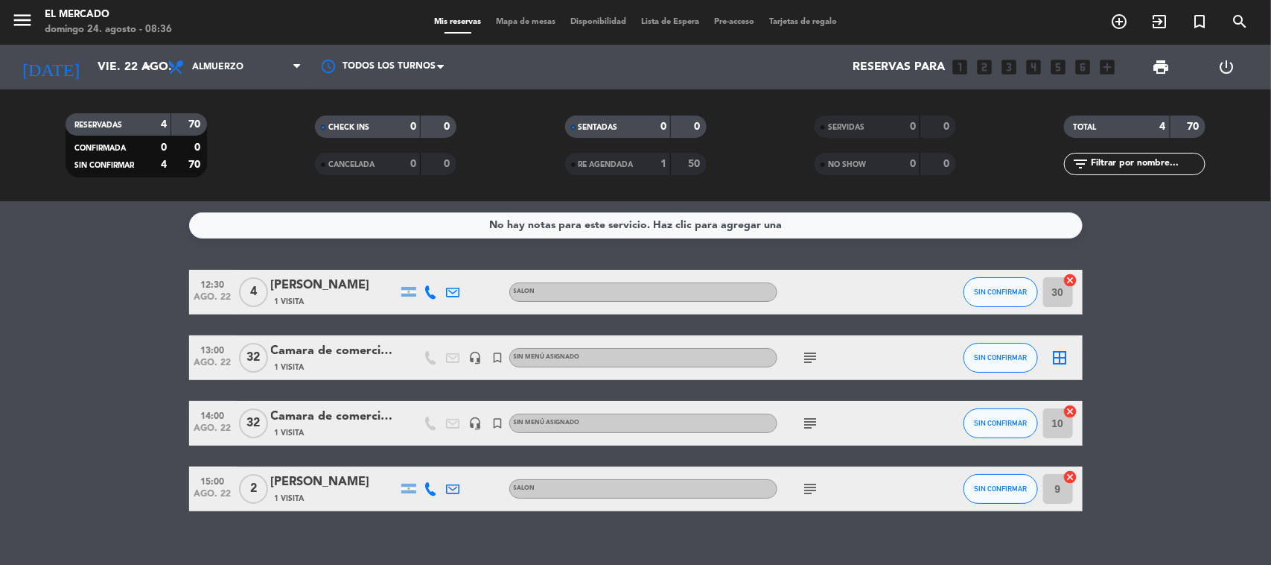
click at [432, 292] on icon at bounding box center [430, 291] width 13 height 13
click at [438, 264] on span "content_paste" at bounding box center [443, 266] width 11 height 11
click at [414, 261] on span "Copiar" at bounding box center [419, 266] width 31 height 16
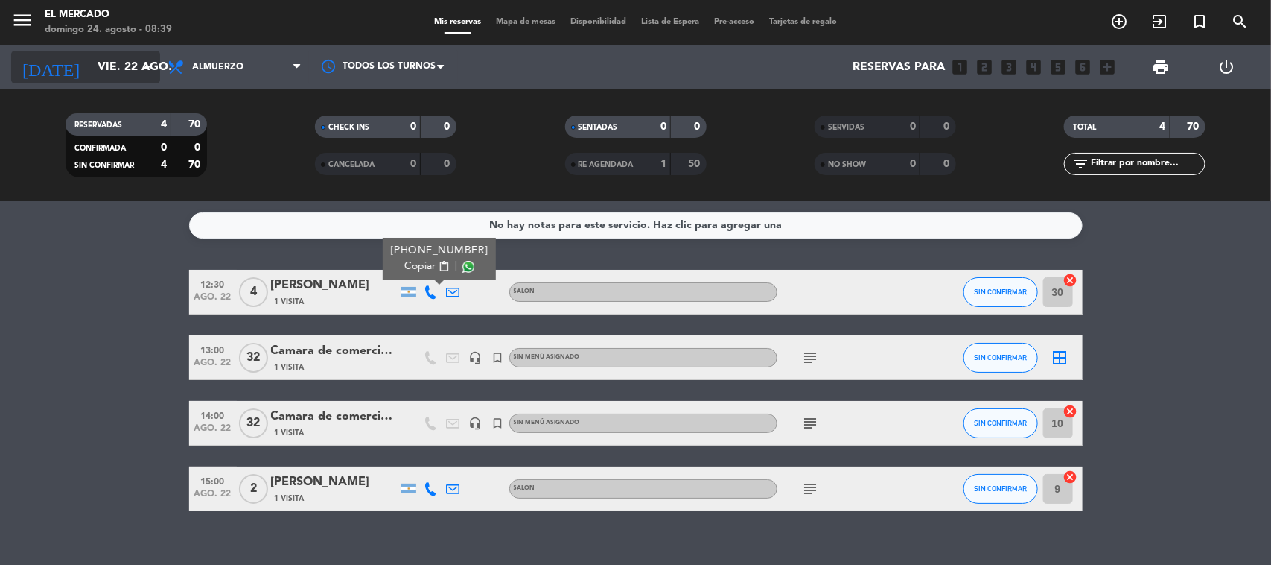
click at [90, 73] on input "vie. 22 ago." at bounding box center [168, 67] width 157 height 29
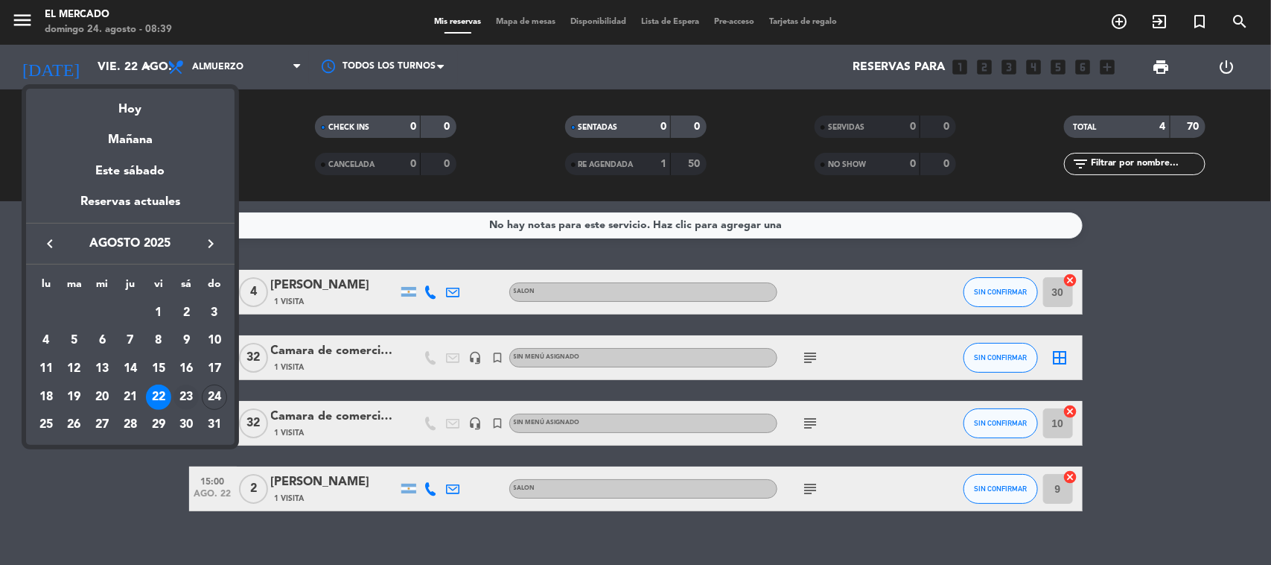
click at [179, 397] on div "23" at bounding box center [186, 396] width 25 height 25
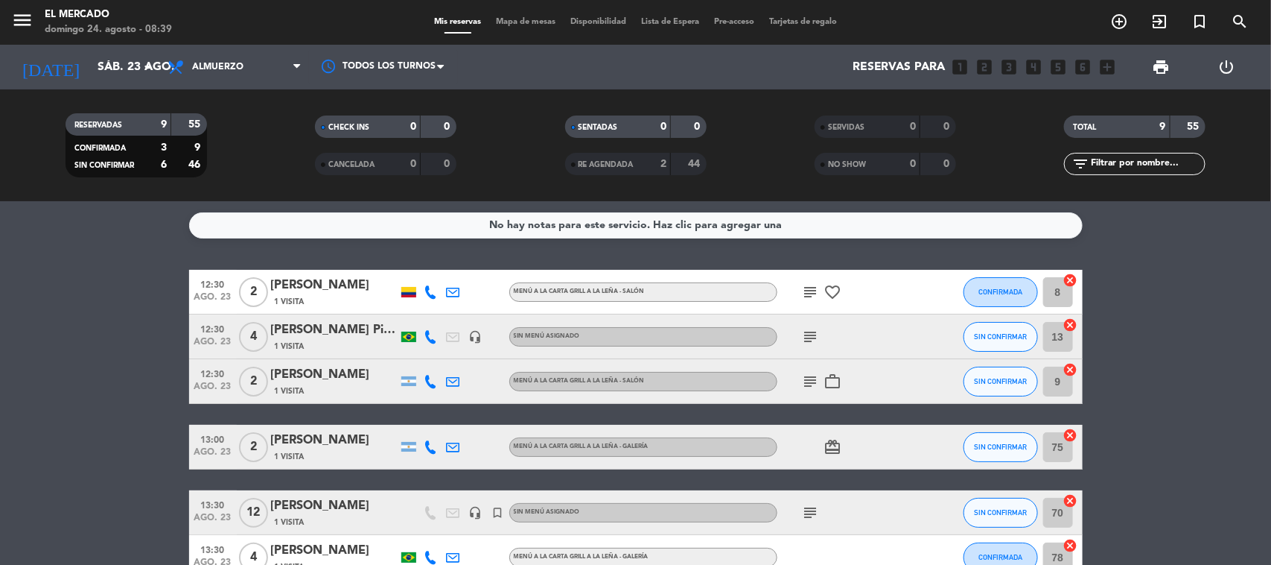
click at [430, 285] on icon at bounding box center [430, 291] width 13 height 13
click at [429, 274] on div "[PHONE_NUMBER] Copiar content_paste |" at bounding box center [439, 259] width 113 height 42
click at [438, 270] on span "content_paste" at bounding box center [443, 266] width 11 height 11
click at [341, 366] on div "[PERSON_NAME]" at bounding box center [334, 374] width 127 height 19
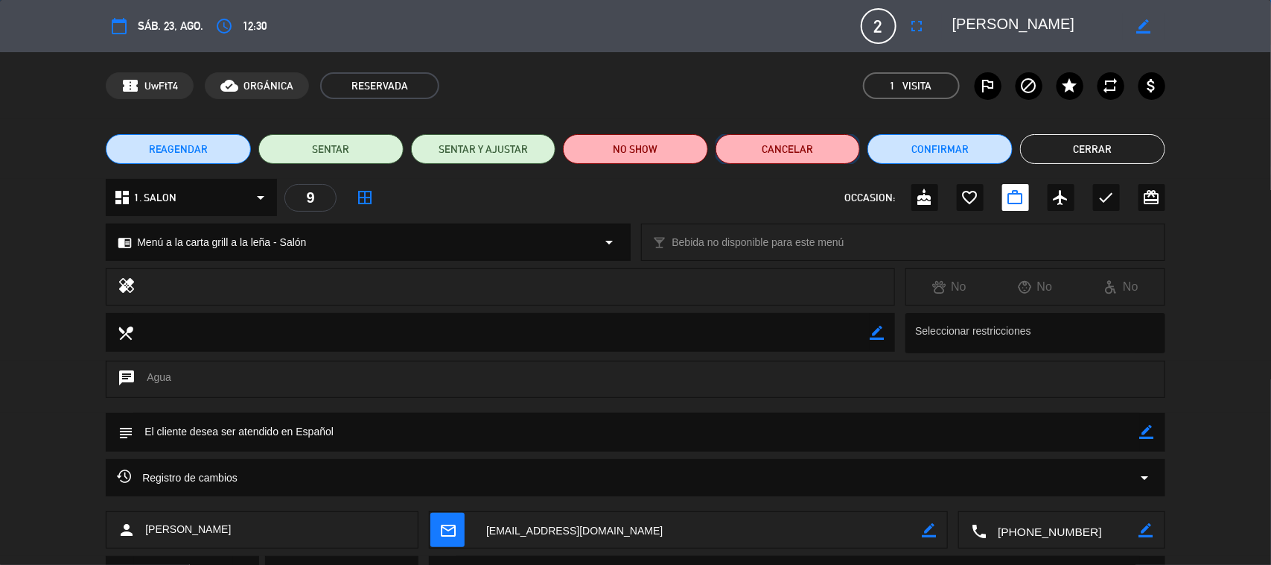
click at [810, 140] on button "Cancelar" at bounding box center [788, 149] width 145 height 30
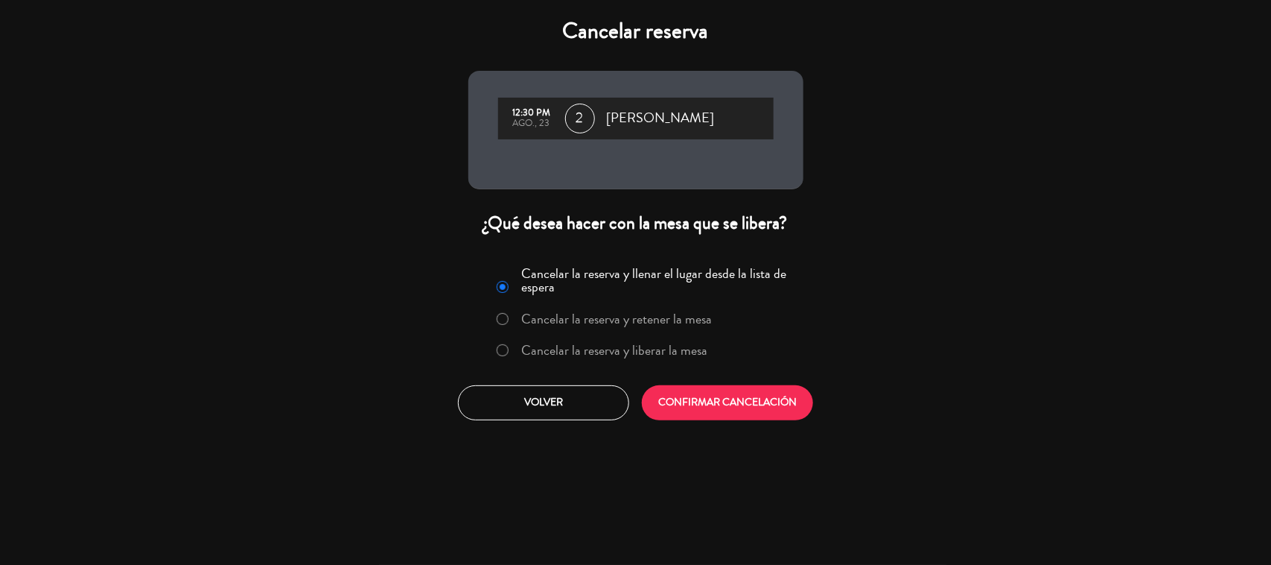
click at [664, 351] on label "Cancelar la reserva y liberar la mesa" at bounding box center [614, 349] width 186 height 13
click at [678, 388] on button "CONFIRMAR CANCELACIÓN" at bounding box center [727, 402] width 171 height 35
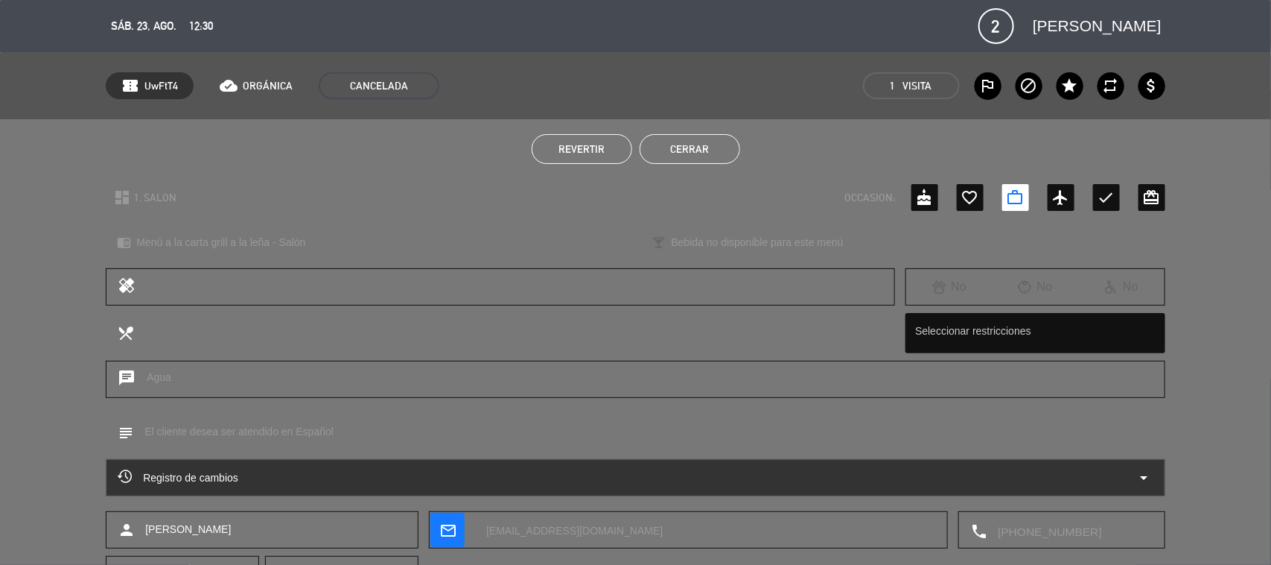
click at [717, 145] on button "Cerrar" at bounding box center [690, 149] width 101 height 30
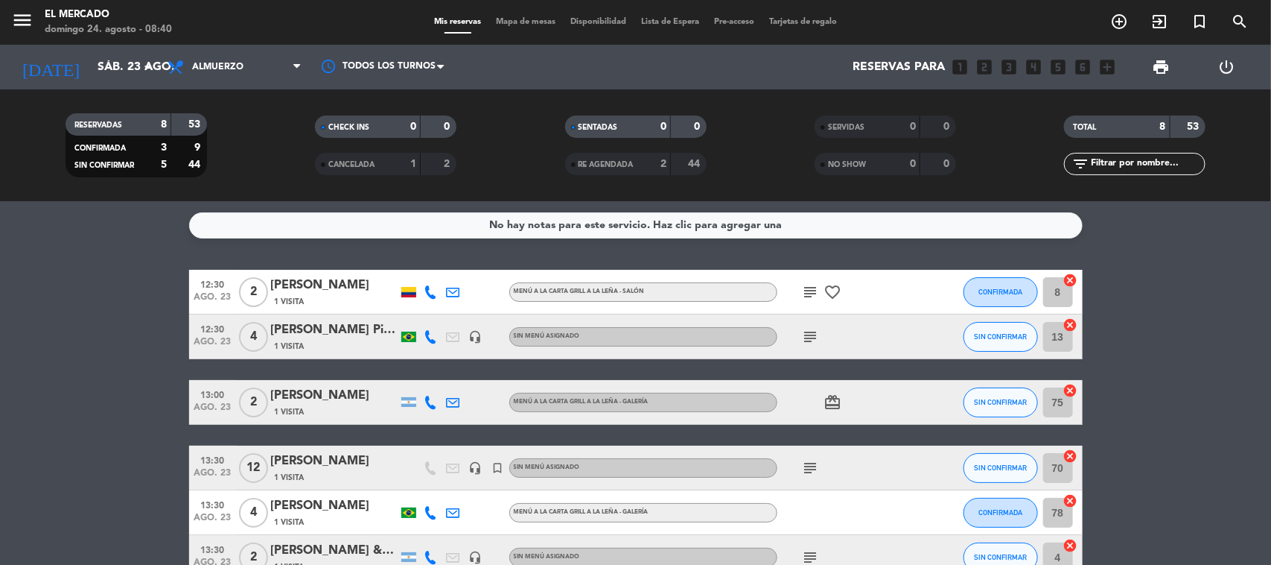
click at [430, 403] on icon at bounding box center [430, 401] width 13 height 13
click at [425, 374] on span "Copiar" at bounding box center [414, 377] width 31 height 16
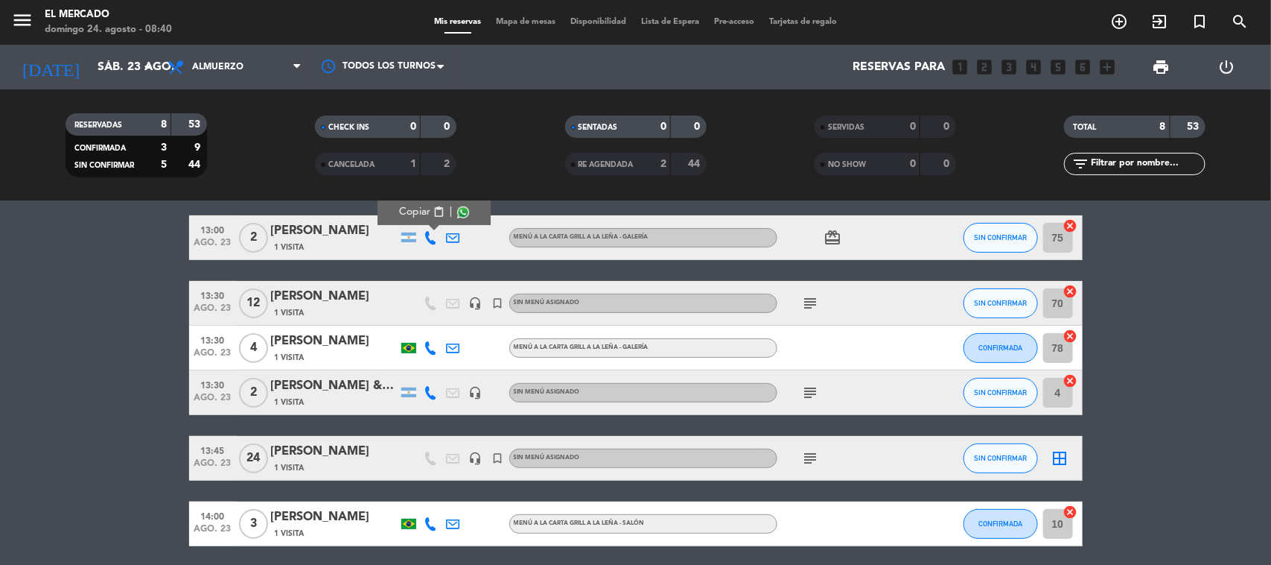
scroll to position [186, 0]
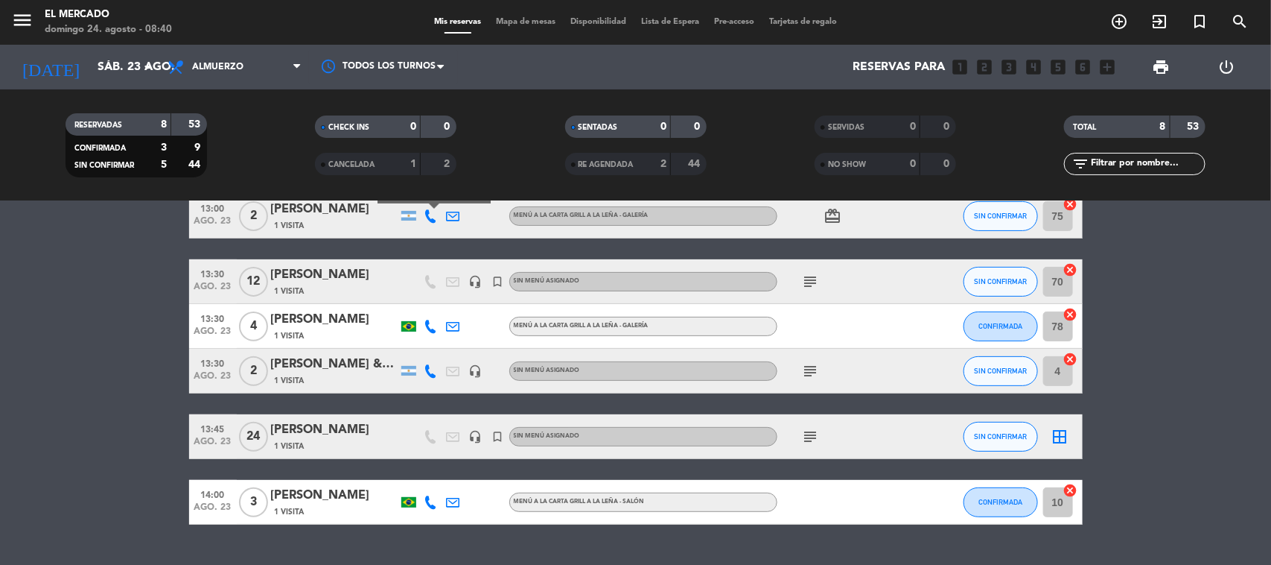
click at [429, 319] on icon at bounding box center [430, 325] width 13 height 13
click at [435, 296] on span "content_paste" at bounding box center [440, 300] width 11 height 11
click at [436, 378] on div at bounding box center [431, 371] width 22 height 44
click at [432, 375] on icon at bounding box center [430, 370] width 13 height 13
click at [424, 345] on span "Copiar" at bounding box center [416, 345] width 31 height 16
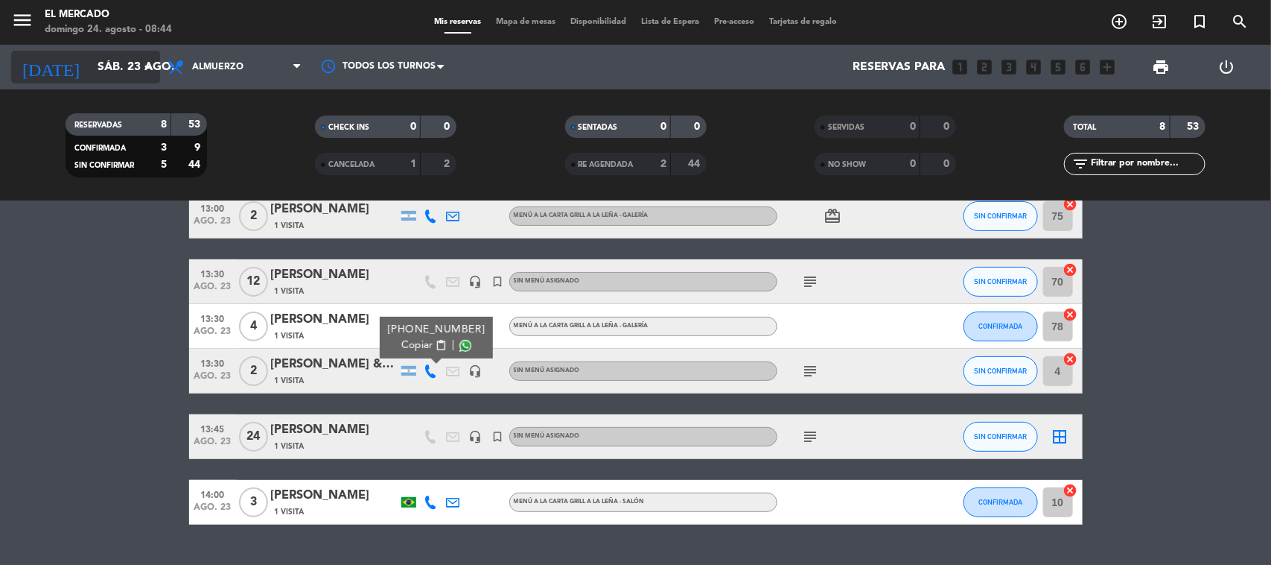
click at [90, 54] on input "sáb. 23 ago." at bounding box center [168, 67] width 157 height 29
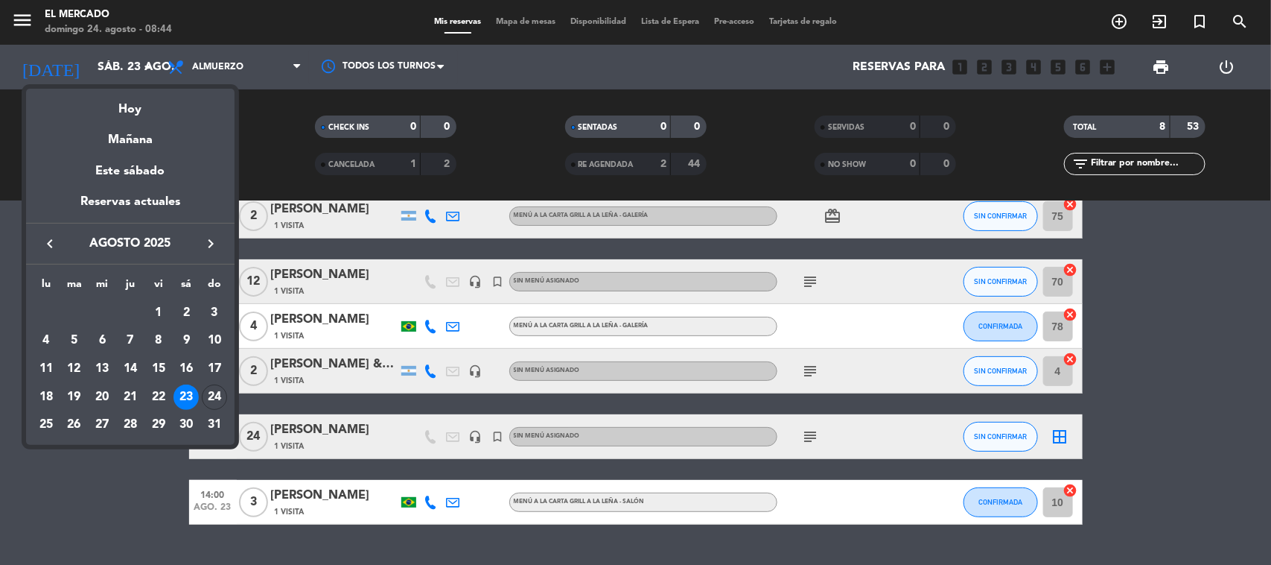
click at [109, 116] on div "Hoy" at bounding box center [130, 104] width 209 height 31
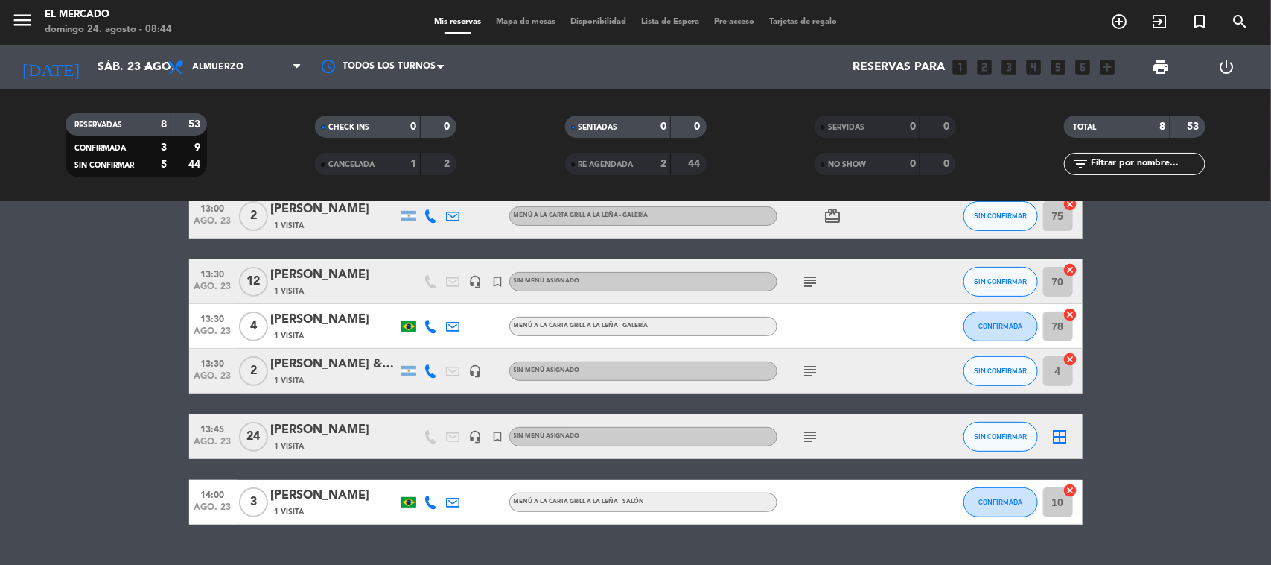
type input "dom. 24 ago."
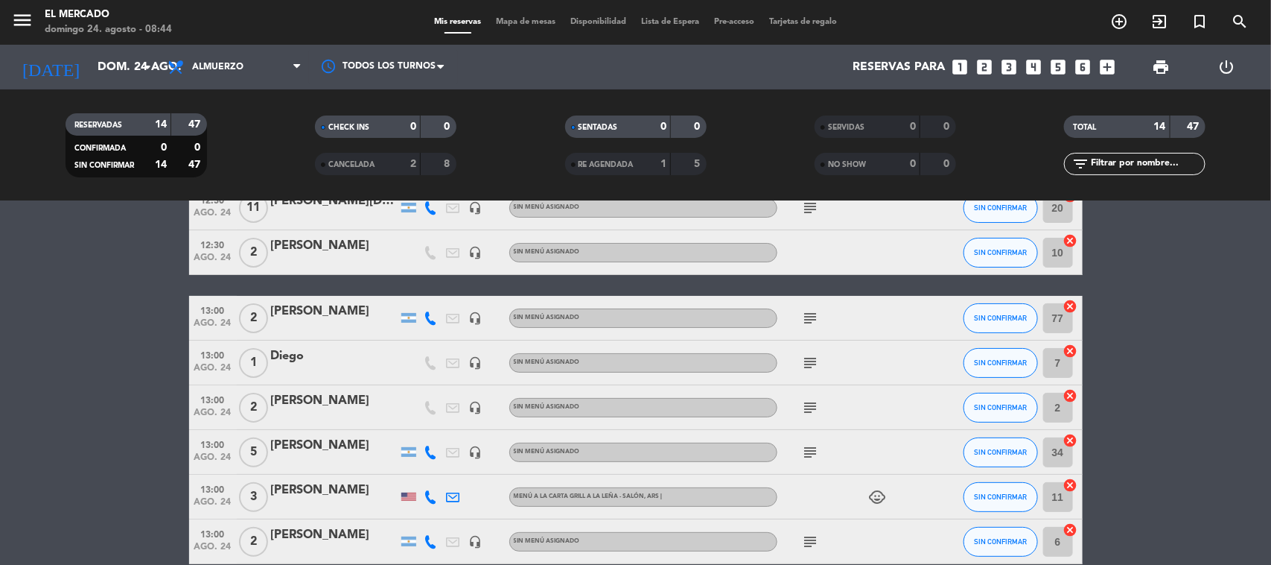
scroll to position [0, 0]
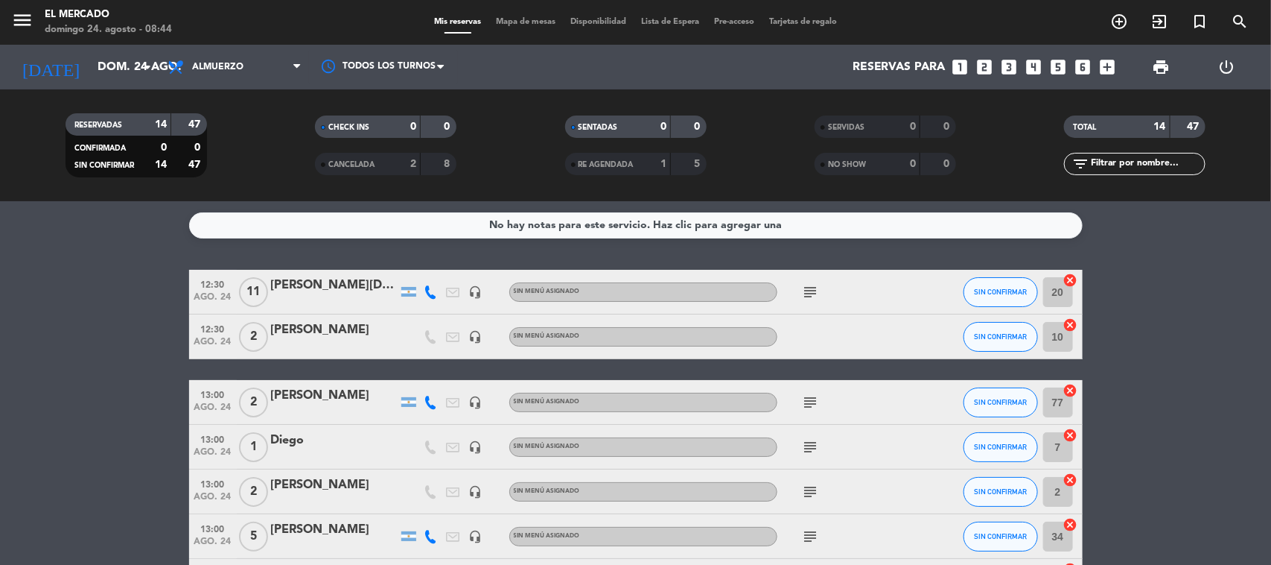
click at [432, 288] on icon at bounding box center [430, 291] width 13 height 13
click at [402, 258] on span "Copiar" at bounding box center [416, 266] width 31 height 16
click at [807, 288] on icon "subject" at bounding box center [811, 292] width 18 height 18
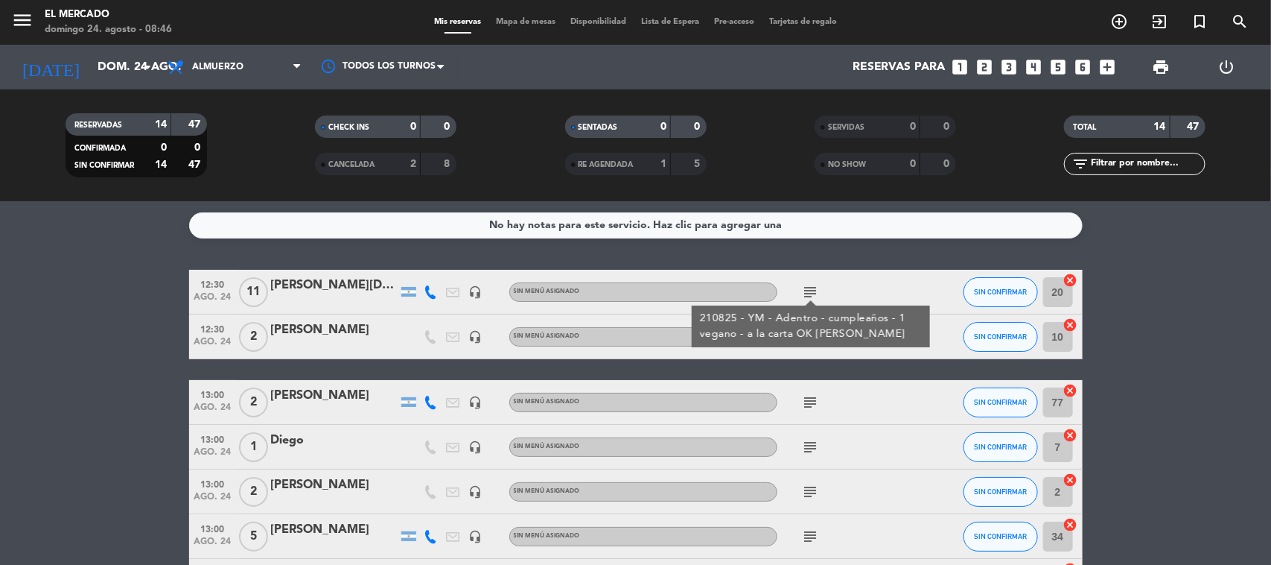
click at [807, 288] on icon "subject" at bounding box center [811, 292] width 18 height 18
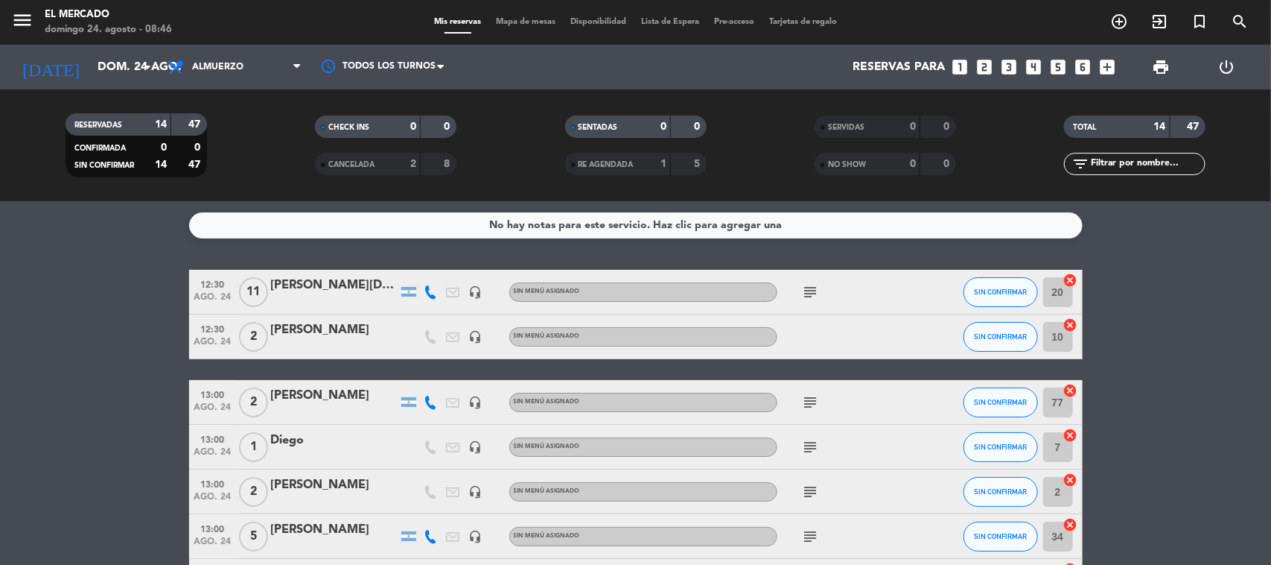
click at [433, 401] on icon at bounding box center [430, 401] width 13 height 13
click at [435, 375] on span "content_paste" at bounding box center [440, 376] width 11 height 11
click at [800, 393] on span "subject" at bounding box center [811, 402] width 22 height 18
click at [808, 395] on icon "subject" at bounding box center [811, 402] width 18 height 18
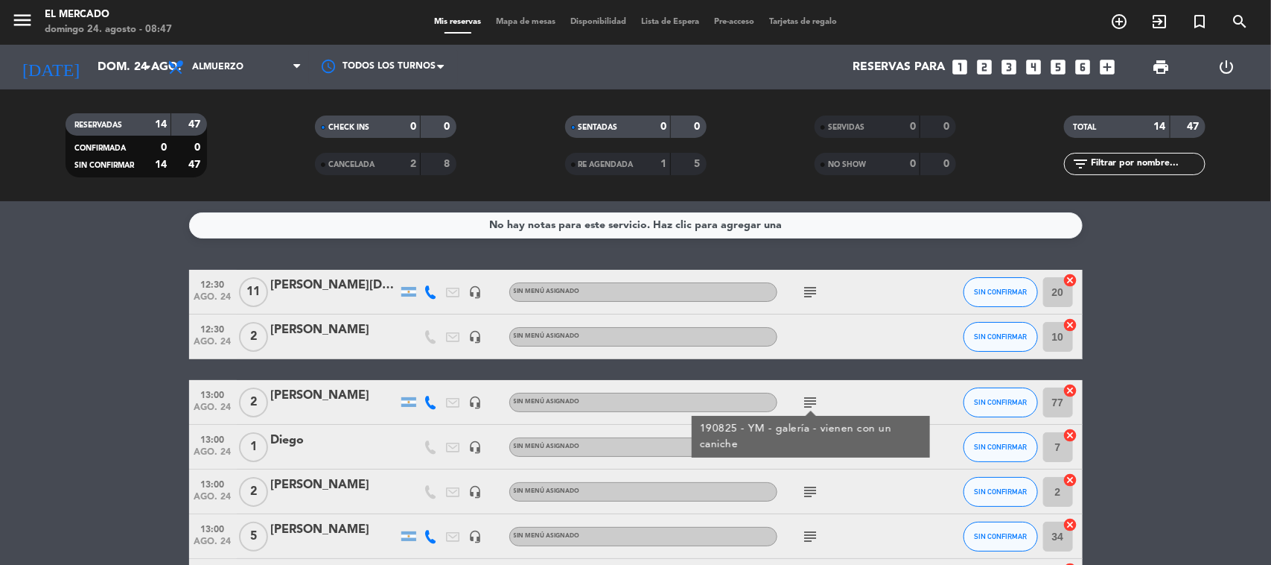
click at [808, 395] on icon "subject" at bounding box center [811, 402] width 18 height 18
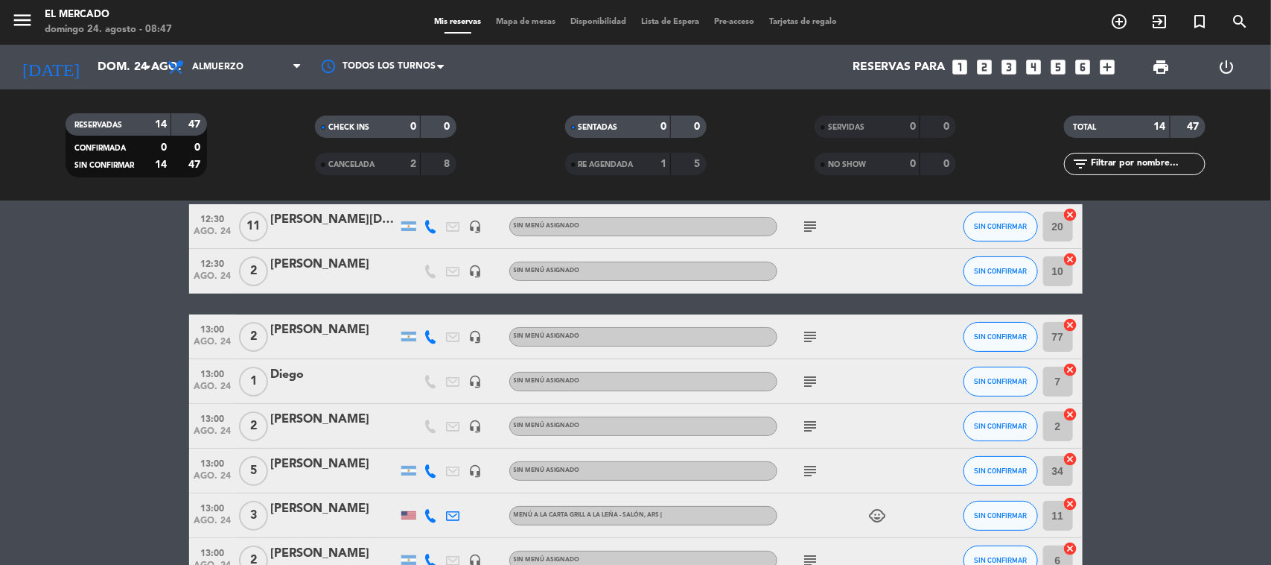
scroll to position [93, 0]
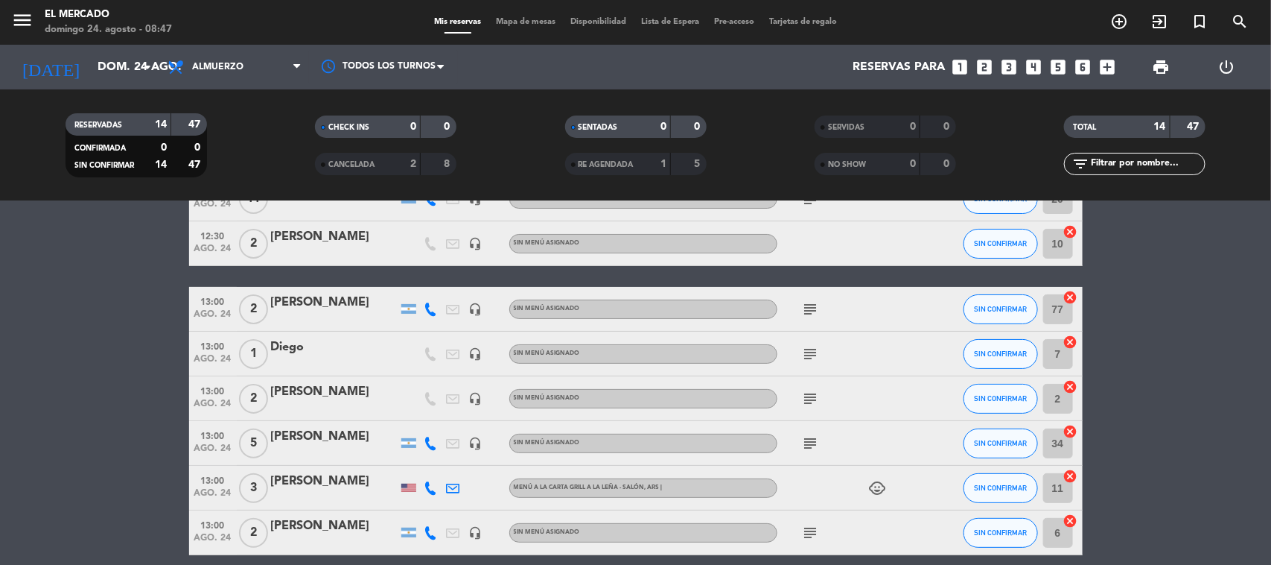
click at [814, 357] on icon "subject" at bounding box center [811, 354] width 18 height 18
click at [430, 436] on icon at bounding box center [430, 442] width 13 height 13
drag, startPoint x: 422, startPoint y: 415, endPoint x: 417, endPoint y: 403, distance: 13.0
click at [422, 414] on span "Copiar" at bounding box center [419, 418] width 31 height 16
click at [778, 352] on div "subject" at bounding box center [844, 353] width 134 height 44
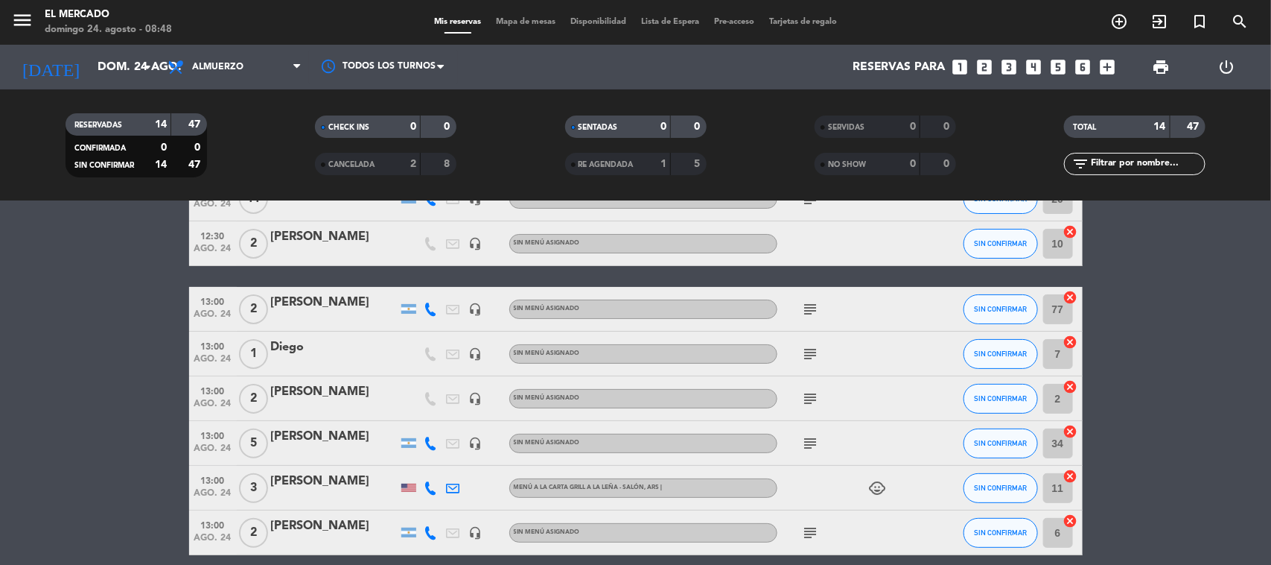
click at [806, 349] on icon "subject" at bounding box center [811, 354] width 18 height 18
click at [814, 392] on div "230825 - AL - Adentro" at bounding box center [812, 380] width 131 height 26
click at [809, 398] on icon "subject" at bounding box center [811, 398] width 18 height 18
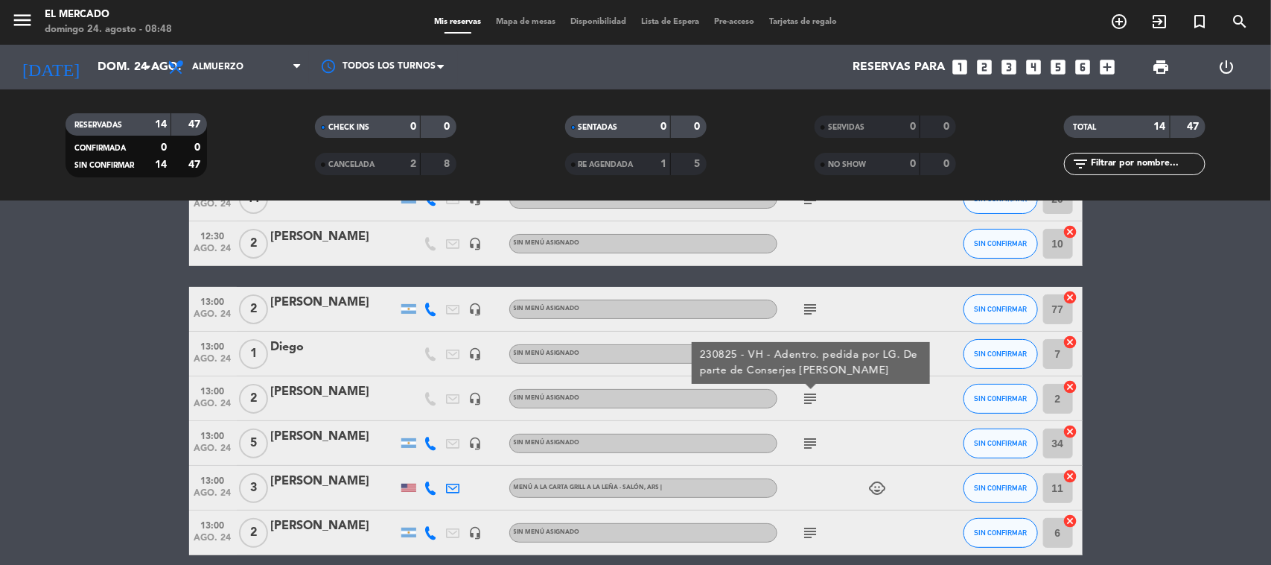
click at [809, 398] on icon "subject" at bounding box center [811, 398] width 18 height 18
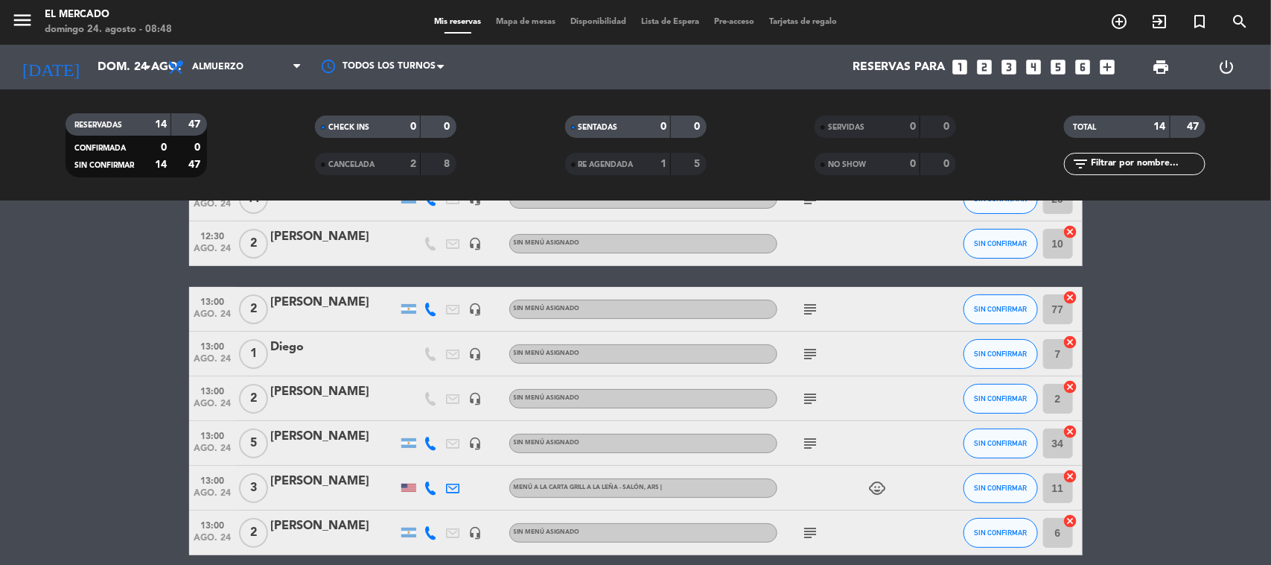
drag, startPoint x: 347, startPoint y: 434, endPoint x: 261, endPoint y: 434, distance: 86.4
click at [261, 434] on div "13:00 [DATE] 5 [PERSON_NAME] headset_mic Sin menú asignado subject SIN CONFIRMA…" at bounding box center [636, 443] width 894 height 45
copy div "[PERSON_NAME]"
click at [807, 448] on icon "subject" at bounding box center [811, 443] width 18 height 18
click at [422, 489] on div at bounding box center [431, 487] width 22 height 44
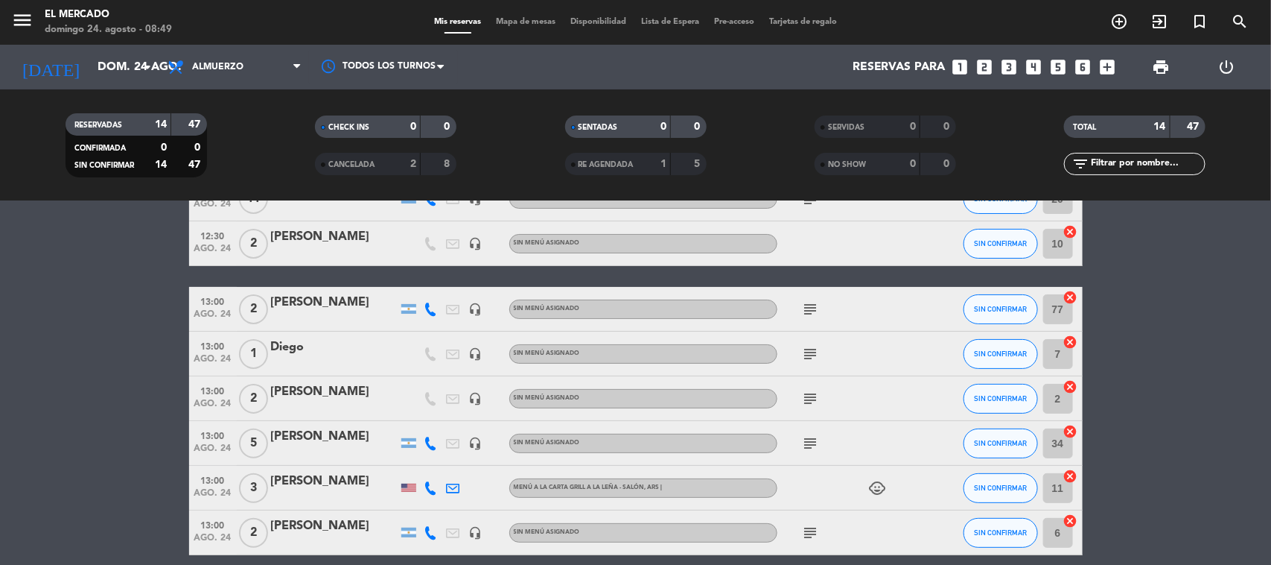
click at [428, 484] on icon at bounding box center [430, 487] width 13 height 13
click at [425, 464] on span "Copiar" at bounding box center [422, 462] width 31 height 16
drag, startPoint x: 363, startPoint y: 489, endPoint x: 262, endPoint y: 483, distance: 101.5
click at [262, 483] on div "13:00 [DATE] 3 [PERSON_NAME] [PHONE_NUMBER] Copiar content_paste | Menú a la ca…" at bounding box center [636, 487] width 894 height 45
copy div "[PERSON_NAME]"
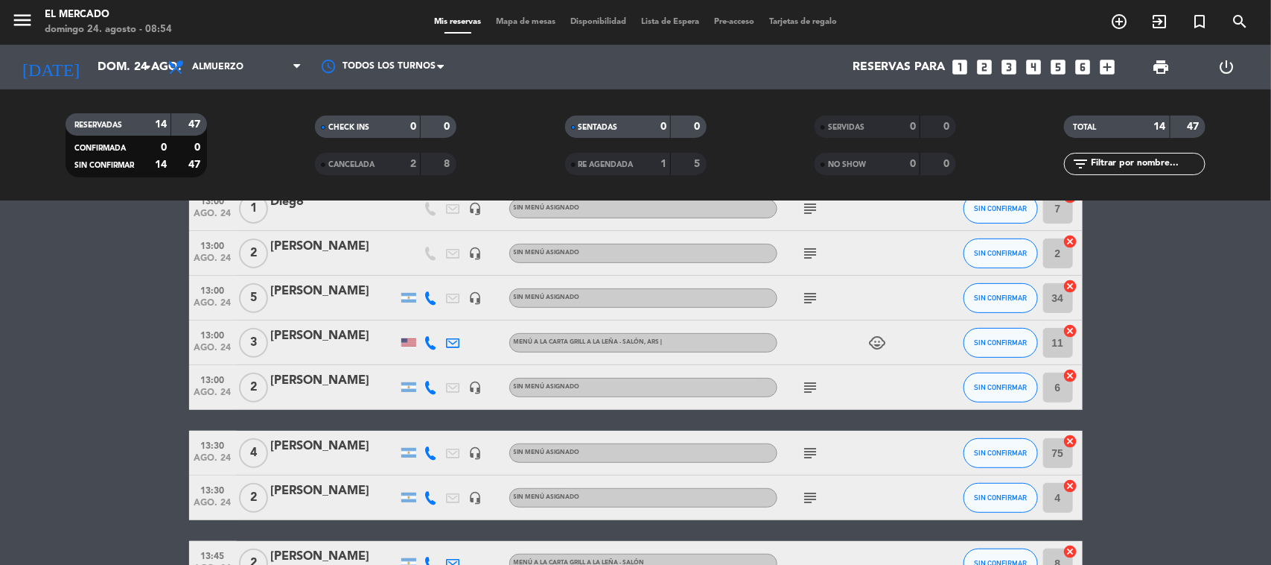
scroll to position [279, 0]
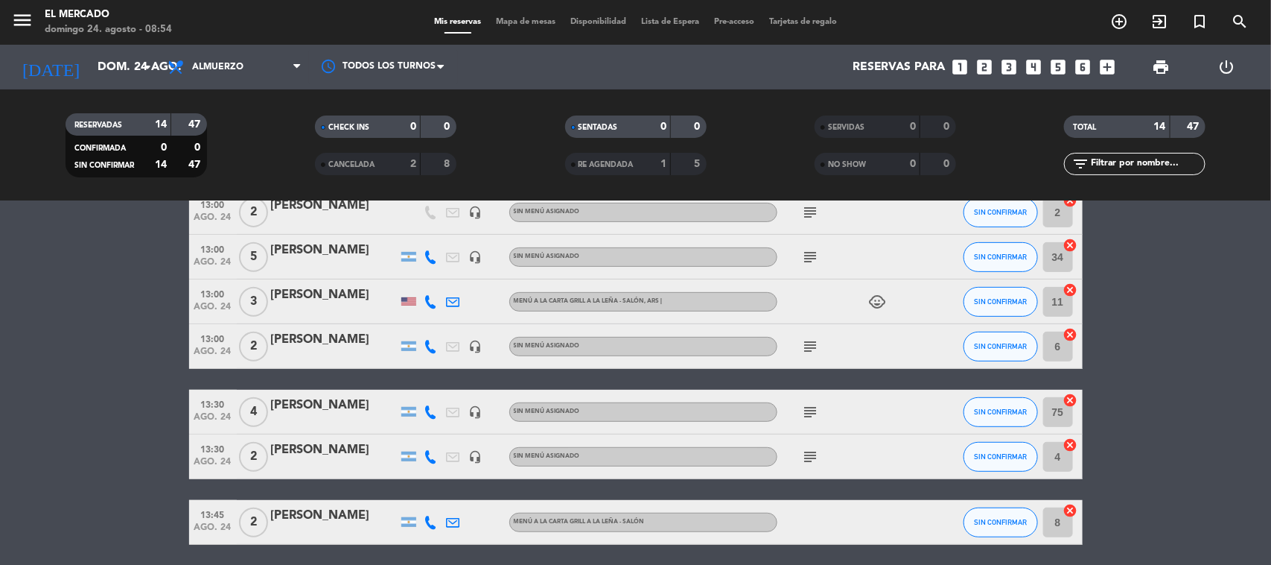
click at [432, 344] on icon at bounding box center [430, 346] width 13 height 13
click at [435, 322] on span "content_paste" at bounding box center [440, 320] width 11 height 11
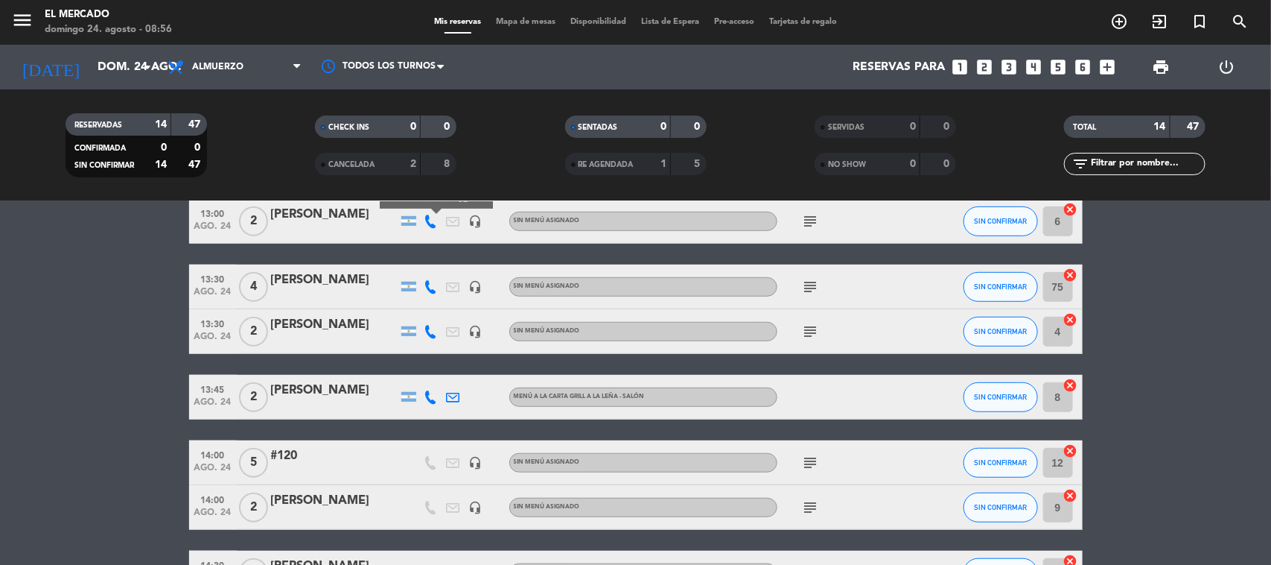
scroll to position [465, 0]
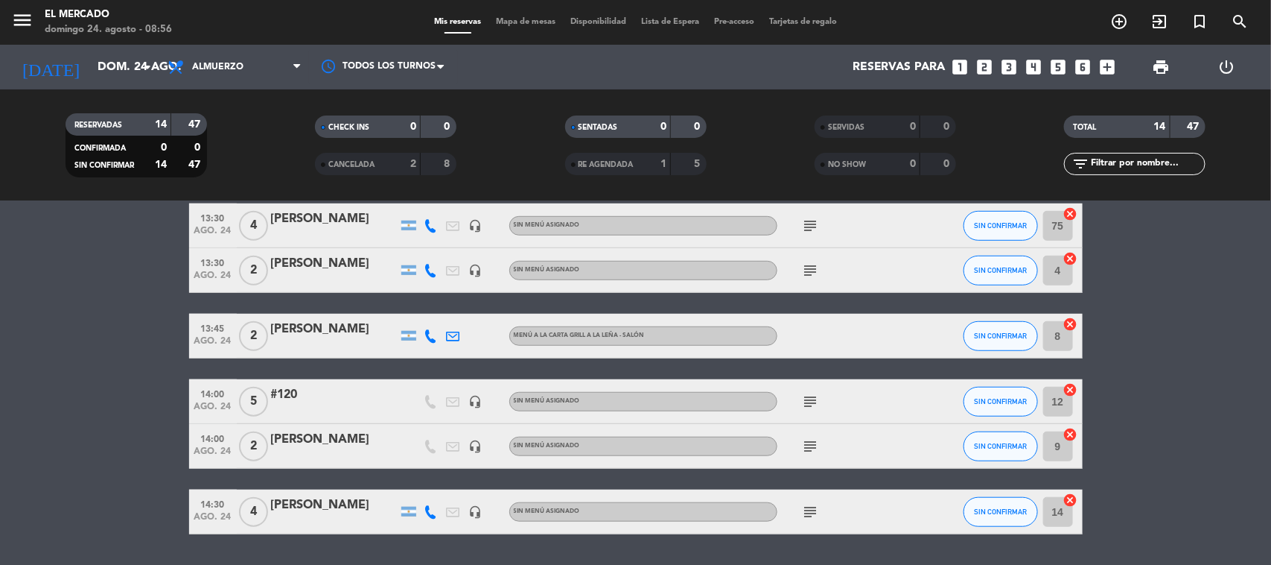
click at [429, 224] on icon at bounding box center [430, 225] width 13 height 13
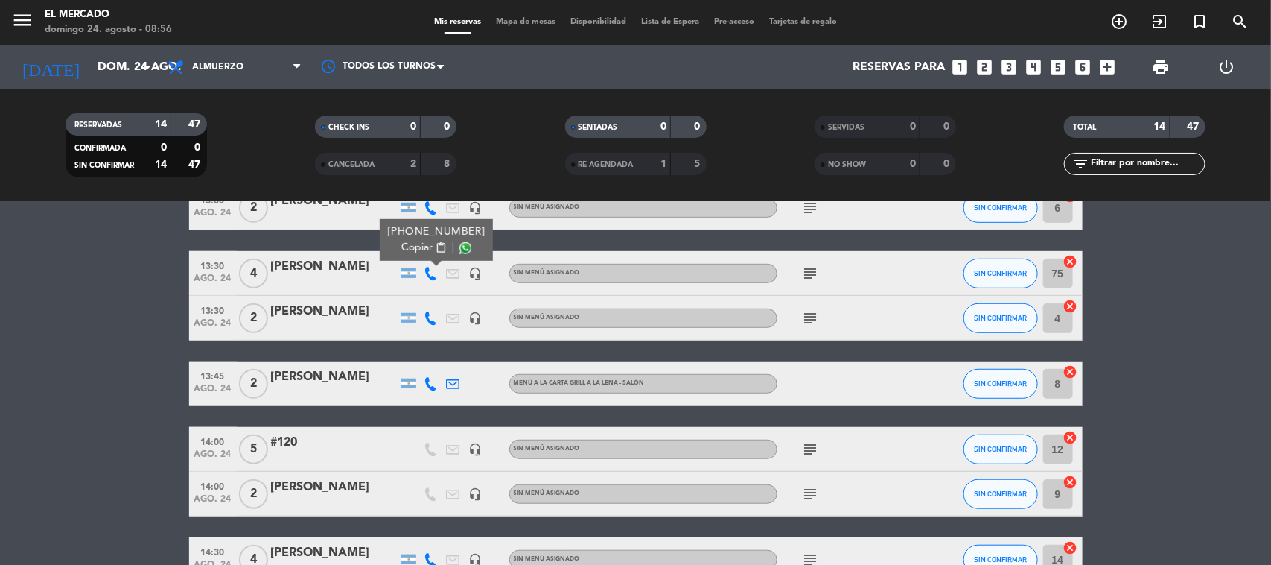
scroll to position [372, 0]
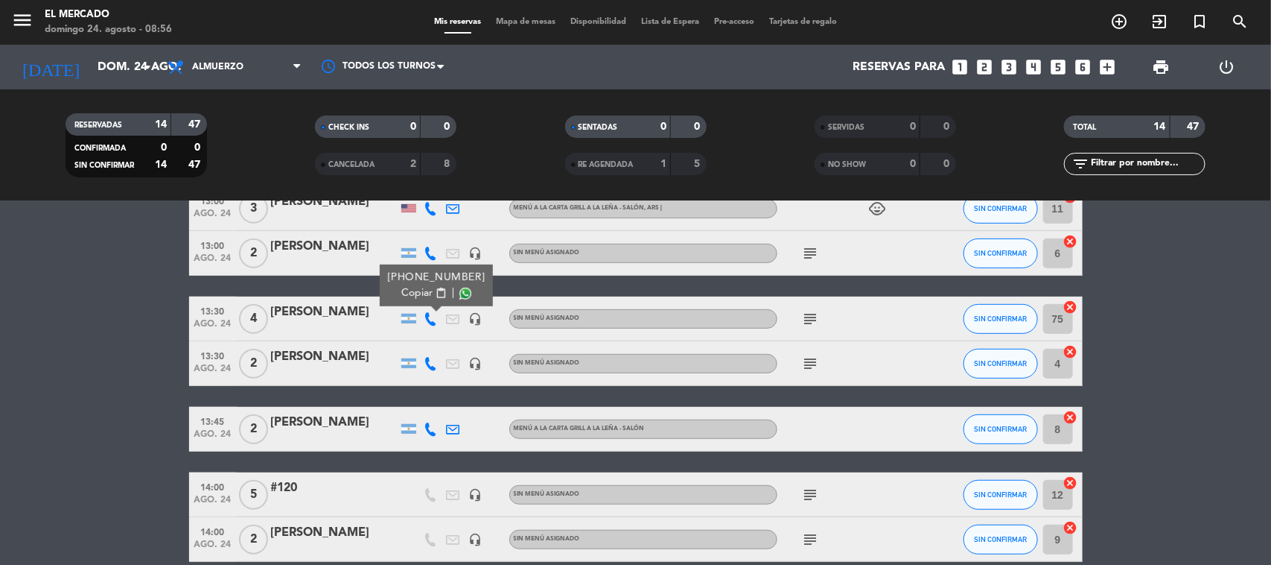
click at [429, 293] on button "Copiar content_paste" at bounding box center [423, 293] width 45 height 16
click at [429, 357] on icon at bounding box center [430, 363] width 13 height 13
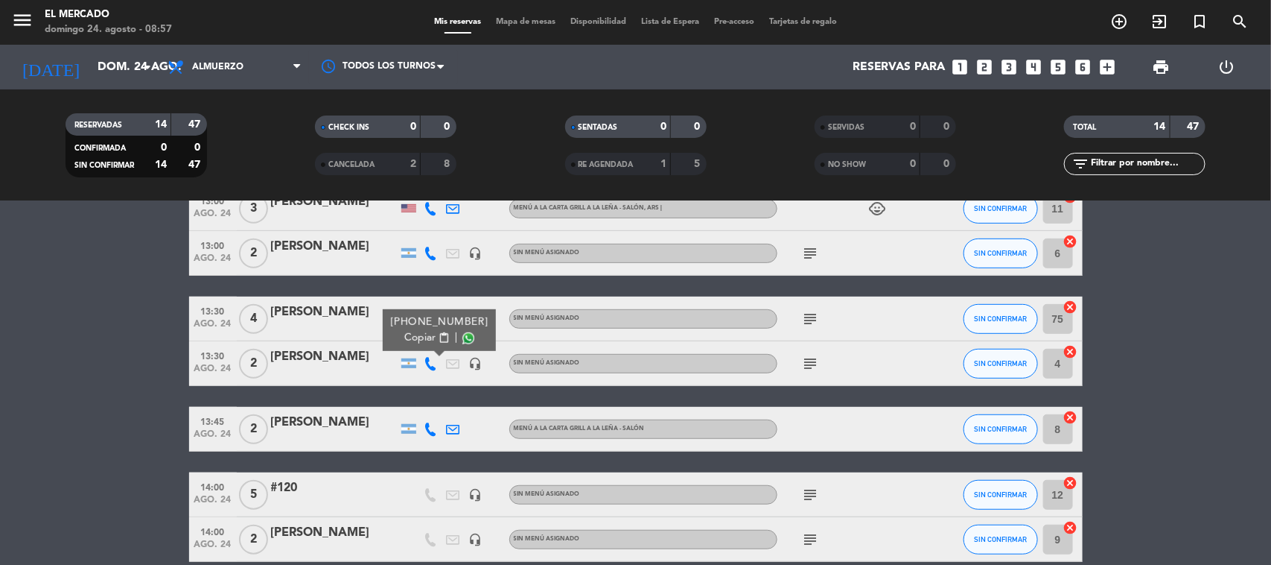
click at [414, 340] on span "Copiar" at bounding box center [419, 338] width 31 height 16
click at [803, 313] on icon "subject" at bounding box center [811, 319] width 18 height 18
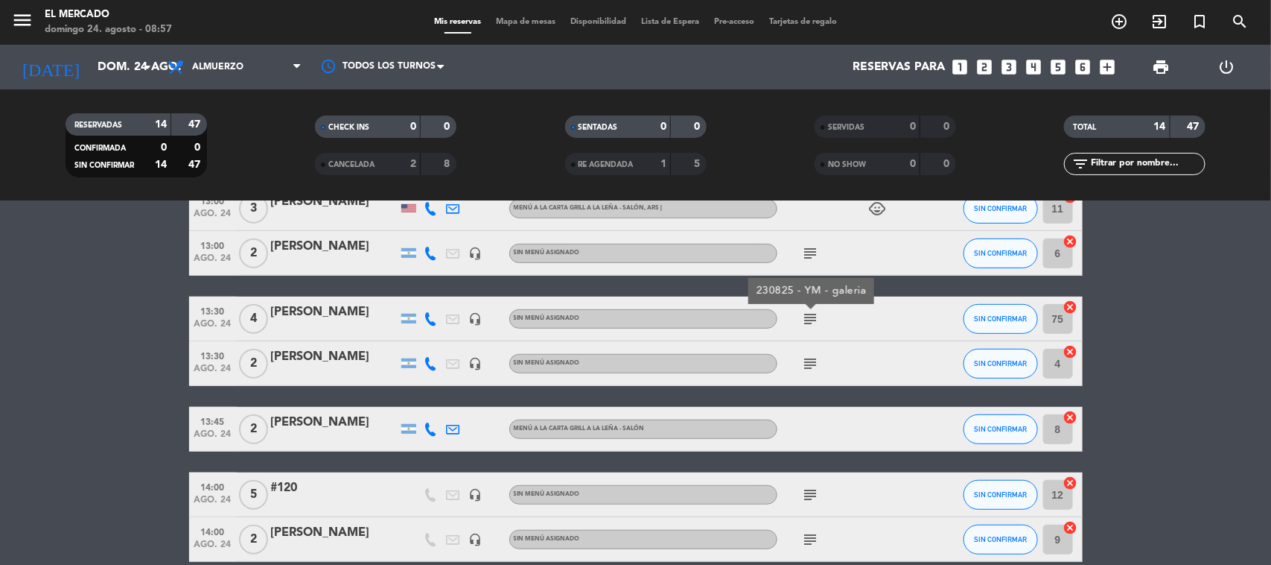
drag, startPoint x: 378, startPoint y: 315, endPoint x: 261, endPoint y: 317, distance: 116.2
click at [261, 317] on div "13:30 [DATE] 4 [PERSON_NAME] headset_mic Sin menú asignado subject 230825 - YM …" at bounding box center [636, 318] width 894 height 45
copy div "[PERSON_NAME]"
click at [422, 311] on div at bounding box center [431, 318] width 22 height 44
click at [426, 312] on icon at bounding box center [430, 318] width 13 height 13
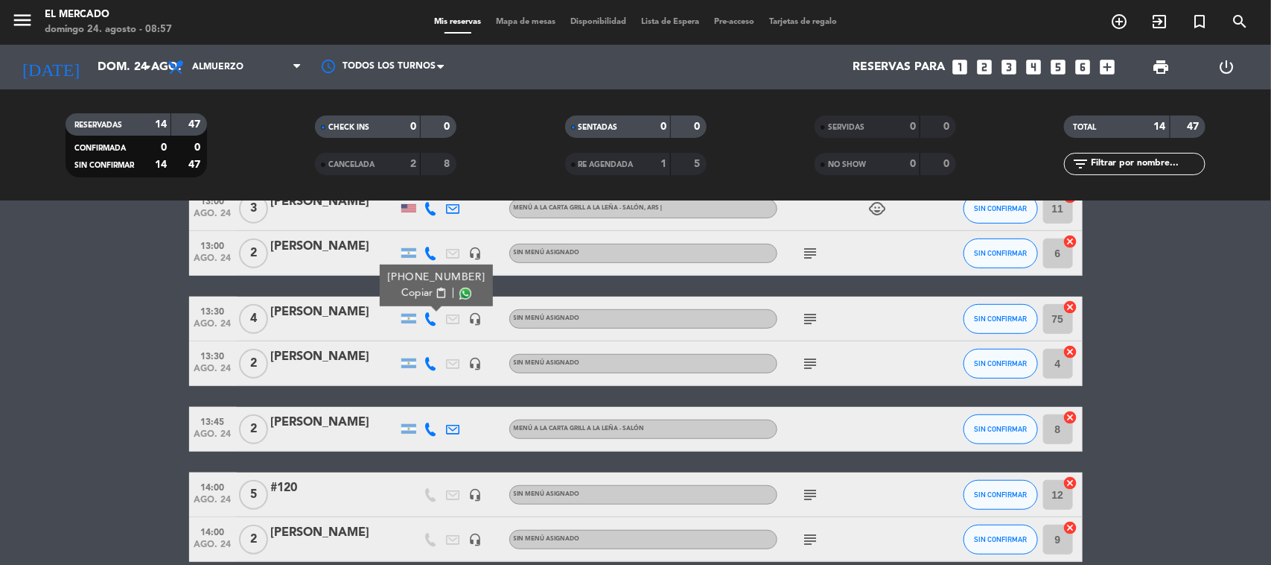
click at [433, 361] on icon at bounding box center [430, 363] width 13 height 13
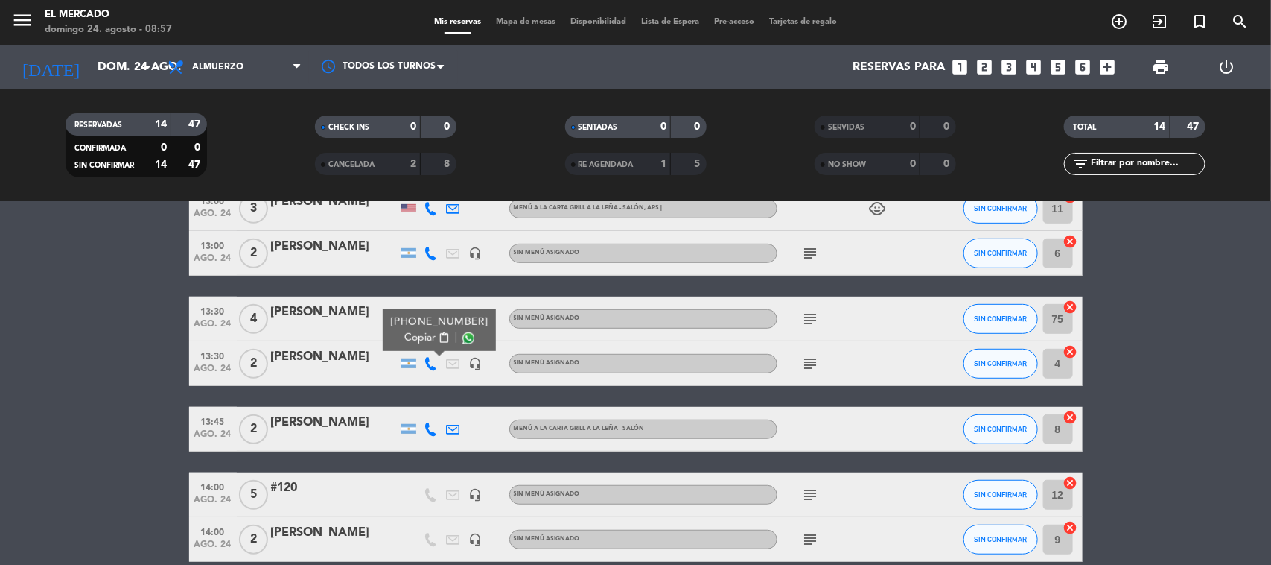
drag, startPoint x: 354, startPoint y: 363, endPoint x: 249, endPoint y: 354, distance: 105.4
click at [249, 354] on div "13:30 [DATE] 2 [PERSON_NAME] [PHONE_NUMBER] Copiar content_paste | headset_mic …" at bounding box center [636, 363] width 894 height 45
click at [1204, 270] on bookings-row "12:30 [DATE] [PERSON_NAME][DATE] headset_mic Sin menú asignado subject SIN CONF…" at bounding box center [635, 262] width 1271 height 730
drag, startPoint x: 354, startPoint y: 366, endPoint x: 261, endPoint y: 354, distance: 93.8
click at [261, 354] on div "13:30 [DATE] 2 [PERSON_NAME] headset_mic Sin menú asignado subject SIN CONFIRMA…" at bounding box center [636, 363] width 894 height 45
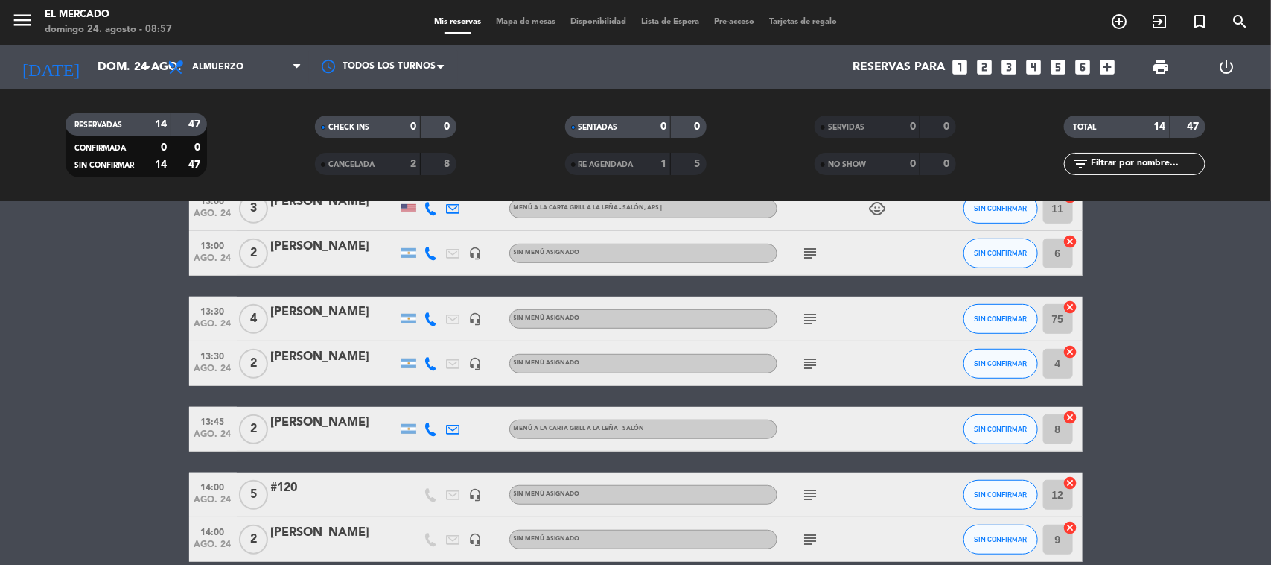
copy div "[PERSON_NAME]"
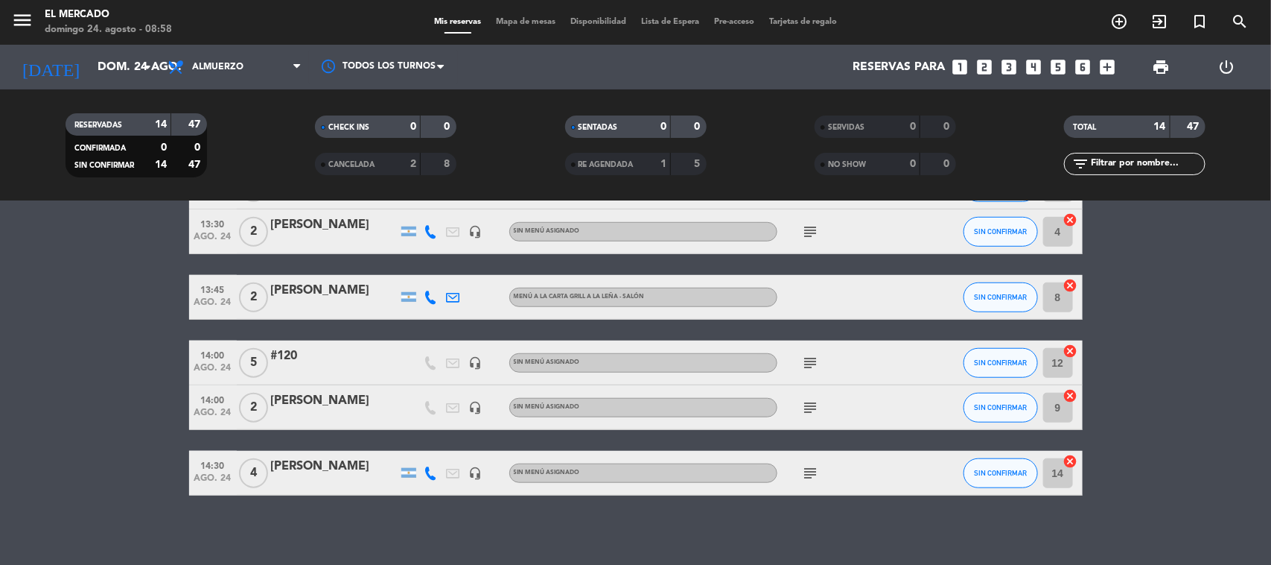
scroll to position [509, 0]
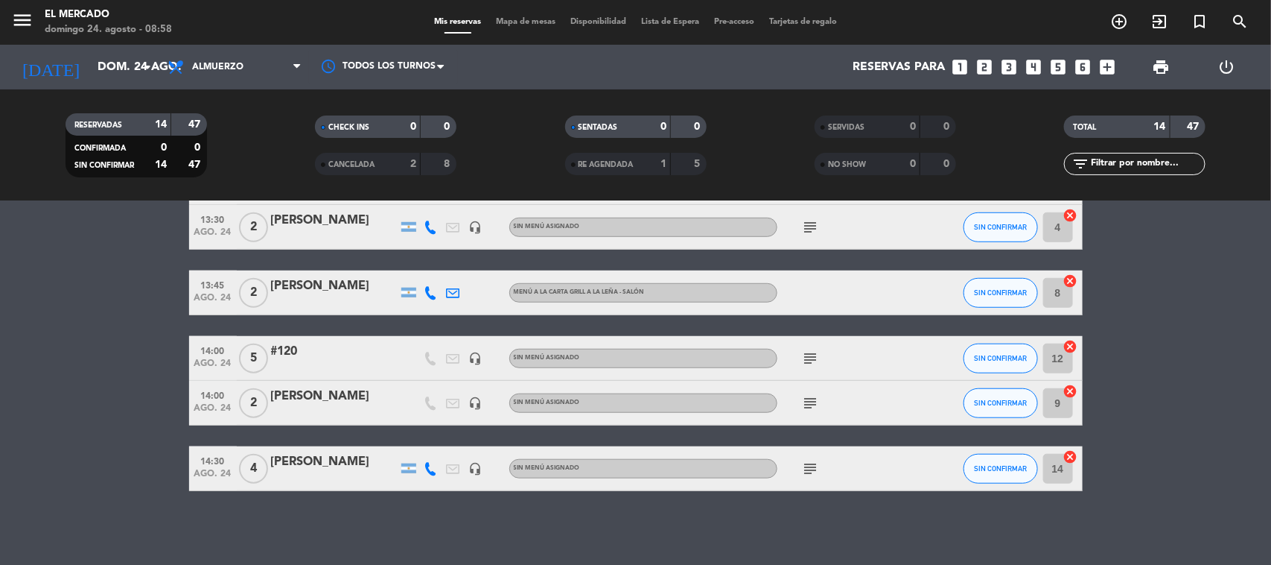
click at [428, 289] on icon at bounding box center [430, 292] width 13 height 13
click at [428, 266] on button "Copiar content_paste" at bounding box center [426, 267] width 45 height 16
drag, startPoint x: 380, startPoint y: 295, endPoint x: 264, endPoint y: 289, distance: 115.6
click at [264, 289] on div "13:45 [DATE] 2 [PERSON_NAME] [PHONE_NUMBER] Copiar content_paste | Menú a la ca…" at bounding box center [636, 292] width 894 height 45
copy div "[PERSON_NAME]"
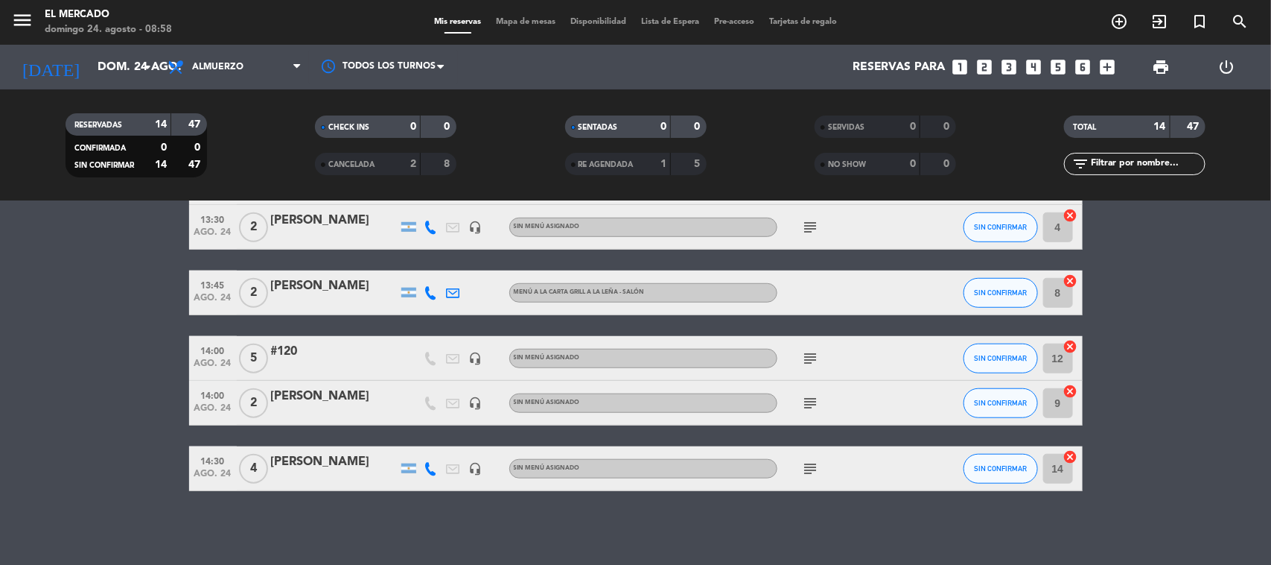
click at [430, 465] on icon at bounding box center [430, 468] width 13 height 13
click at [435, 442] on span "content_paste" at bounding box center [440, 442] width 11 height 11
click at [36, 23] on span "menu" at bounding box center [28, 22] width 34 height 35
click at [28, 19] on icon "menu" at bounding box center [22, 20] width 22 height 22
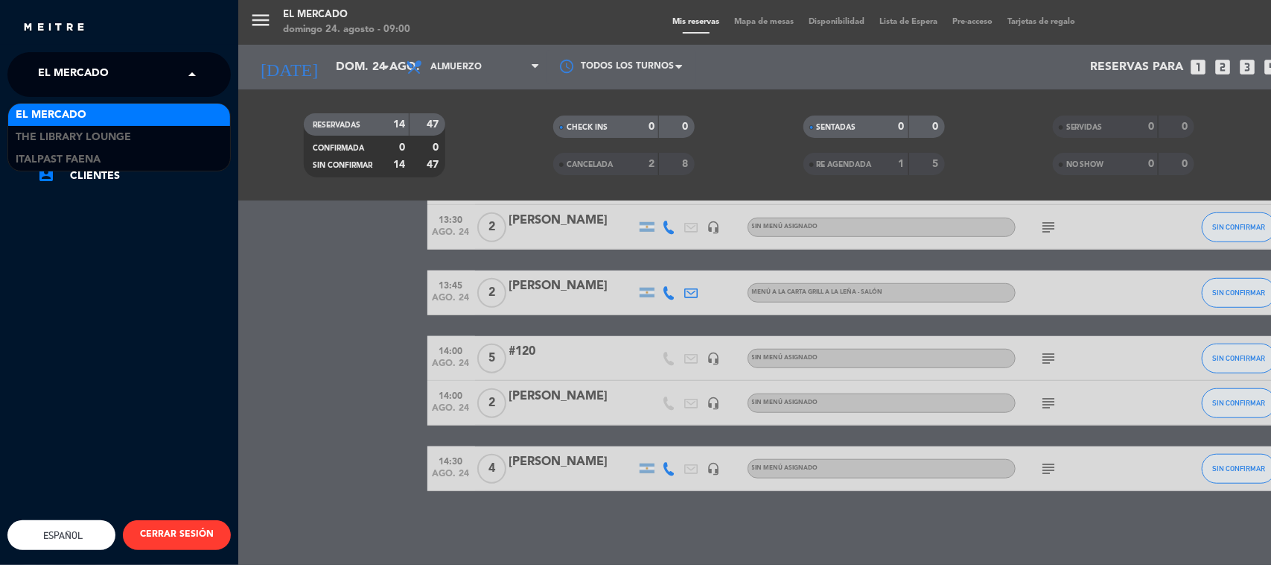
click at [58, 83] on span "El Mercado" at bounding box center [73, 74] width 71 height 31
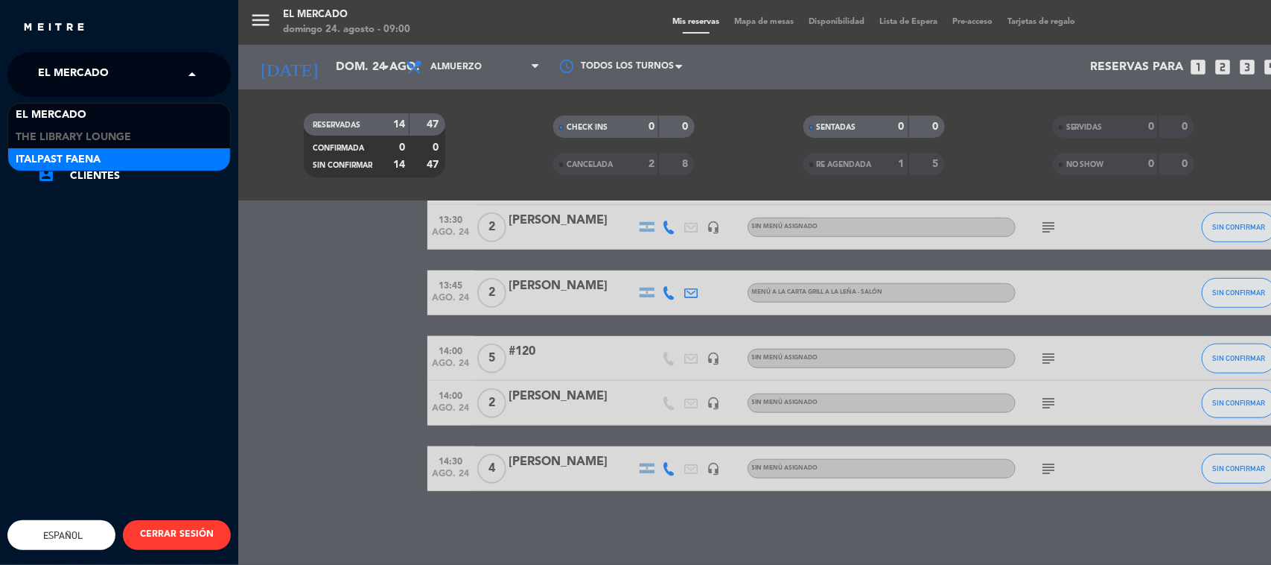
click at [75, 156] on span "Italpast Faena" at bounding box center [58, 159] width 85 height 17
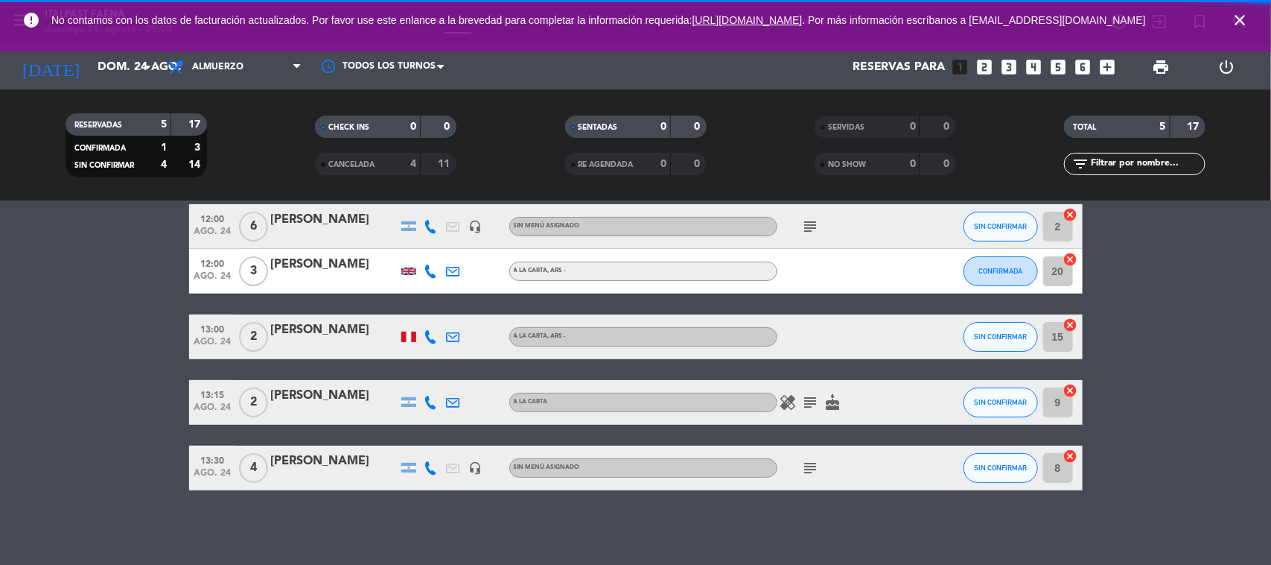
scroll to position [65, 0]
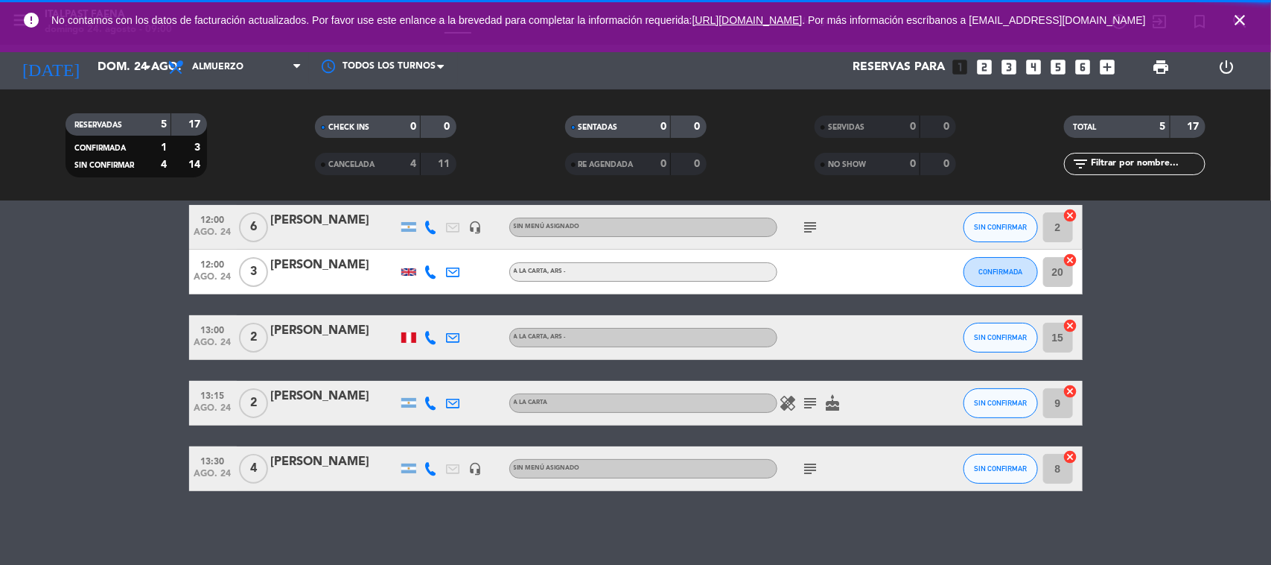
click at [1235, 16] on icon "close" at bounding box center [1240, 20] width 18 height 18
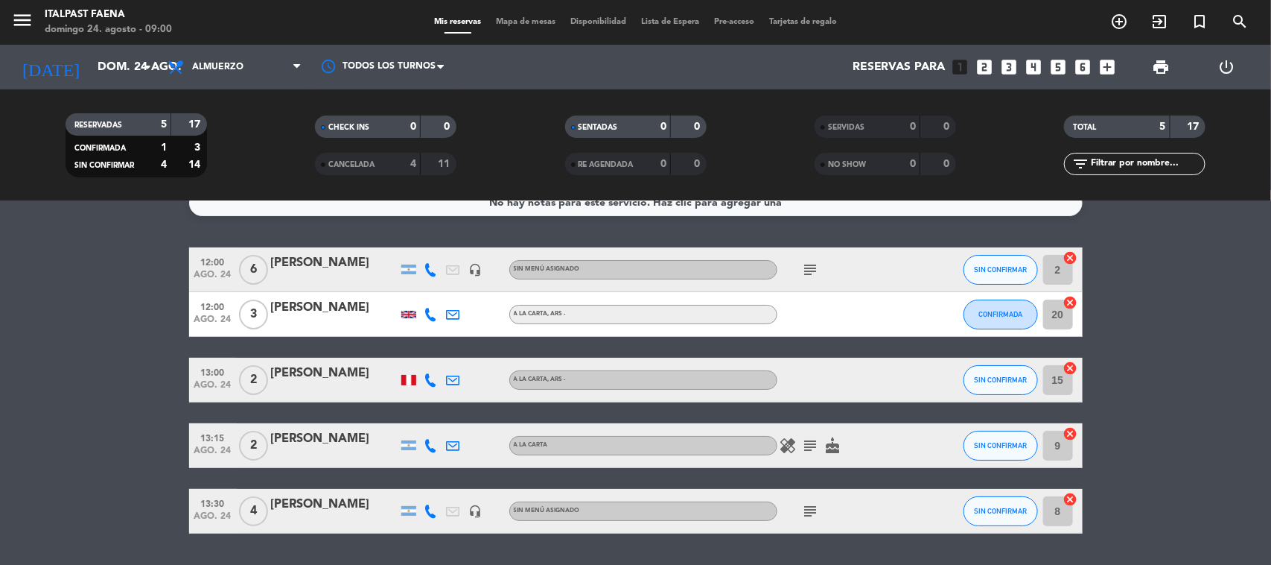
scroll to position [0, 0]
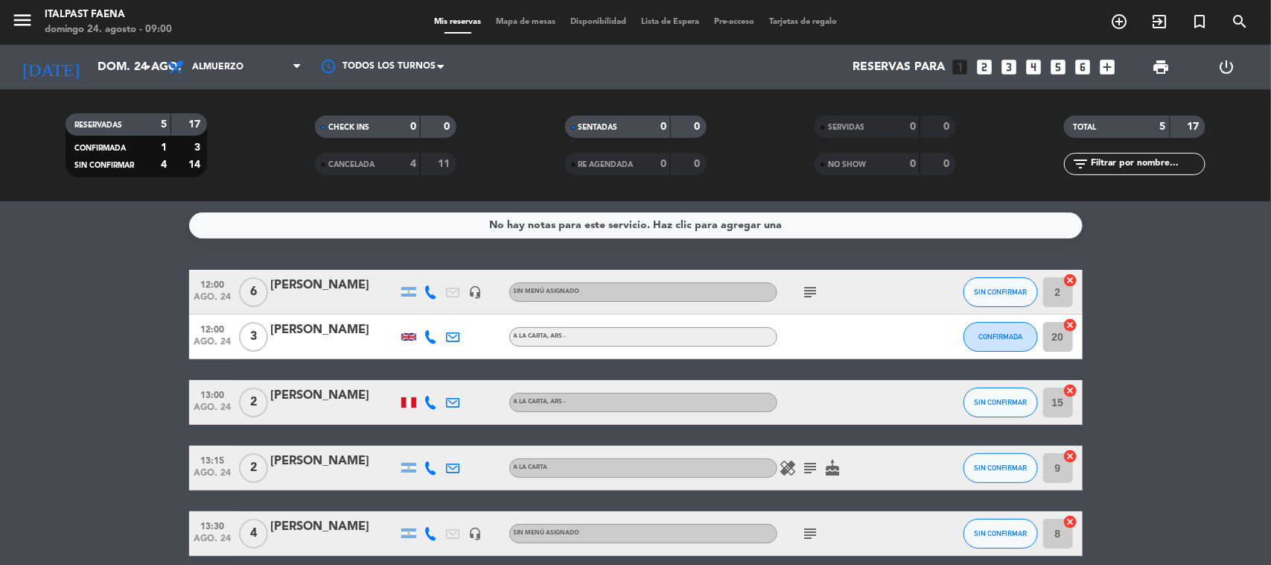
click at [422, 288] on div at bounding box center [431, 292] width 22 height 44
click at [436, 293] on icon at bounding box center [430, 291] width 13 height 13
click at [419, 264] on span "Copiar" at bounding box center [416, 266] width 31 height 16
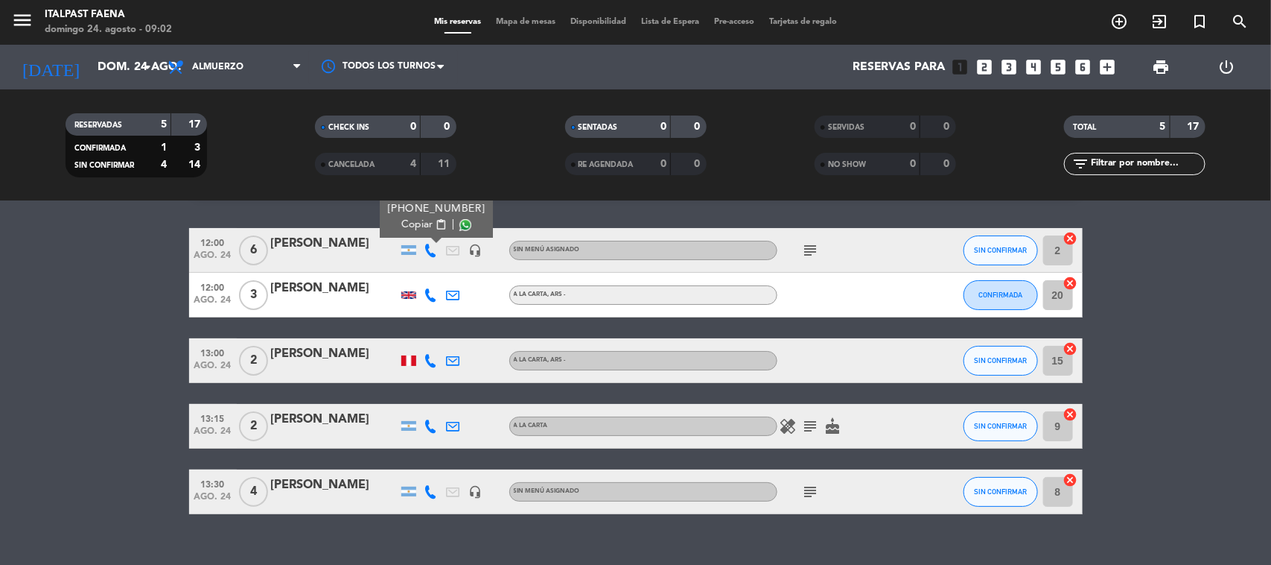
scroll to position [65, 0]
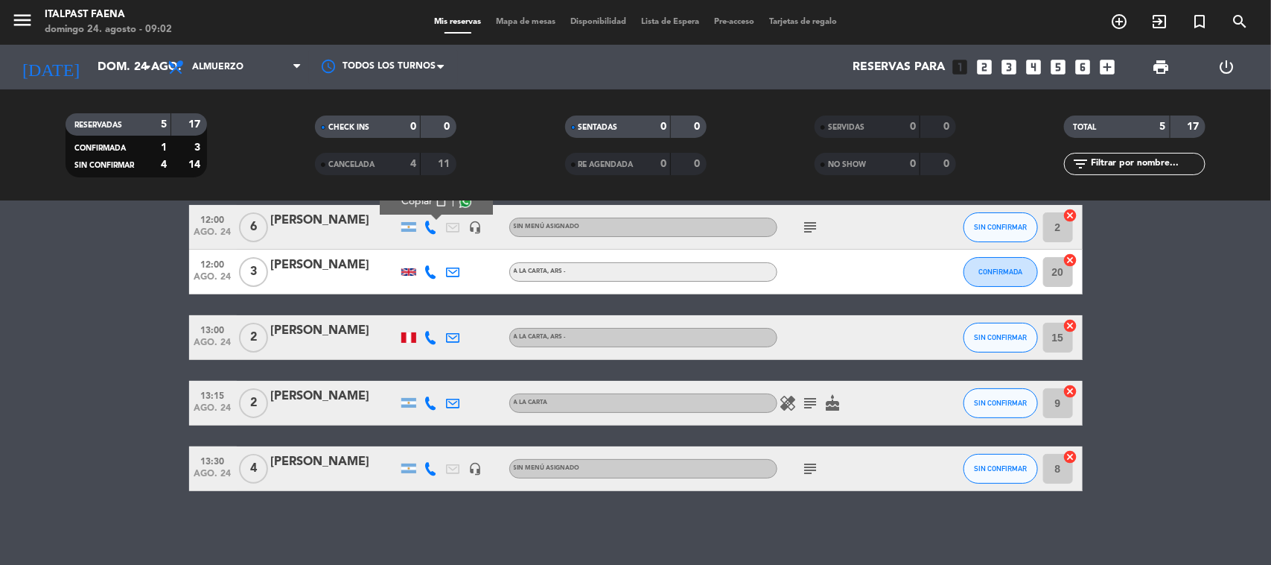
click at [426, 268] on icon at bounding box center [430, 271] width 13 height 13
click at [438, 247] on span "content_paste" at bounding box center [443, 246] width 11 height 11
drag, startPoint x: 389, startPoint y: 269, endPoint x: 273, endPoint y: 267, distance: 116.2
click at [273, 267] on div "[PERSON_NAME]" at bounding box center [334, 264] width 127 height 19
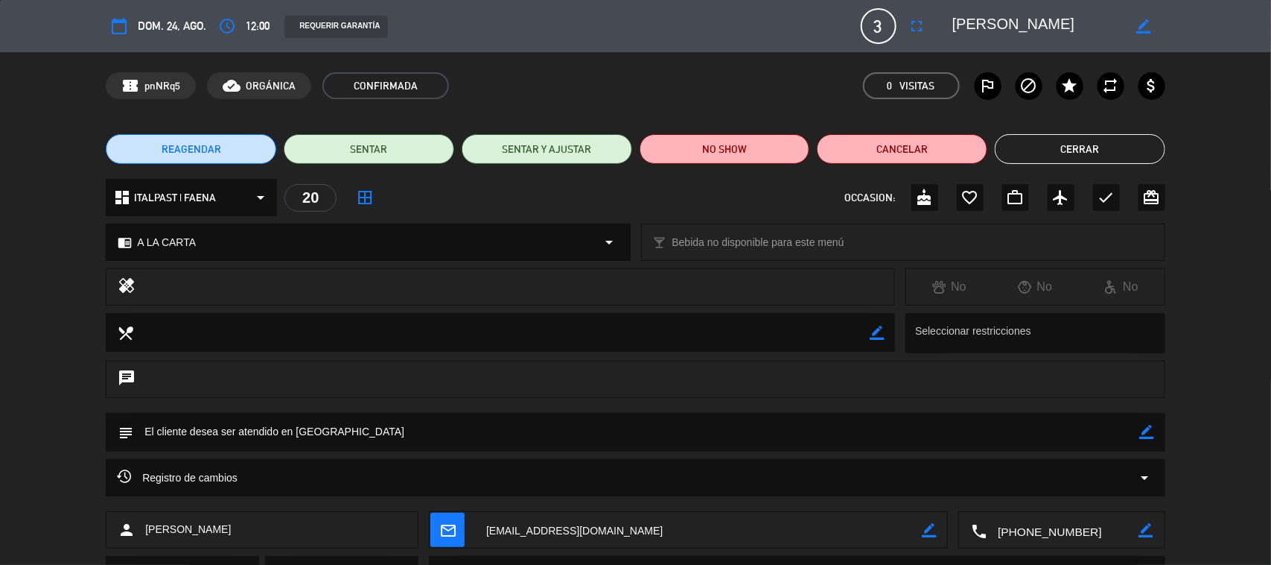
drag, startPoint x: 1088, startPoint y: 30, endPoint x: 902, endPoint y: 26, distance: 186.2
click at [902, 26] on div "calendar_today dom. 24, ago. access_time 12:00 REQUERIR GARANTÍA 3 [PERSON_NAME…" at bounding box center [636, 26] width 1060 height 36
click at [1085, 156] on button "Cerrar" at bounding box center [1080, 149] width 171 height 30
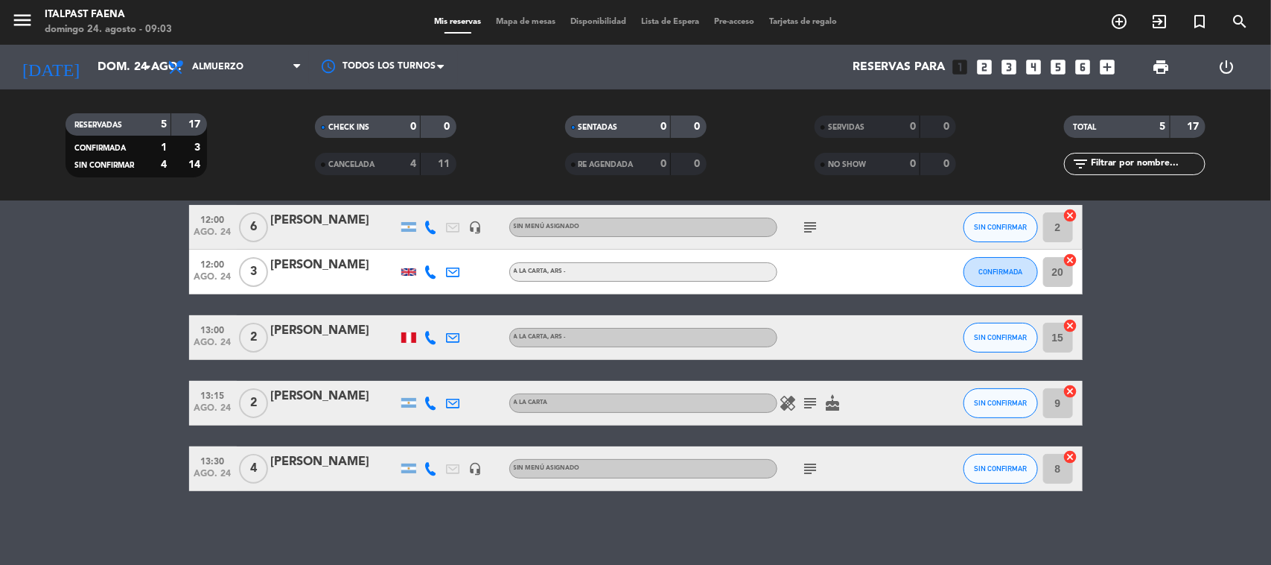
click at [432, 335] on icon at bounding box center [430, 337] width 13 height 13
click at [426, 317] on span "Copiar" at bounding box center [422, 312] width 31 height 16
click at [434, 402] on icon at bounding box center [430, 402] width 13 height 13
click at [438, 377] on span "content_paste" at bounding box center [443, 377] width 11 height 11
drag, startPoint x: 333, startPoint y: 396, endPoint x: 259, endPoint y: 401, distance: 73.9
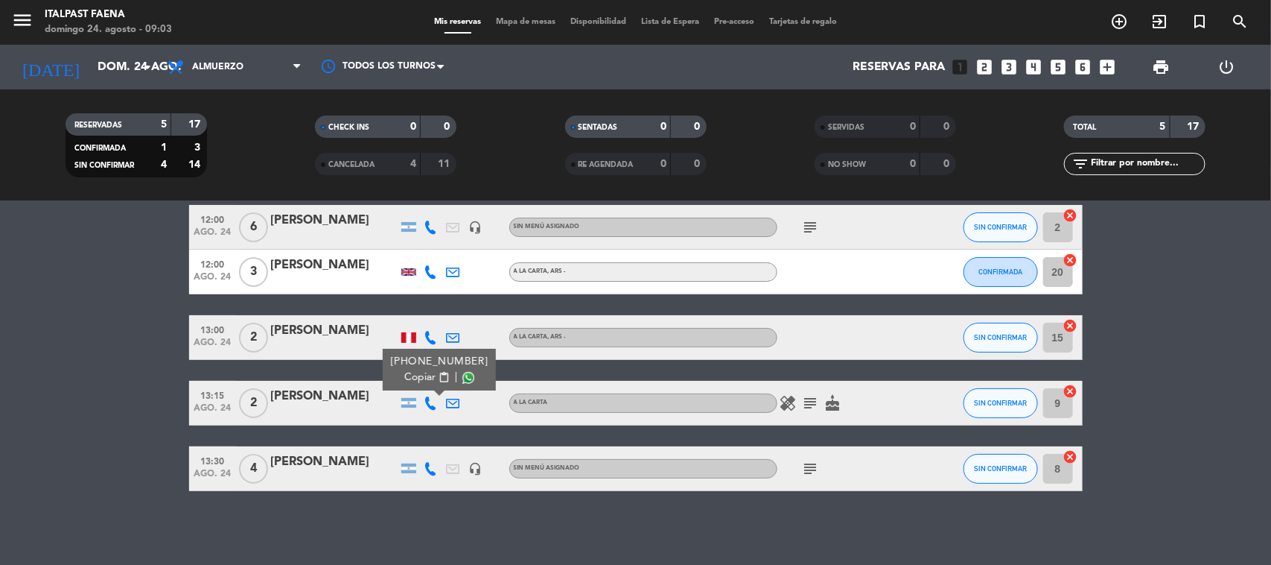
click at [259, 401] on div "13:15 [DATE] 2 [PERSON_NAME] [PHONE_NUMBER] Copiar content_paste | A LA CARTA h…" at bounding box center [636, 403] width 894 height 45
copy div "[PERSON_NAME]"
click at [429, 466] on icon at bounding box center [430, 468] width 13 height 13
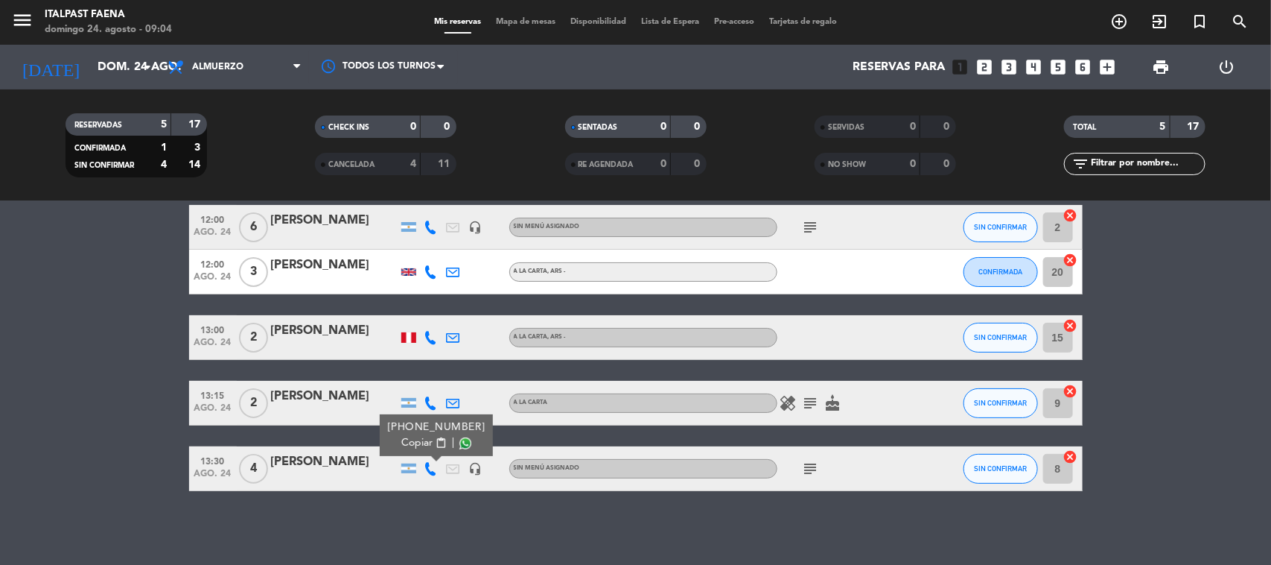
click at [425, 448] on span "Copiar" at bounding box center [416, 443] width 31 height 16
click at [35, 31] on span "menu" at bounding box center [28, 22] width 34 height 35
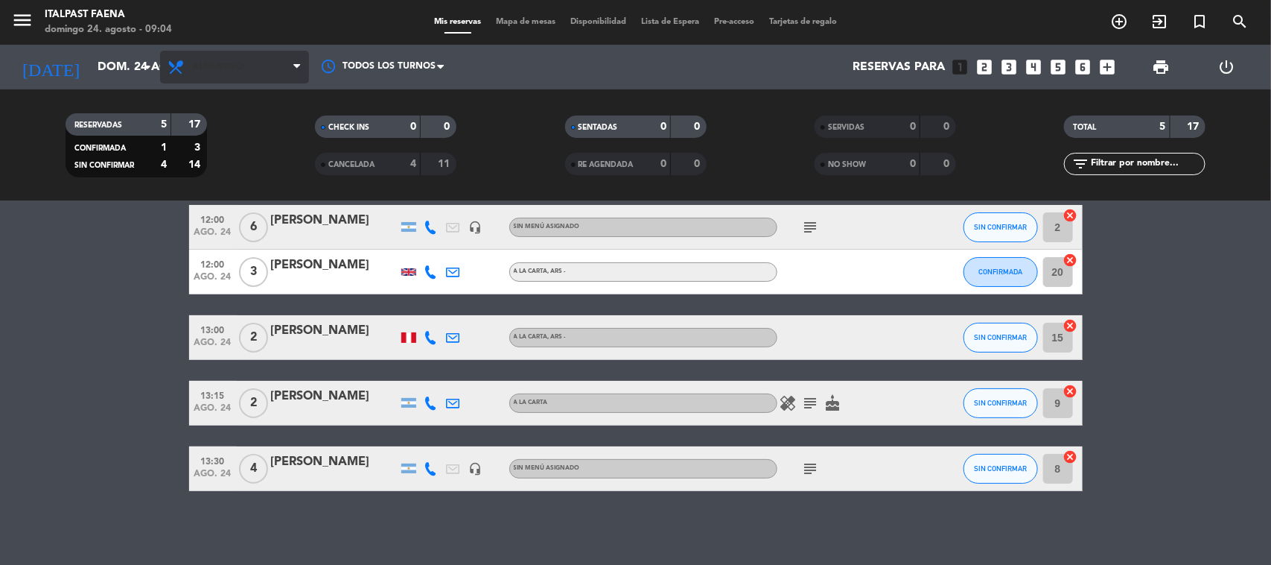
click at [177, 57] on span "Almuerzo" at bounding box center [234, 67] width 149 height 33
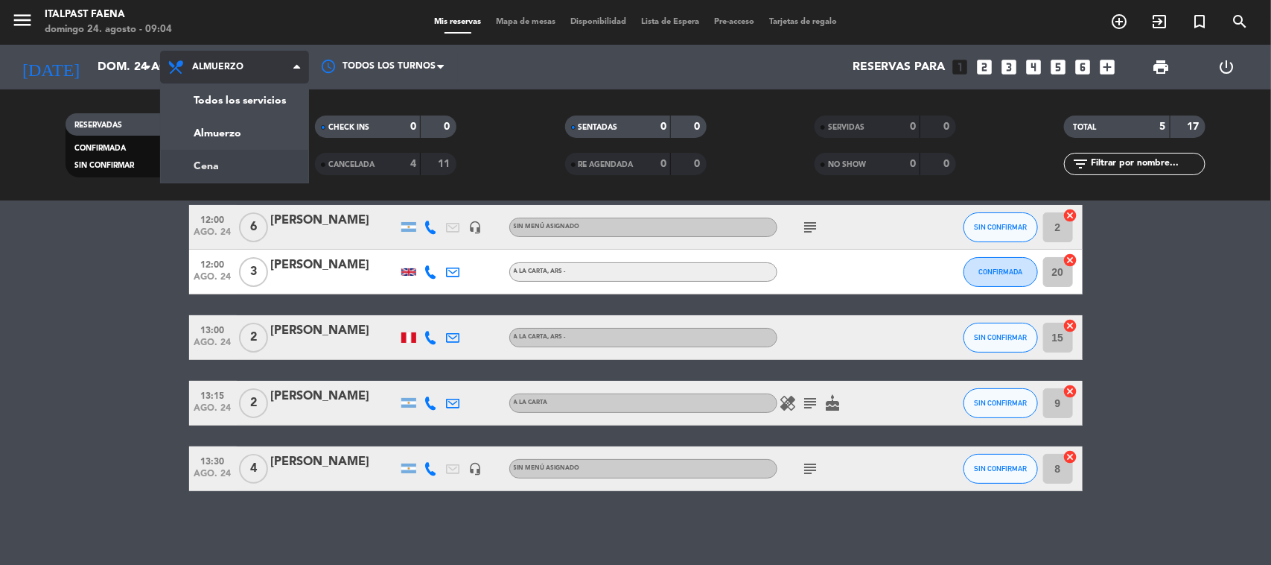
click at [239, 165] on div "menu Italpast Faena [DATE] 24. agosto - 09:04 Mis reservas Mapa de mesas Dispon…" at bounding box center [635, 100] width 1271 height 201
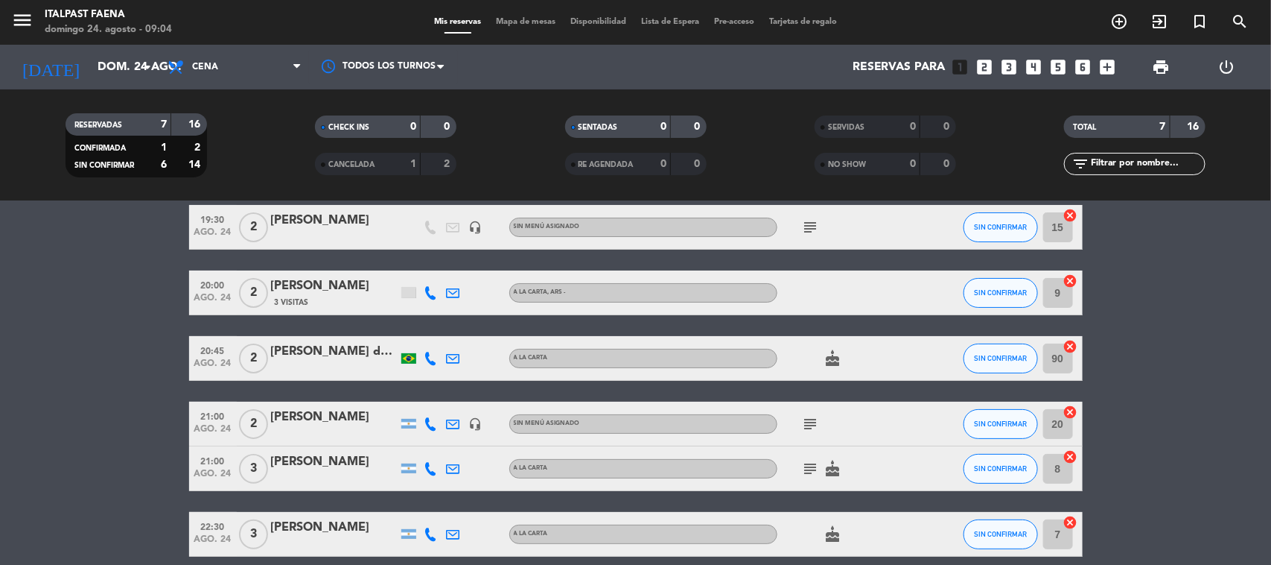
scroll to position [0, 0]
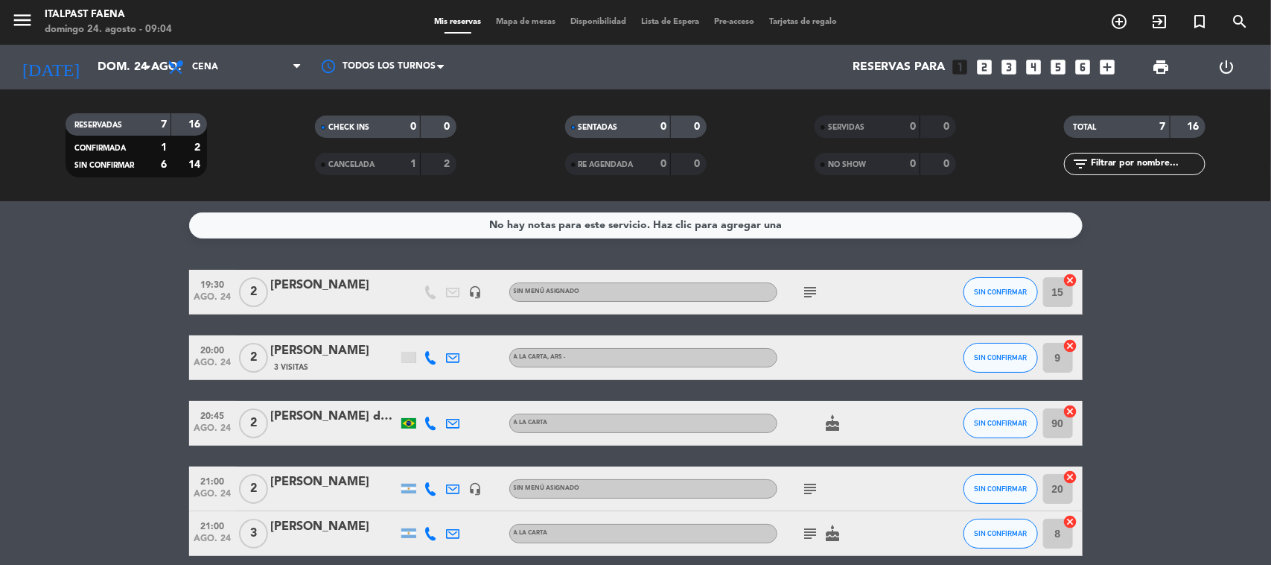
click at [432, 354] on icon at bounding box center [430, 357] width 13 height 13
click at [441, 337] on span "content_paste" at bounding box center [446, 331] width 11 height 11
drag, startPoint x: 378, startPoint y: 354, endPoint x: 264, endPoint y: 348, distance: 114.1
click at [264, 348] on div "20:00 [DATE] 2 [PERSON_NAME] 3 Visitas [PHONE_NUMBER] Copiar content_paste | A …" at bounding box center [636, 357] width 894 height 45
copy div "[PERSON_NAME]"
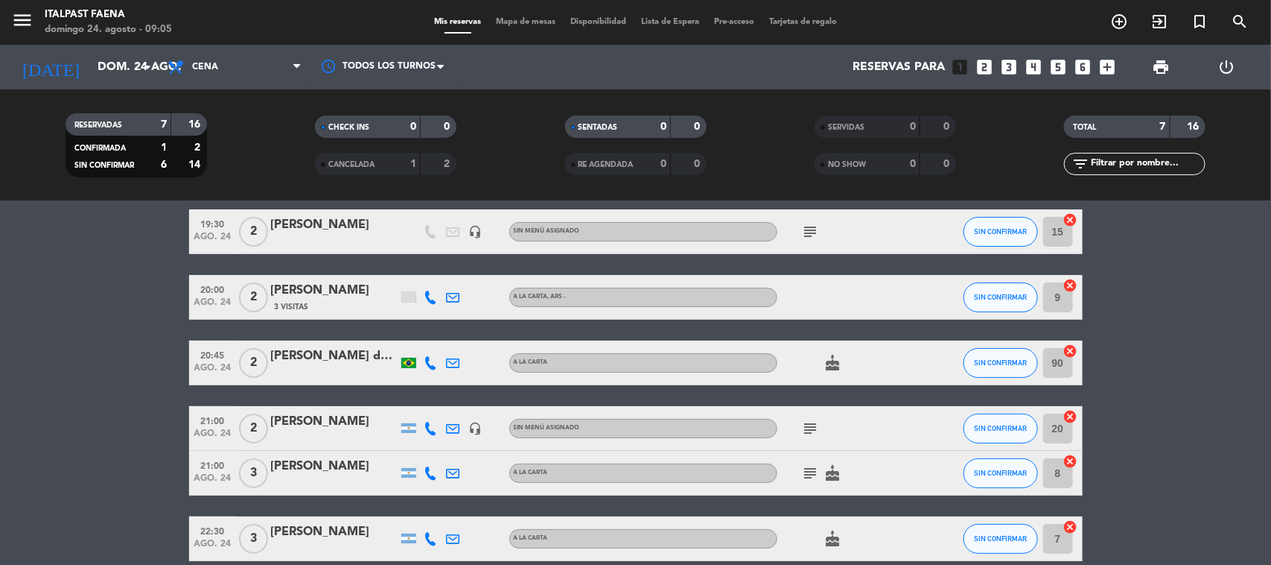
scroll to position [93, 0]
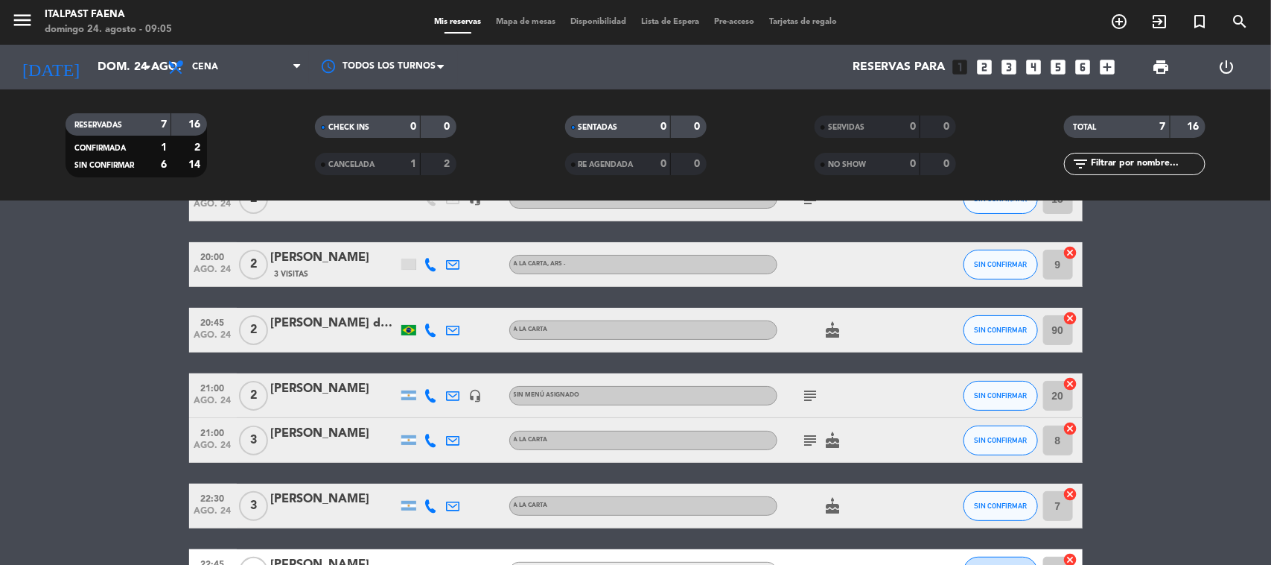
click at [430, 323] on icon at bounding box center [430, 329] width 13 height 13
click at [435, 302] on span "content_paste" at bounding box center [440, 304] width 11 height 11
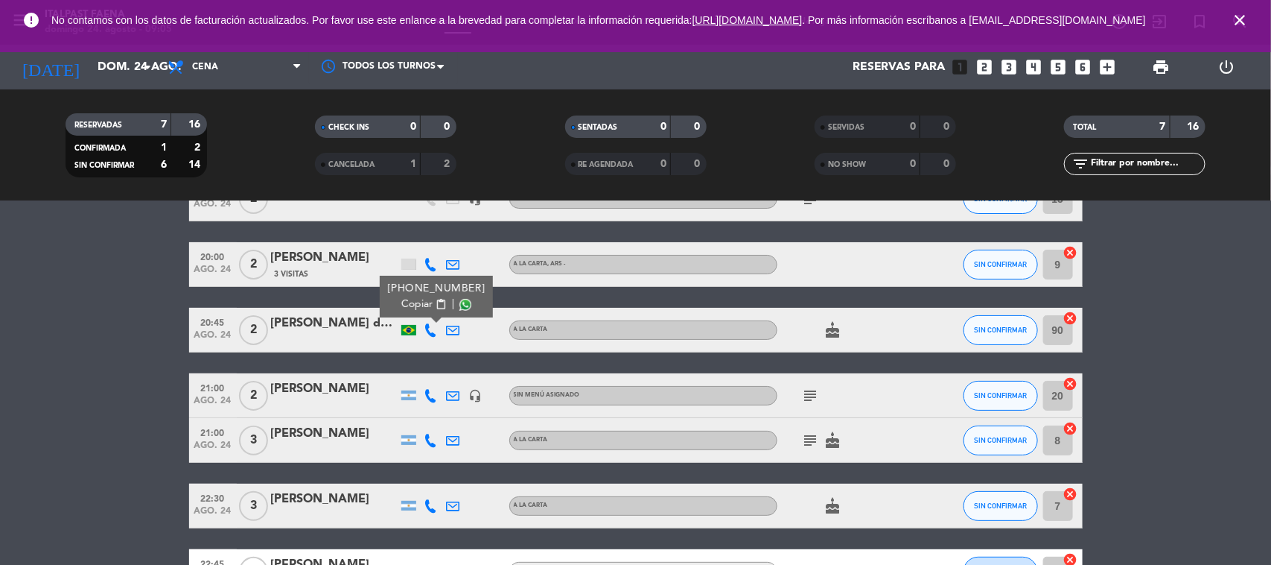
click at [334, 325] on div "[PERSON_NAME] do [PERSON_NAME]" at bounding box center [334, 323] width 127 height 19
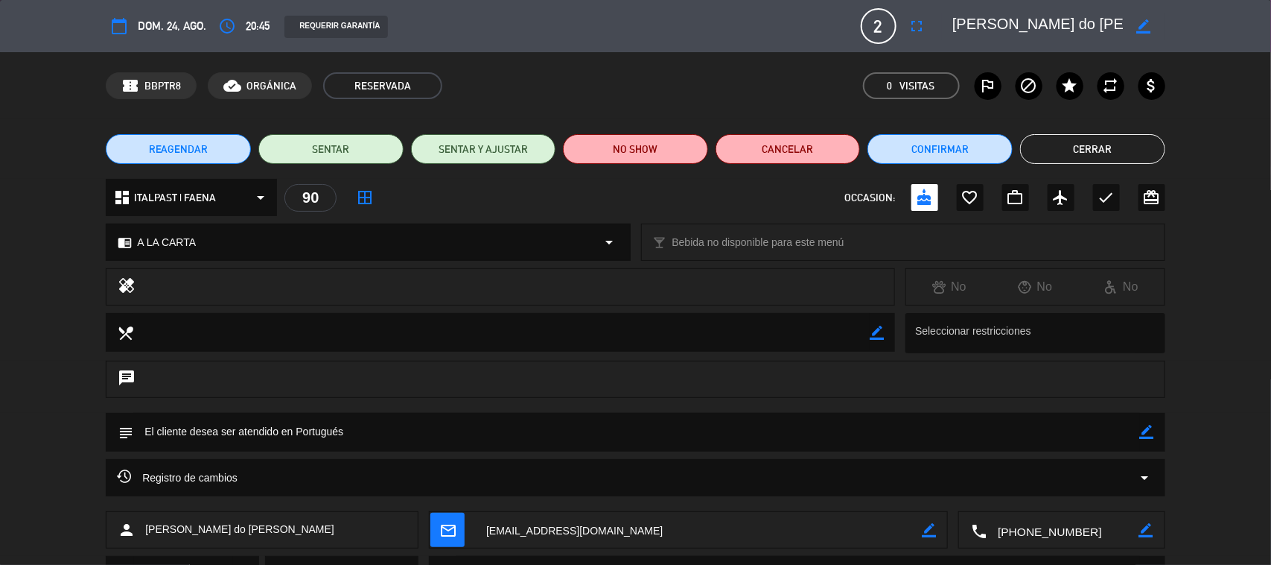
scroll to position [0, 62]
drag, startPoint x: 954, startPoint y: 24, endPoint x: 1151, endPoint y: 17, distance: 196.7
click at [1151, 17] on div "border_color" at bounding box center [1053, 26] width 223 height 27
click at [1145, 151] on button "Cerrar" at bounding box center [1092, 149] width 145 height 30
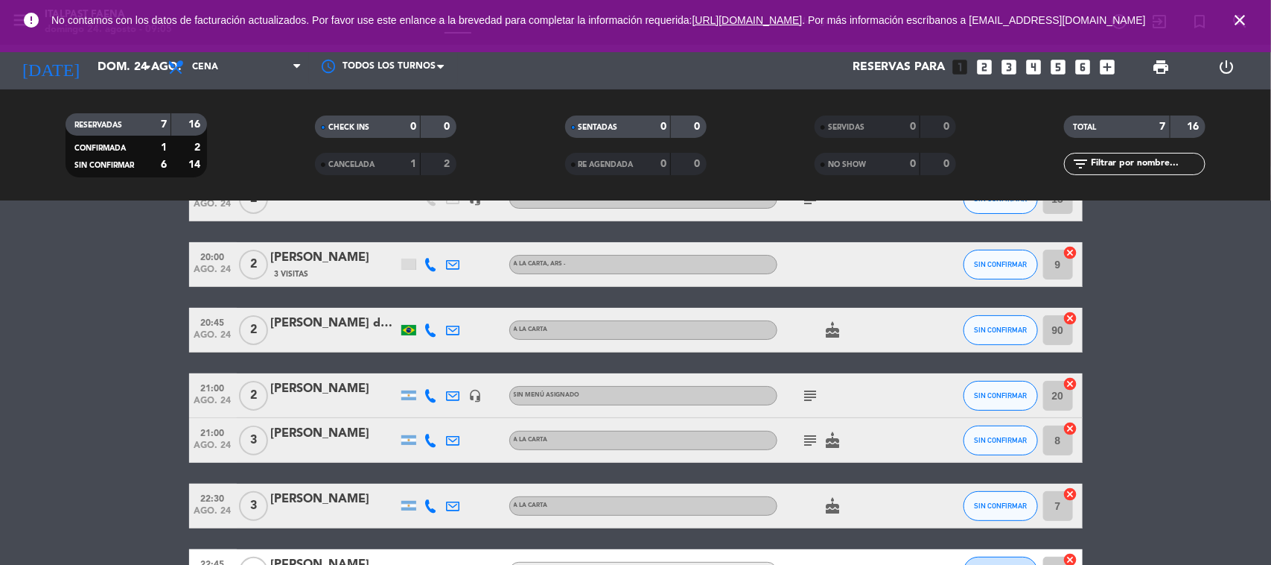
click at [436, 389] on icon at bounding box center [430, 395] width 13 height 13
click at [428, 374] on button "Copiar content_paste" at bounding box center [426, 370] width 45 height 16
drag, startPoint x: 382, startPoint y: 395, endPoint x: 257, endPoint y: 381, distance: 126.0
click at [258, 381] on div "21:00 [DATE] 2 [PERSON_NAME] [PHONE_NUMBER] Copiar content_paste | headset_mic …" at bounding box center [636, 395] width 894 height 45
copy div "[PERSON_NAME]"
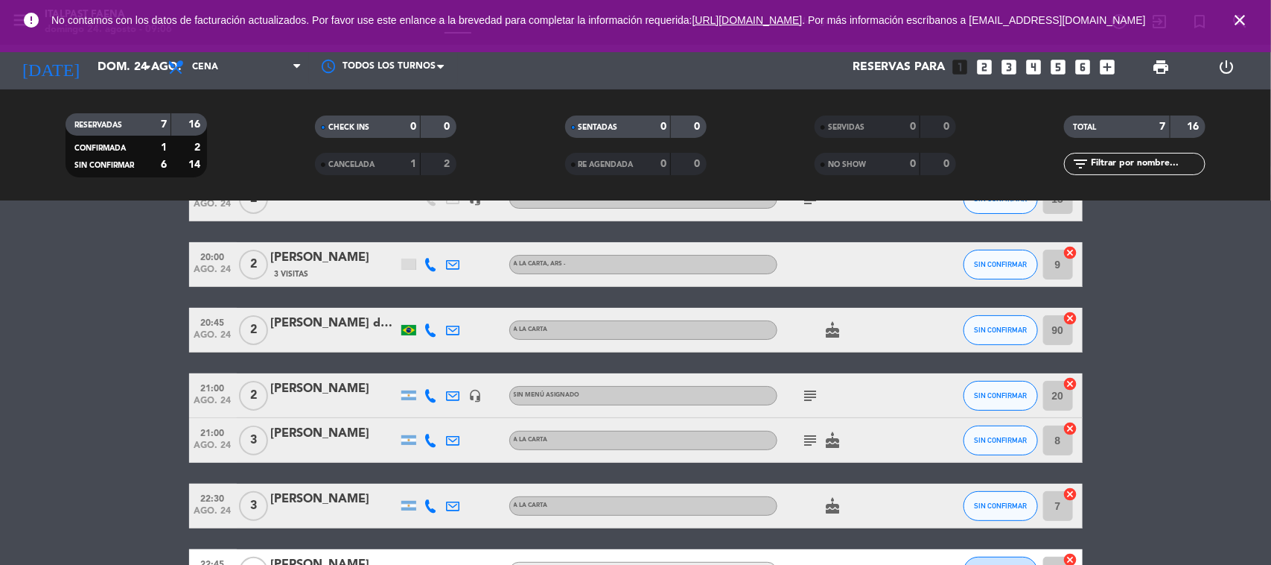
click at [430, 440] on icon at bounding box center [430, 439] width 13 height 13
click at [433, 421] on button "Copiar content_paste" at bounding box center [426, 415] width 45 height 16
drag, startPoint x: 378, startPoint y: 436, endPoint x: 268, endPoint y: 430, distance: 109.6
click at [258, 424] on div "21:00 [DATE] 3 [PERSON_NAME] [PHONE_NUMBER] Copiar content_paste | A LA CARTA s…" at bounding box center [636, 440] width 894 height 45
drag, startPoint x: 311, startPoint y: 445, endPoint x: 392, endPoint y: 466, distance: 84.7
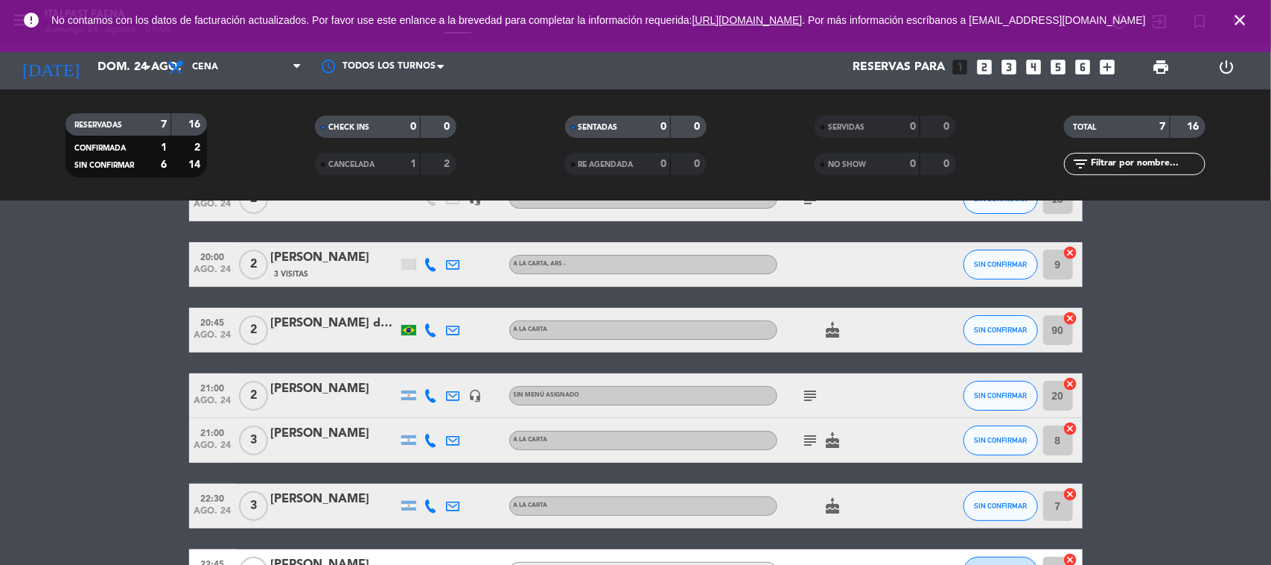
click at [398, 470] on div "19:30 [DATE] 2 [PERSON_NAME] headset_mic Sin menú asignado subject SIN CONFIRMA…" at bounding box center [636, 385] width 894 height 417
drag, startPoint x: 366, startPoint y: 430, endPoint x: 254, endPoint y: 433, distance: 112.5
click at [254, 433] on div "21:00 [DATE] 3 [PERSON_NAME] A LA CARTA subject cake SIN CONFIRMAR 8 cancel" at bounding box center [636, 440] width 894 height 45
copy div "[PERSON_NAME]"
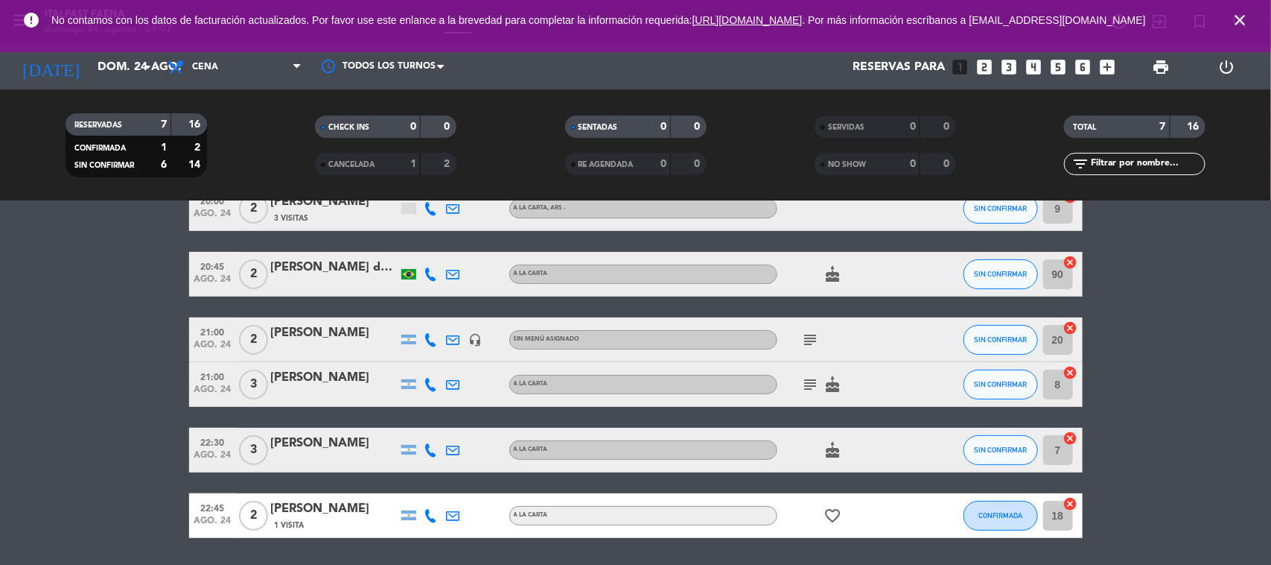
scroll to position [196, 0]
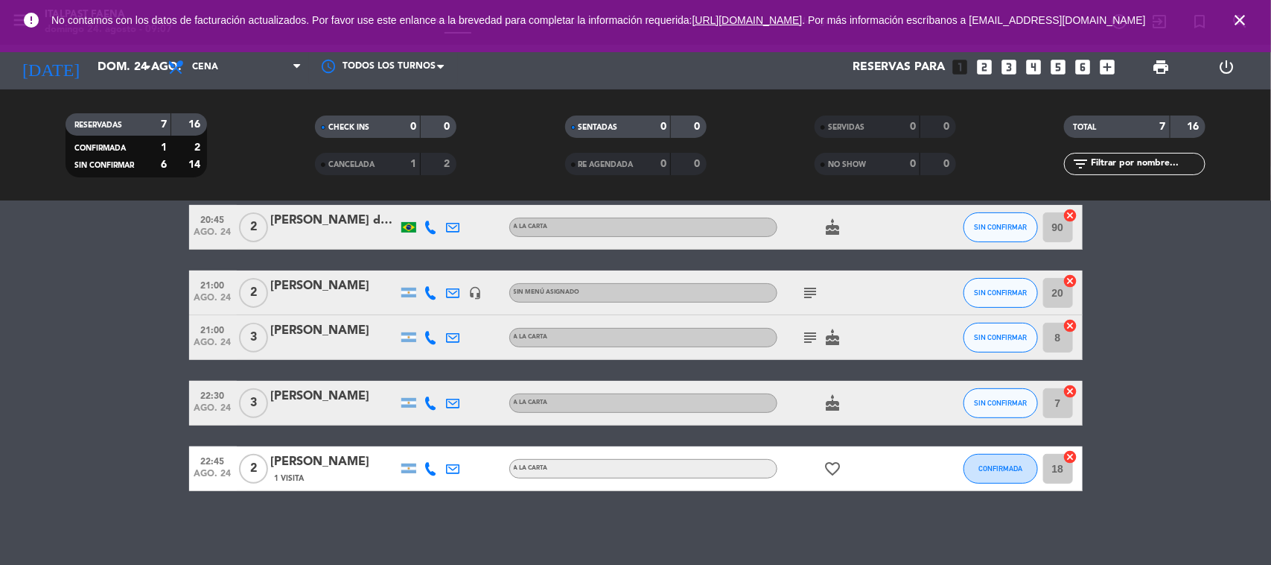
click at [434, 400] on icon at bounding box center [430, 402] width 13 height 13
click at [438, 378] on span "content_paste" at bounding box center [443, 377] width 11 height 11
drag, startPoint x: 381, startPoint y: 403, endPoint x: 258, endPoint y: 410, distance: 123.1
click at [258, 410] on div "22:30 [DATE] 3 [PERSON_NAME] [PHONE_NUMBER] Copiar content_paste | A LA CARTA c…" at bounding box center [636, 403] width 894 height 45
copy div "[PERSON_NAME]"
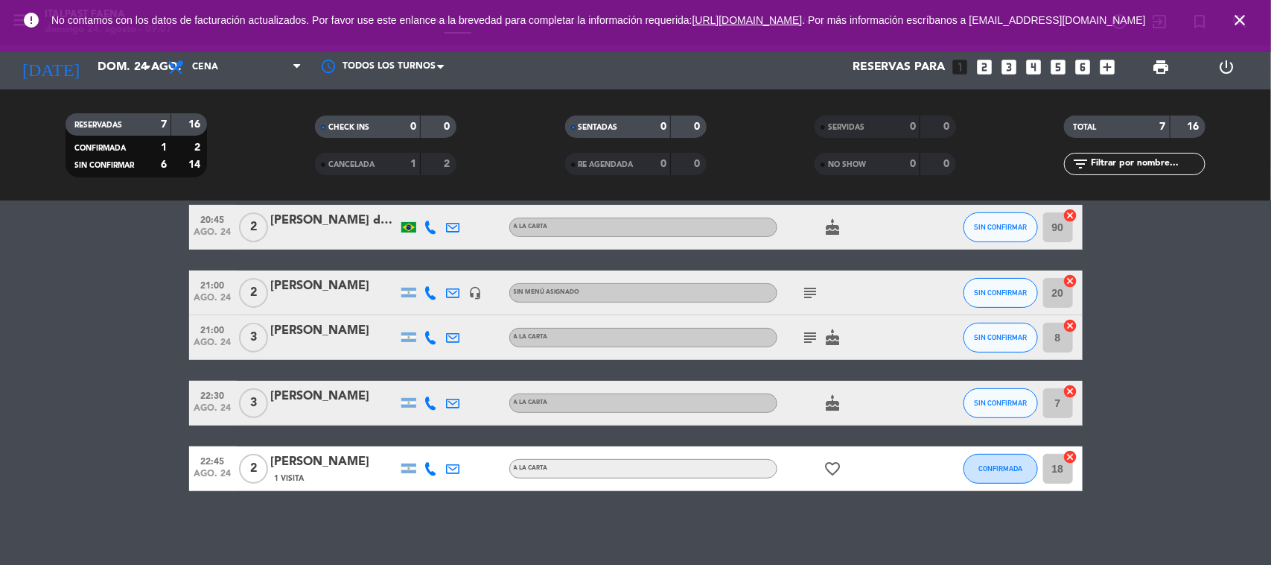
click at [433, 467] on icon at bounding box center [430, 468] width 13 height 13
click at [427, 445] on span "Copiar" at bounding box center [419, 443] width 31 height 16
drag, startPoint x: 375, startPoint y: 457, endPoint x: 242, endPoint y: 453, distance: 132.6
click at [242, 453] on div "22:45 [DATE] 2 [PERSON_NAME] 1 Visita [PHONE_NUMBER] Copiar content_paste | A L…" at bounding box center [636, 468] width 894 height 45
click at [1247, 15] on icon "close" at bounding box center [1240, 20] width 18 height 18
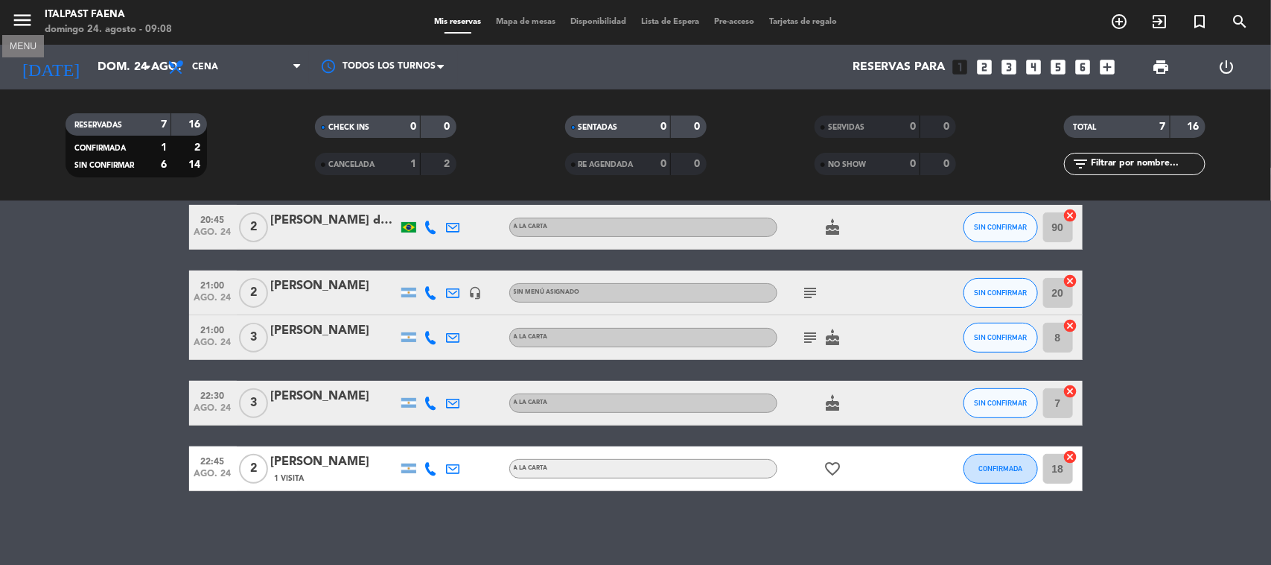
click at [24, 27] on icon "menu" at bounding box center [22, 20] width 22 height 22
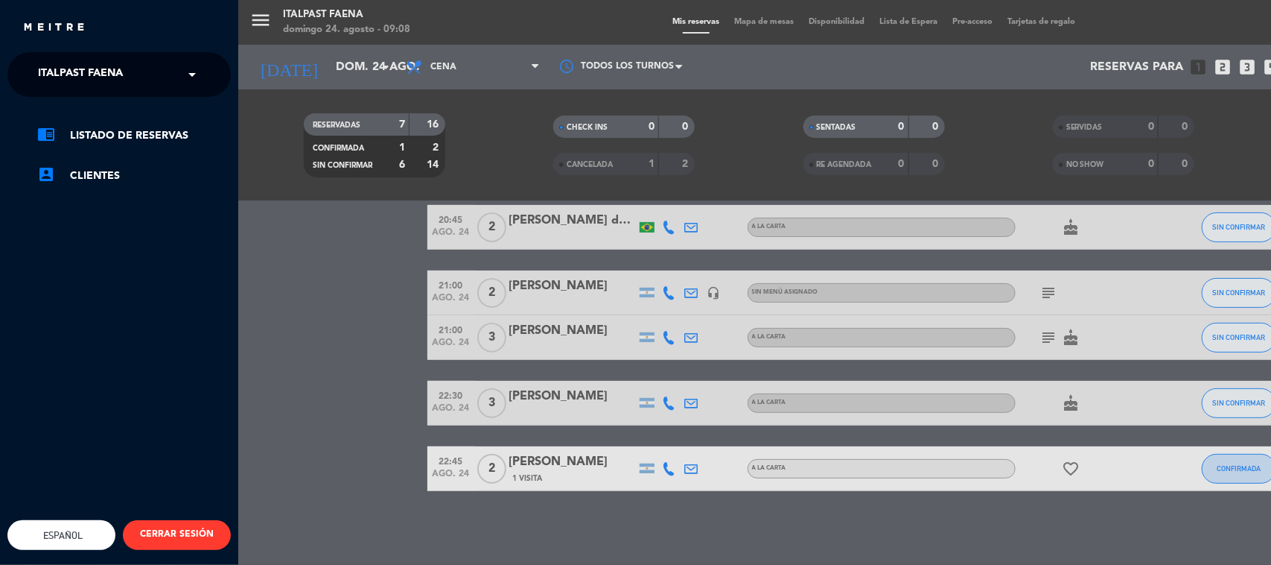
click at [132, 73] on div "× Italpast Faena" at bounding box center [88, 74] width 113 height 31
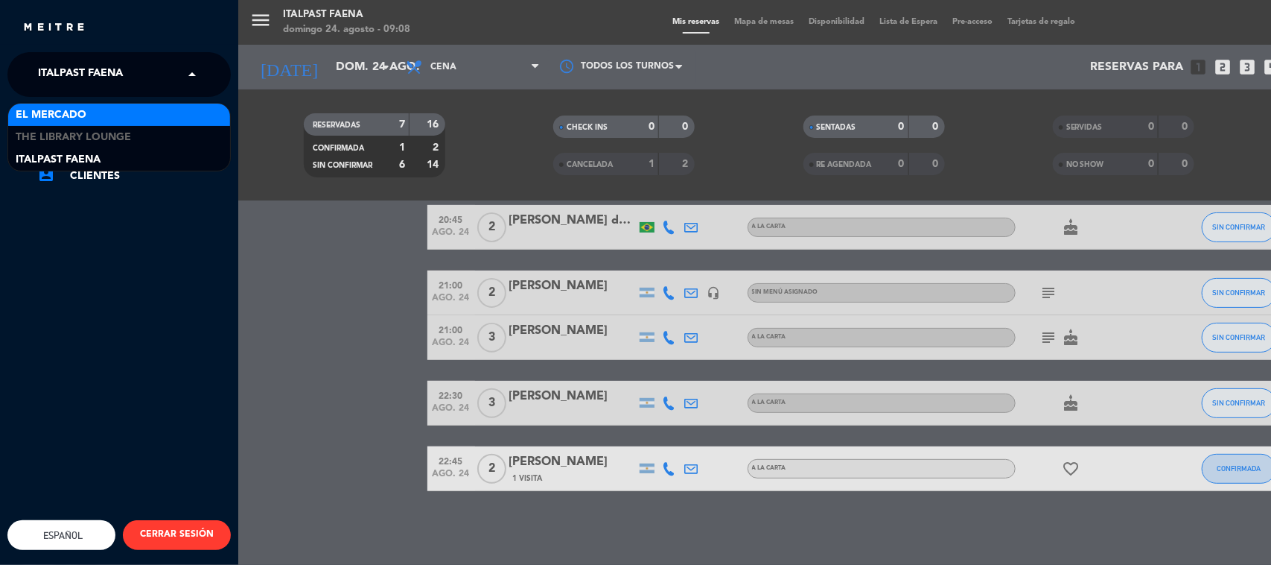
click at [124, 117] on div "El Mercado" at bounding box center [119, 115] width 222 height 22
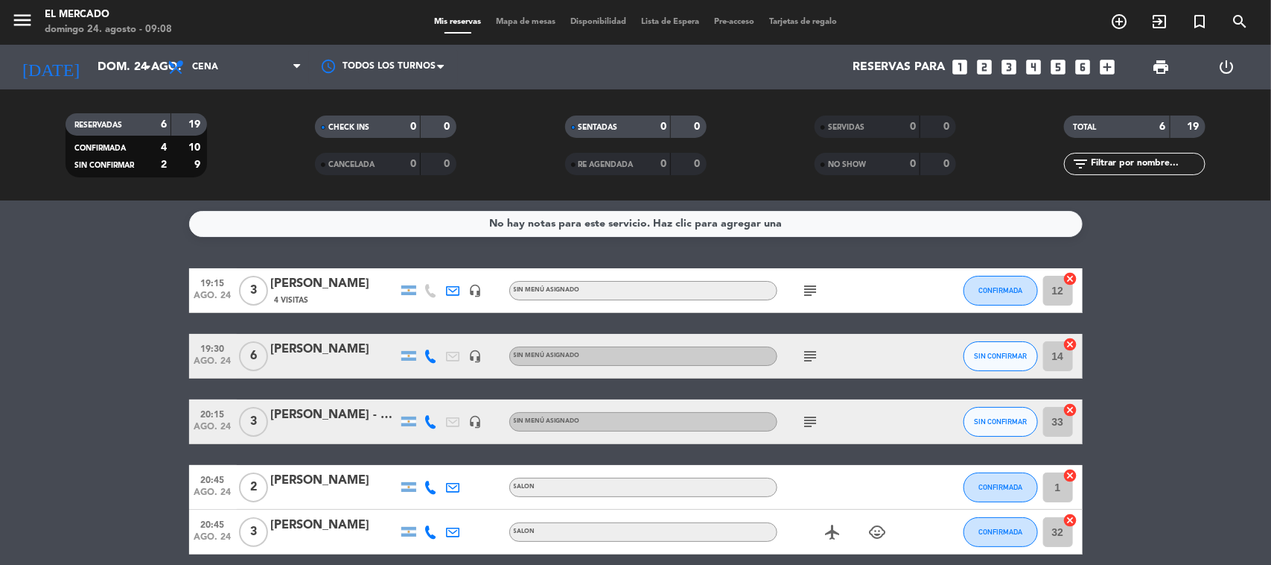
scroll to position [0, 0]
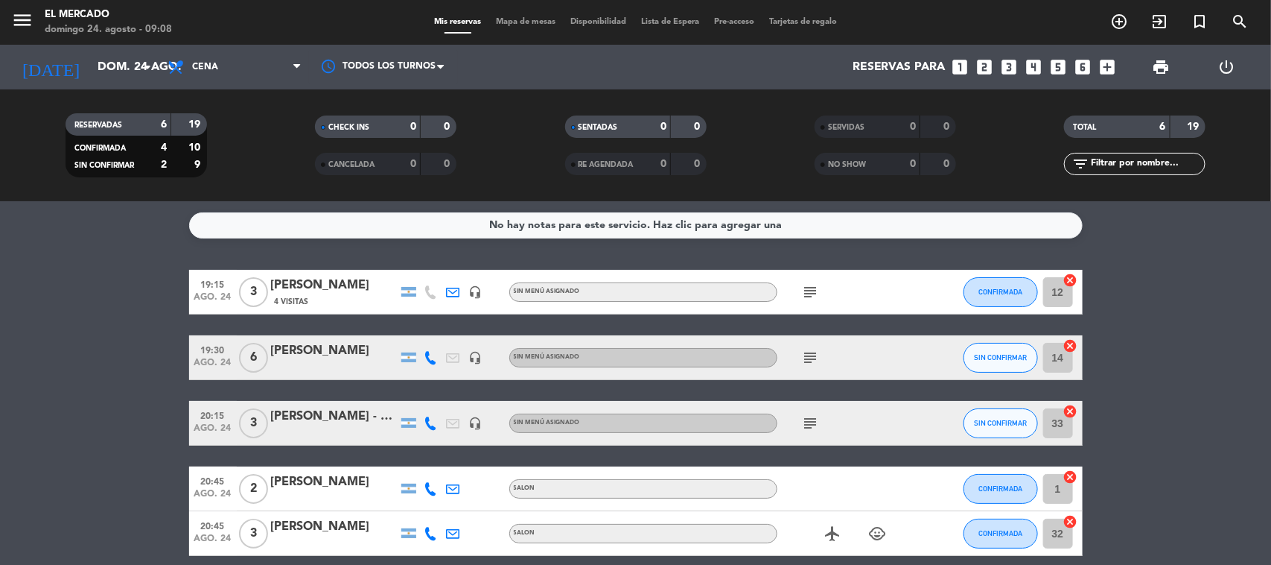
click at [448, 287] on icon at bounding box center [453, 291] width 13 height 13
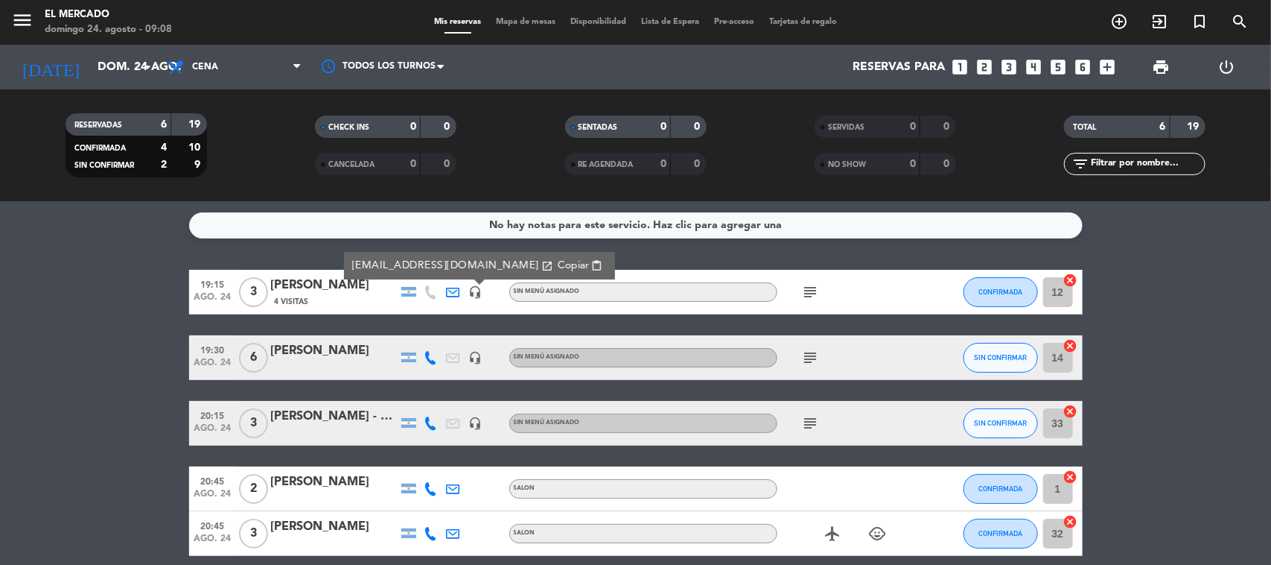
click at [820, 289] on span "subject" at bounding box center [811, 292] width 22 height 18
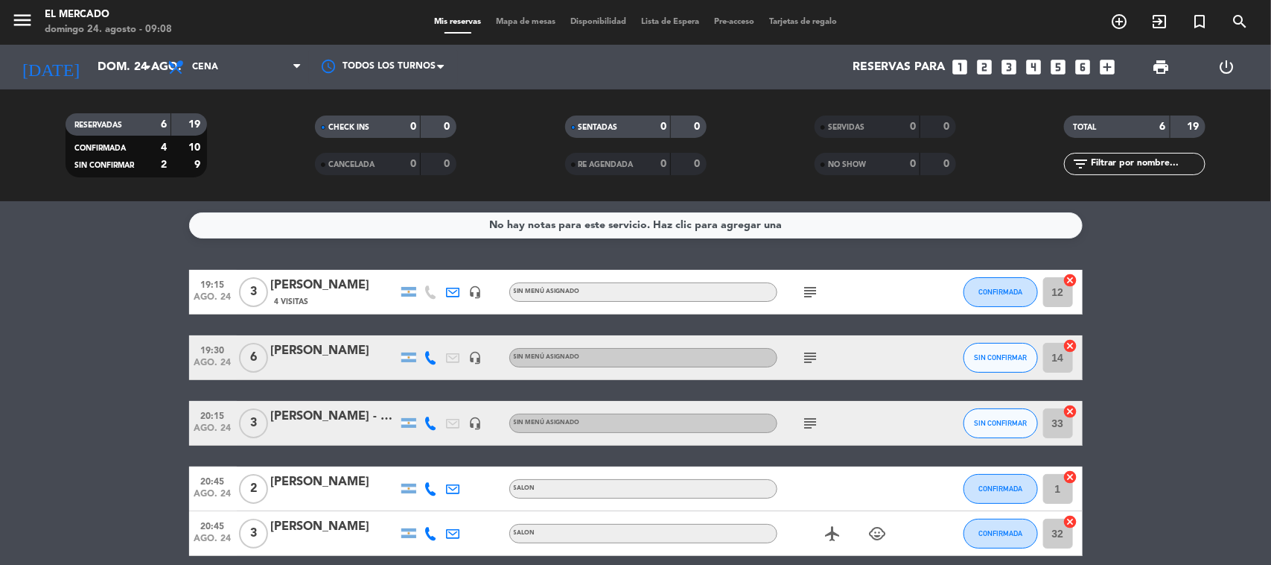
click at [812, 289] on icon "subject" at bounding box center [811, 292] width 18 height 18
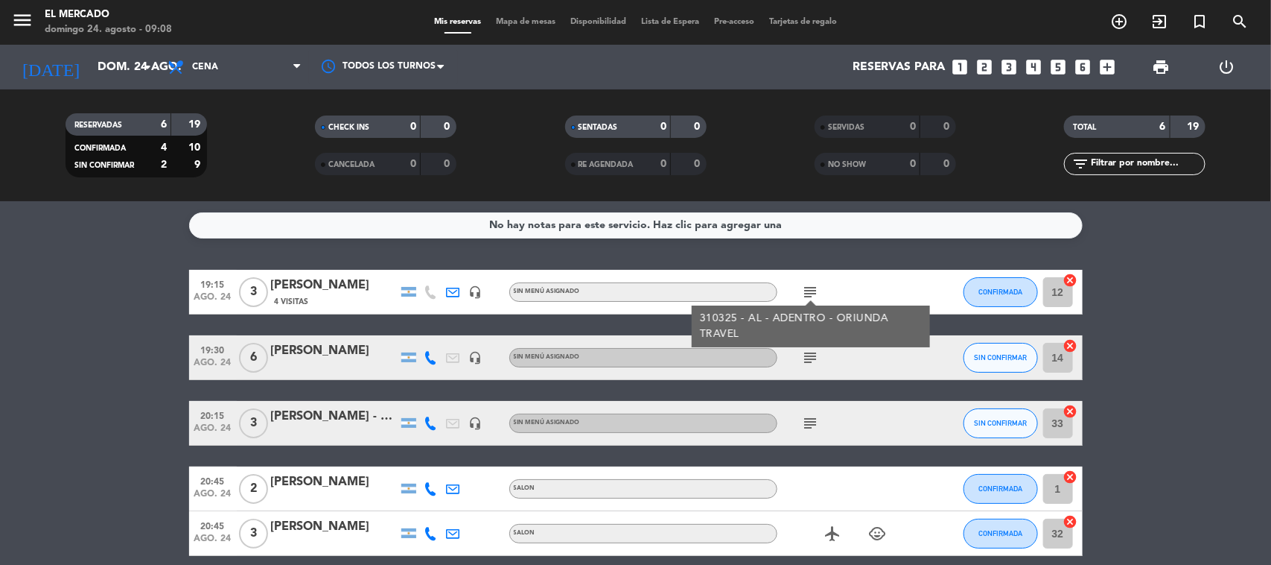
click at [427, 346] on div at bounding box center [431, 357] width 22 height 44
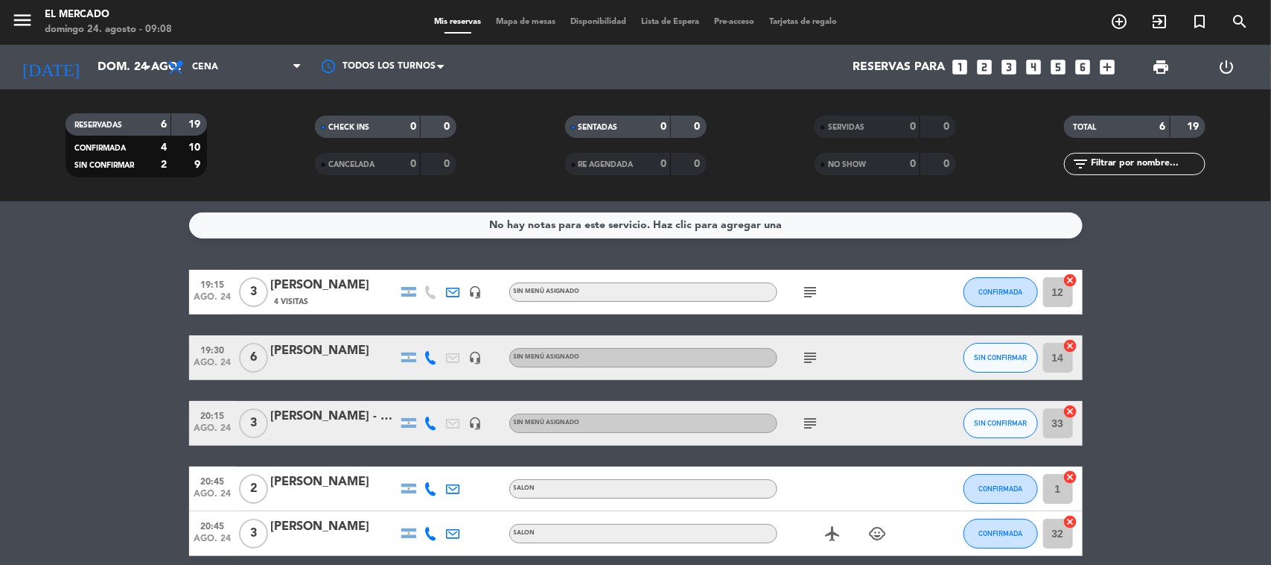
click at [429, 355] on icon at bounding box center [430, 357] width 13 height 13
click at [422, 331] on span "Copiar" at bounding box center [416, 332] width 31 height 16
click at [808, 352] on icon "subject" at bounding box center [811, 358] width 18 height 18
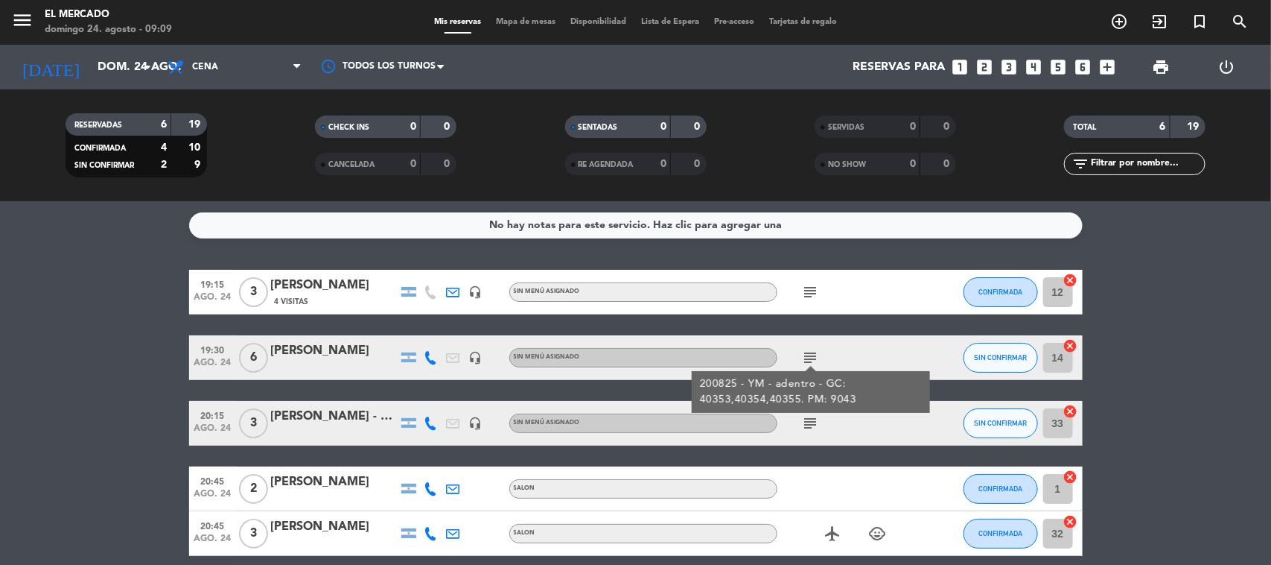
click at [437, 425] on icon at bounding box center [430, 422] width 13 height 13
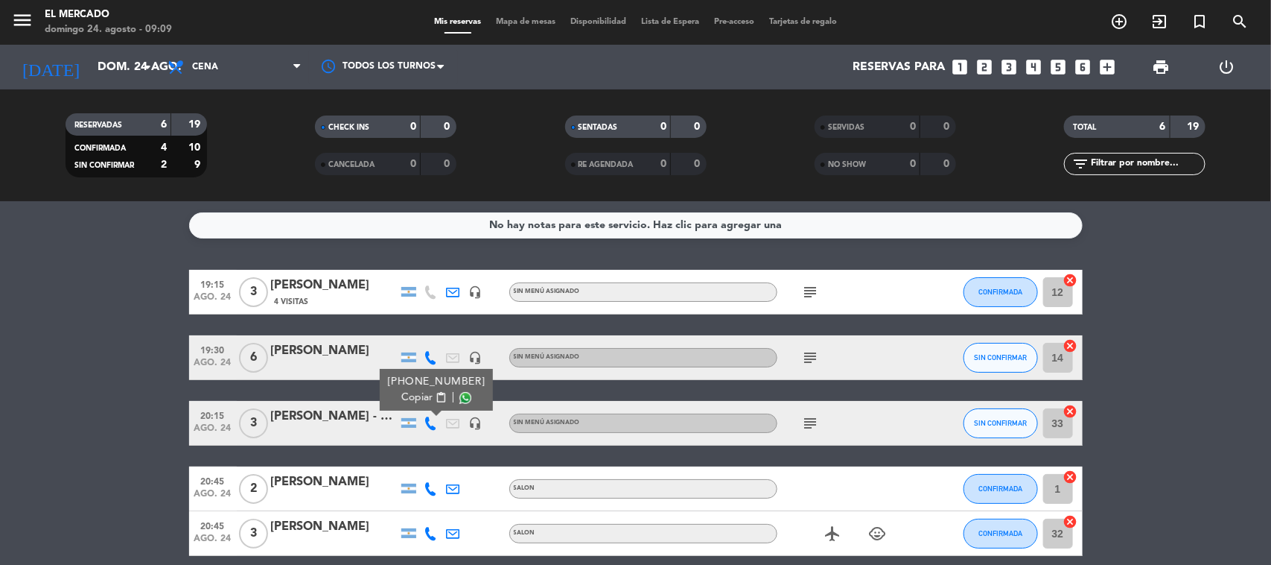
click at [410, 396] on span "Copiar" at bounding box center [416, 397] width 31 height 16
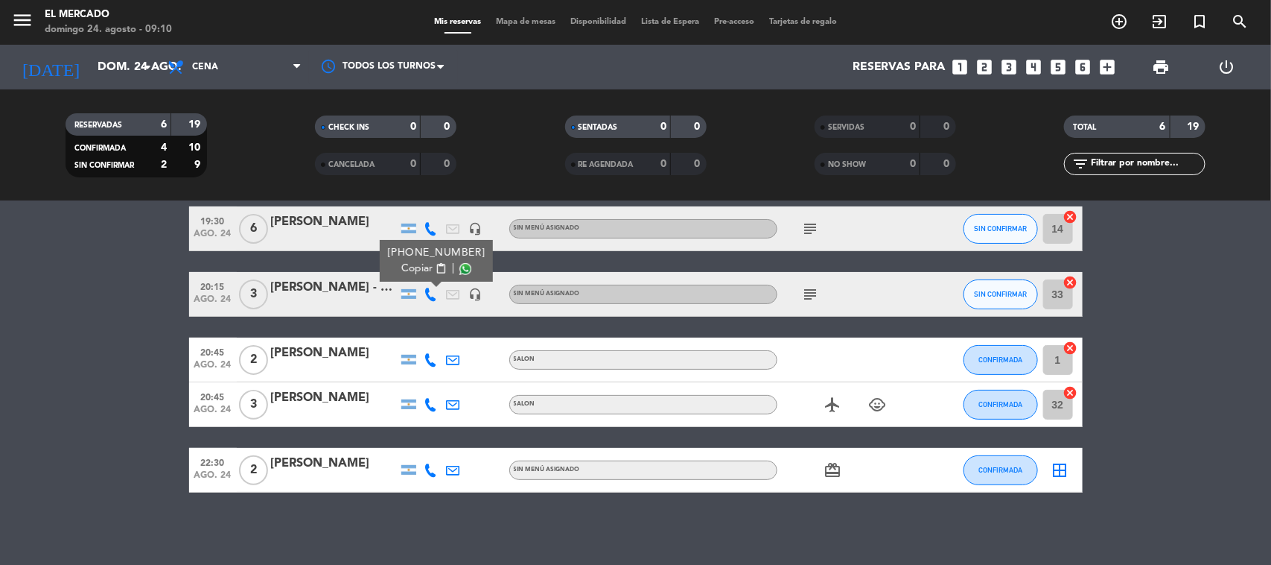
scroll to position [130, 0]
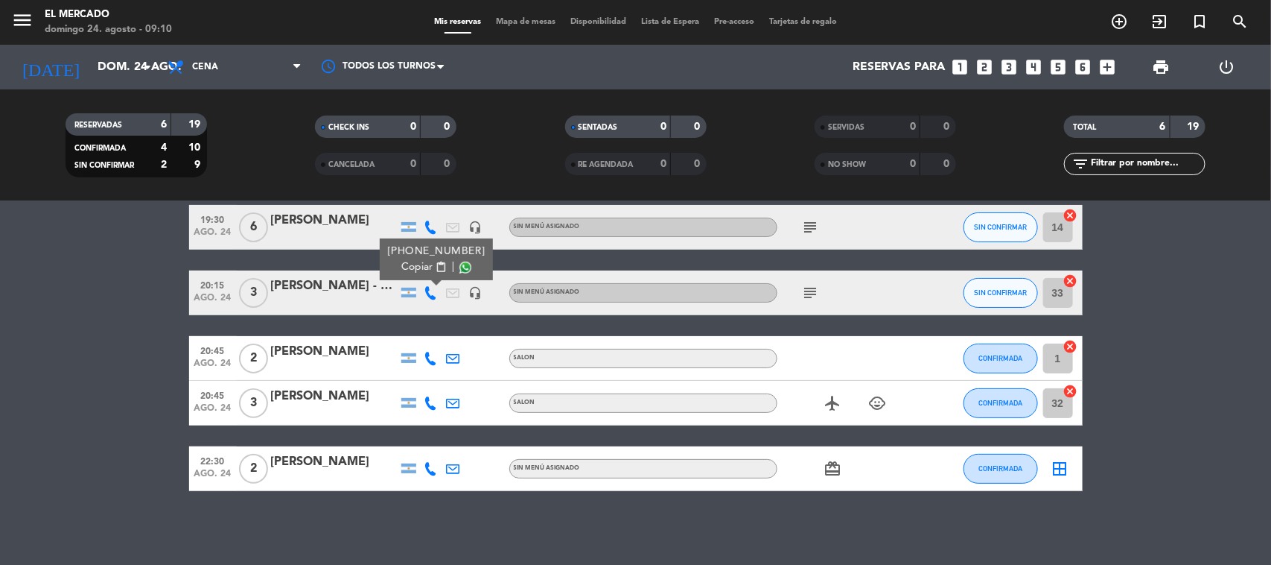
click at [425, 352] on icon at bounding box center [430, 358] width 13 height 13
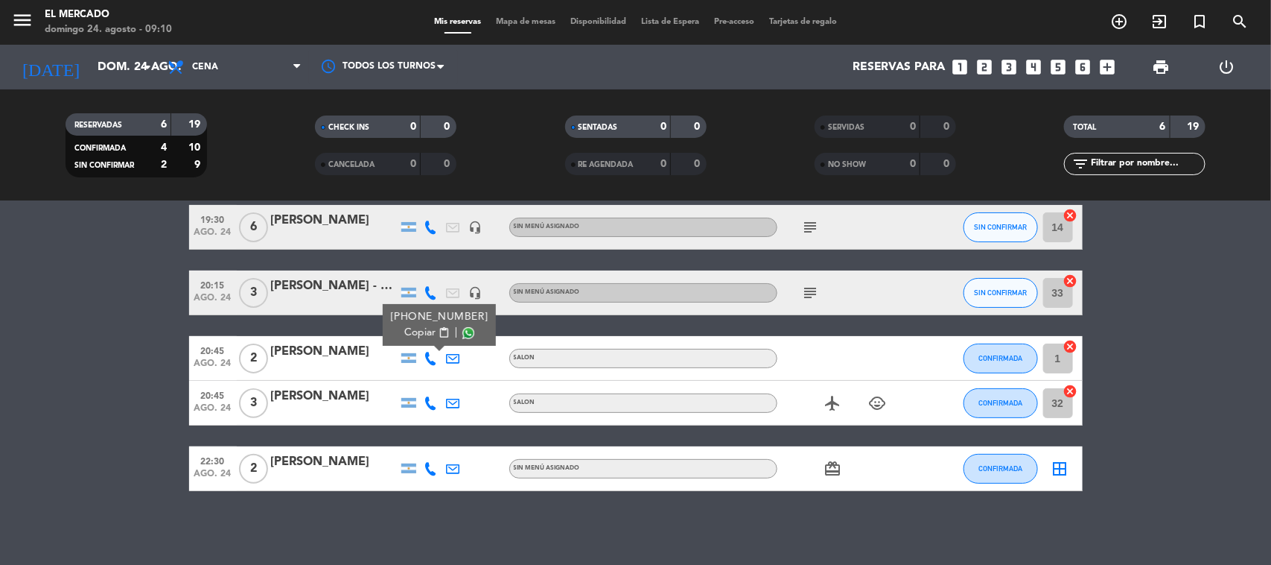
click at [413, 329] on span "Copiar" at bounding box center [419, 333] width 31 height 16
click at [429, 400] on icon at bounding box center [430, 402] width 13 height 13
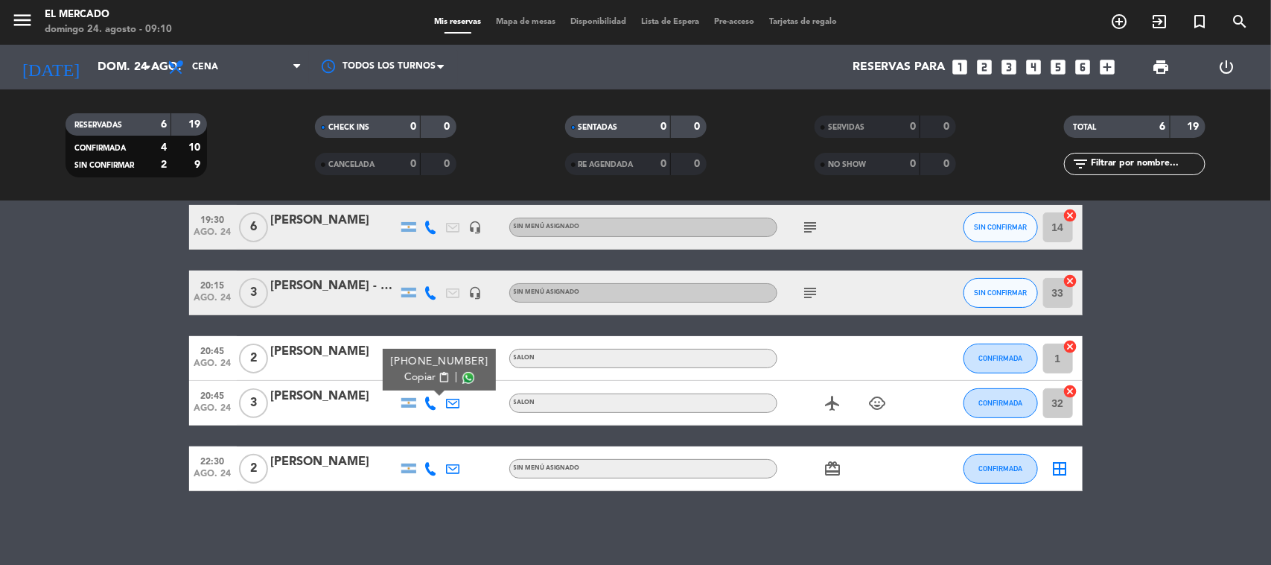
click at [427, 378] on span "Copiar" at bounding box center [419, 377] width 31 height 16
drag, startPoint x: 392, startPoint y: 401, endPoint x: 258, endPoint y: 407, distance: 133.5
click at [258, 407] on div "20:45 [DATE] [DATE][PERSON_NAME] [PHONE_NUMBER] Copiar content_paste | SALON ai…" at bounding box center [636, 403] width 894 height 45
click at [433, 462] on icon at bounding box center [430, 468] width 13 height 13
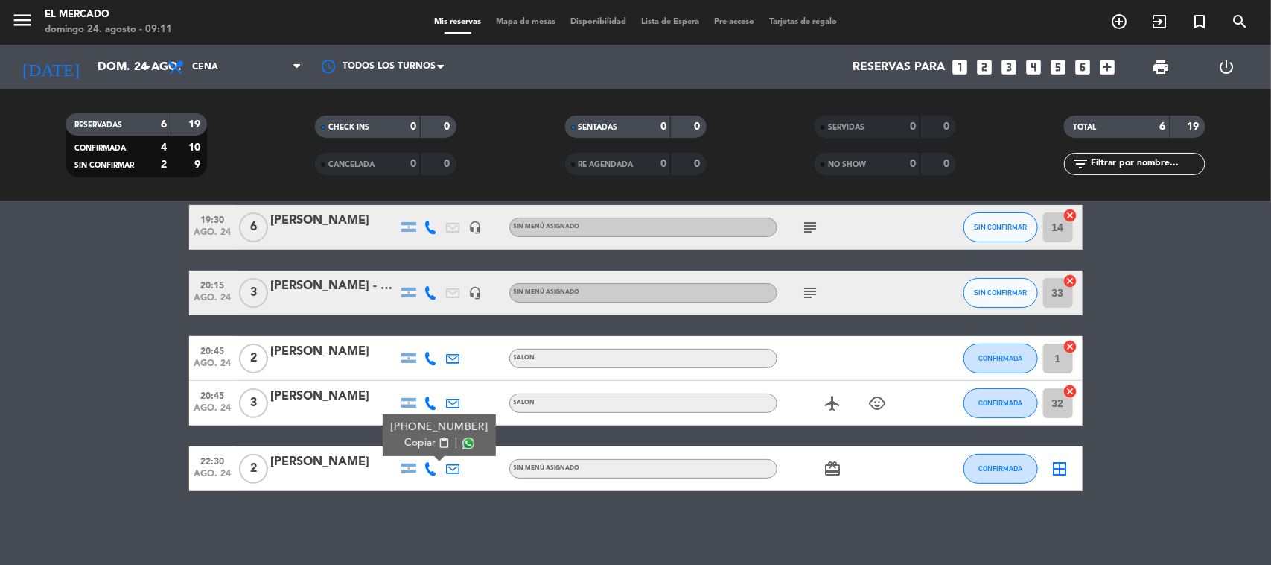
click at [419, 430] on div "[PHONE_NUMBER]" at bounding box center [439, 427] width 98 height 16
click at [404, 442] on span "Copiar" at bounding box center [419, 443] width 31 height 16
click at [23, 15] on icon "menu" at bounding box center [22, 20] width 22 height 22
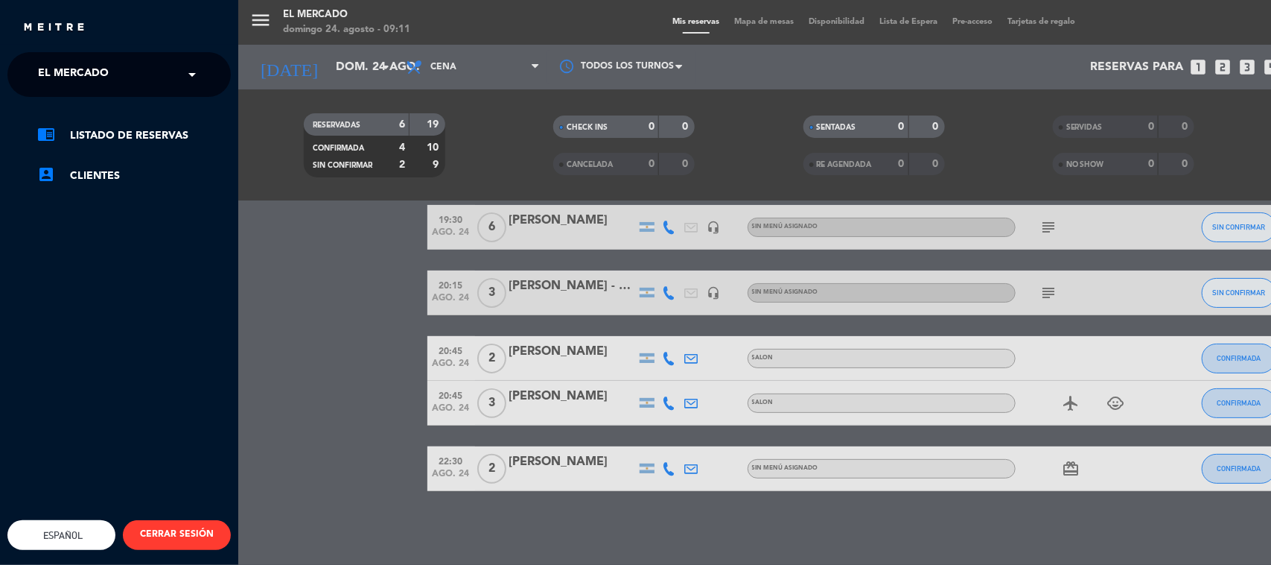
click at [72, 62] on span "El Mercado" at bounding box center [73, 74] width 71 height 31
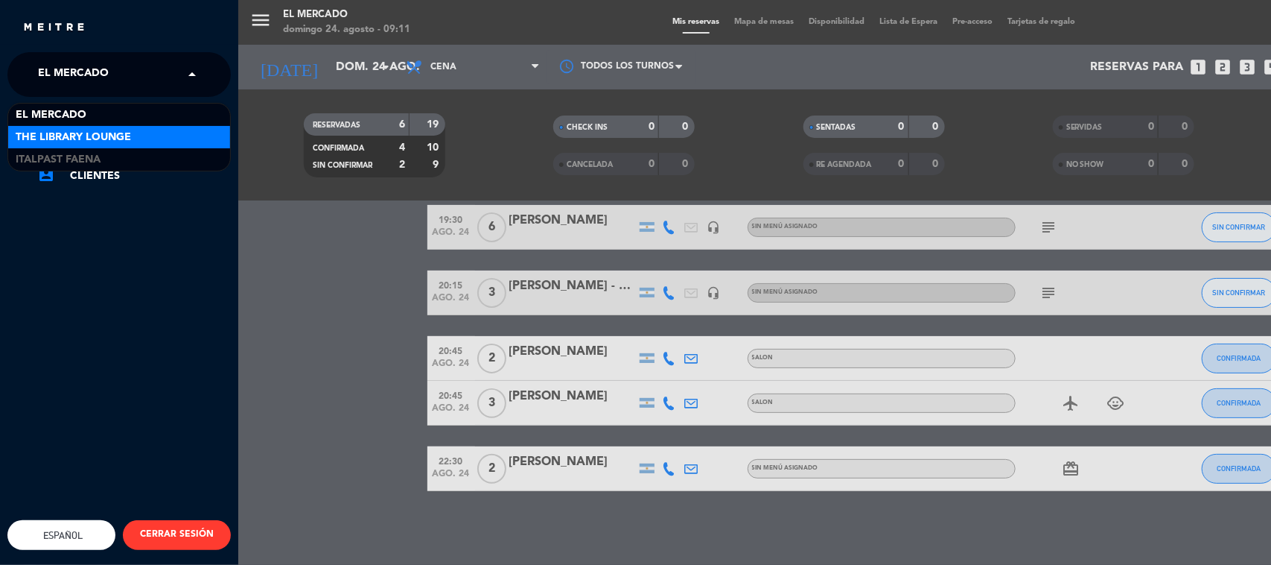
click at [92, 141] on span "The Library Lounge" at bounding box center [73, 137] width 115 height 17
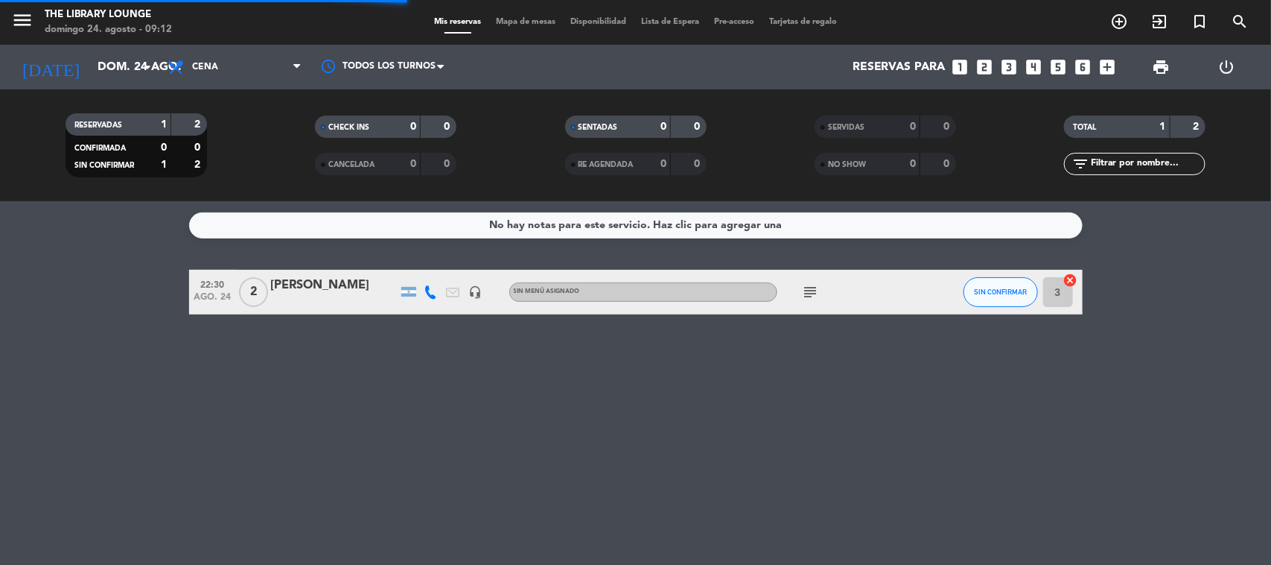
scroll to position [0, 0]
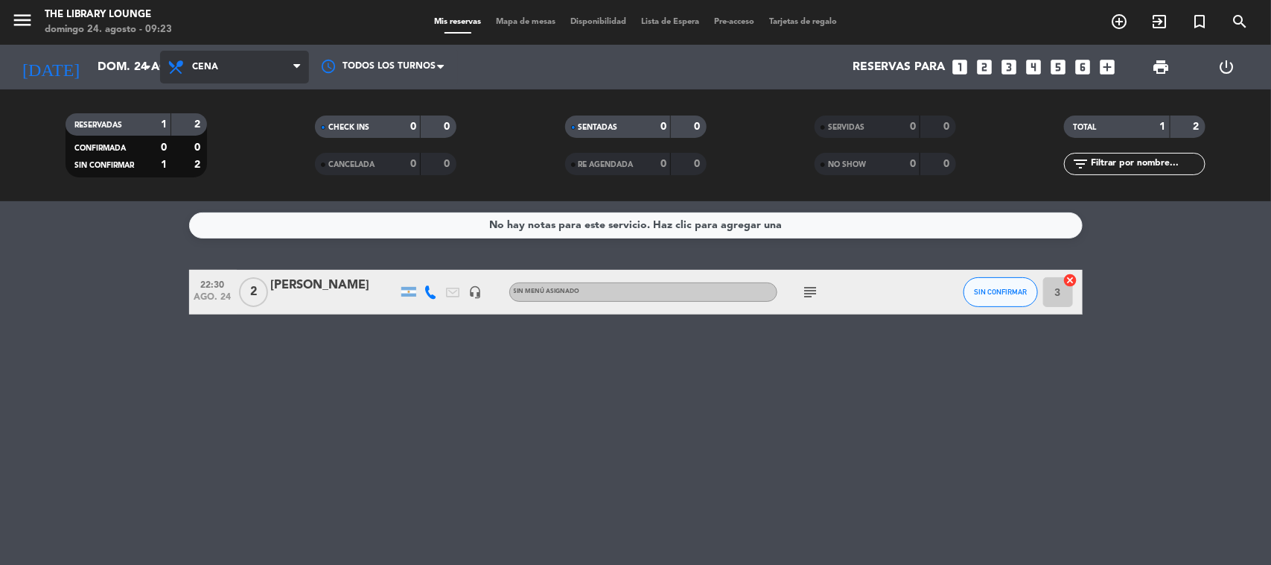
click at [206, 66] on span "Cena" at bounding box center [205, 67] width 26 height 10
click at [233, 131] on div "menu The Library Lounge [DATE] 24. agosto - 09:23 Mis reservas Mapa de mesas Di…" at bounding box center [635, 100] width 1271 height 201
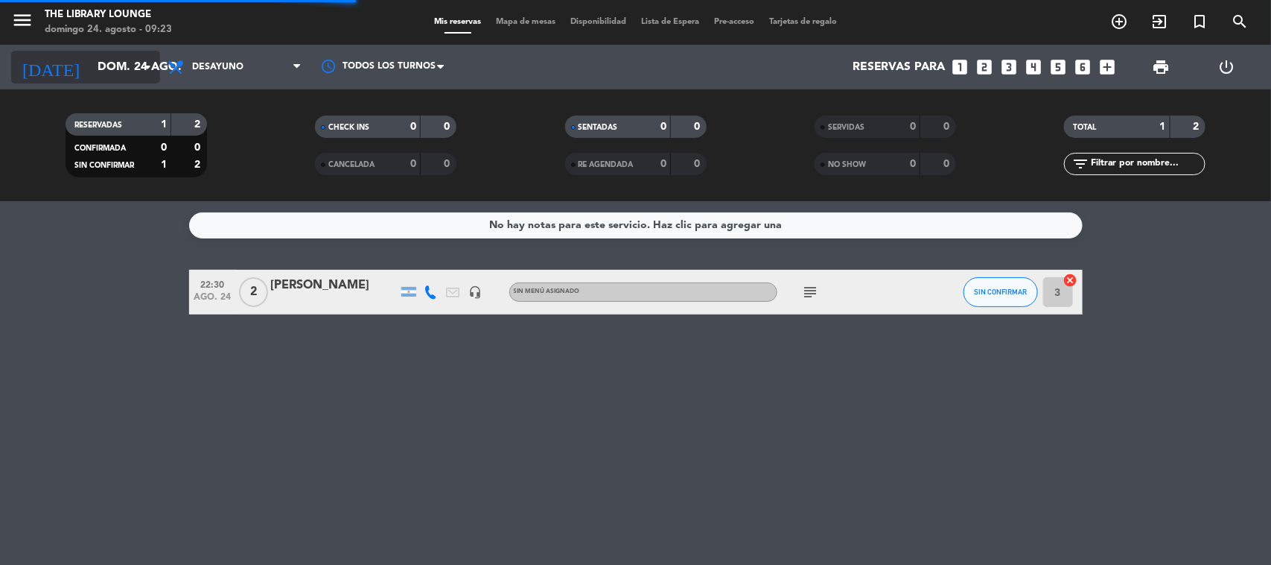
click at [125, 63] on input "dom. 24 ago." at bounding box center [168, 67] width 157 height 29
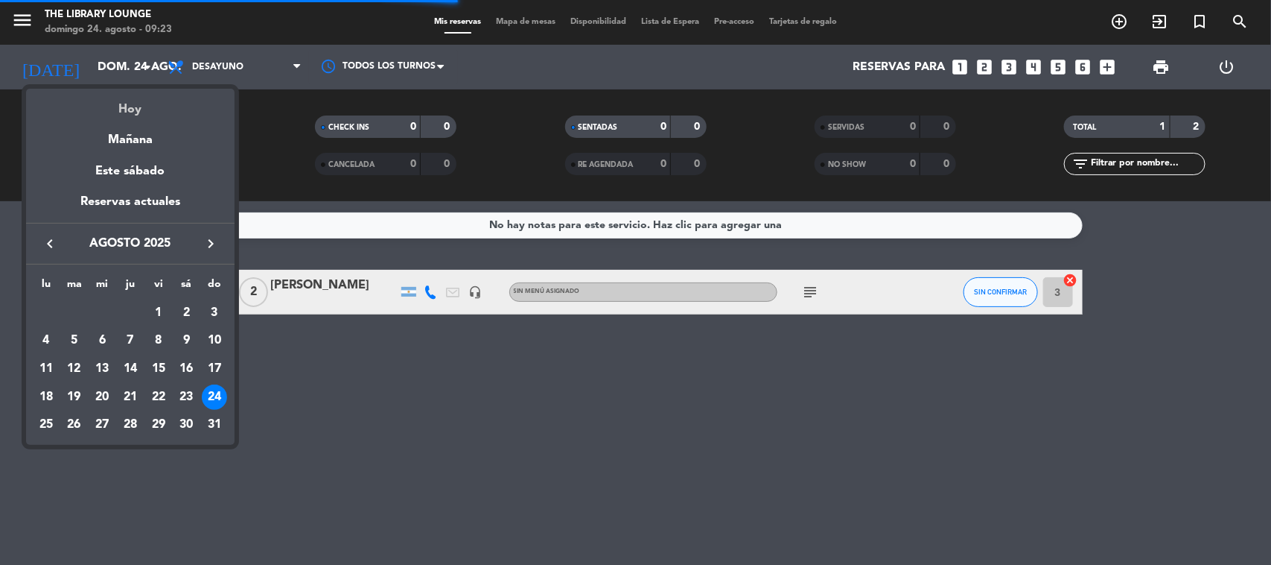
click at [140, 101] on div "Hoy" at bounding box center [130, 104] width 209 height 31
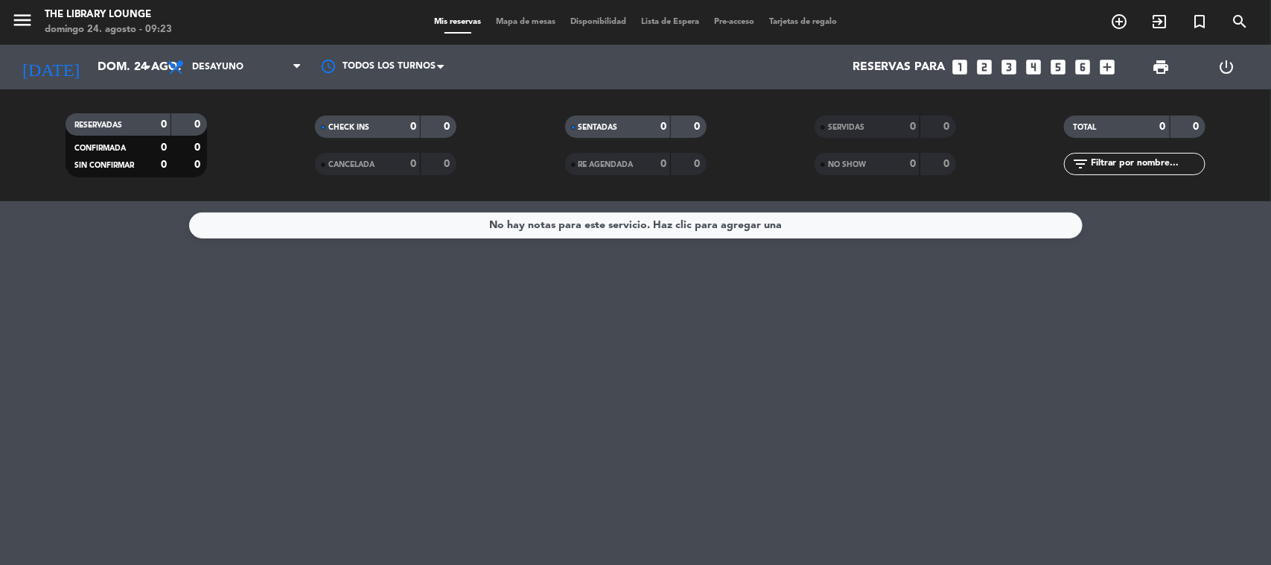
click at [2, 22] on div "menu The Library Lounge [DATE] 24. agosto - 09:23" at bounding box center [159, 22] width 318 height 35
click at [27, 31] on icon "menu" at bounding box center [22, 20] width 22 height 22
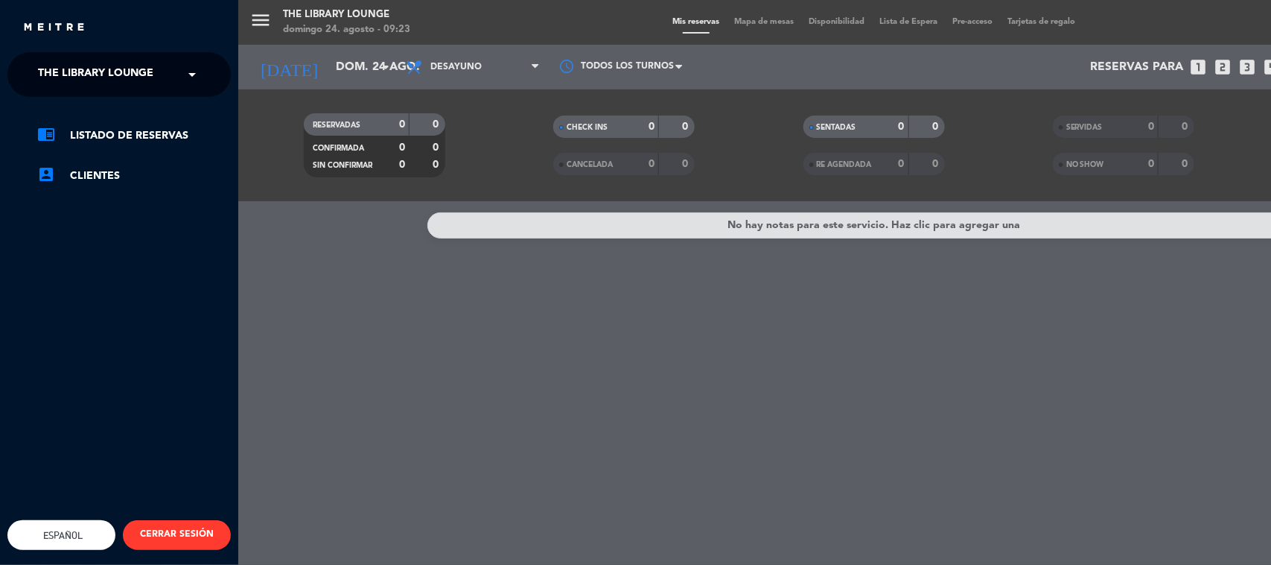
click at [60, 103] on div "chrome_reader_mode Listado de Reservas account_box Clientes" at bounding box center [119, 163] width 246 height 133
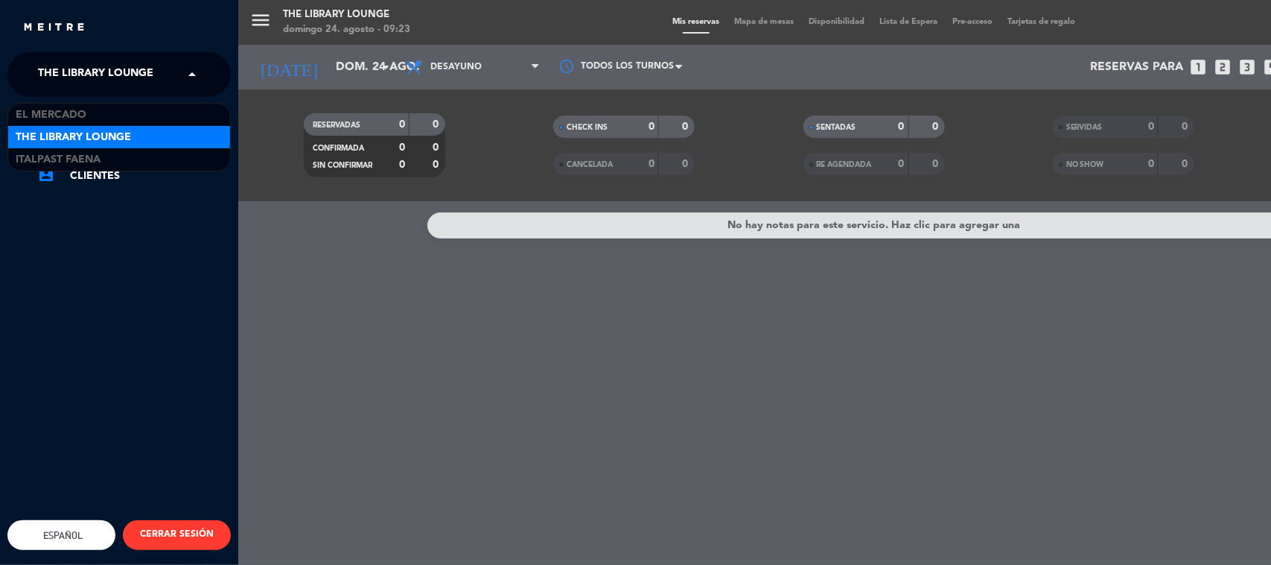
click at [106, 84] on span "The Library Lounge" at bounding box center [95, 74] width 115 height 31
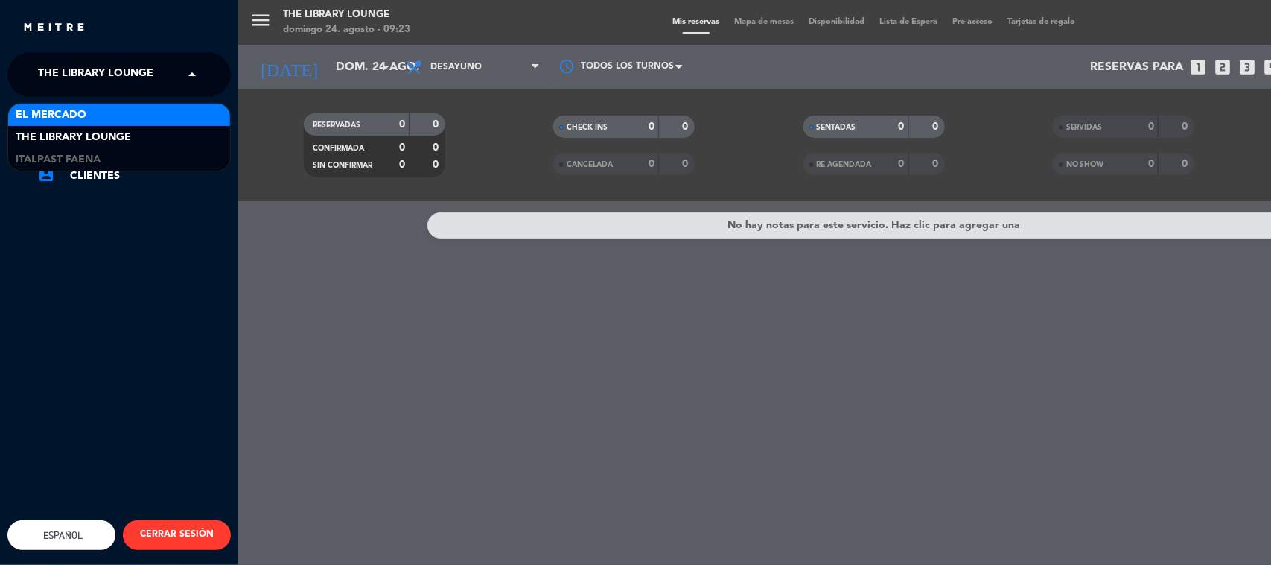
click at [106, 124] on div "El Mercado" at bounding box center [119, 115] width 222 height 22
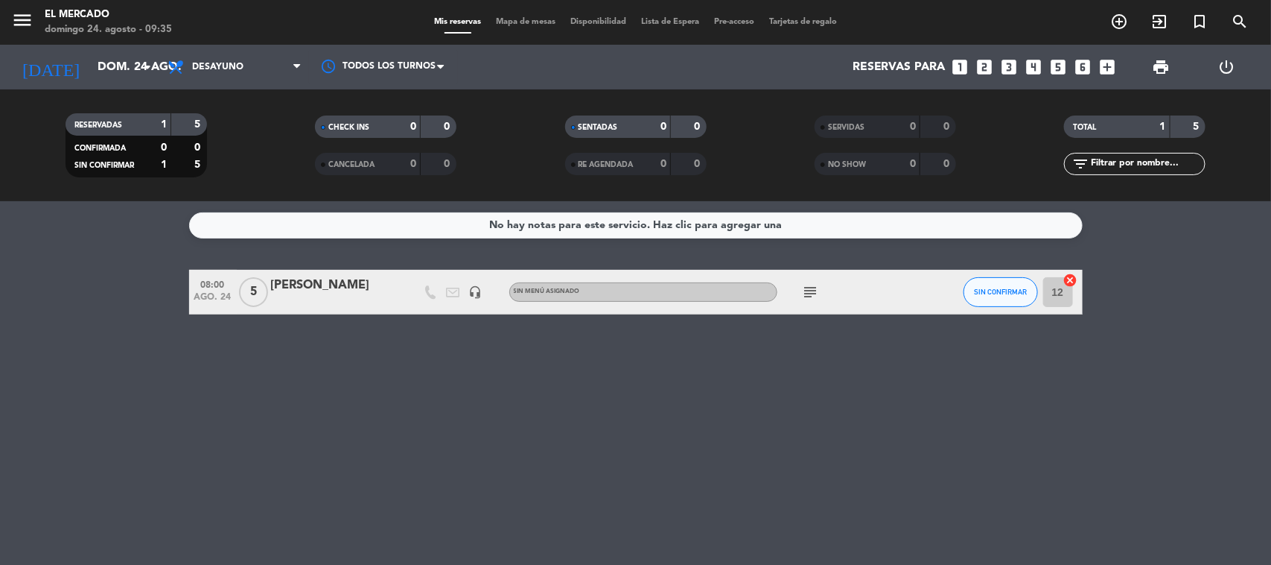
click at [118, 86] on div "[DATE] [DATE] arrow_drop_down" at bounding box center [85, 67] width 149 height 45
click at [115, 69] on input "dom. 24 ago." at bounding box center [168, 67] width 157 height 29
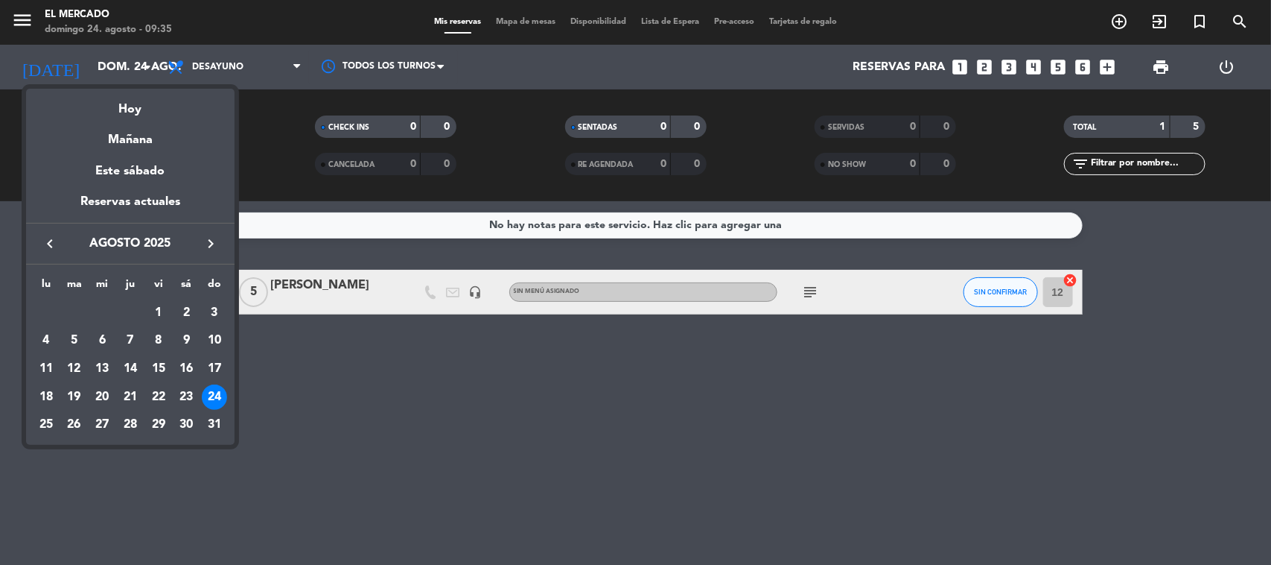
click at [270, 65] on div at bounding box center [635, 282] width 1271 height 565
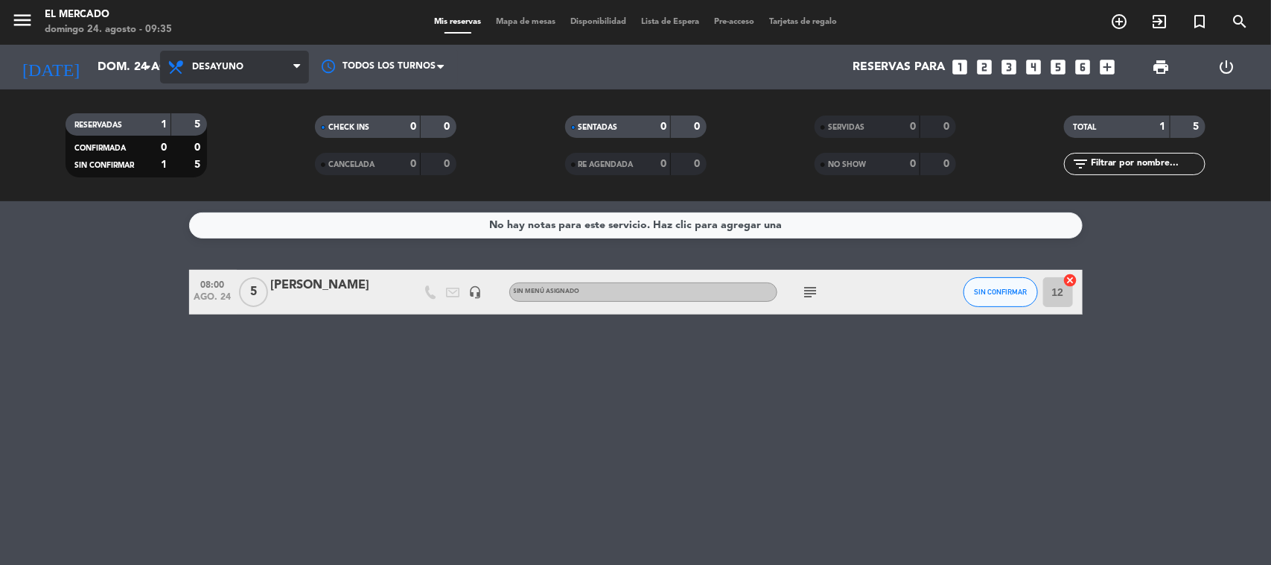
click at [259, 65] on span "Desayuno" at bounding box center [234, 67] width 149 height 33
click at [225, 201] on ng-component "menu El [PERSON_NAME][DATE] 24. agosto - 09:35 Mis reservas Mapa de mesas Dispo…" at bounding box center [635, 282] width 1271 height 565
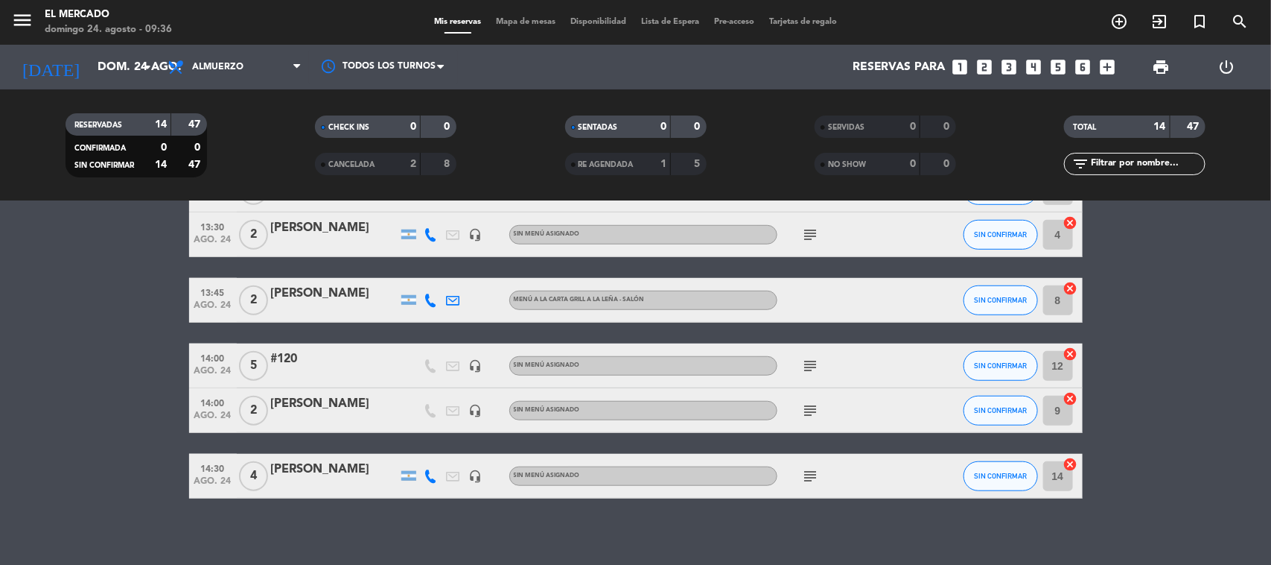
scroll to position [509, 0]
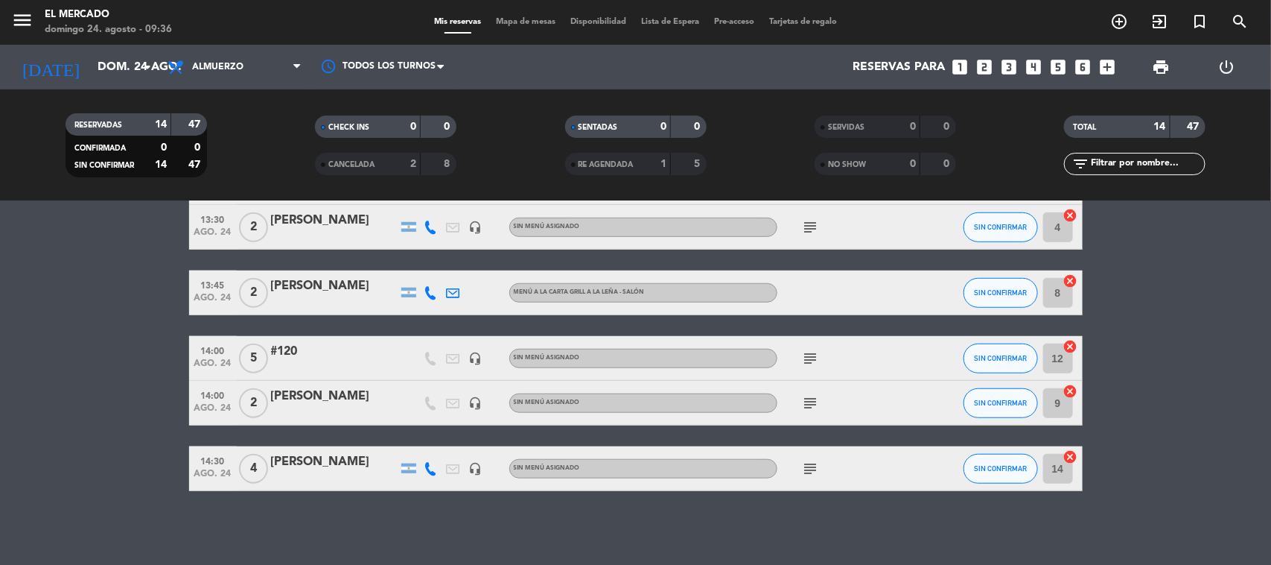
click at [803, 462] on icon "subject" at bounding box center [811, 468] width 18 height 18
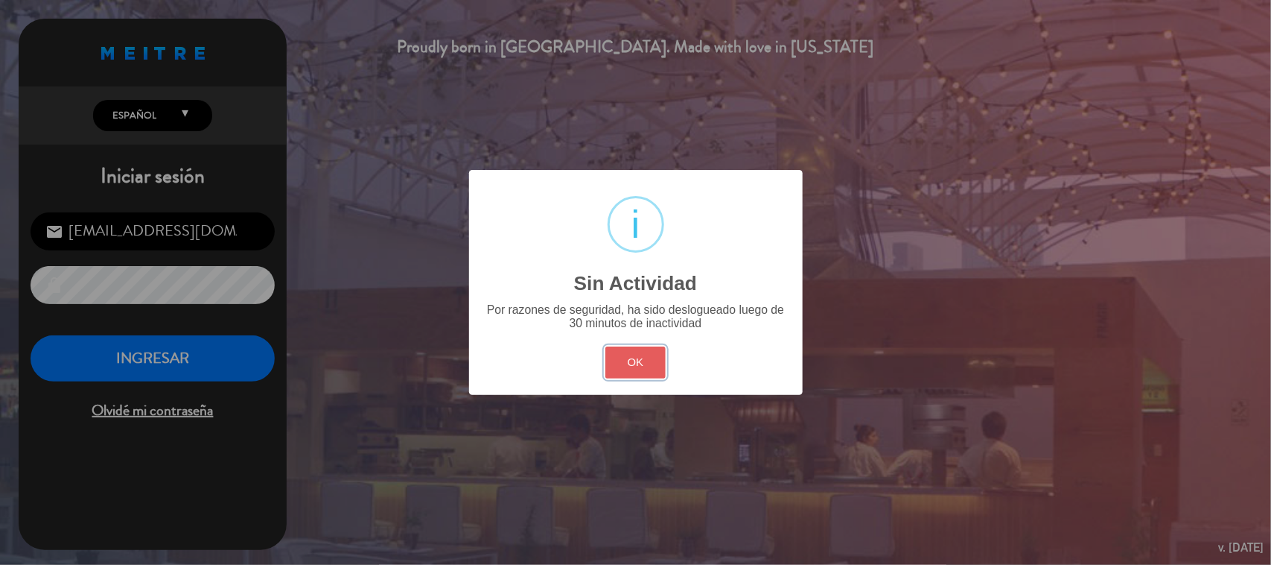
click at [633, 369] on button "OK" at bounding box center [635, 362] width 60 height 32
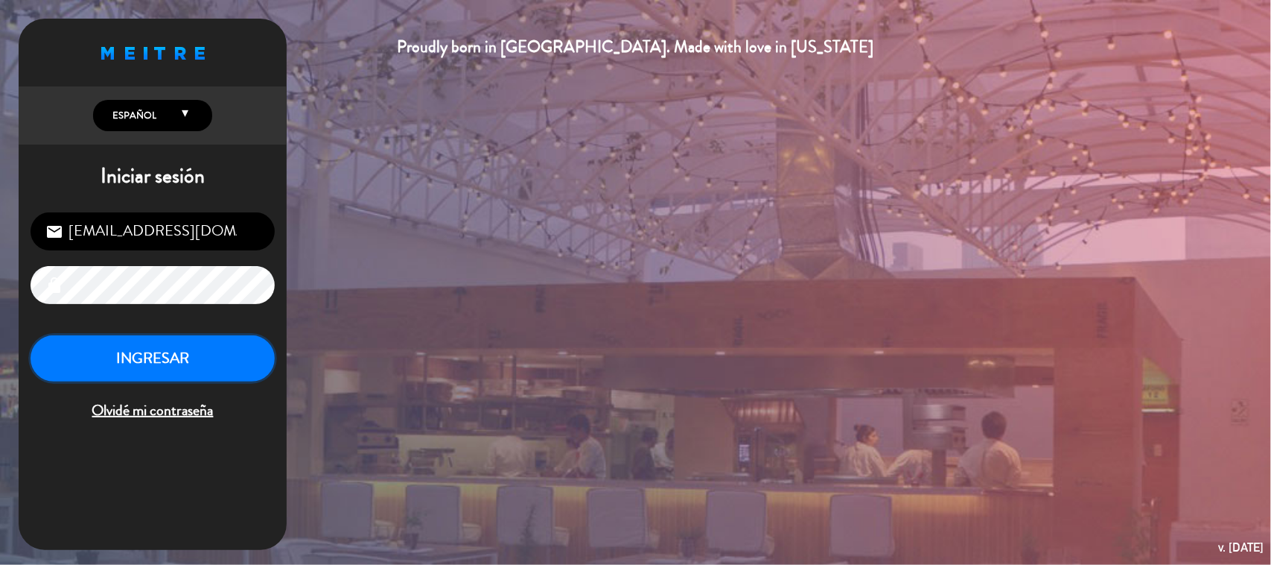
click at [228, 366] on button "INGRESAR" at bounding box center [153, 358] width 244 height 47
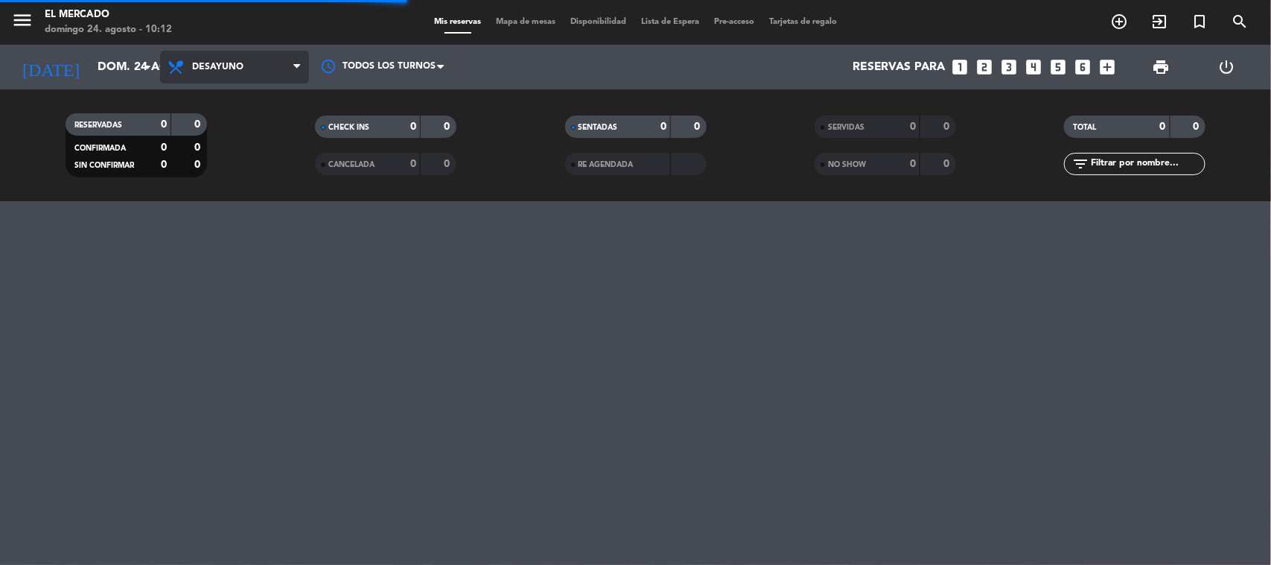
click at [187, 60] on icon at bounding box center [178, 67] width 22 height 18
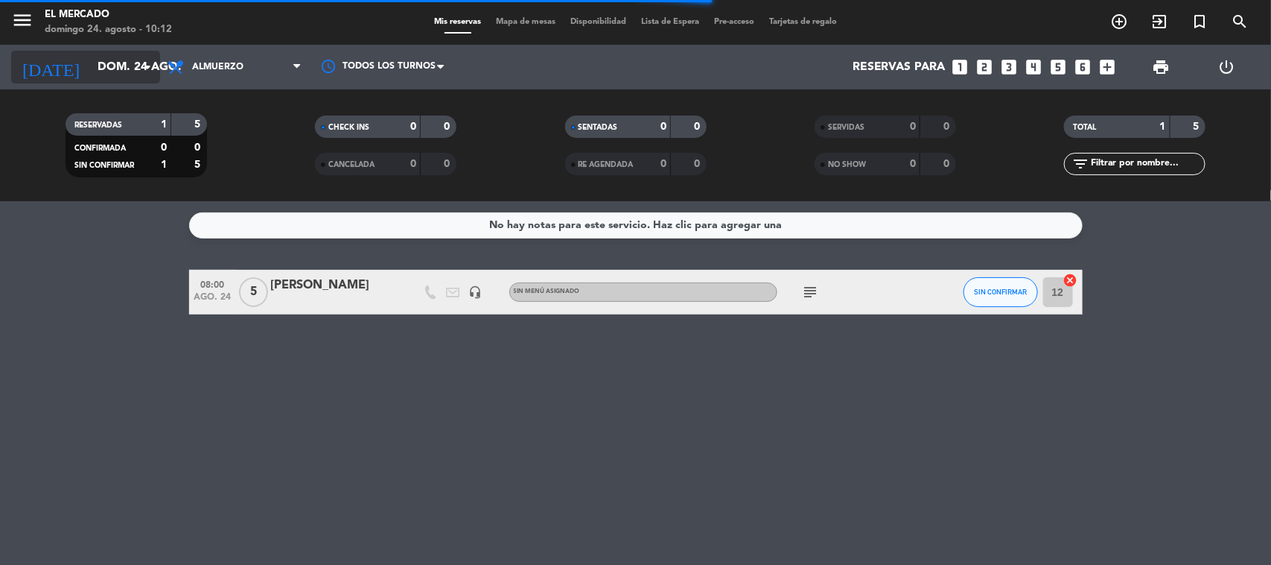
click at [90, 61] on input "dom. 24 ago." at bounding box center [168, 67] width 157 height 29
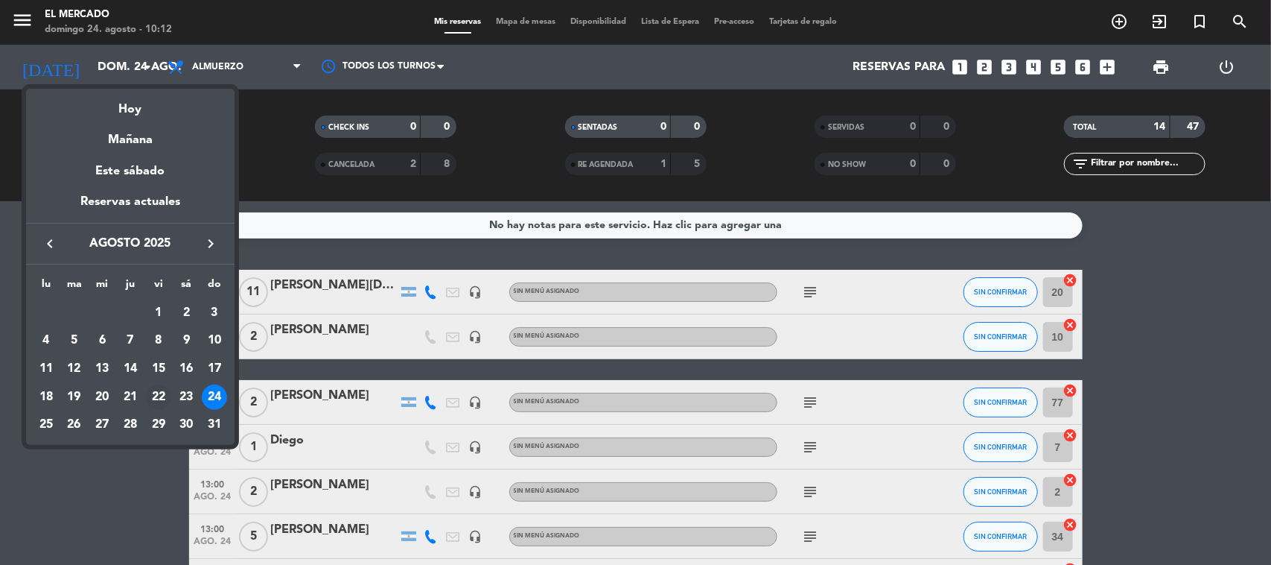
click at [162, 401] on div "22" at bounding box center [158, 396] width 25 height 25
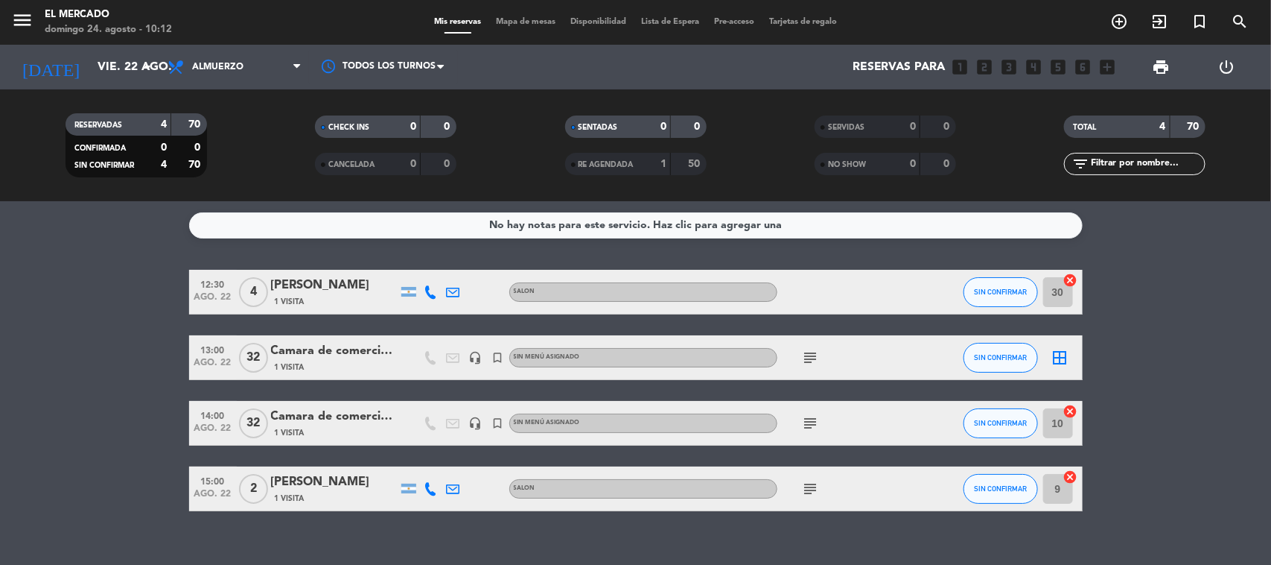
click at [809, 352] on icon "subject" at bounding box center [811, 358] width 18 height 18
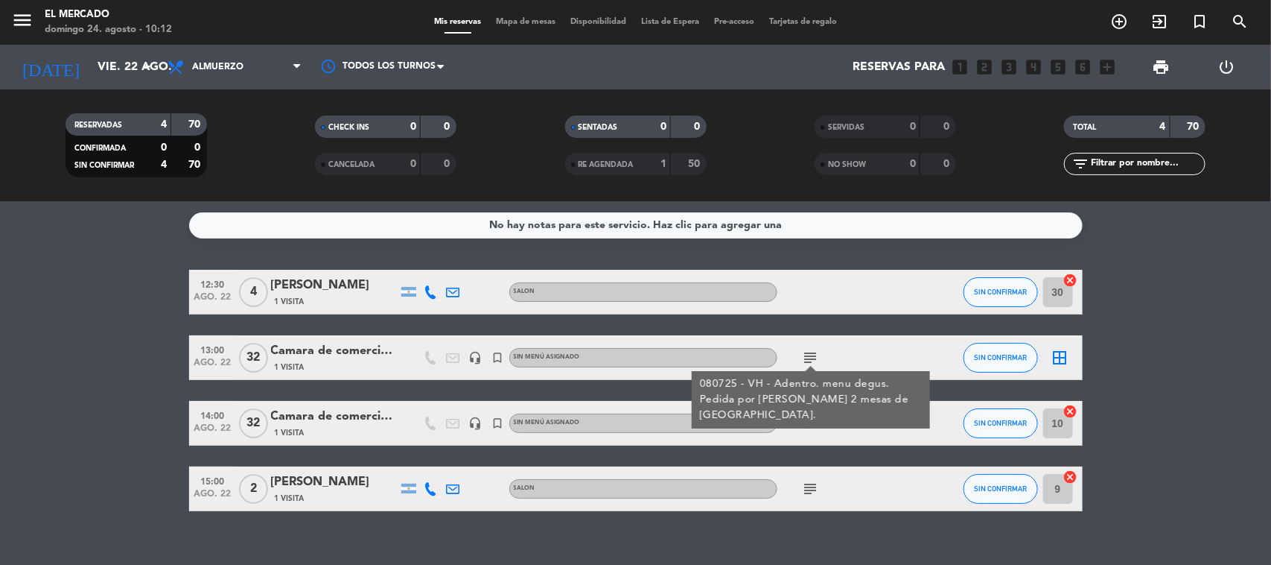
click at [820, 449] on div "12:30 [DATE] 4 [PERSON_NAME] 1 Visita SALON SIN CONFIRMAR 30 cancel 13:00 [DATE…" at bounding box center [636, 390] width 894 height 241
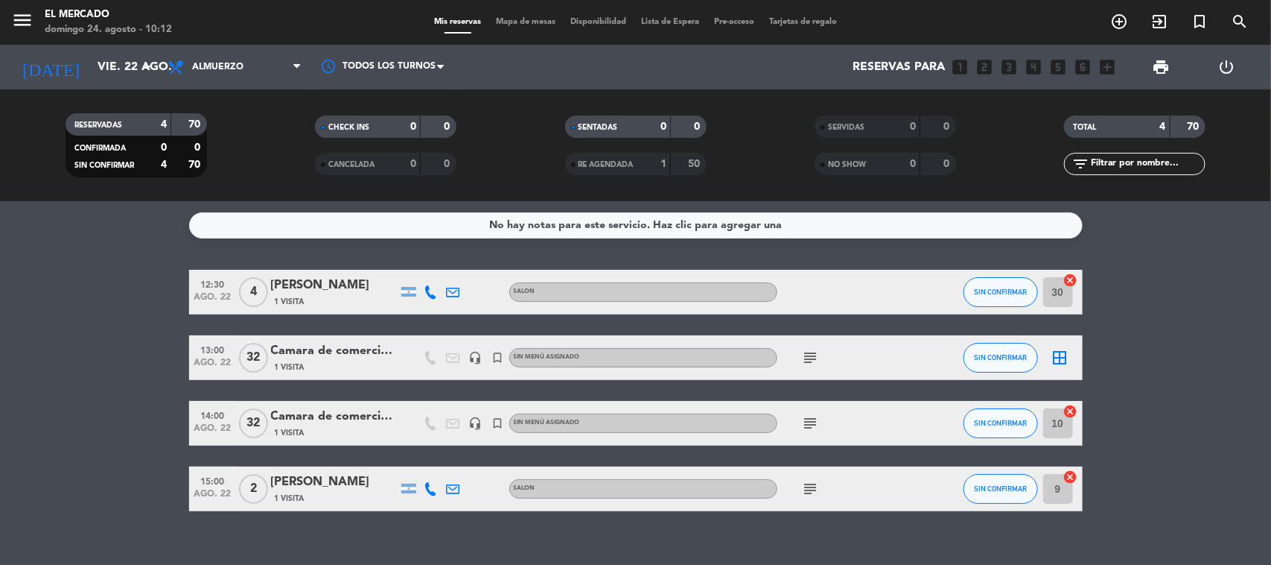
click at [810, 419] on icon "subject" at bounding box center [811, 423] width 18 height 18
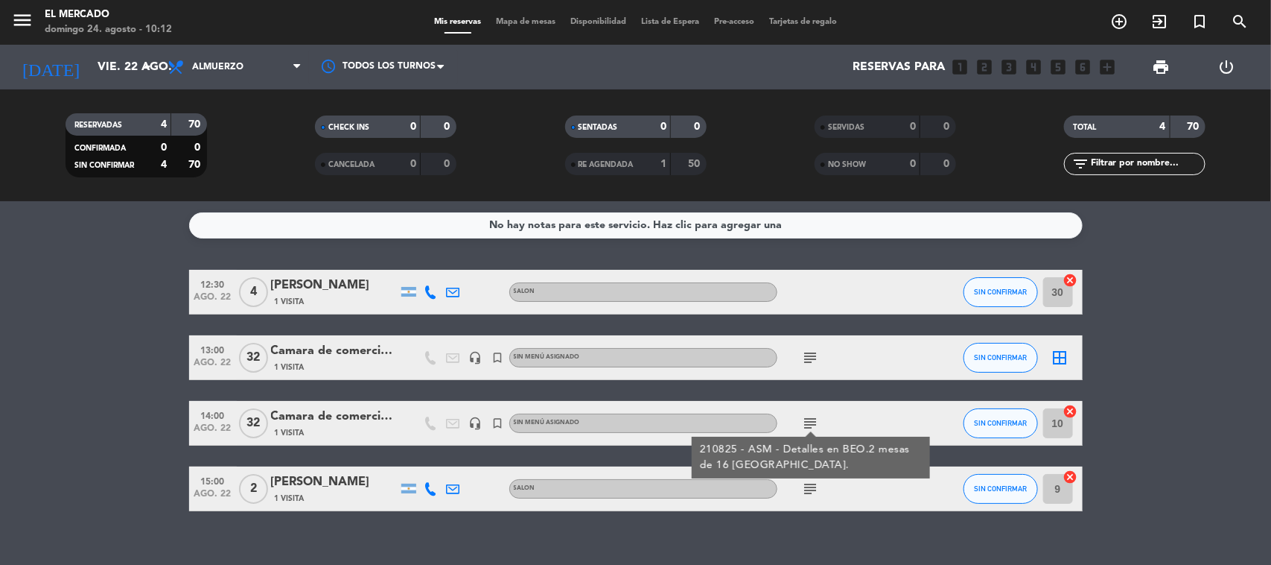
click at [810, 419] on icon "subject" at bounding box center [811, 423] width 18 height 18
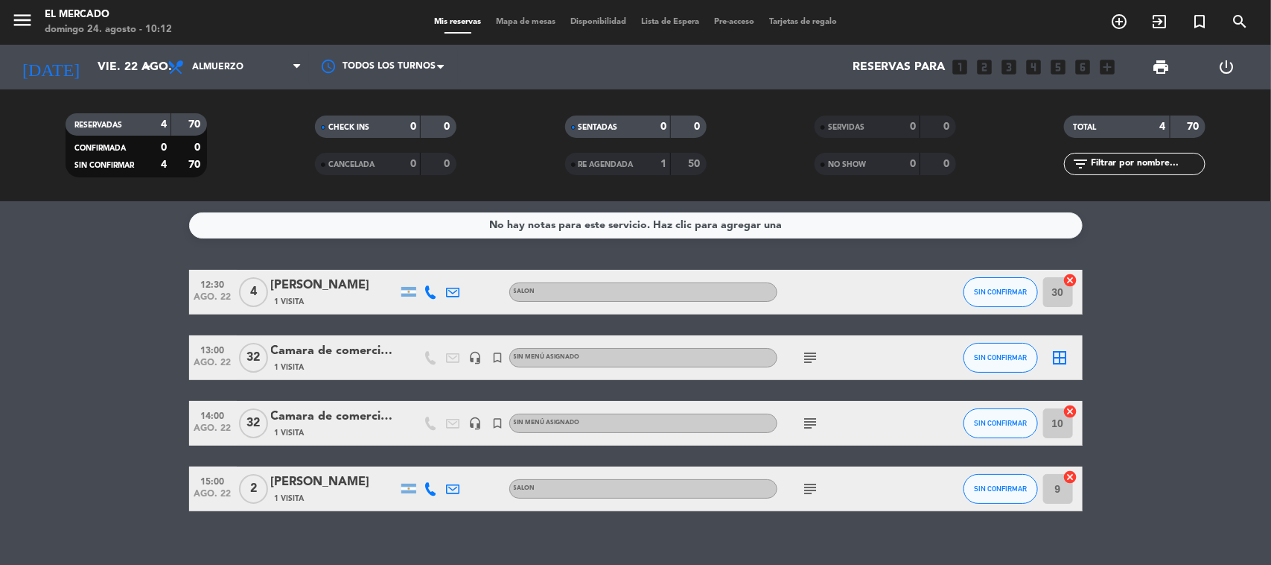
click at [803, 499] on div "subject" at bounding box center [844, 488] width 134 height 44
click at [805, 492] on icon "subject" at bounding box center [811, 489] width 18 height 18
click at [98, 68] on input "vie. 22 ago." at bounding box center [168, 67] width 157 height 29
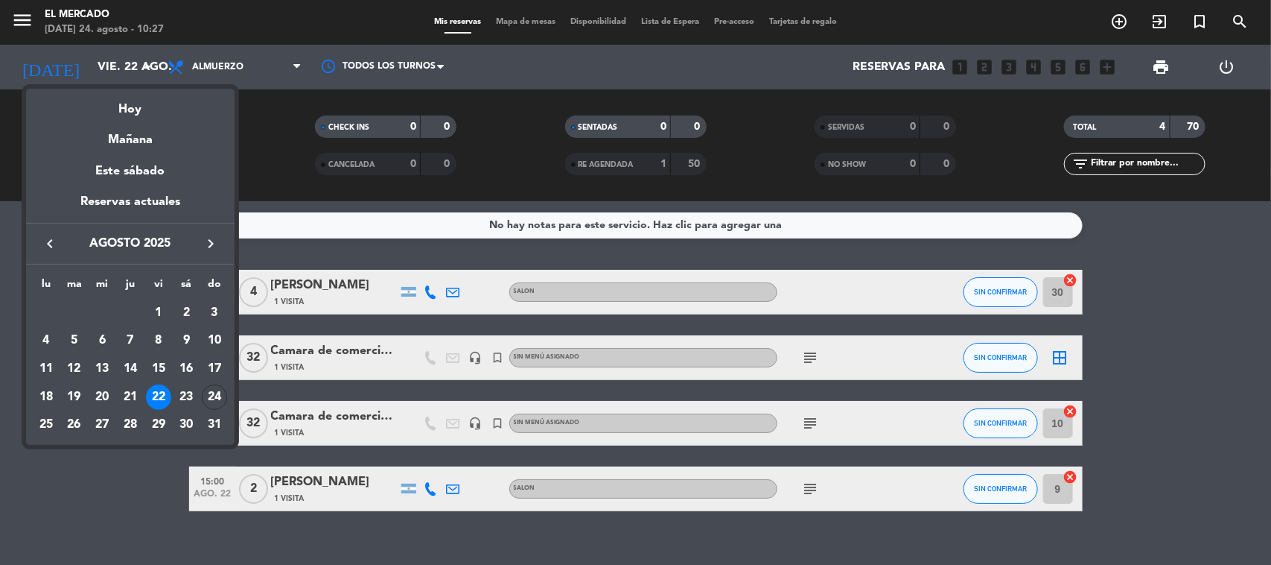
click at [68, 69] on div at bounding box center [635, 282] width 1271 height 565
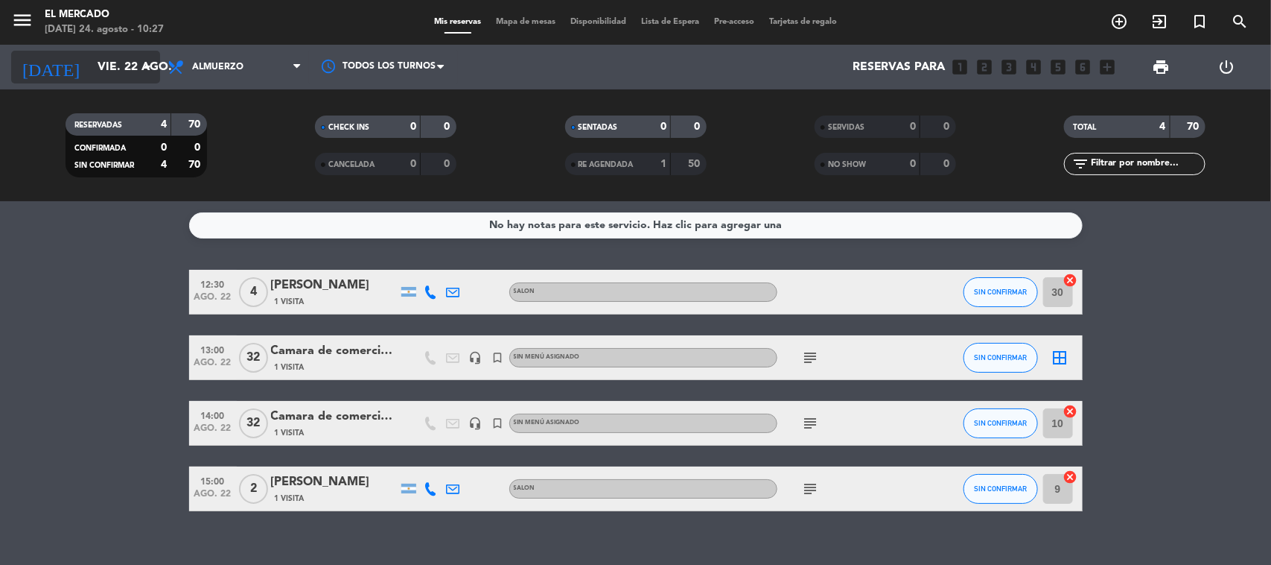
click at [109, 64] on input "vie. 22 ago." at bounding box center [168, 67] width 157 height 29
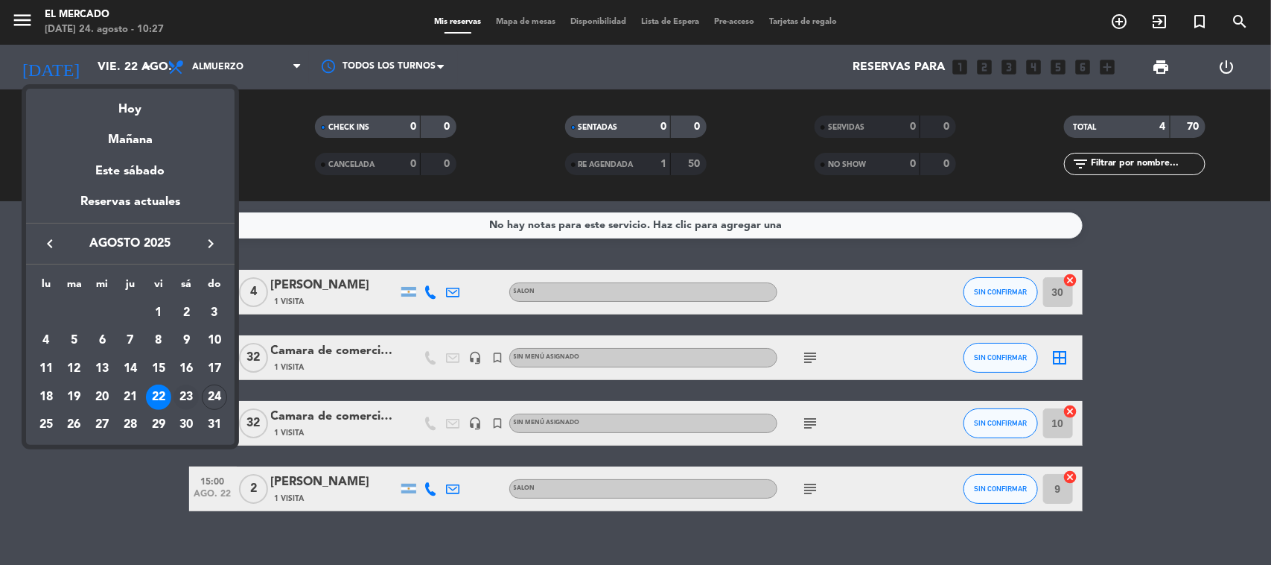
click at [184, 391] on div "23" at bounding box center [186, 396] width 25 height 25
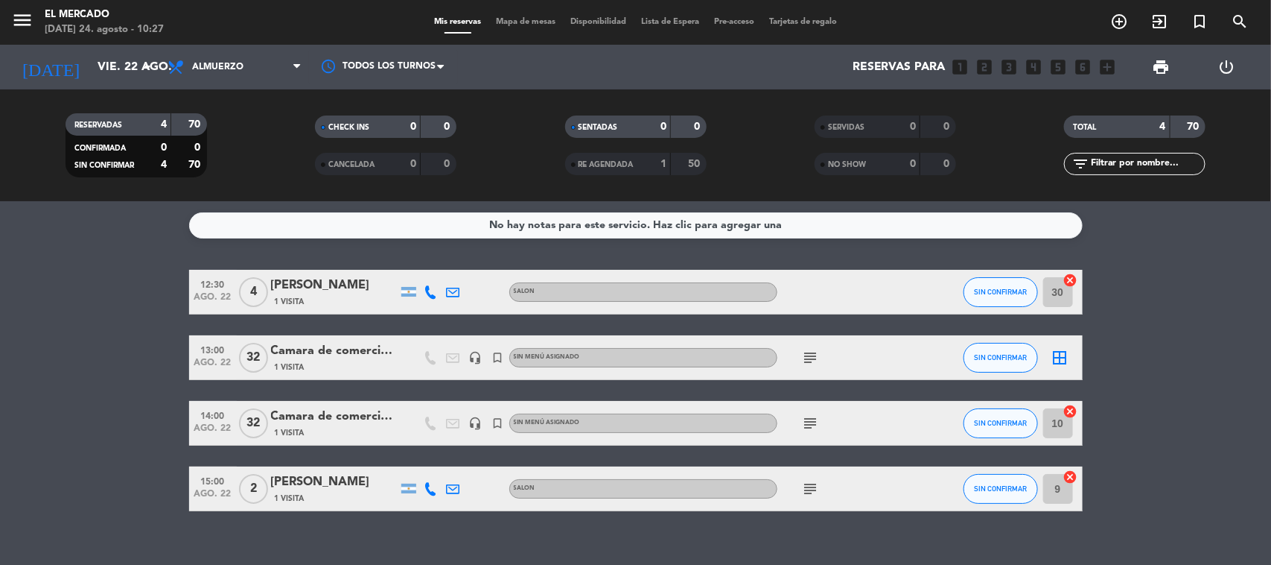
type input "sáb. 23 ago."
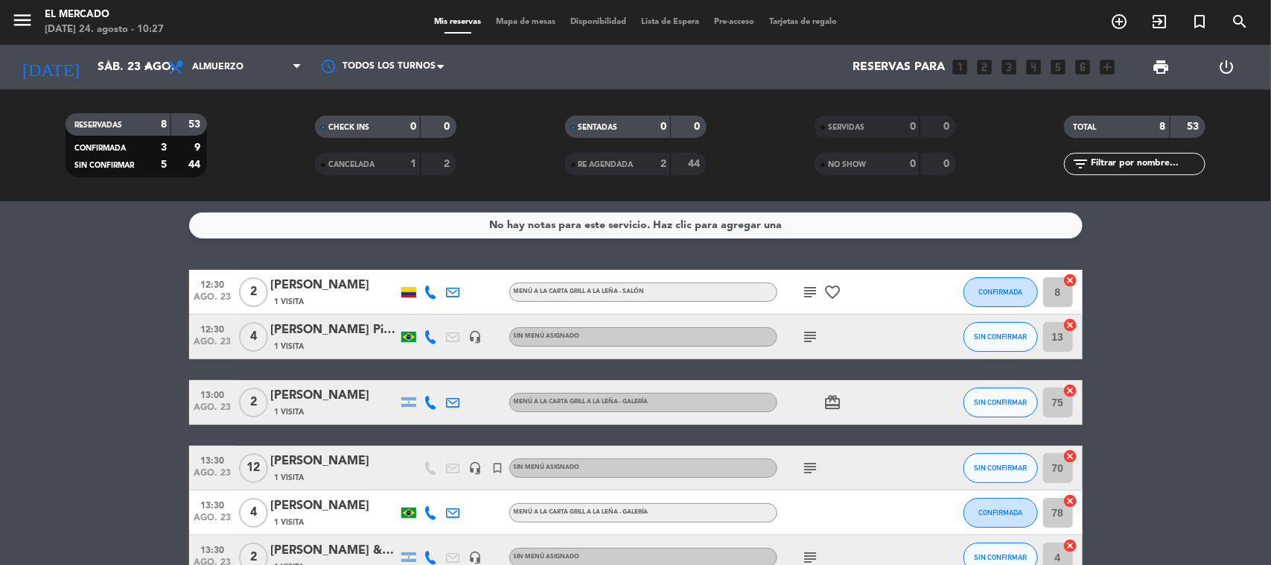
click at [549, 249] on div "No hay notas para este servicio. Haz clic para agregar una 12:30 [DATE] 2 [PERS…" at bounding box center [635, 382] width 1271 height 363
click at [815, 471] on icon "subject" at bounding box center [811, 468] width 18 height 18
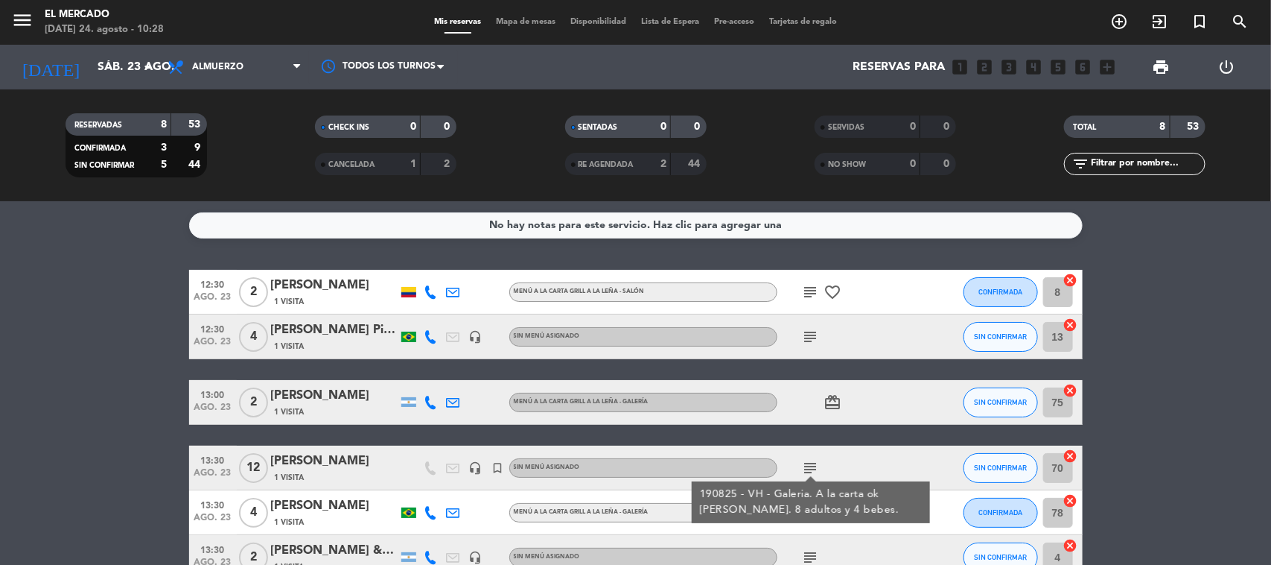
click at [812, 462] on icon "subject" at bounding box center [811, 468] width 18 height 18
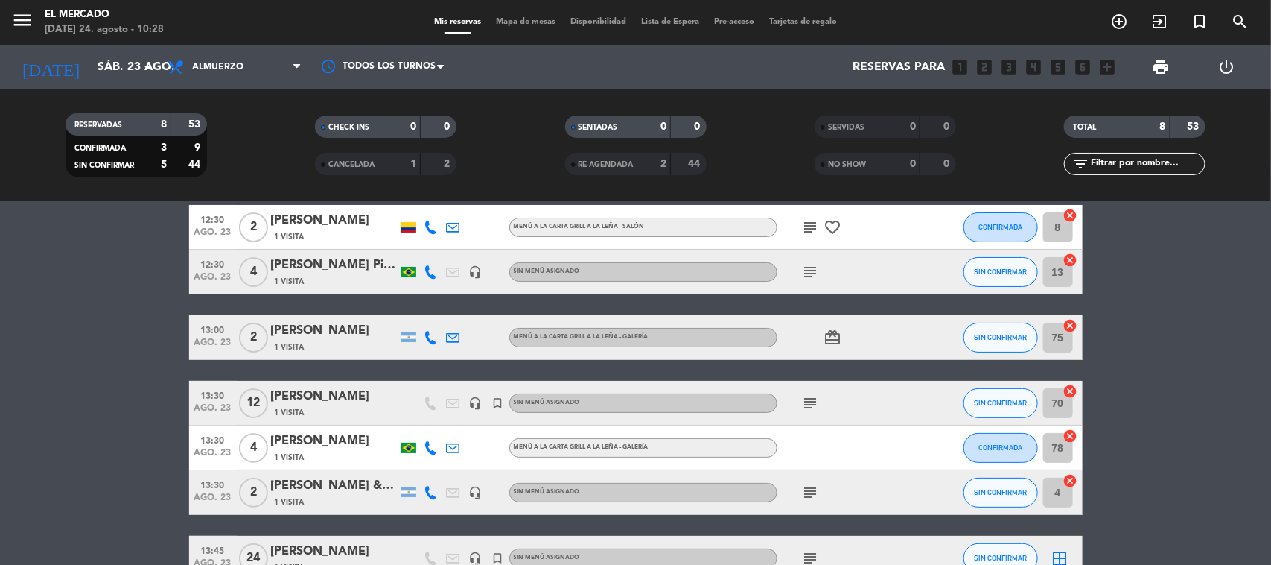
scroll to position [93, 0]
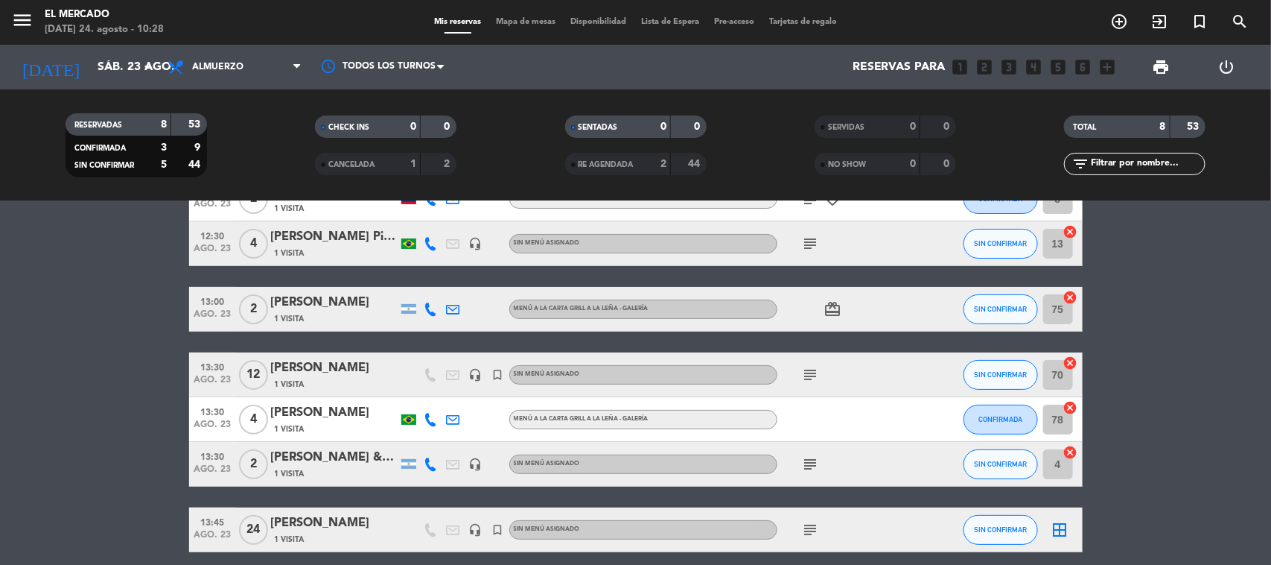
click at [810, 468] on icon "subject" at bounding box center [811, 464] width 18 height 18
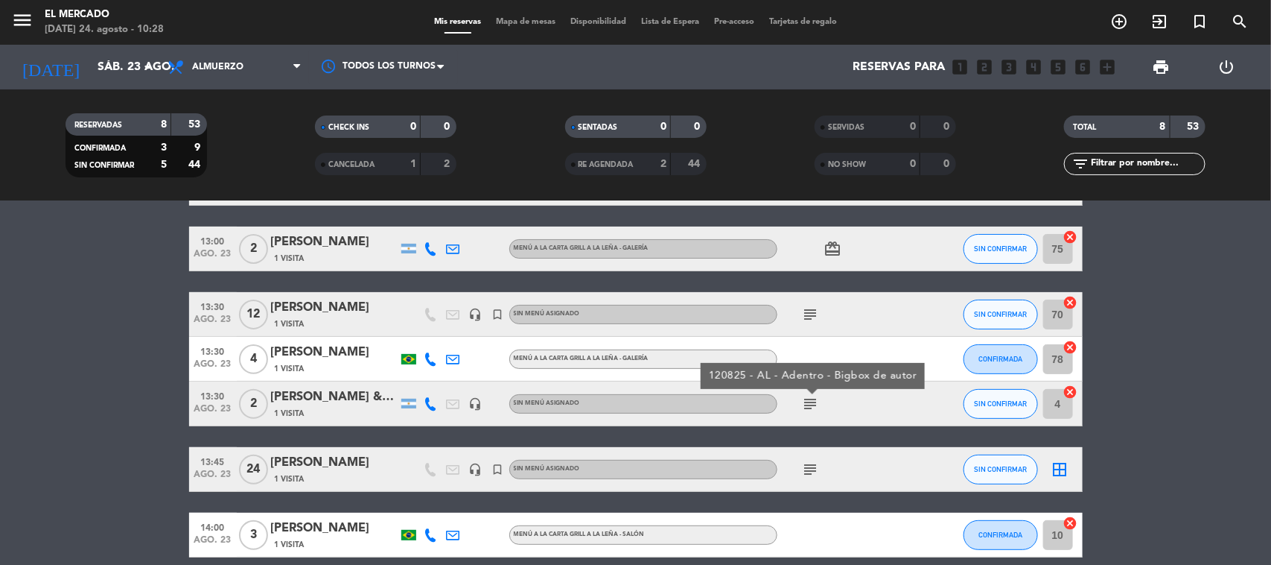
scroll to position [186, 0]
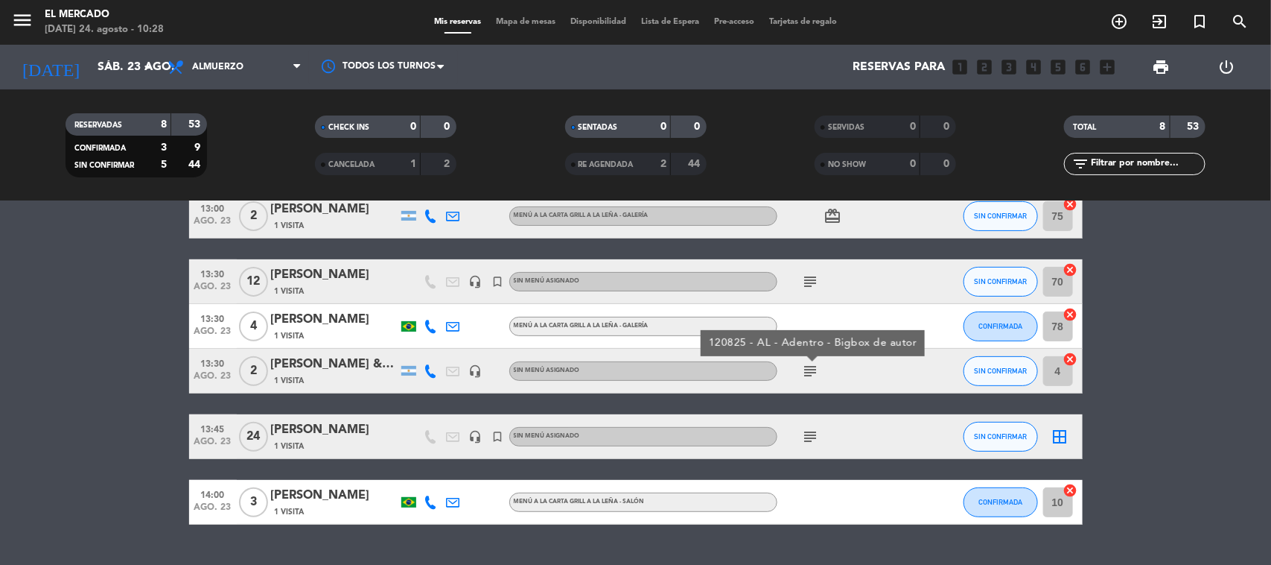
click at [809, 437] on icon "subject" at bounding box center [811, 436] width 18 height 18
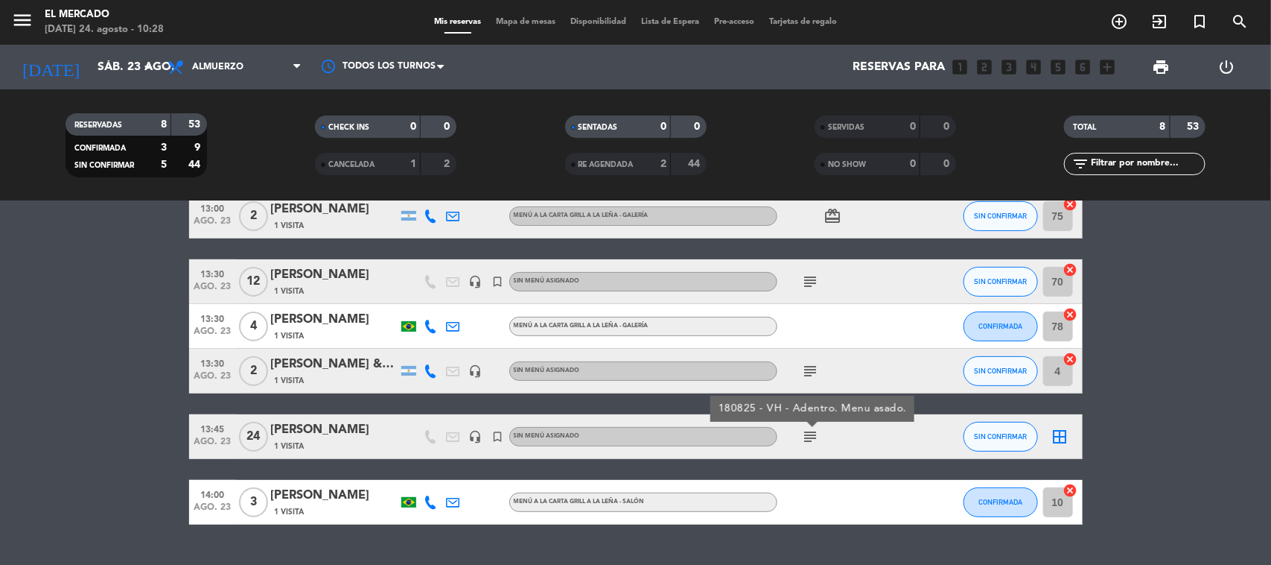
click at [809, 437] on icon "subject" at bounding box center [811, 436] width 18 height 18
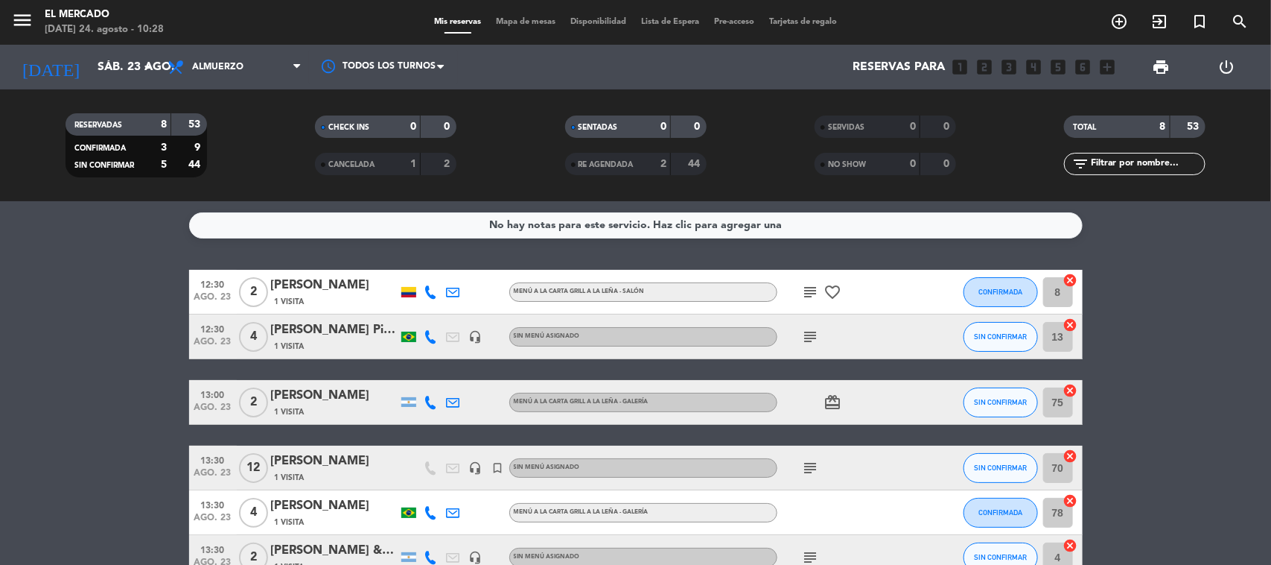
click at [806, 333] on icon "subject" at bounding box center [811, 337] width 18 height 18
click at [806, 289] on icon "subject" at bounding box center [811, 292] width 18 height 18
click at [807, 340] on icon "subject" at bounding box center [811, 337] width 18 height 18
click at [810, 459] on icon "subject" at bounding box center [811, 468] width 18 height 18
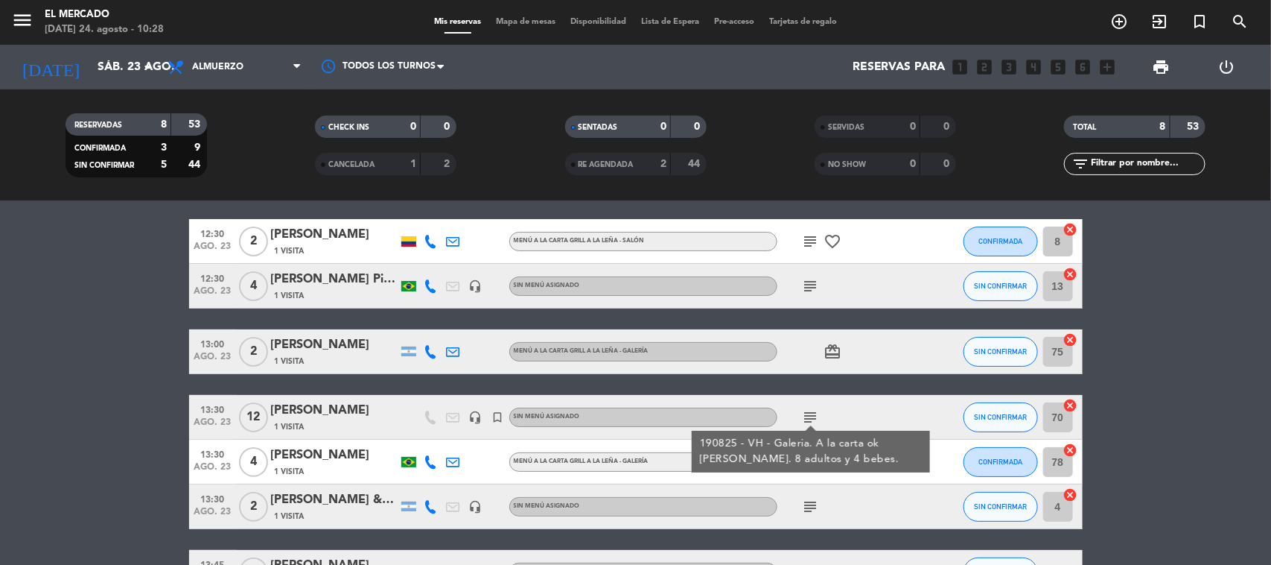
scroll to position [93, 0]
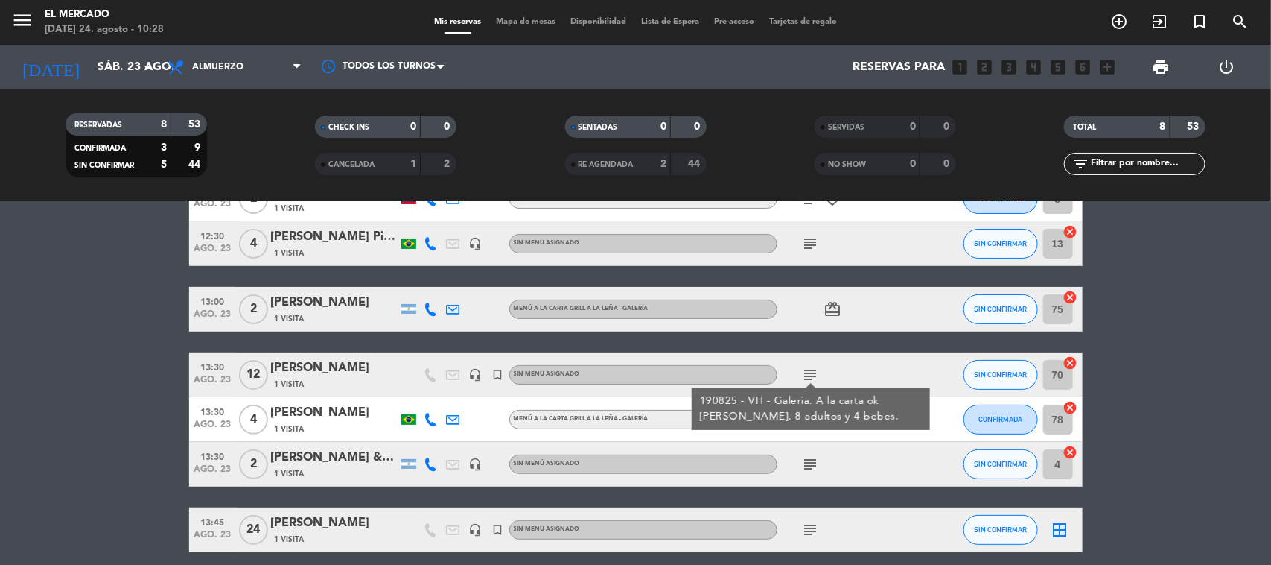
click at [805, 471] on icon "subject" at bounding box center [811, 464] width 18 height 18
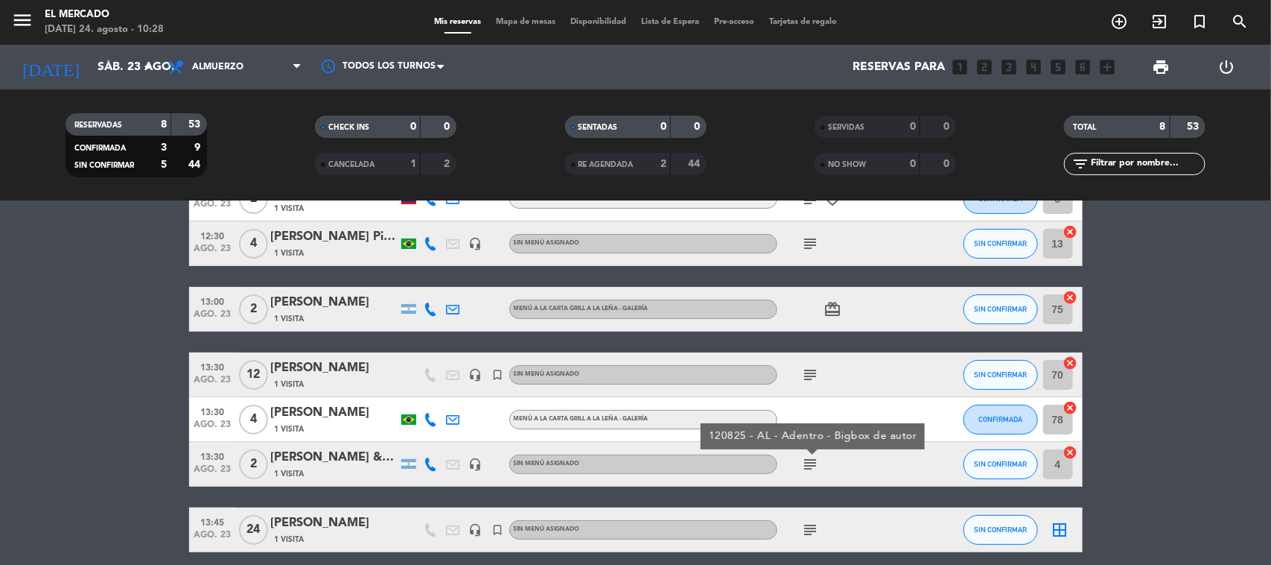
click at [308, 469] on div "1 Visita" at bounding box center [334, 473] width 127 height 13
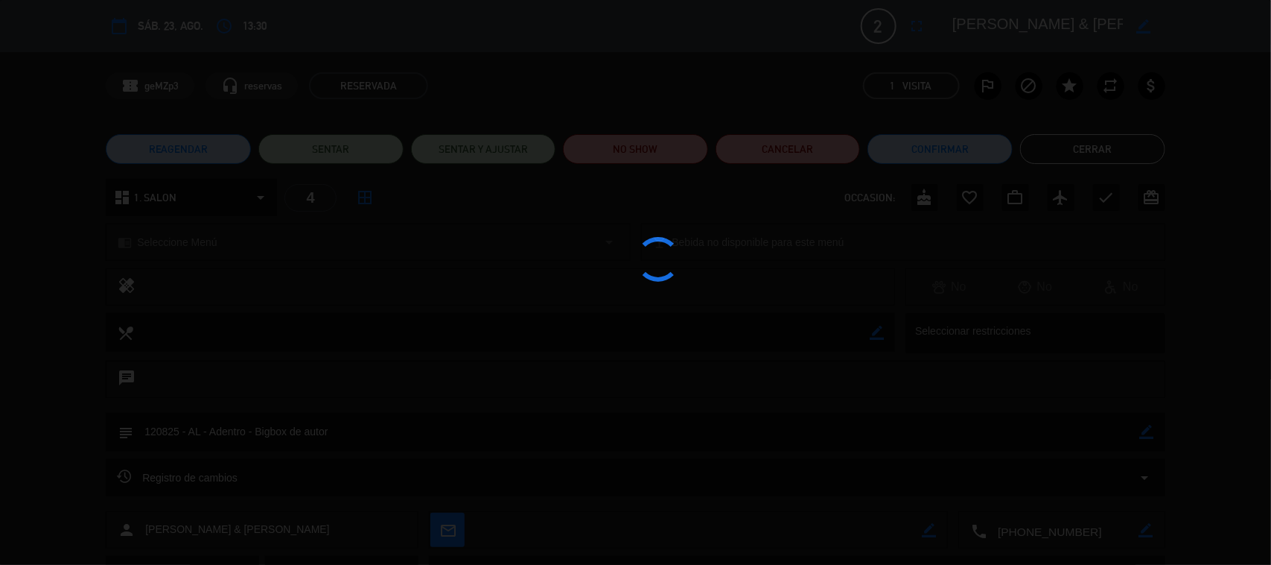
click at [957, 35] on div at bounding box center [635, 282] width 1271 height 565
click at [661, 258] on div at bounding box center [658, 259] width 45 height 45
click at [593, 427] on div at bounding box center [635, 282] width 1271 height 565
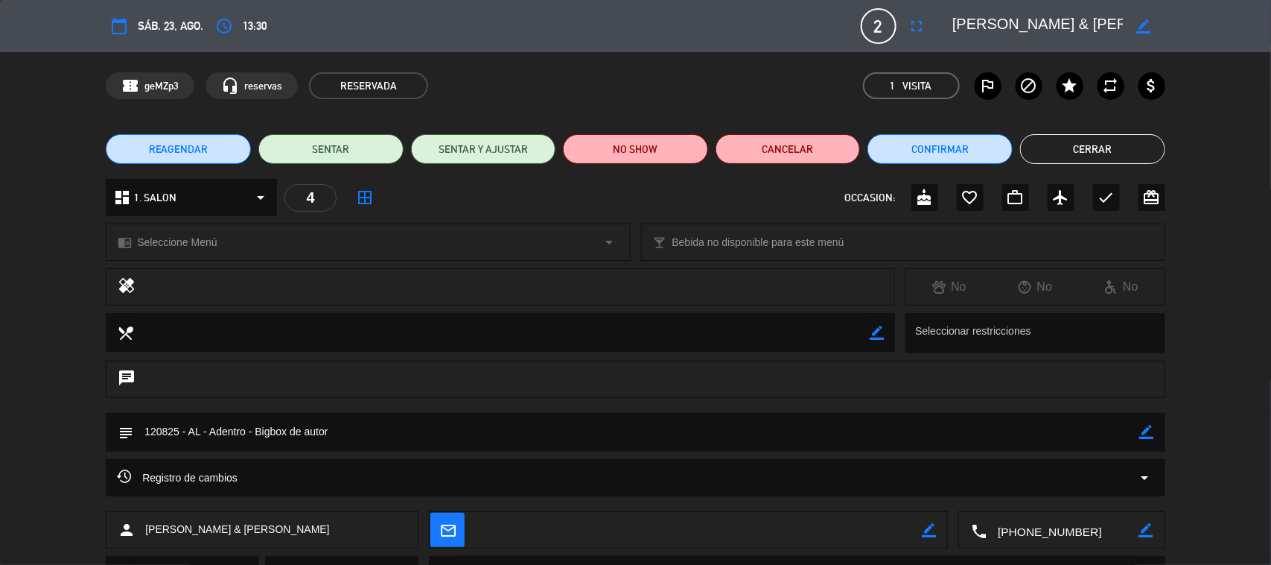
drag, startPoint x: 954, startPoint y: 26, endPoint x: 1073, endPoint y: 27, distance: 119.2
click at [1073, 27] on div "border_color" at bounding box center [1053, 26] width 223 height 27
drag, startPoint x: 953, startPoint y: 23, endPoint x: 1077, endPoint y: 22, distance: 123.6
click at [1077, 22] on textarea at bounding box center [1038, 26] width 171 height 27
click at [359, 434] on textarea at bounding box center [636, 432] width 1007 height 38
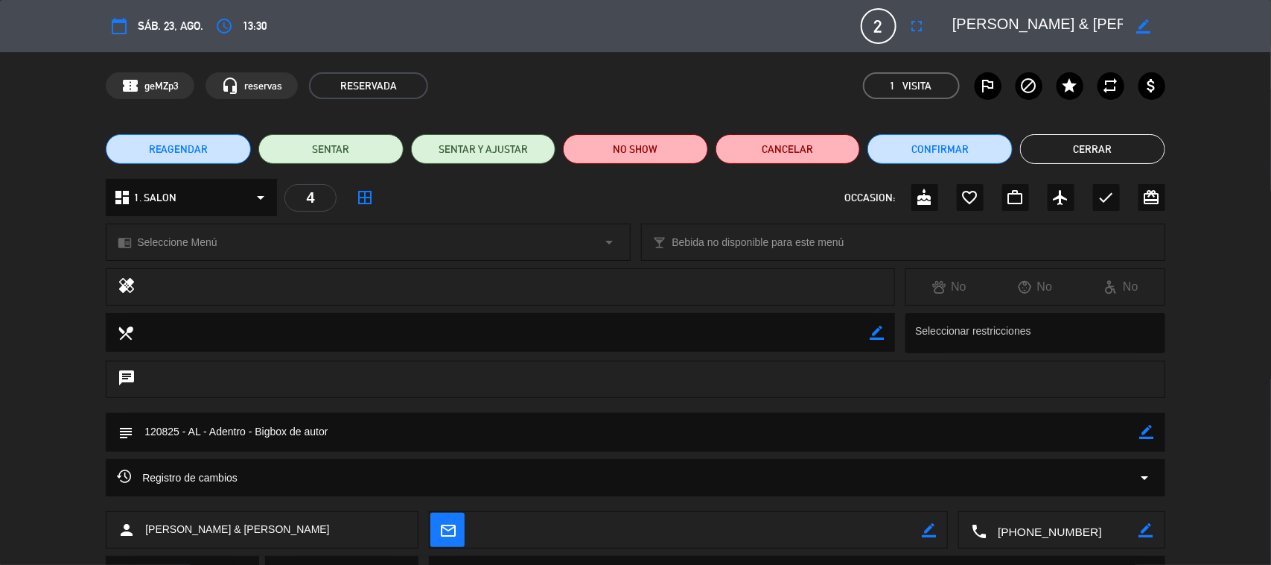
click at [1039, 524] on textarea at bounding box center [1063, 530] width 152 height 37
click at [1078, 497] on span "Click para copiar" at bounding box center [1044, 494] width 78 height 16
